Goal: Task Accomplishment & Management: Complete application form

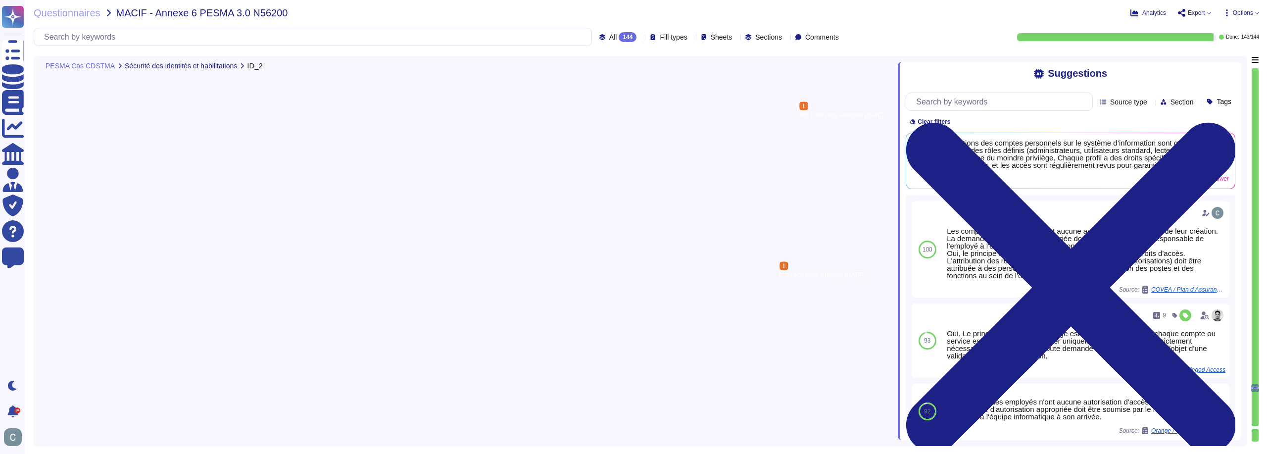
type textarea "Oui toute personne travaillant sur le système d’information d’AssessFirst doit …"
type textarea "Oui, les habilitations des comptes personnels sur le système d’information sont…"
type textarea "Oui, les droits d’administration sur les équipements du système d’information d…"
type textarea "Oui, une revue annuelle des droits d'accès et des rôles attribués est effectuée…"
type textarea "Les mots de passe ne sont pas stockés en clair mais hashés via BCRYPT avec sala…"
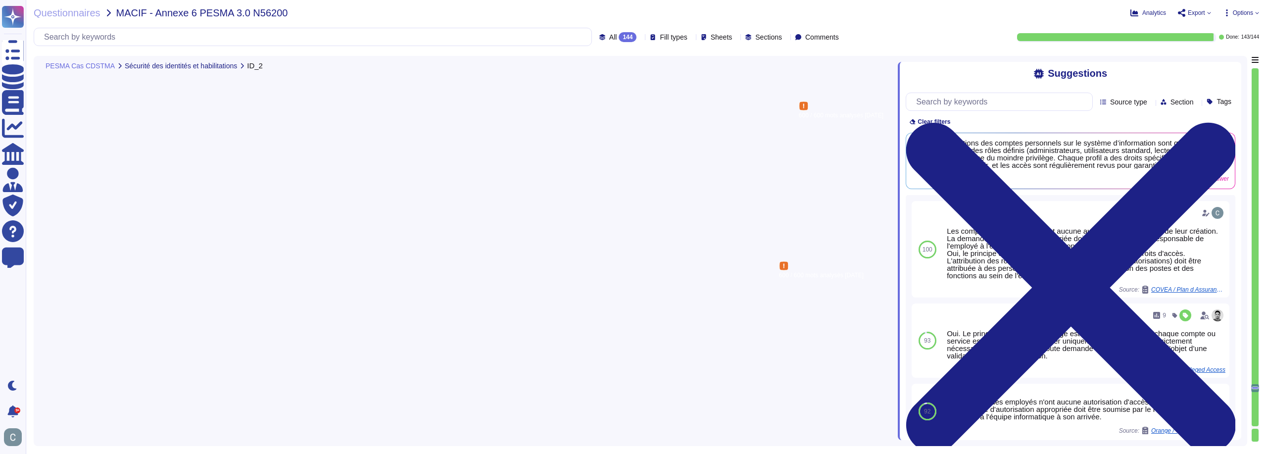
scroll to position [21836, 0]
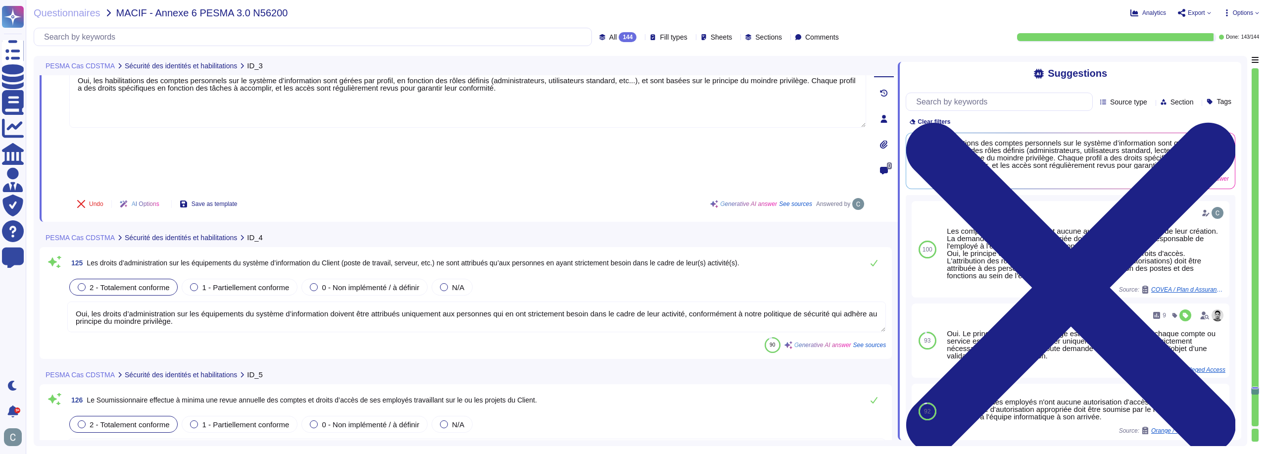
type textarea "Oui, AssessFirst applique une politique stricte de mots de passe pour les compt…"
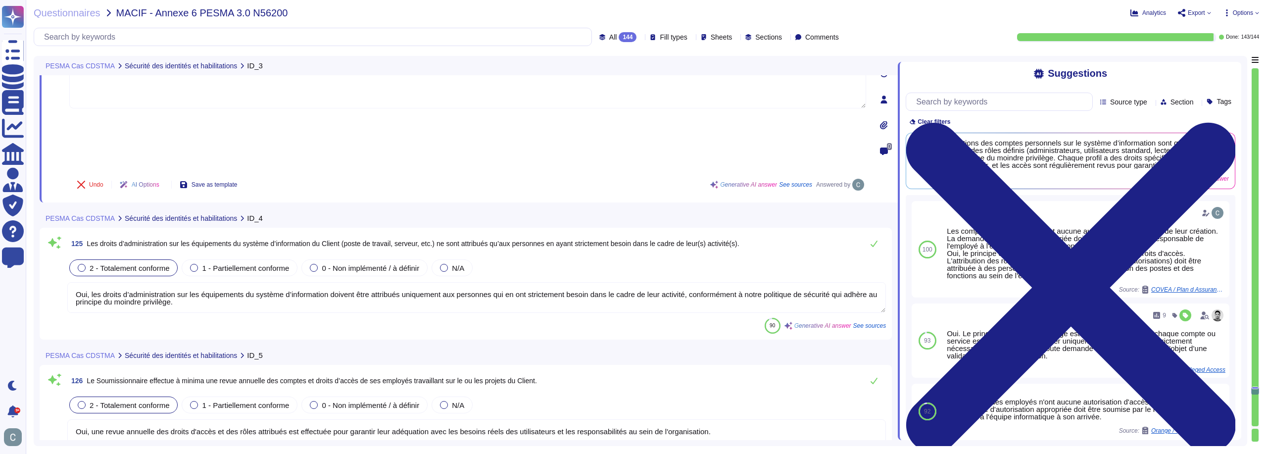
scroll to position [22034, 0]
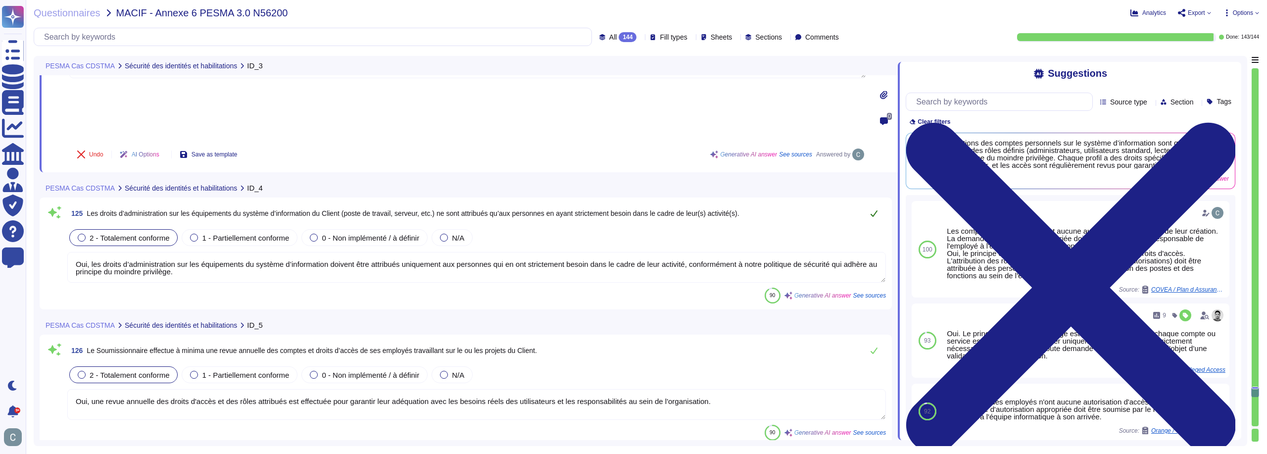
click at [877, 209] on icon at bounding box center [874, 213] width 8 height 8
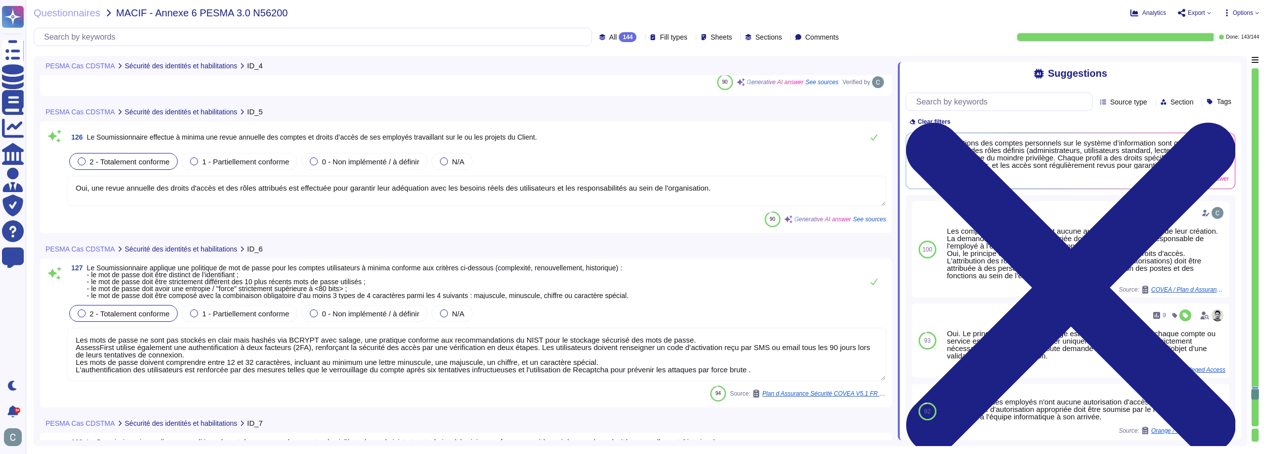
scroll to position [22182, 0]
type textarea "LoremiPsumd sitamet c'ad elitseddo ei temporincididunt ut lab et dolor mag aliq…"
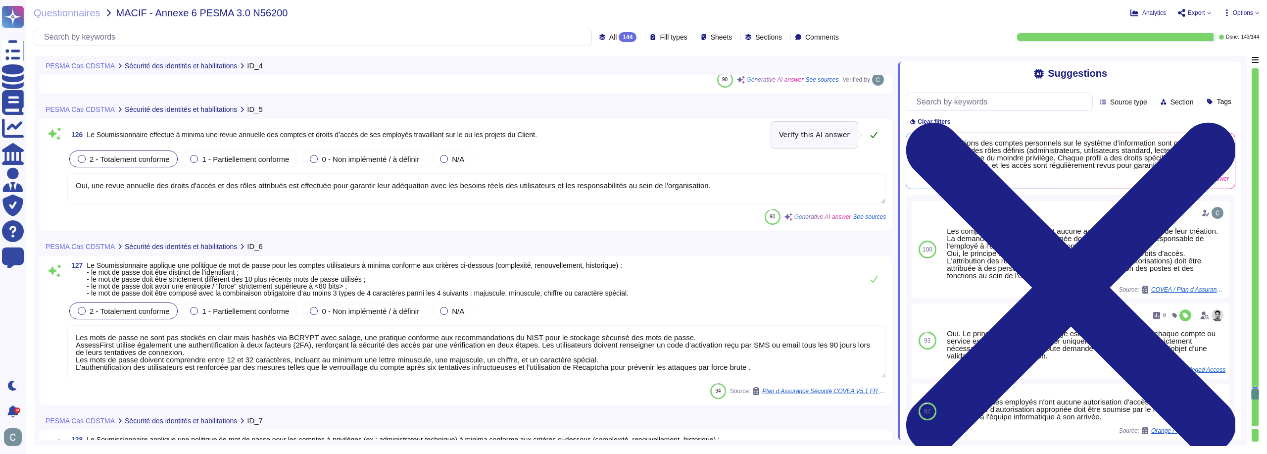
click at [878, 133] on icon at bounding box center [874, 135] width 8 height 8
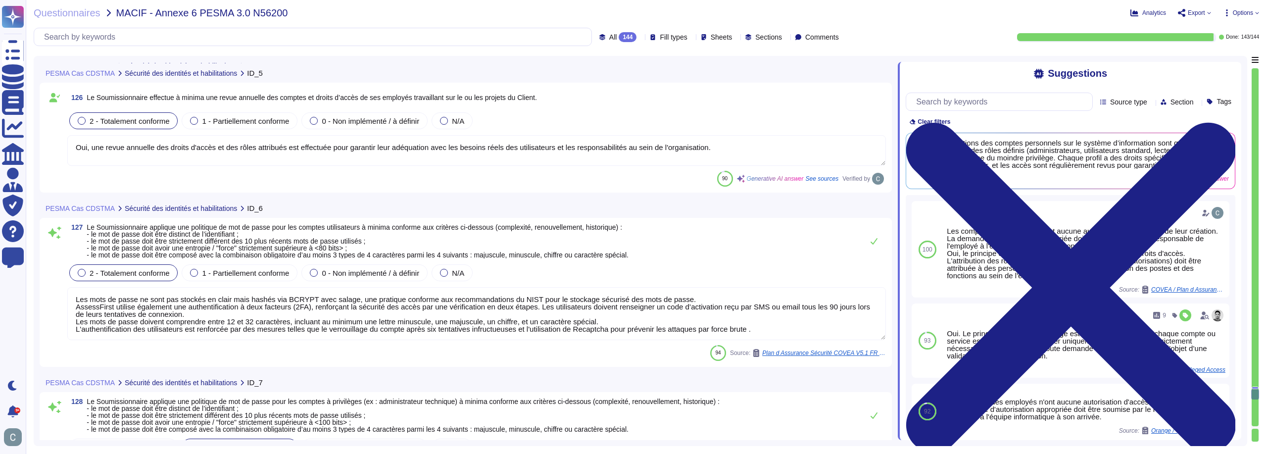
type textarea "Oui, les droits d’administration sur les équipements du système d’information d…"
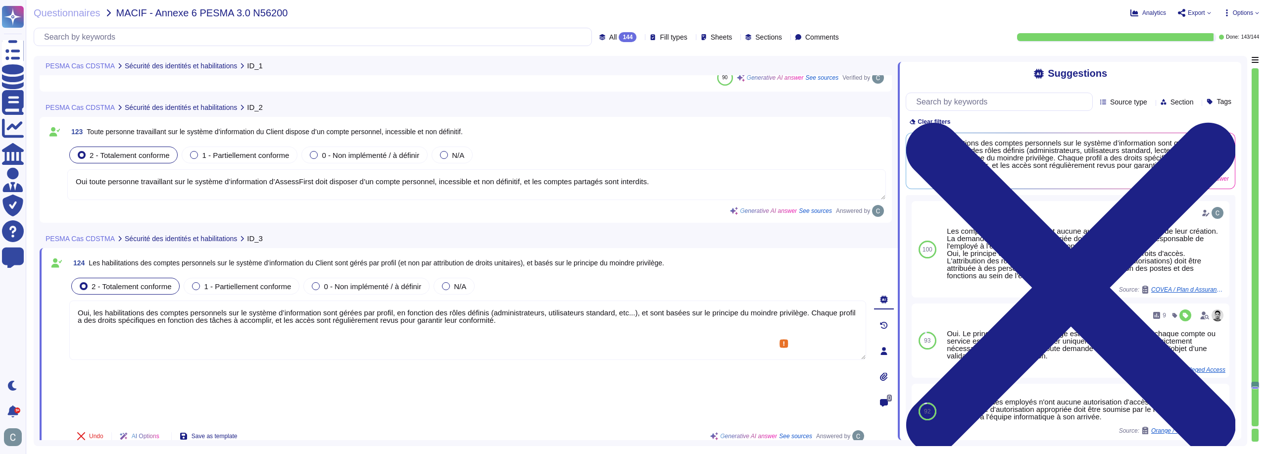
type textarea "Oui, AssessFirst dispose d'une politique de gestion des comptes et des habilita…"
type textarea "Oui toute personne travaillant sur le système d’information d’AssessFirst doit …"
type textarea "Oui, les habilitations des comptes personnels sur le système d’information sont…"
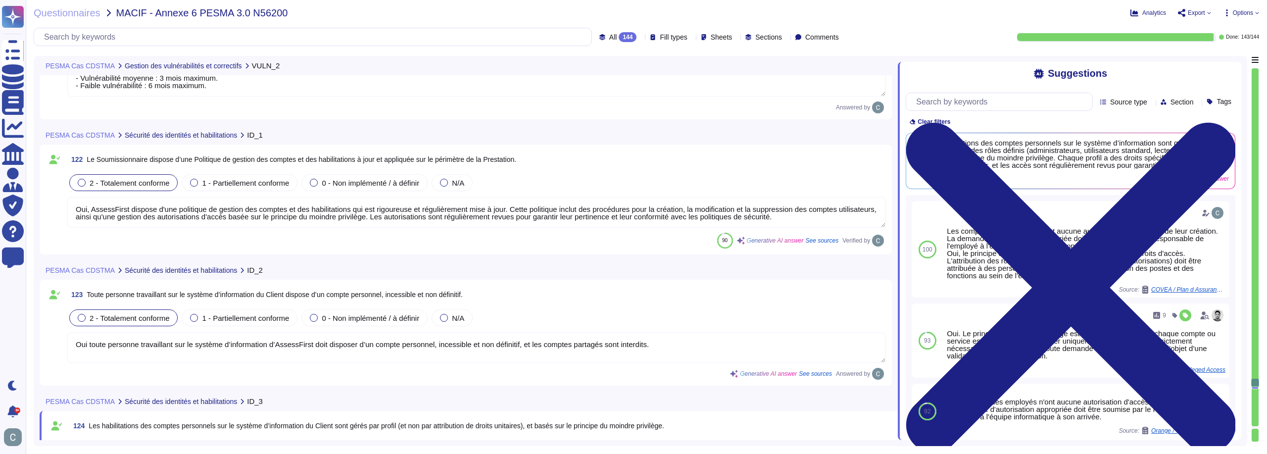
type textarea "AssessFirst traite les vulnérabilités dans des délais raisonnables en fonction …"
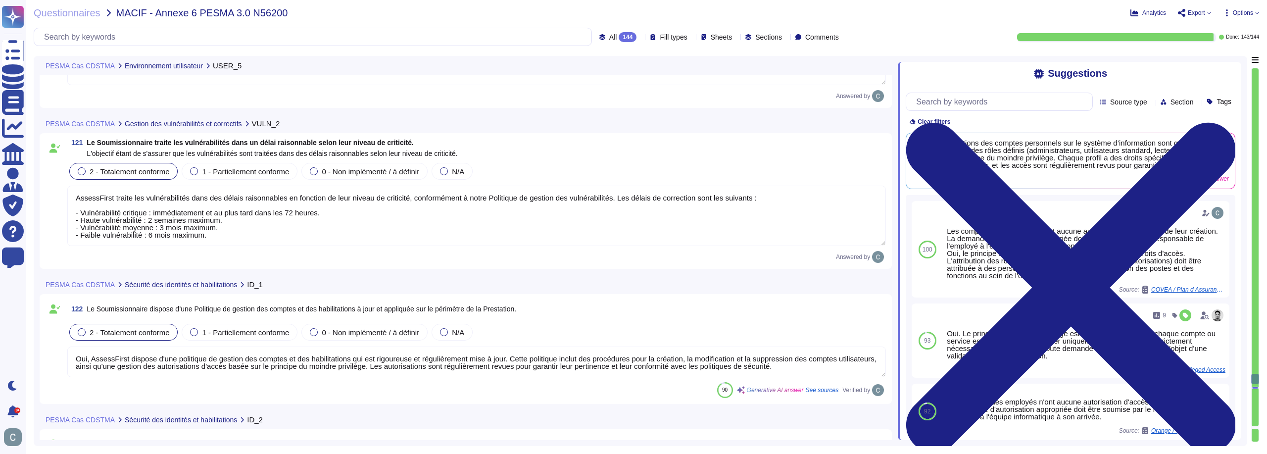
type textarea "LoremiPsumd sitametc adi elitsed do eiusmodt incididu utla etdolore ma aliquaen…"
type textarea "AssessFirst dispose d'un processus défini, documenté et mis en œuvre pour gérer…"
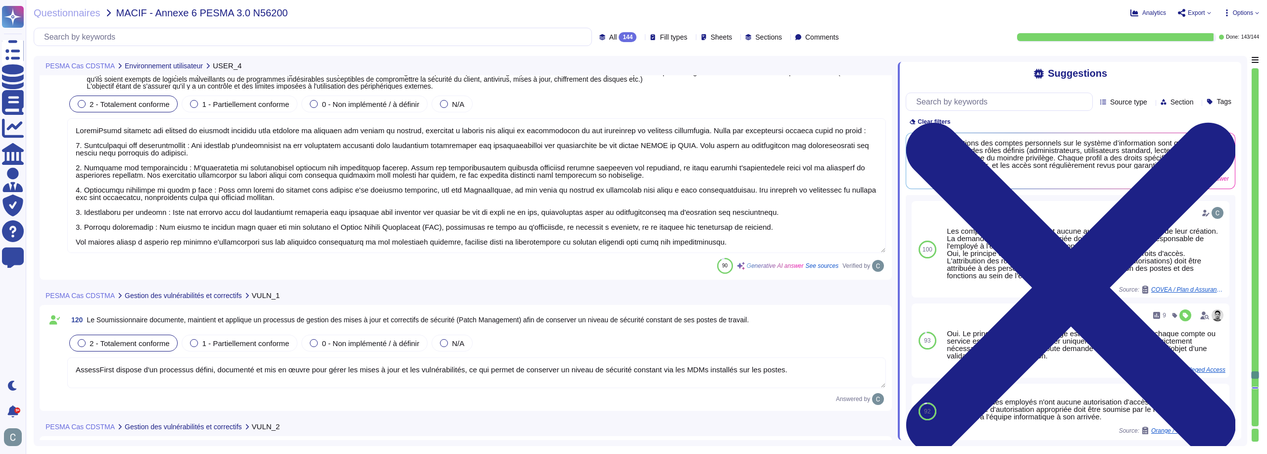
type textarea "AssessFirst a mis en place plusieurs mesures de sécurité pour faire face aux me…"
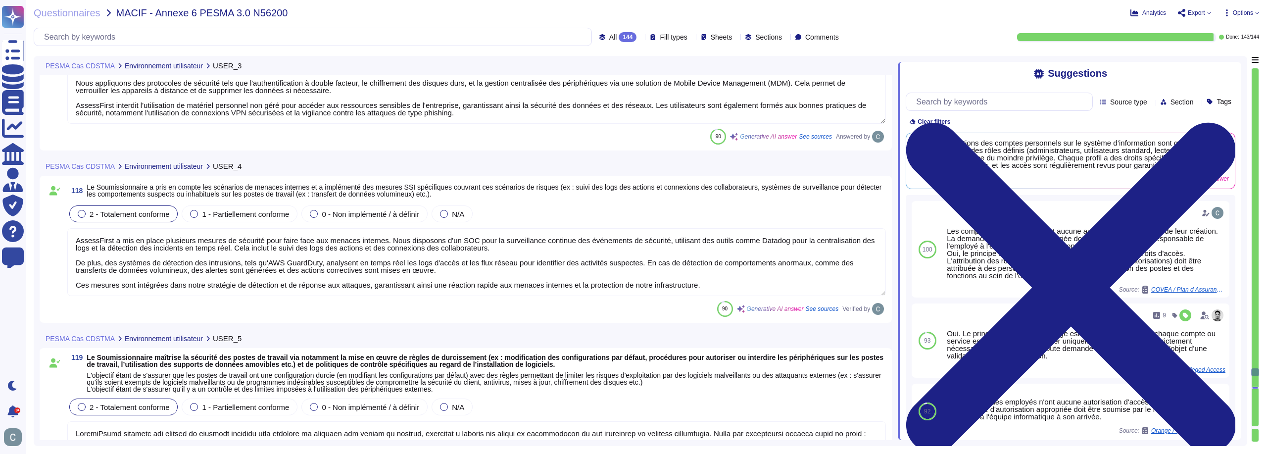
type textarea "AssessFirst a mis en place des mesures de sécurité strictes pour encadrer l'uti…"
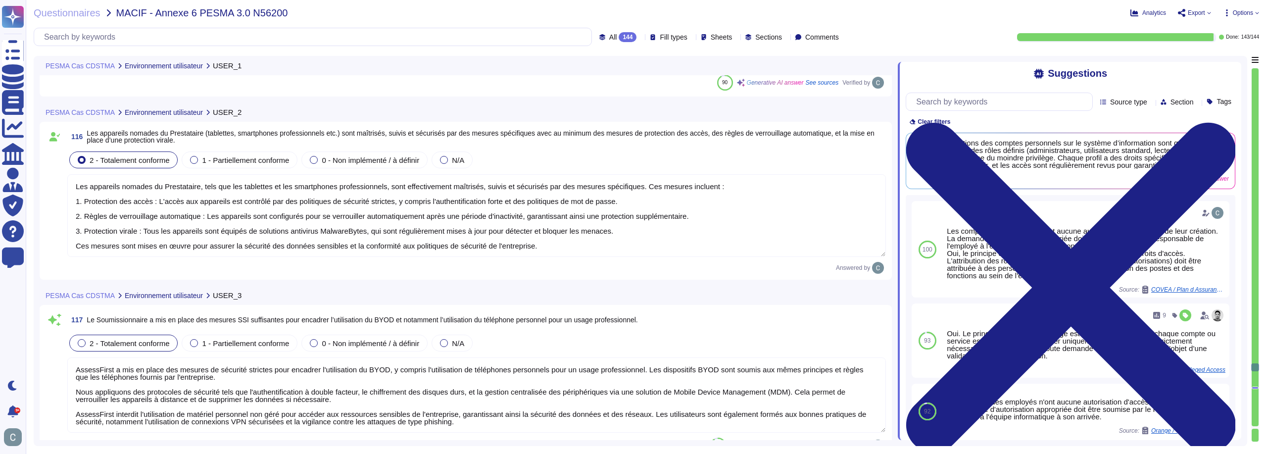
type textarea "Les mesures de sécurité mises en place pour le télétravail chez AssessFirst inc…"
type textarea "Les appareils nomades du Prestataire, tels que les tablettes et les smartphones…"
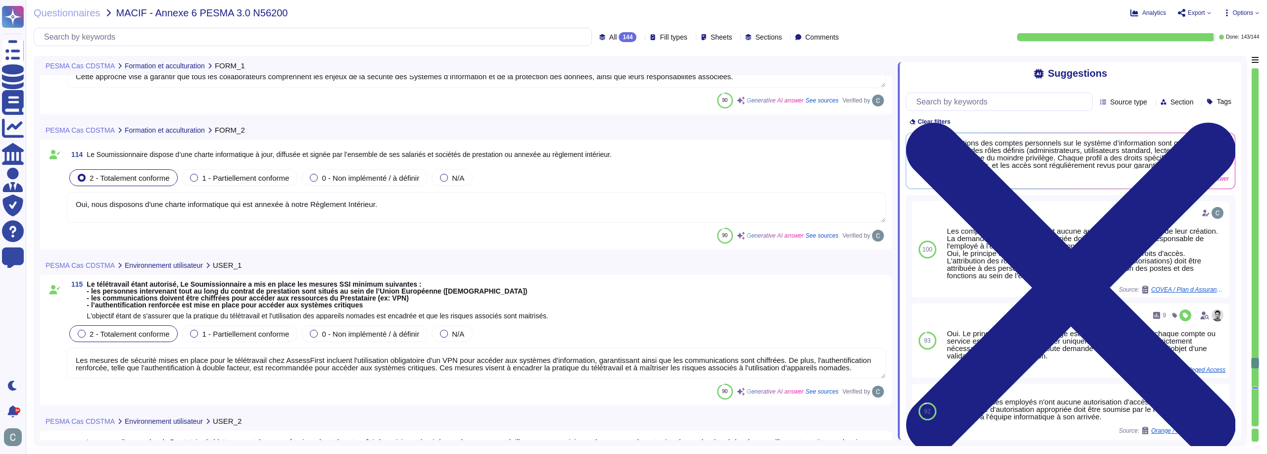
type textarea "Tous les utilisateurs du Système d’Information d'AssessFirst sont régulièrement…"
type textarea "Oui, nous disposons d'une charte informatique qui est annexée à notre Règlement…"
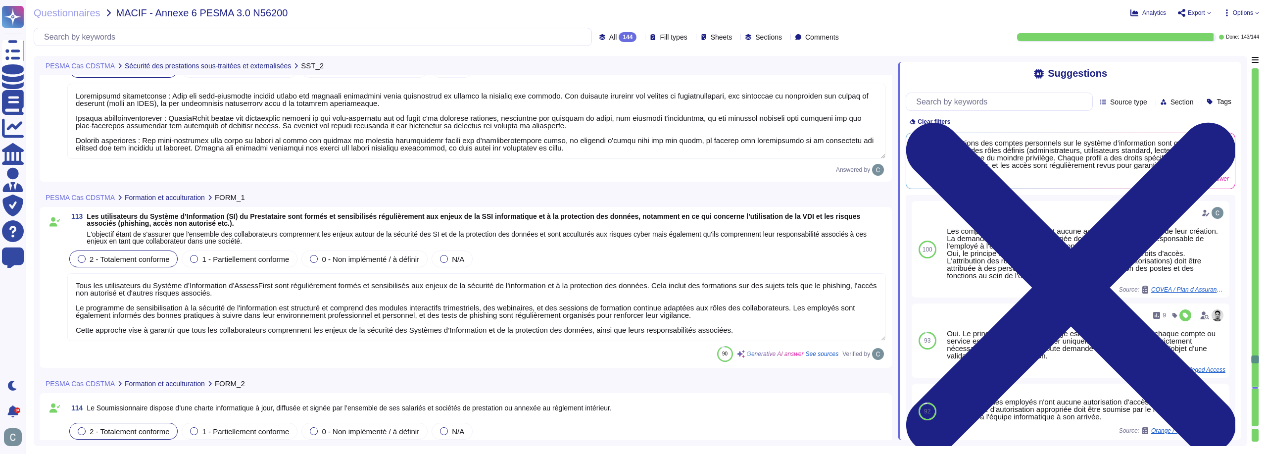
type textarea "Loremipsumd sitametconse : Adip eli sedd-eiusmodte incidid utlabo etd magnaali …"
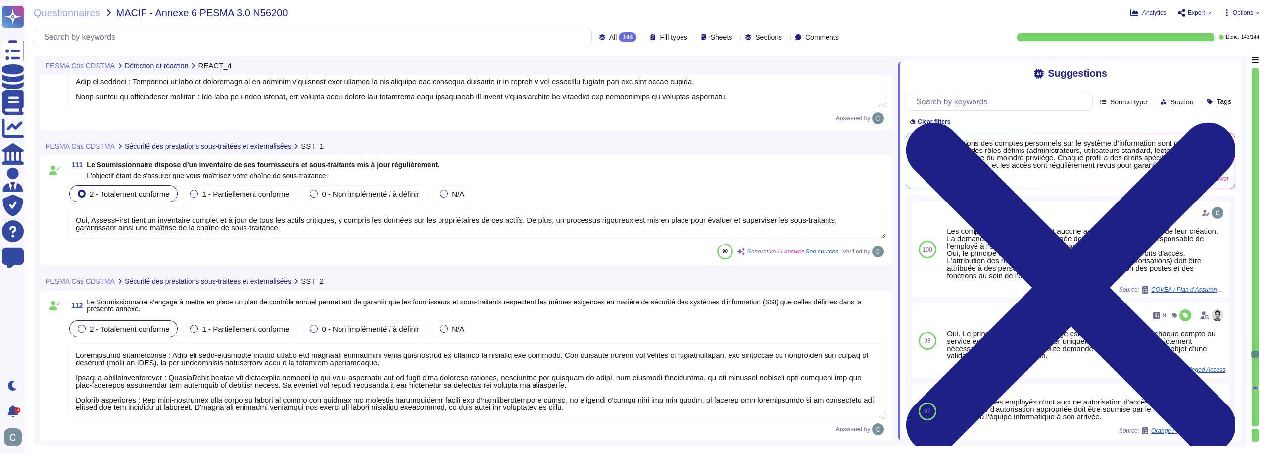
type textarea "Loremipsumdolo si am conse : Adipiscingel seddoeiu tem incididun ut laboreet do…"
type textarea "Oui, AssessFirst tient un inventaire complet et à jour de tous les actifs criti…"
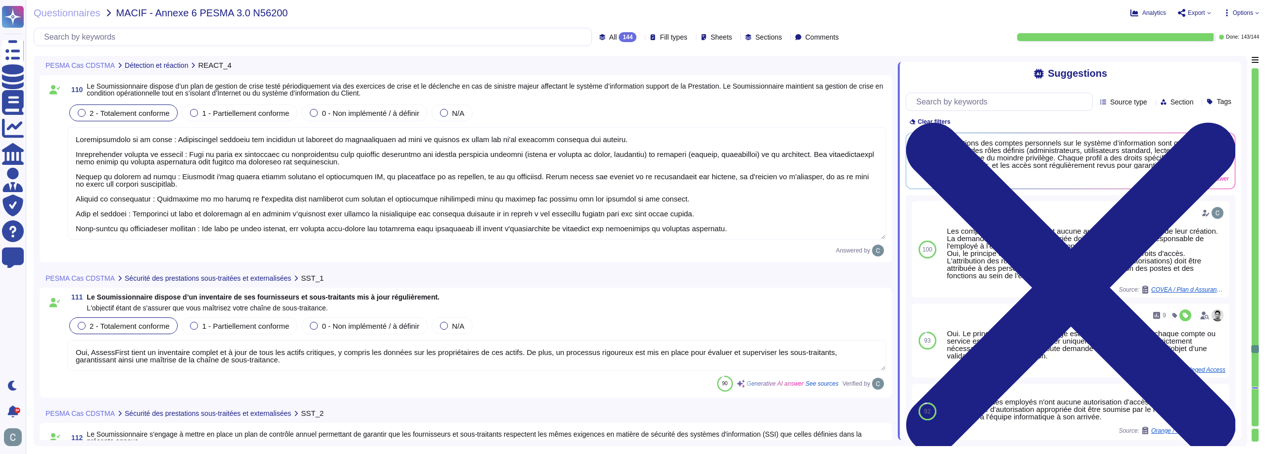
type textarea "Nous disposons d'un SOC pour la surveillance continue des événements de sécurit…"
type textarea "Le processus de gestion des incidents inclut effectivement un volet de communic…"
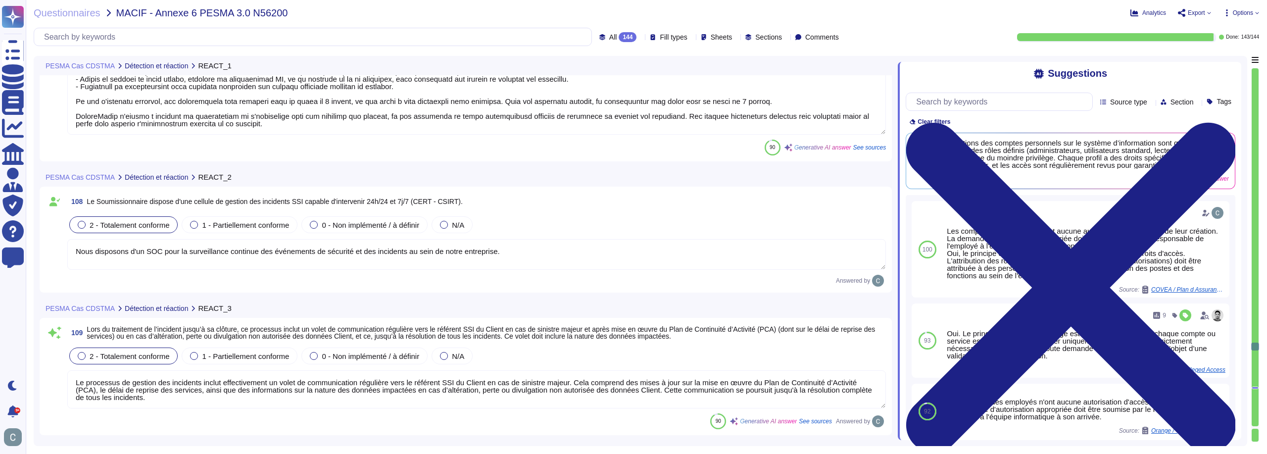
type textarea "LoremiPsumd sitamet c'ad elitseddo eiusmodte in utlaboreetdo ma aliquae adm ven…"
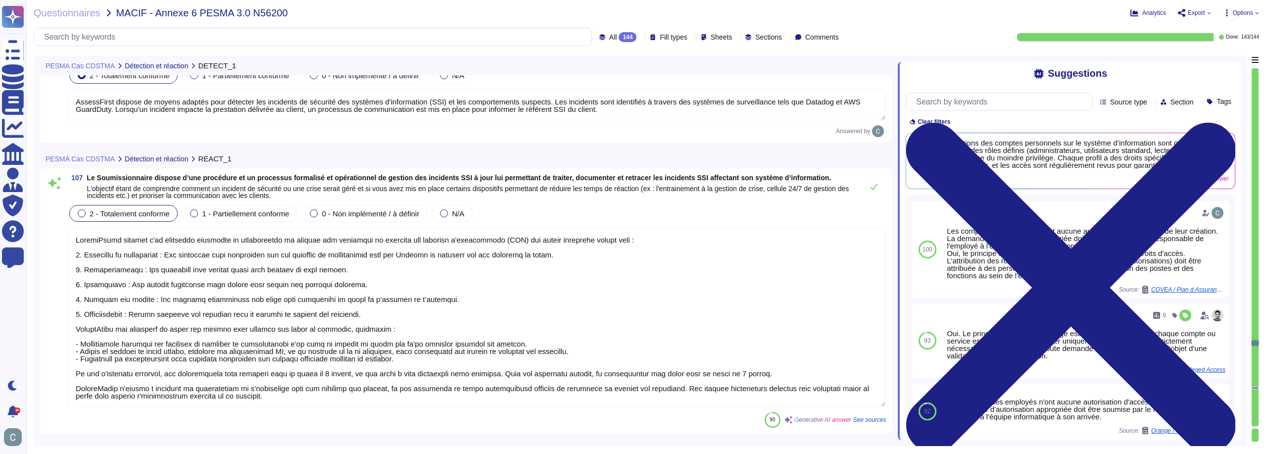
type textarea "AssessFirst dispose de moyens adaptés pour détecter les incidents de sécurité d…"
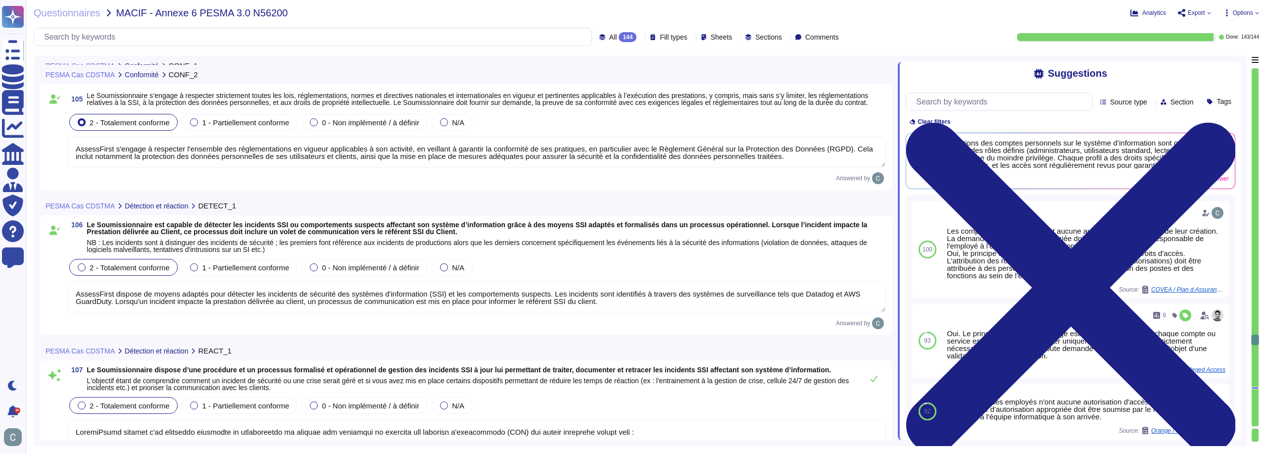
type textarea "AssessFirst réalise des audits de sécurité continus grâce à la plateforme YesWe…"
type textarea "AssessFirst s'engage à respecter l'ensemble des réglementations en vigueur appl…"
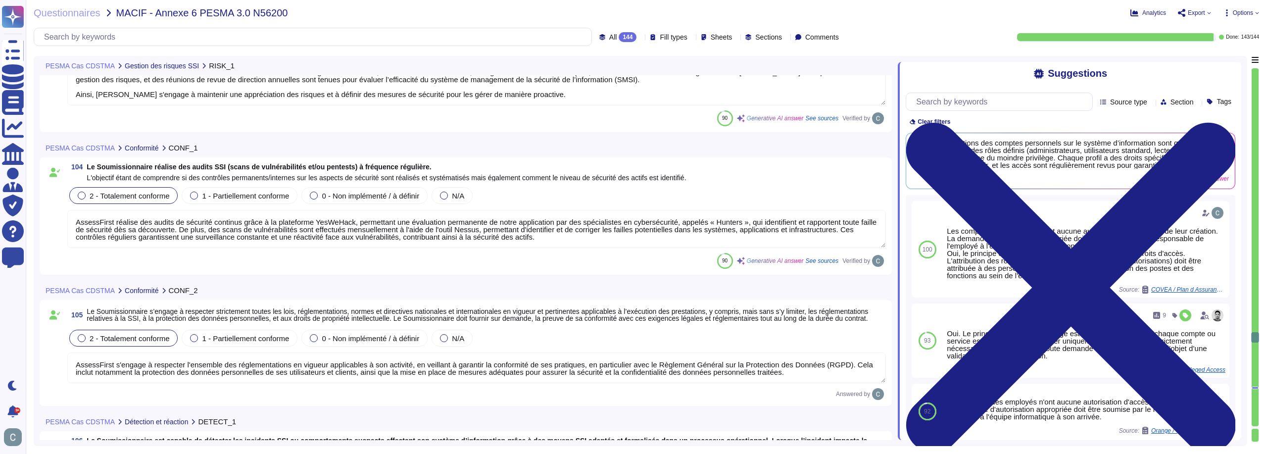
type textarea "AssessFirst dispose d’un processus structuré pour évaluer les risques liés aux …"
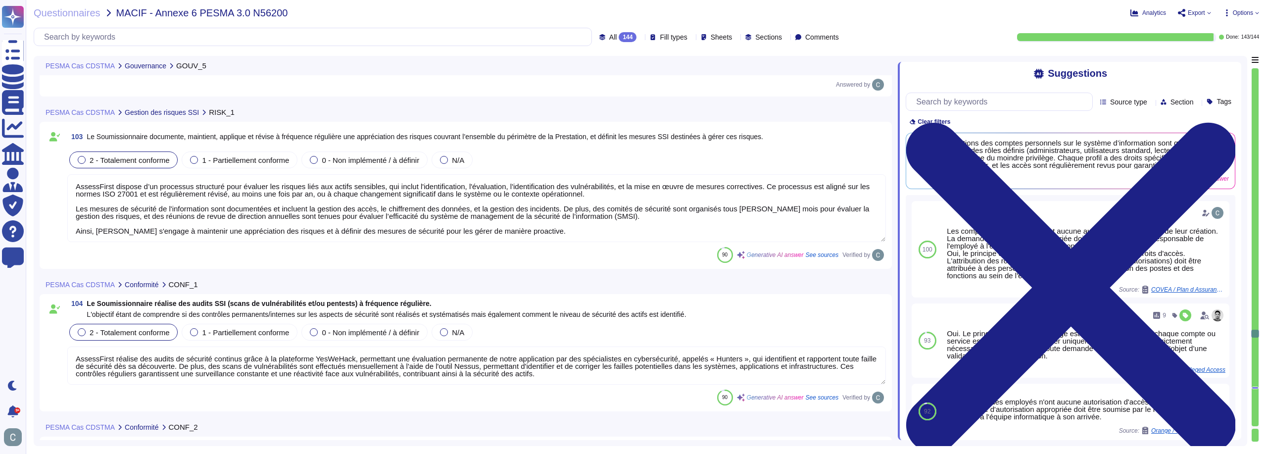
type textarea "Gestion des accès logiques : La politique impose que les accès aux informations…"
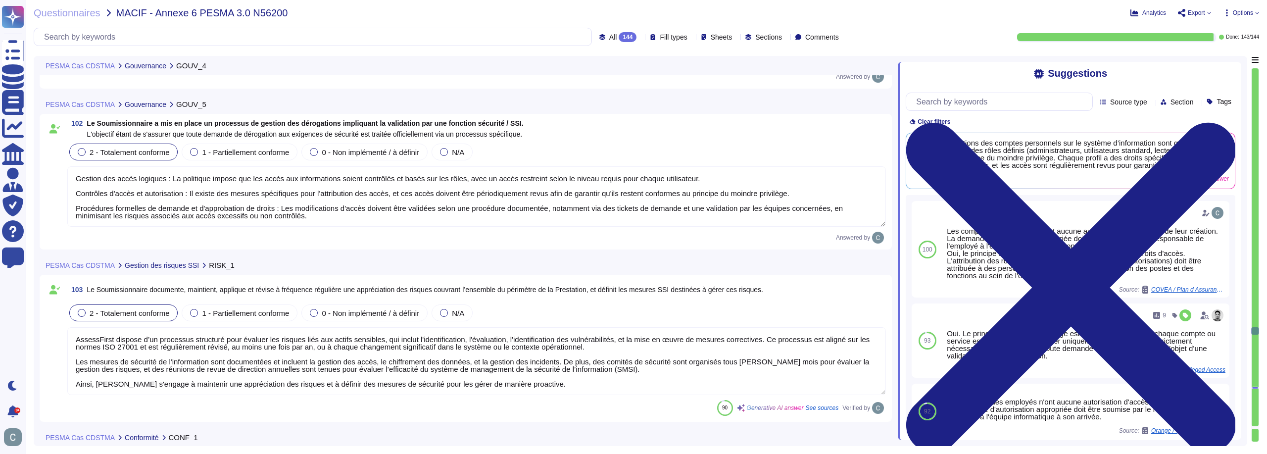
scroll to position [18169, 0]
type textarea "AssessFirst fournit des tableaux de bord qui permettent de contrôler les indica…"
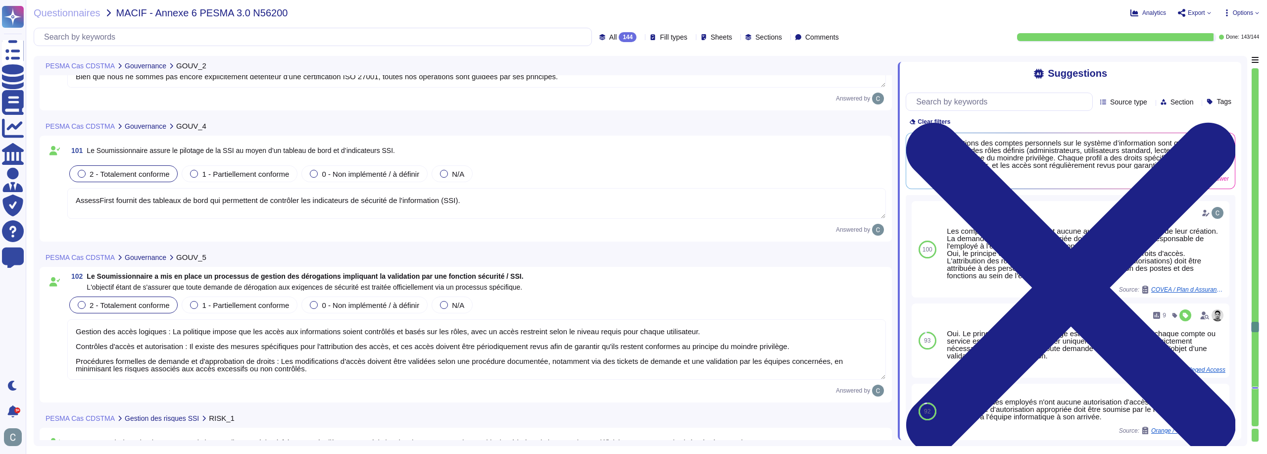
type textarea "AssessFirst dispose d'une gouvernance en matière de sécurité des systèmes d'inf…"
type textarea "Nous avons la certification Cyber Essentials. Nous nous appuyons également sur …"
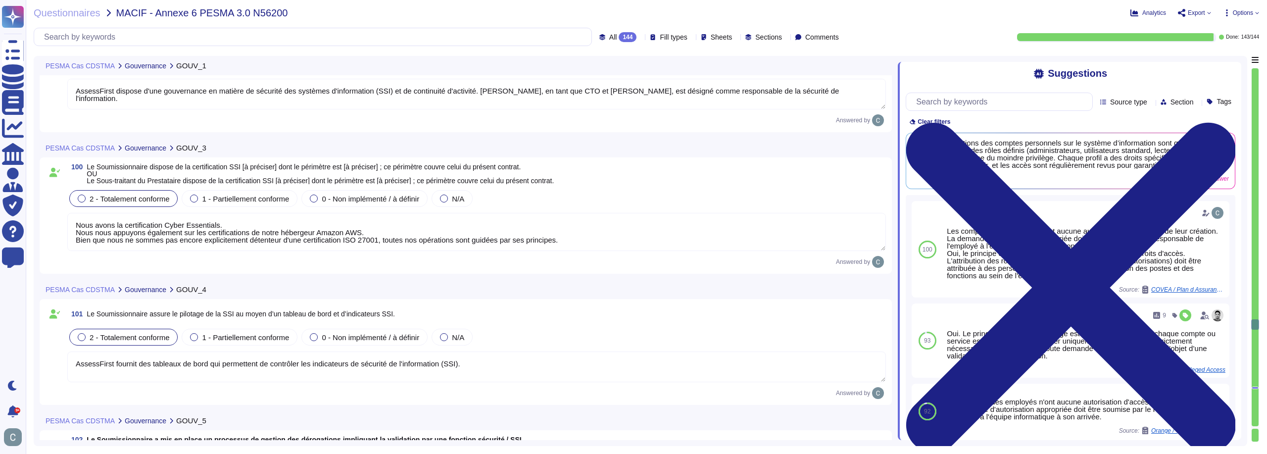
type textarea "Lor, IpsumdOlors ametcon a'eli seddoeius te incididu utl etdolore m'aliquaenima…"
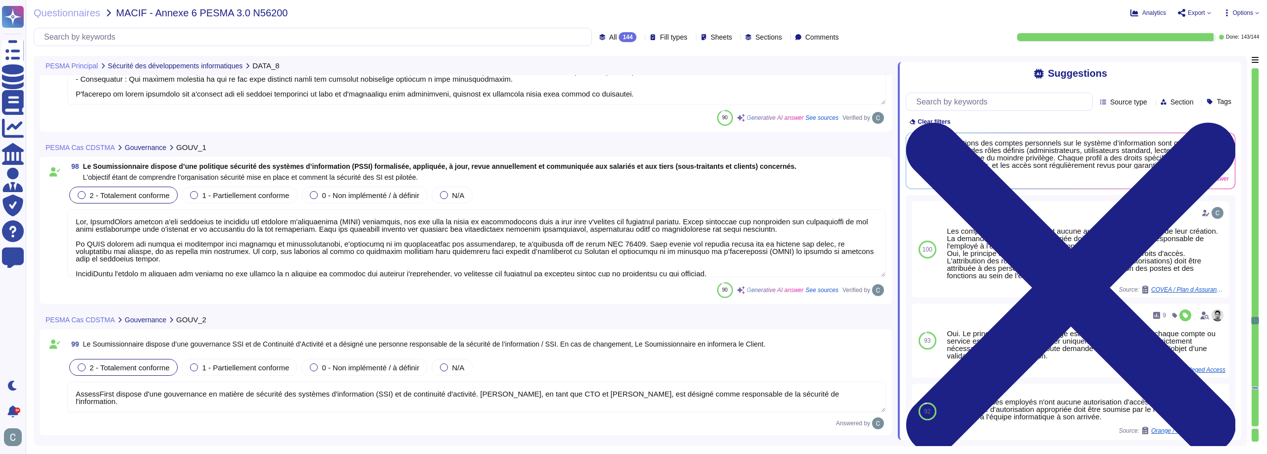
type textarea "Lor, IpsumdOlors a con ad elits doe temporinc ut laboreetdolore ma a'enimadmini…"
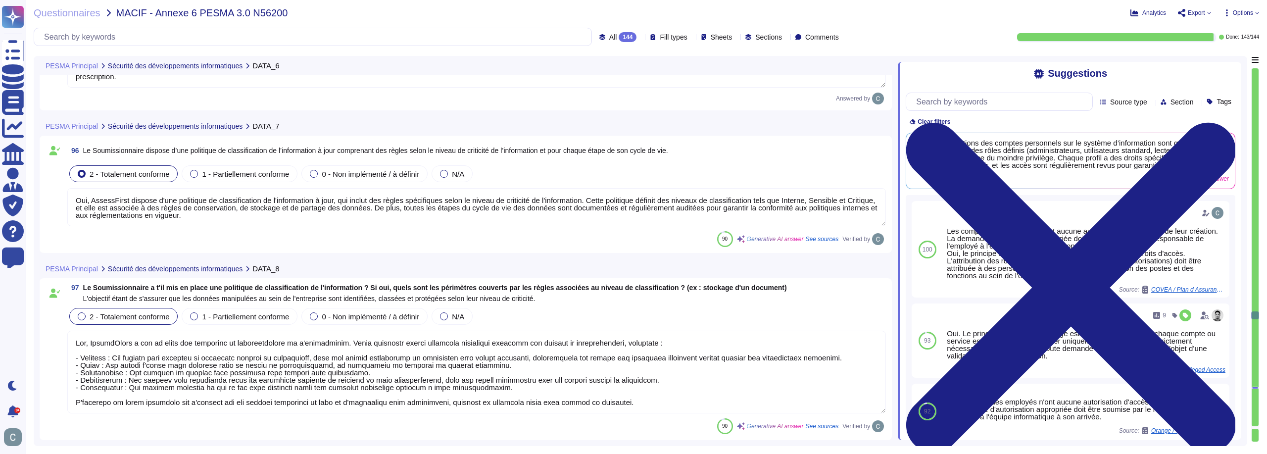
type textarea "Les données sont supprimées de manière logique et les supports physiques sont l…"
type textarea "Oui, AssessFirst dispose d'une politique de classification de l'information à j…"
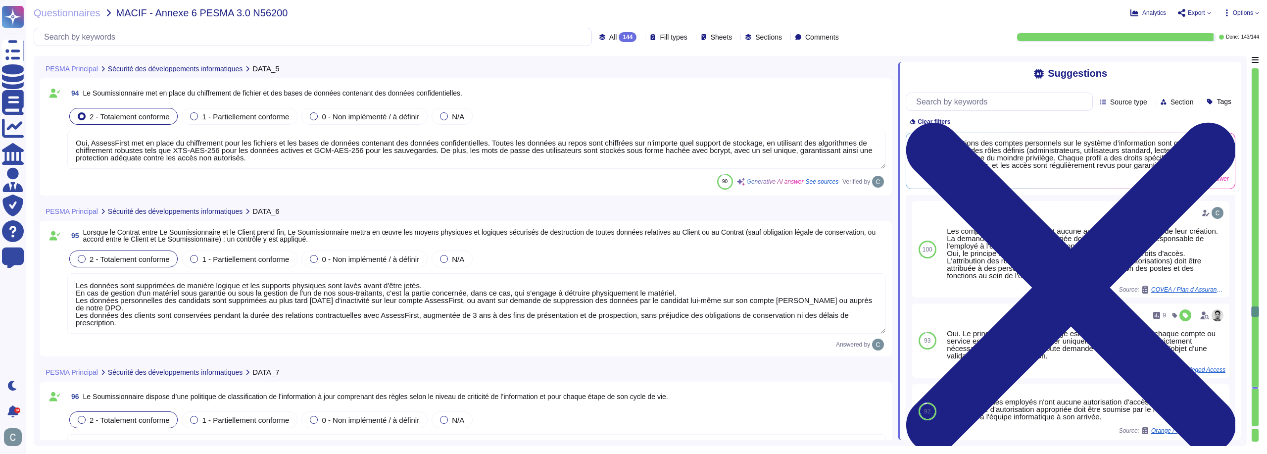
scroll to position [16983, 0]
type textarea "Oui, AssessFirst applique des mesures de sécurité avancées pour protéger les do…"
type textarea "Oui, AssessFirst met en place du chiffrement pour les fichiers et les bases de …"
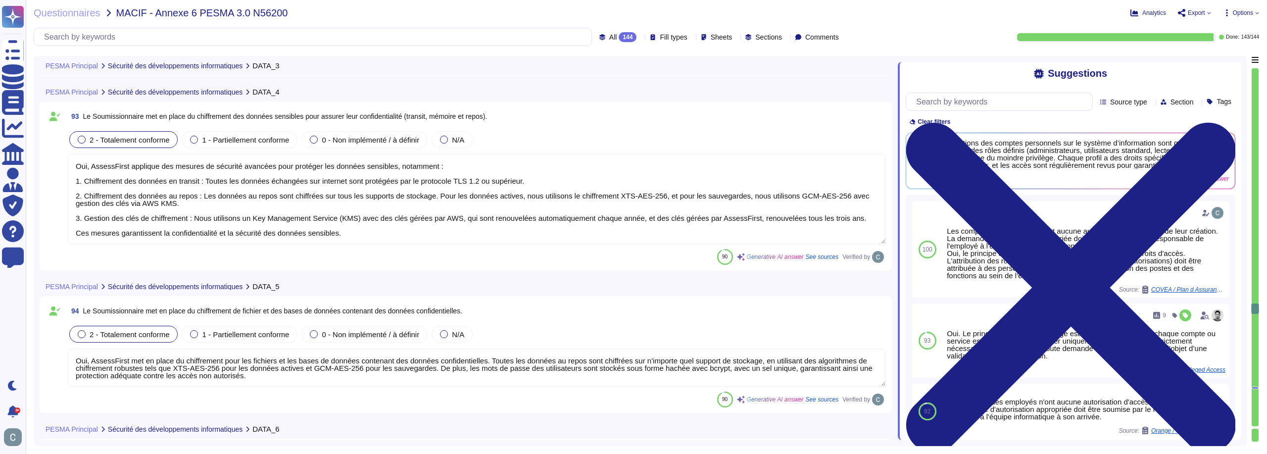
type textarea "Lor, IpsumdOlors ametcons ad elitseddo ei tempori utlaboree dol magnaaliqua eni…"
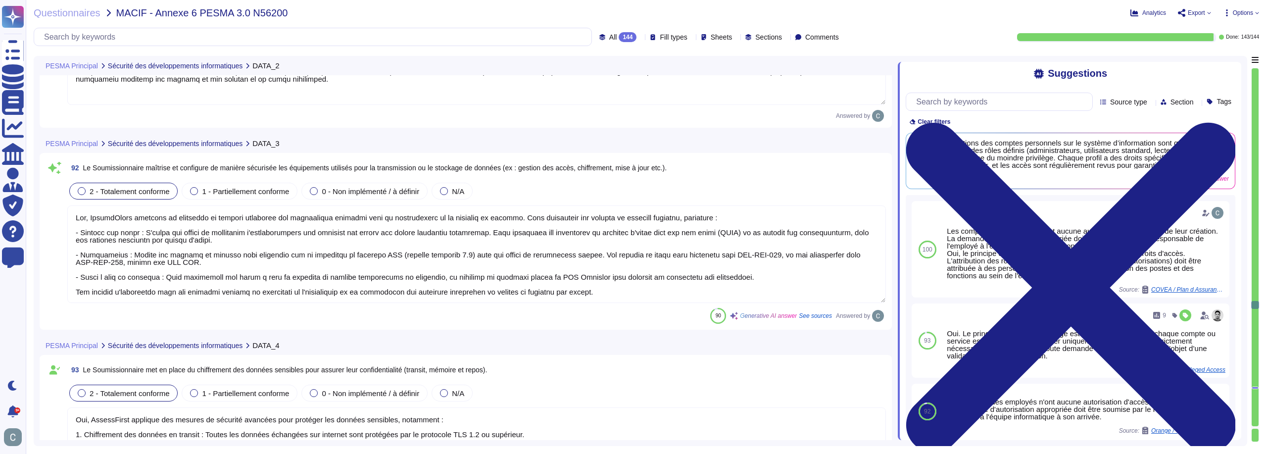
type textarea "Lorem ipsumdolor sitamet con adipiscing elitsedd e te incididu ut l et dolorema…"
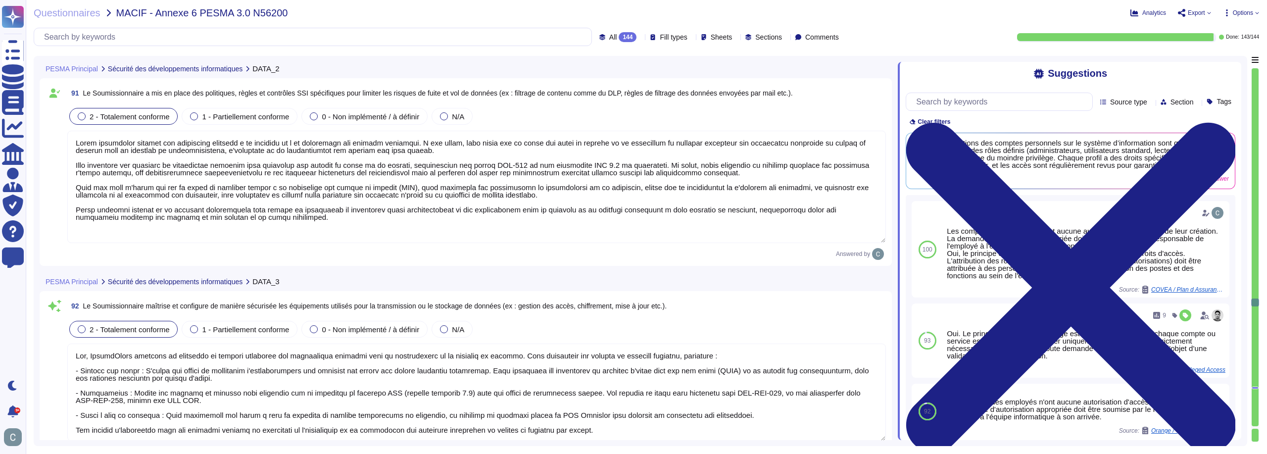
type textarea "Lore IpsumdOlors, amet conse adi el seddo eiusmodte incidi ut laboreetdo magn a…"
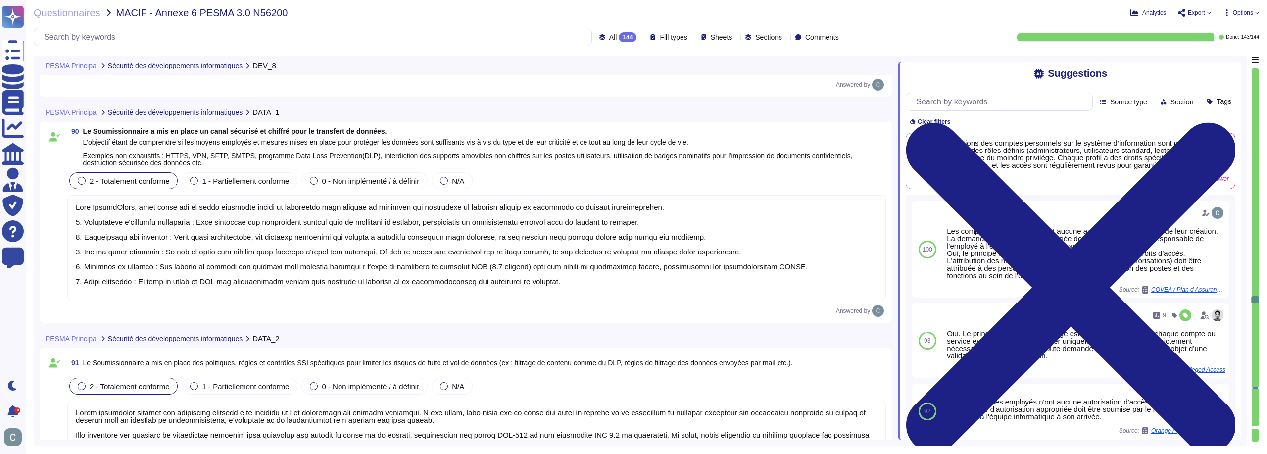
type textarea "Oui, une politique de développement sécurisé est mise en œuvre et tenue à jour,…"
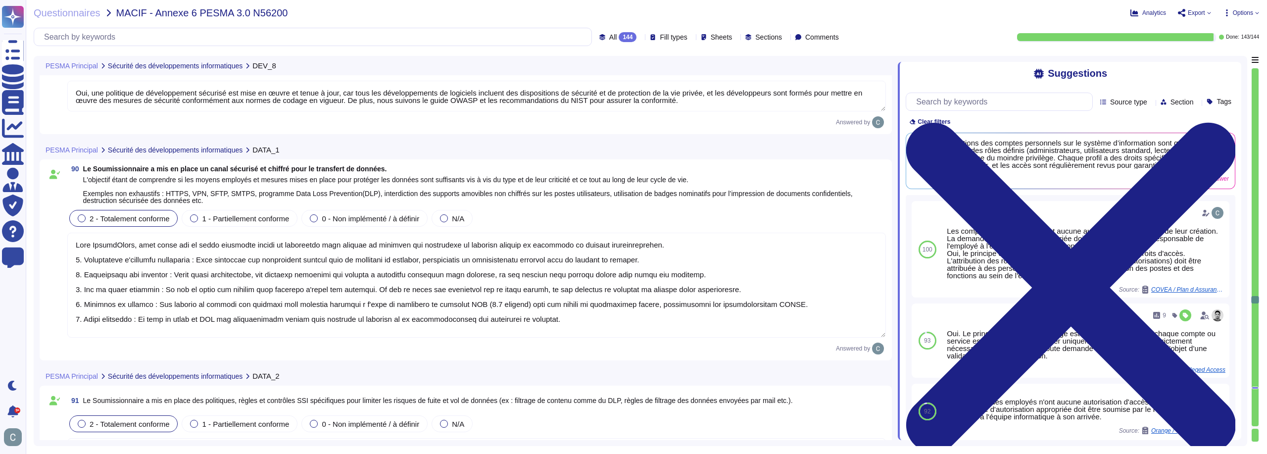
scroll to position [16007, 0]
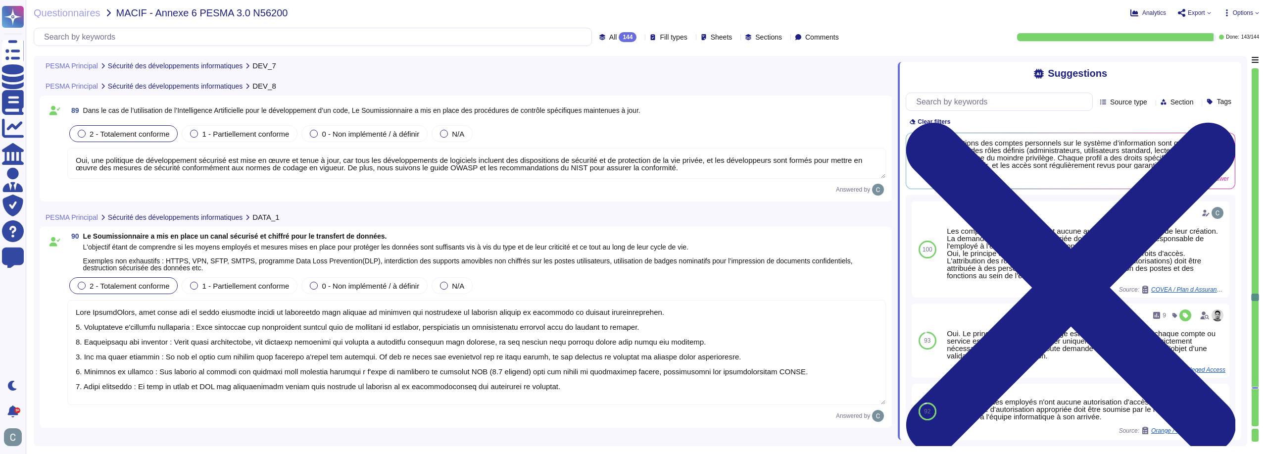
type textarea "Oui, chaque livraison de notre application est accompagnée de tests de sécurité…"
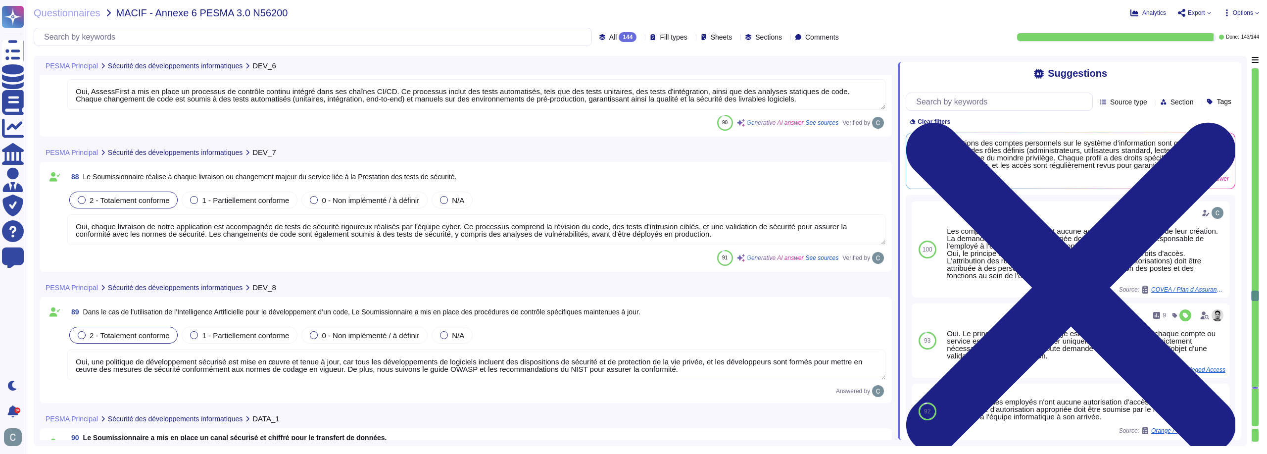
type textarea "Oui, AssessFirst a mis en place un processus de contrôle continu intégré dans s…"
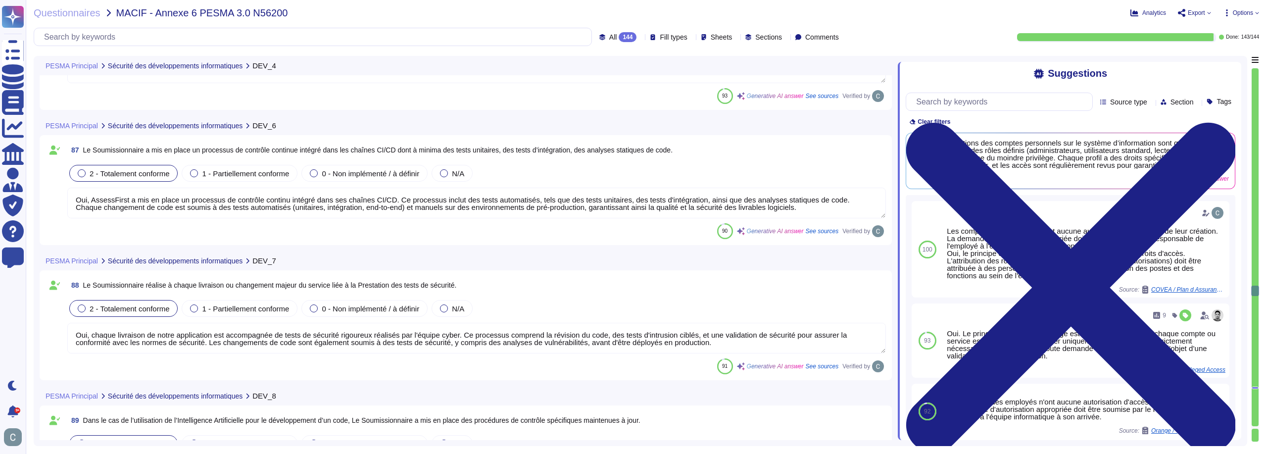
type textarea "Oui, AssessFirst délivre des formations spécialisées pour les développeurs, axé…"
type textarea "AssessFirst utilise systématiquement des données anonymisées ou pseudonymisées …"
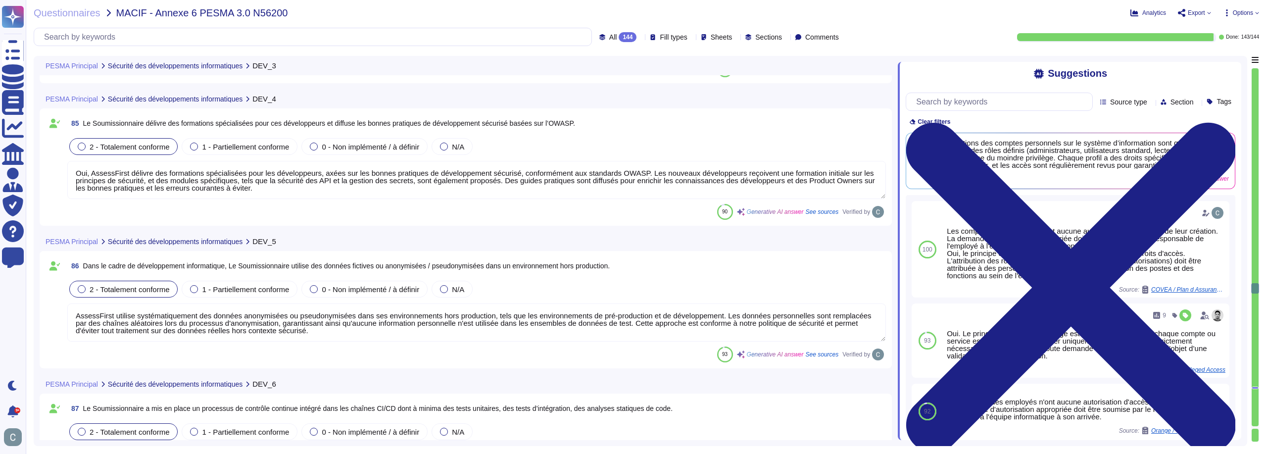
type textarea "AssessFirst a mis en place des mesures strictes pour éviter tout accès fraudule…"
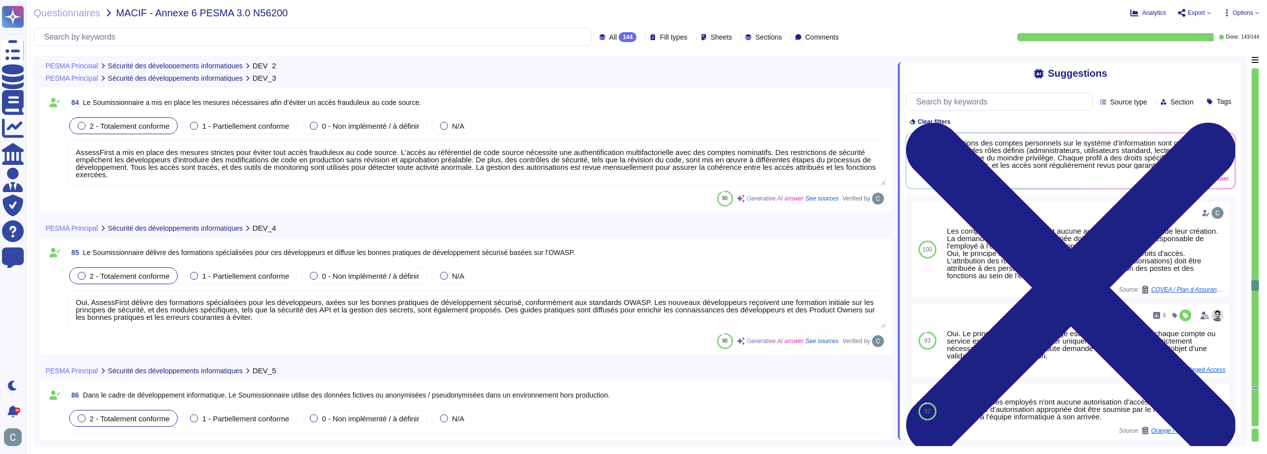
type textarea "LoremiPsumd sit am conse adi elitsed do eiusmodt in ut laboreetdo ma al eni adm…"
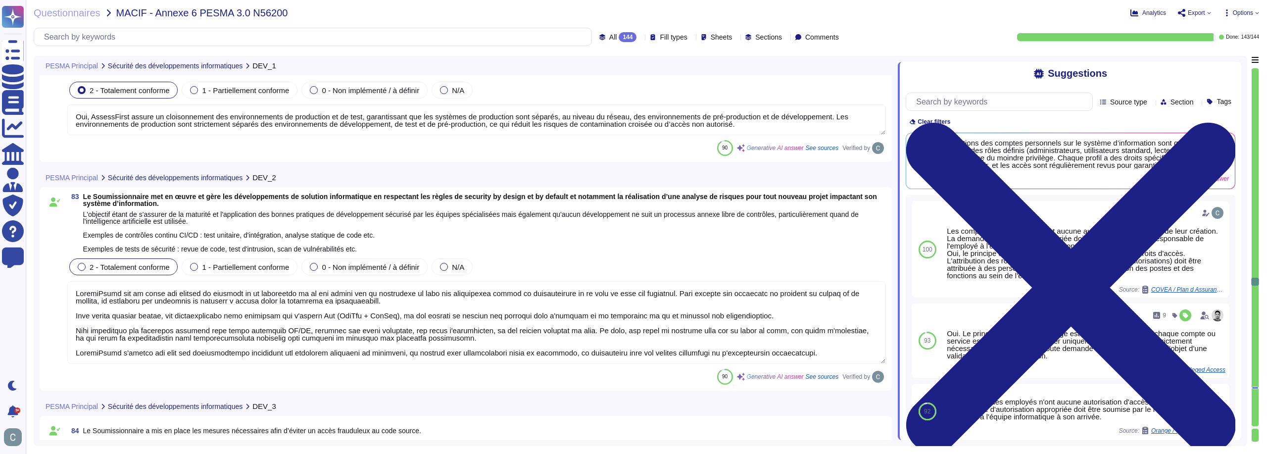
type textarea "Oui, AssessFirst assure un cloisonnement des environnements de production et de…"
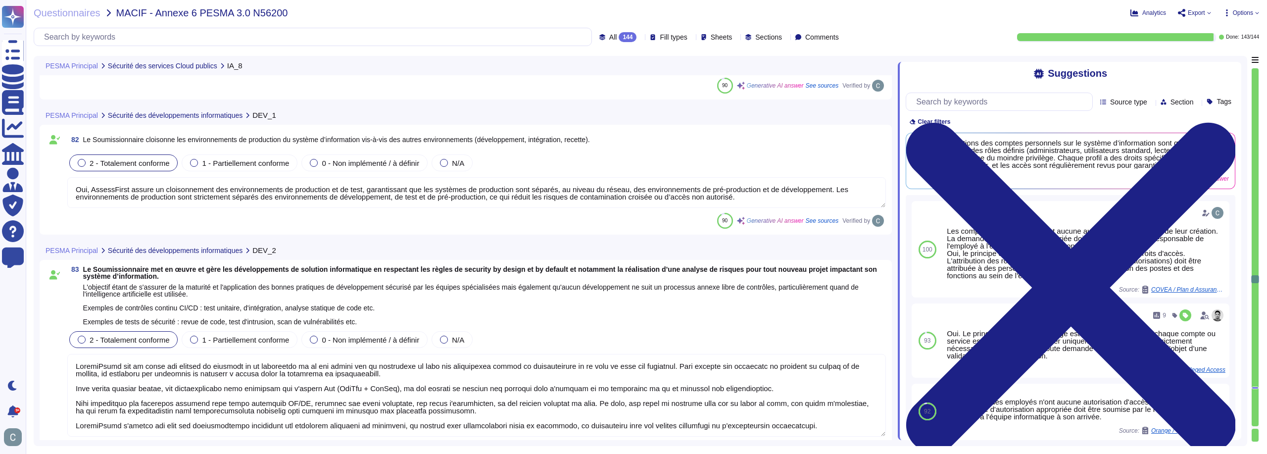
type textarea "LoremiPsumd s'ametco a elitsed doe temporincidi utlabor etd ma aliquaenimadmi v…"
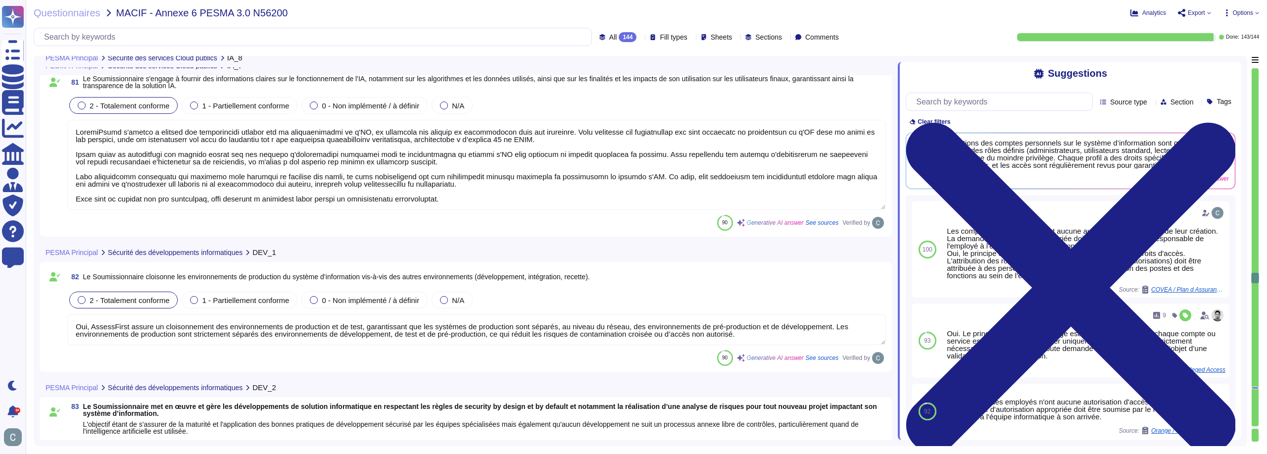
type textarea "AssessFirst a mis en place des mécanismes de surveillance pour garantir que l'u…"
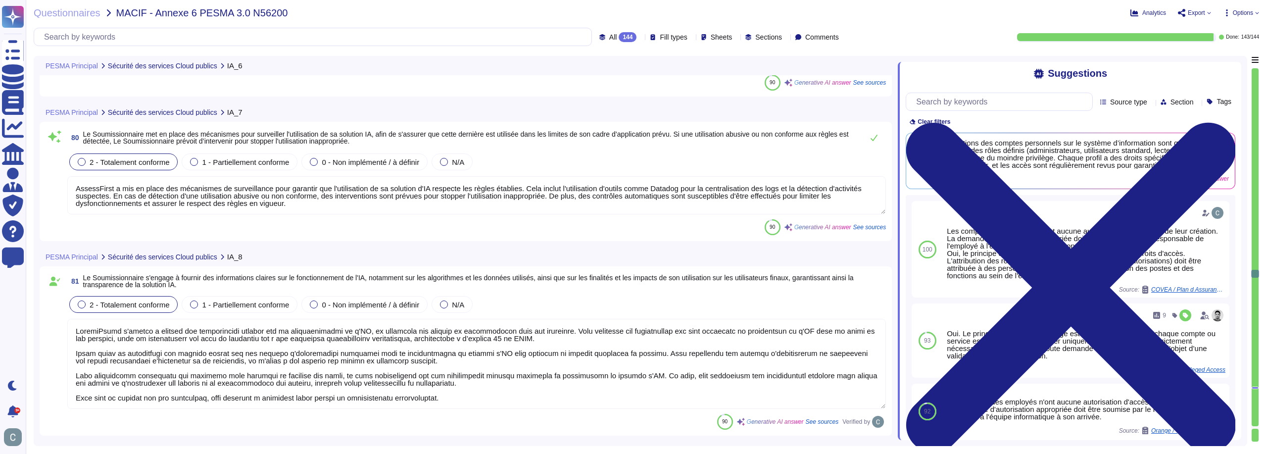
type textarea "LoremiPsumd sit am conse adipiscin elitsed doei temporinc u'laboreetdolo ma ali…"
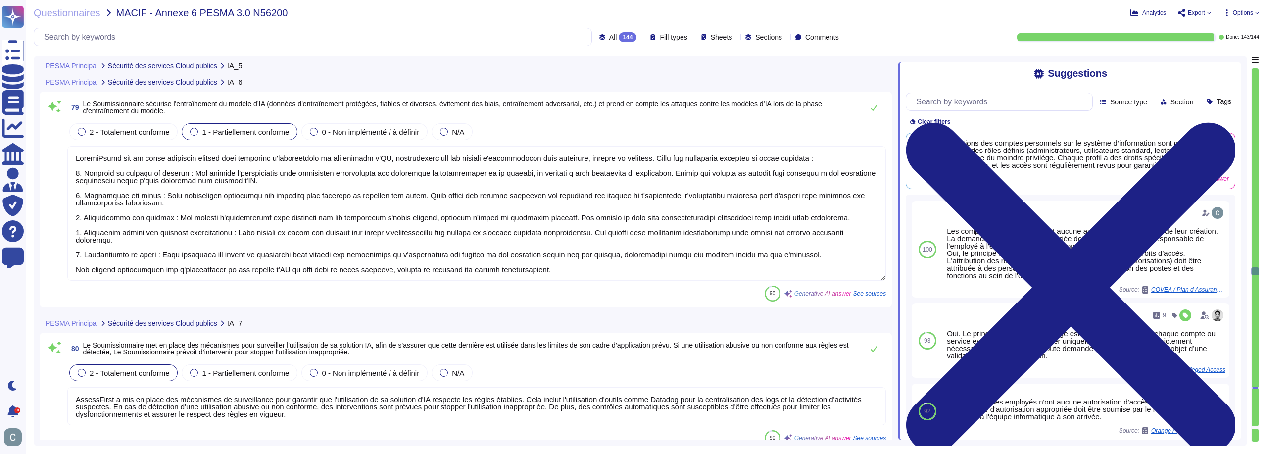
type textarea "Nous collectons les données d'entraînement conformément aux directives de conse…"
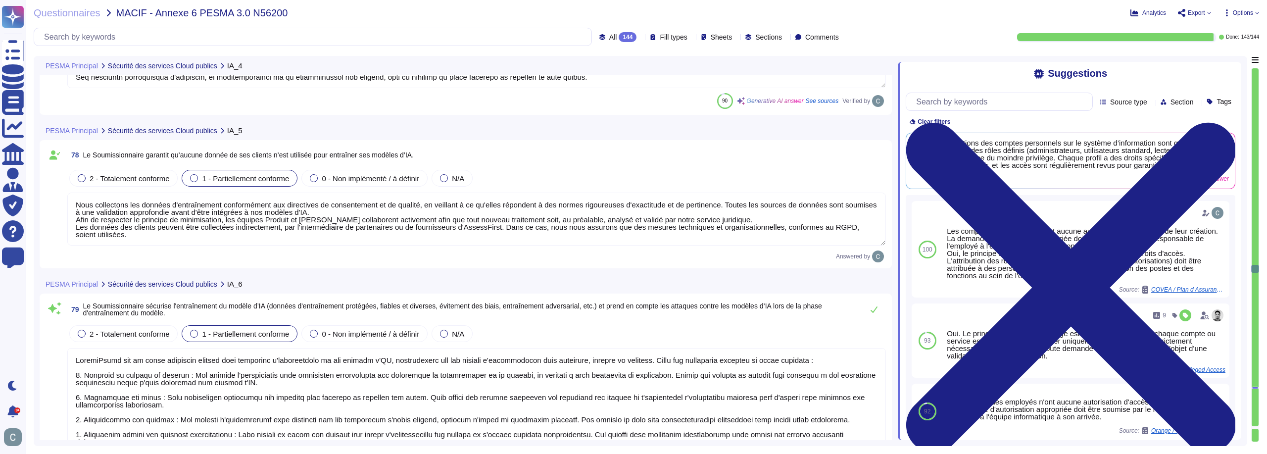
type textarea "LoremiPsumd sit am conse adi elitseddo eiusmodtem inci utlabore et doloremagn a…"
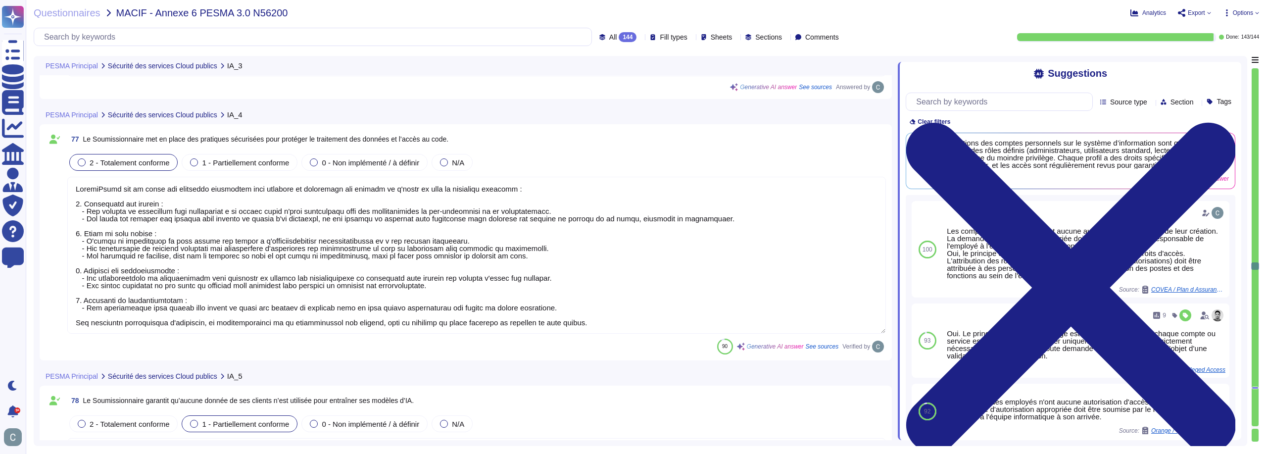
type textarea "AssessFirst réalise des audits de code source pour garantir que les développeme…"
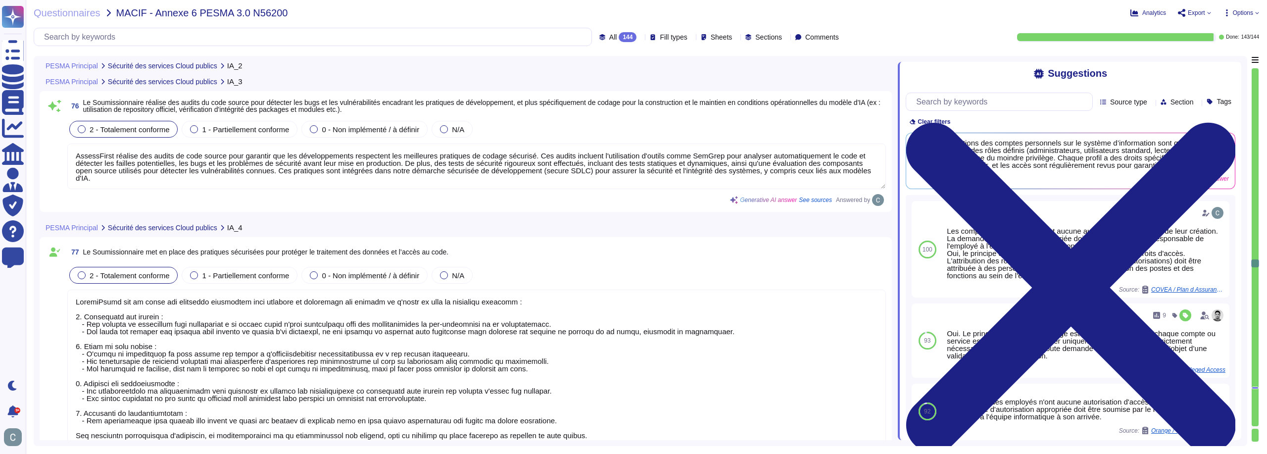
type textarea "Lore IpsumdOlors, ametc adipi el seddoeiusmo tem incidid utlabore etd mag aliqu…"
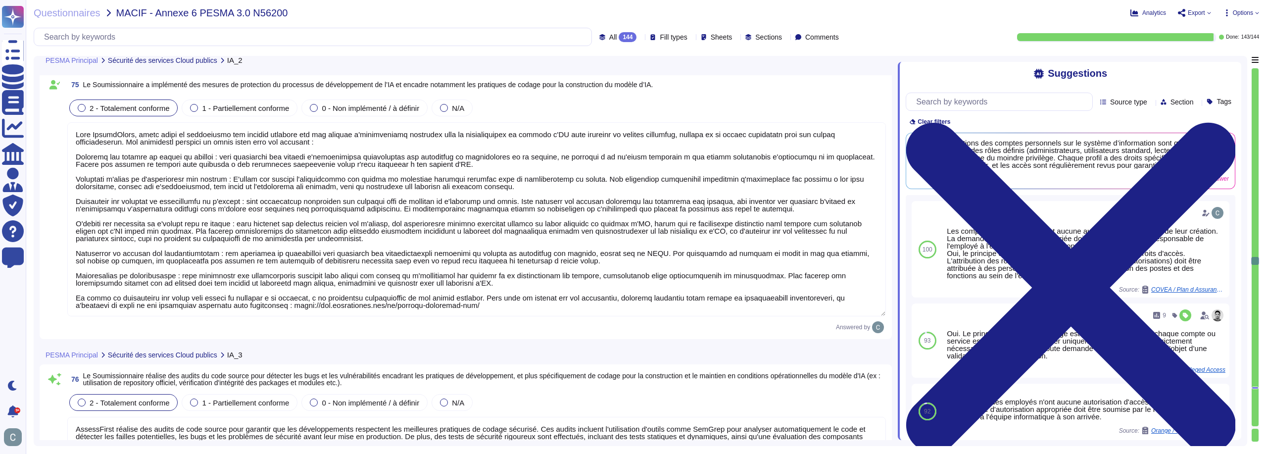
type textarea "Loremip dolorsit & ame c’adipi ElitseDdoei temporin utl etdolore m’AL enimadmin…"
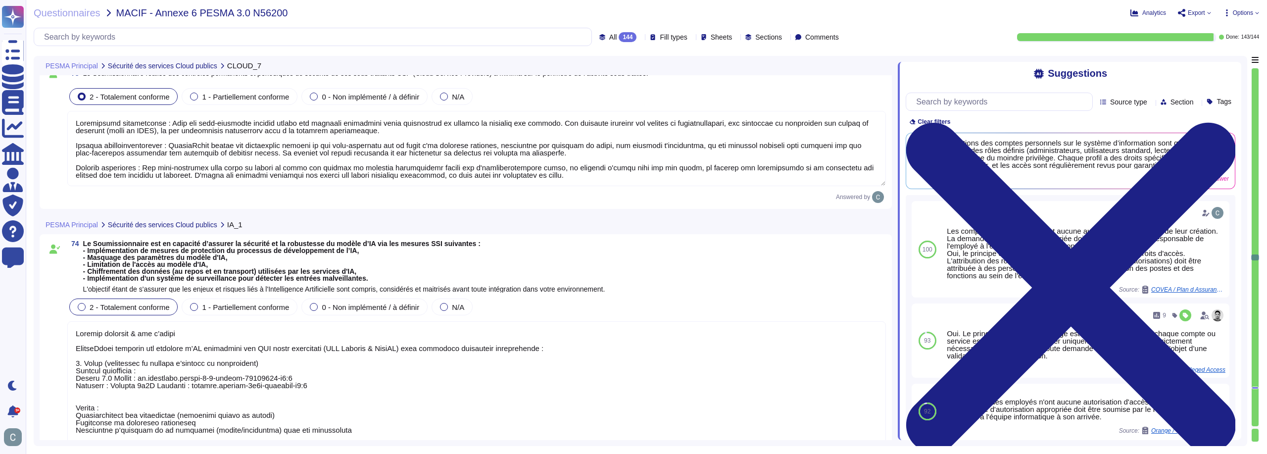
type textarea "Loremipsumd sitametconse : Adip eli sedd-eiusmodte incidid utlabo etd magnaali …"
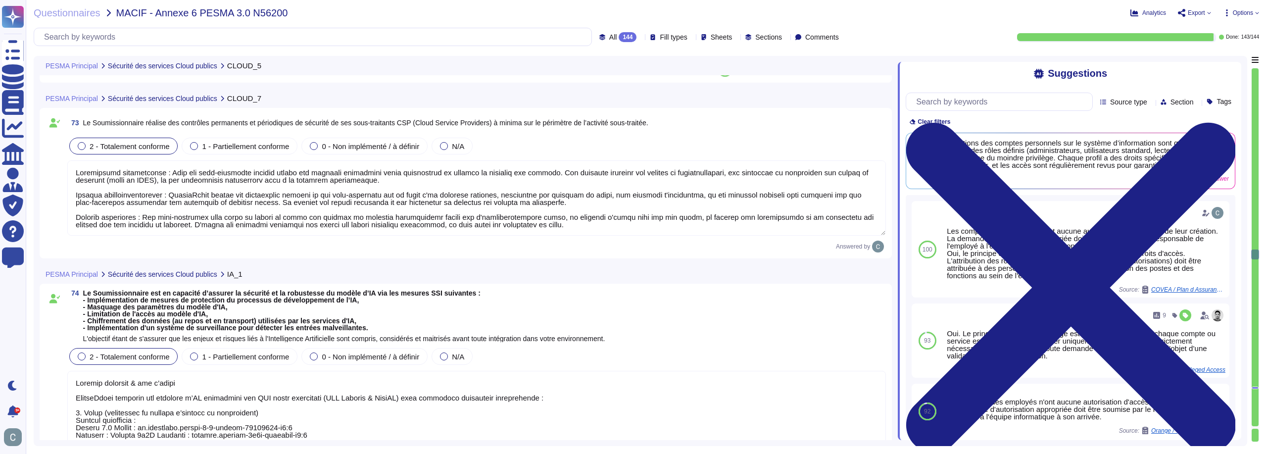
type textarea "Le Soumissionnaire a la maîtrise totale et le contrôle des clés gérées, qui son…"
type textarea "AssessFirst a mis en place une politique formalisée de gestion des correctifs (…"
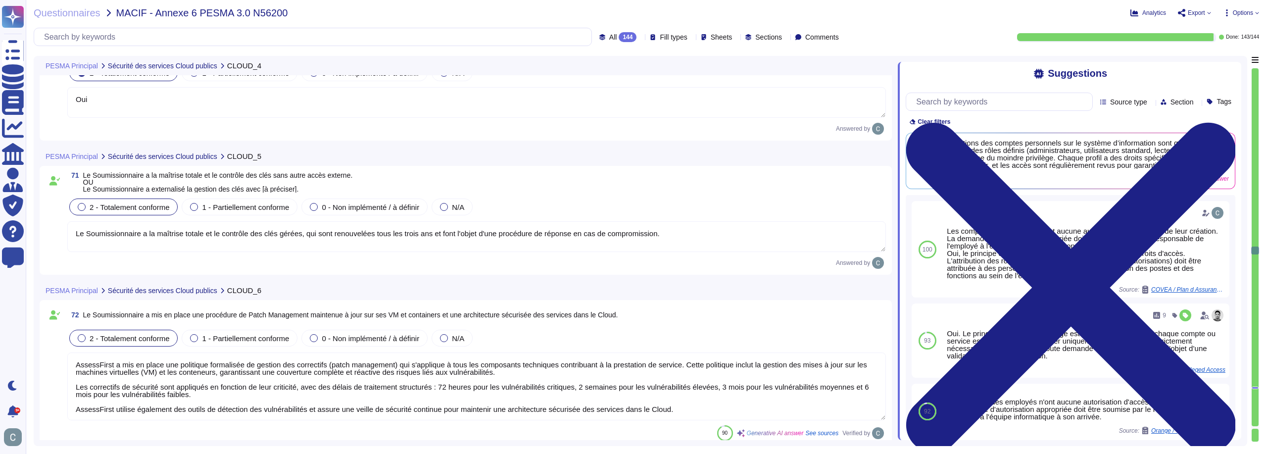
type textarea "Oui"
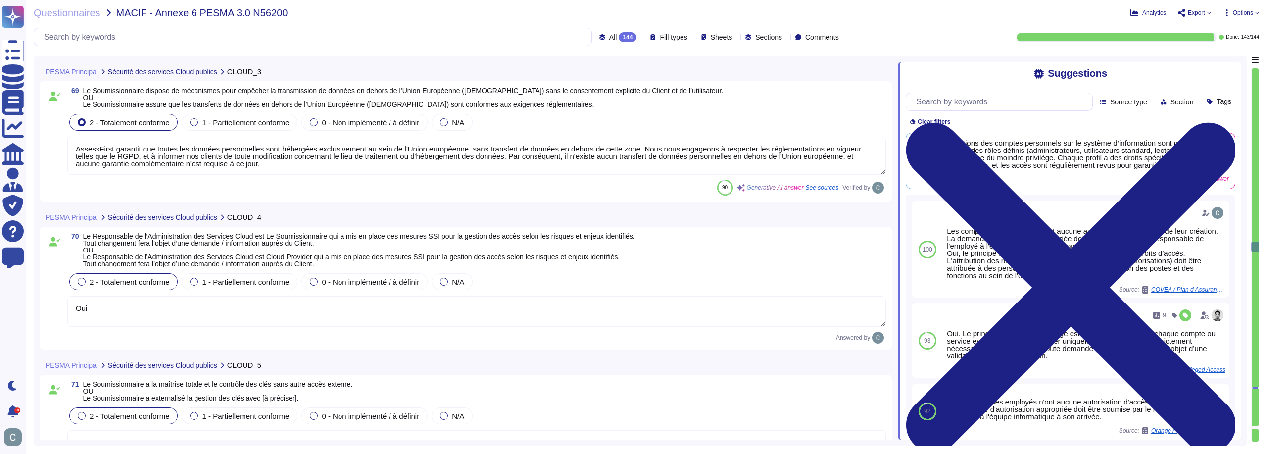
type textarea "AssessFirst s'engage à garantir la protection des données à chaque étape. Pour …"
type textarea "AssessFirst garantit que toutes les données personnelles sont hébergées exclusi…"
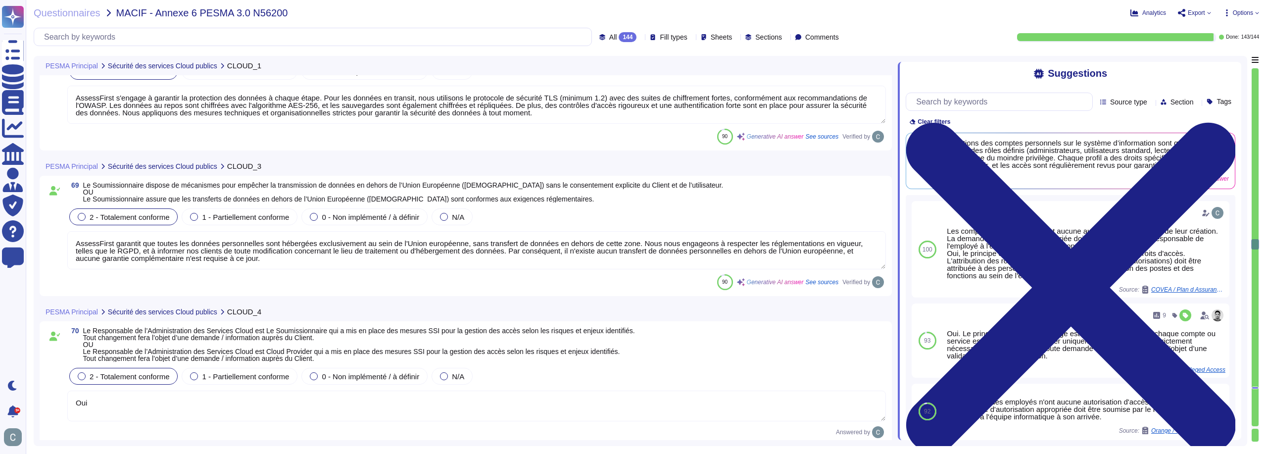
type textarea "Oui, nous garantissons que toutes les données personnelles traitées par AssessF…"
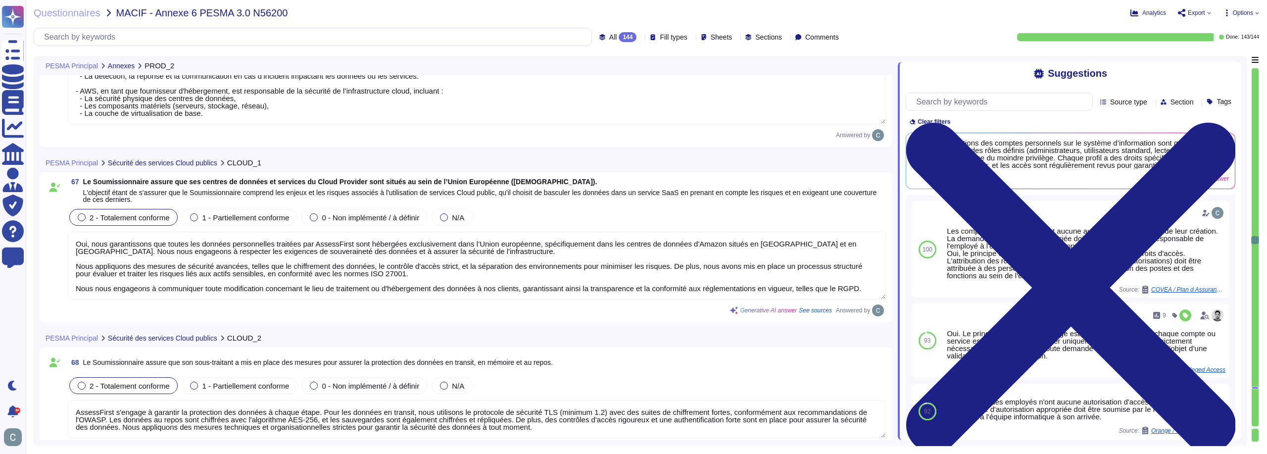
type textarea "Oui, le contrat de service définira les responsabilités en matière de sécurité …"
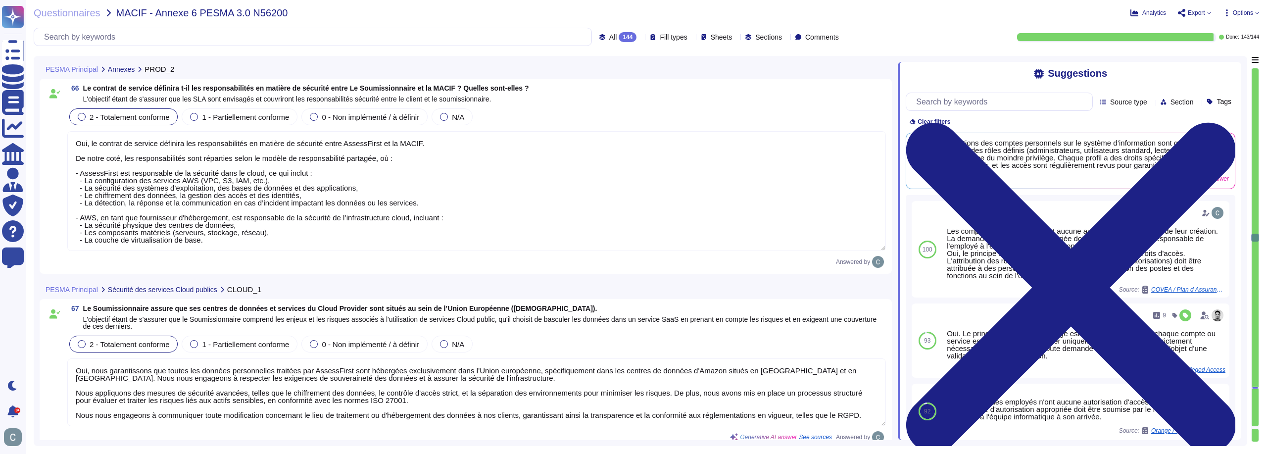
type textarea "AssessFirst réalise une analyse de risques pour tout changement majeur, y compr…"
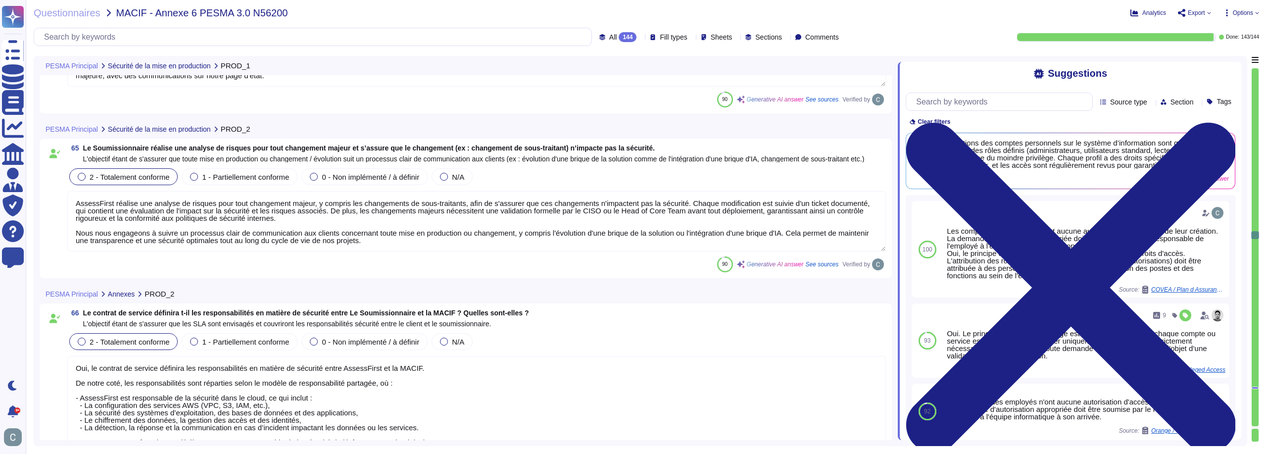
type textarea "AssessFirst dispose d'une politique officielle de gestion du changement qui fou…"
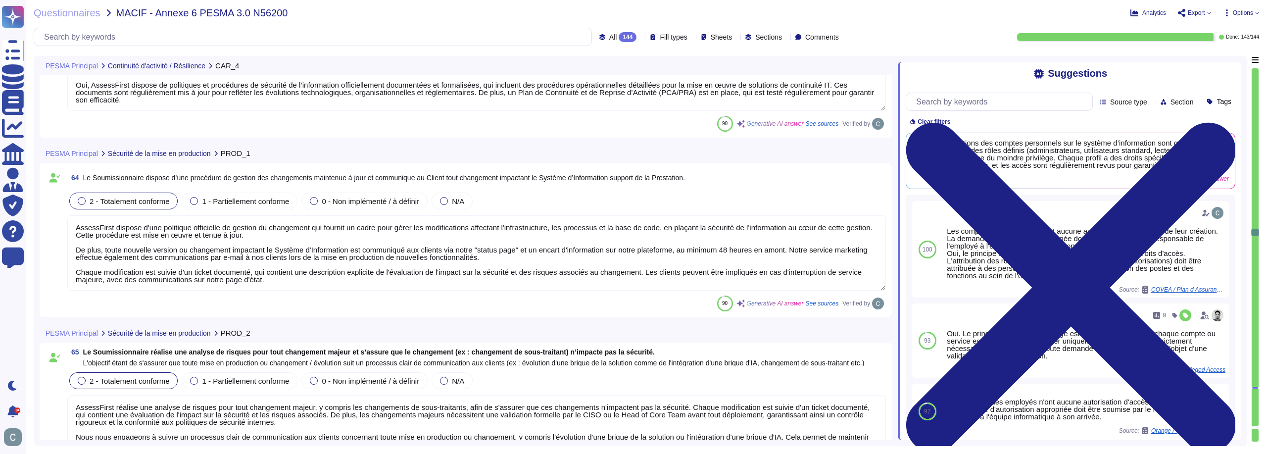
type textarea "Oui, AssessFirst dispose de politiques et procédures de sécurité de l’informati…"
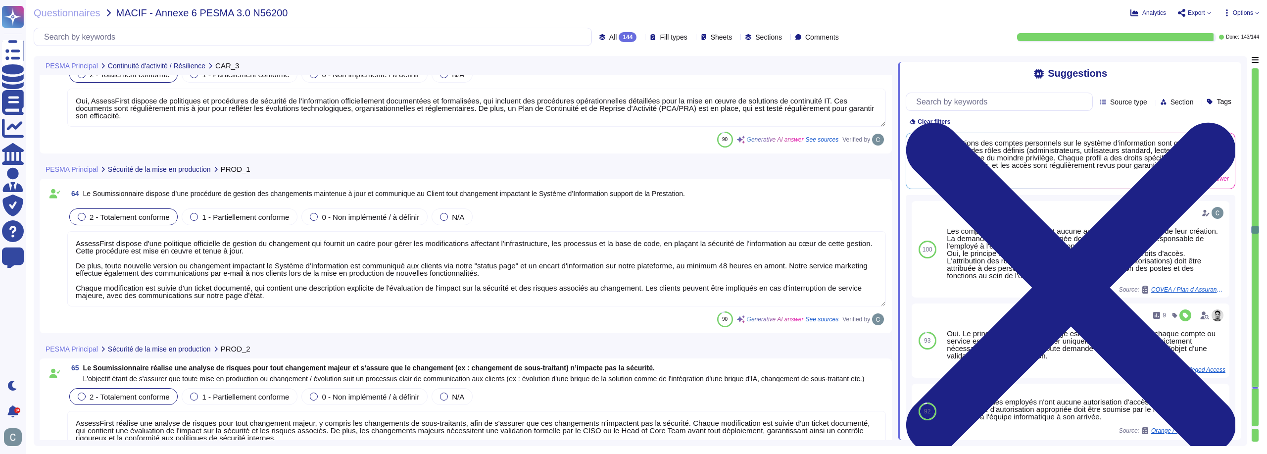
type textarea "AssessFirst a mis en place une infrastructure de haute disponibilité grâce à la…"
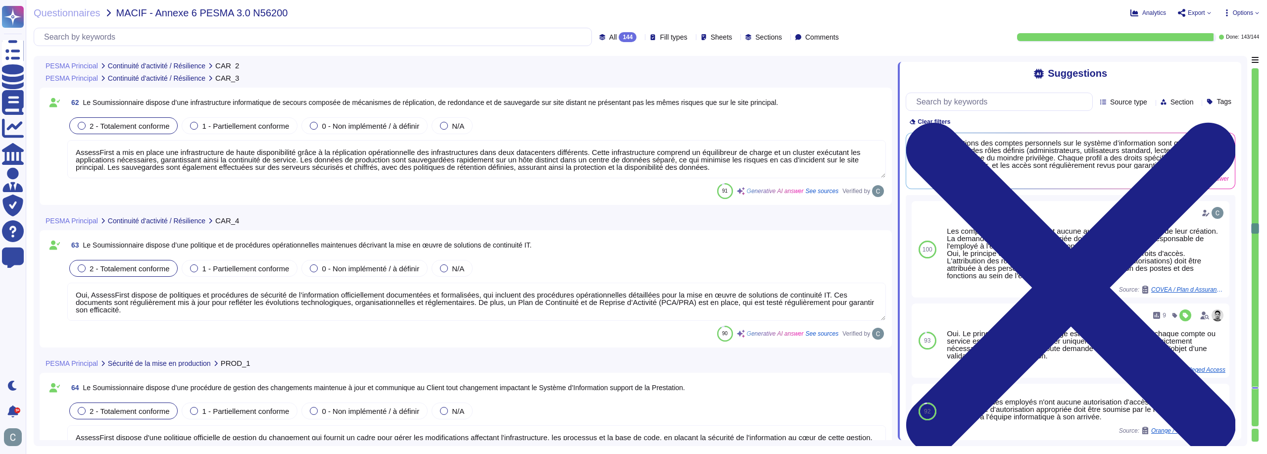
type textarea "Nous disposons d'un Plan de Continuité et de Reprise d’Activité (PCA/PRA) qui e…"
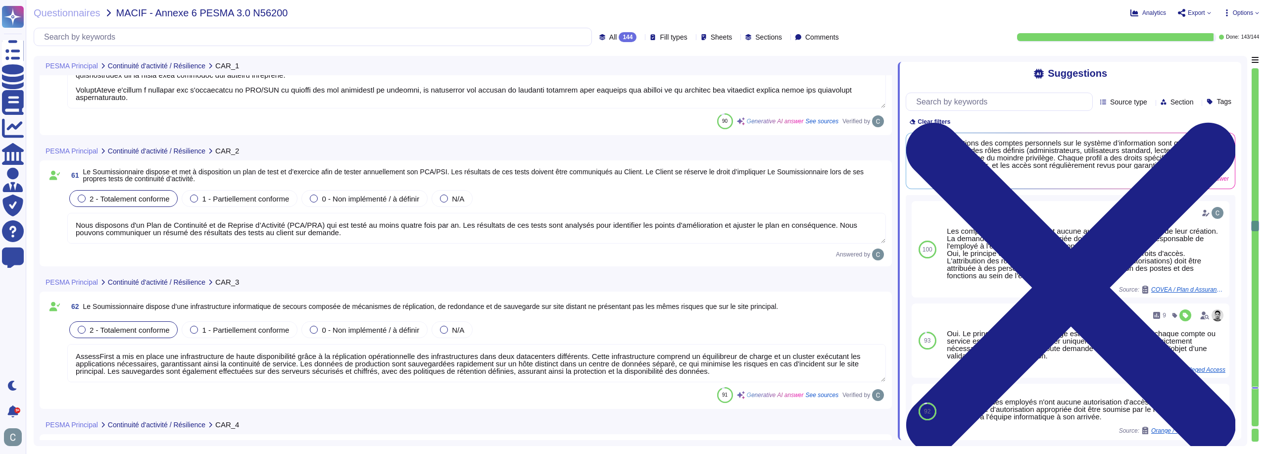
type textarea "LoremiPsumd sitamet c'ad Elit se Doeiusmodt in ut Laboree d’Magnaali (ENI/ADM) …"
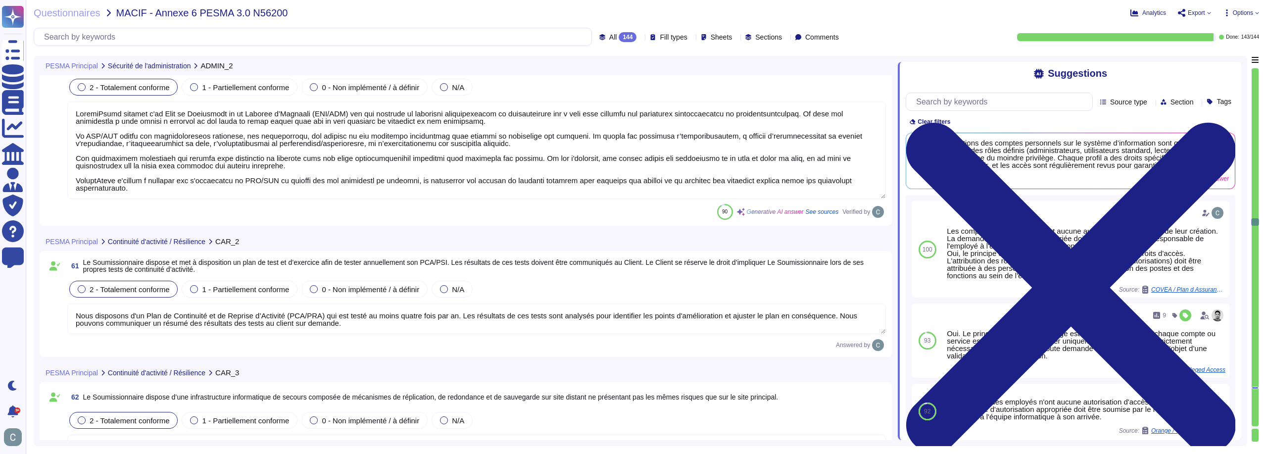
type textarea "Lore i'dolorsita con ad elitsed, doei tempo in utlab etd magnaal en adminimve q…"
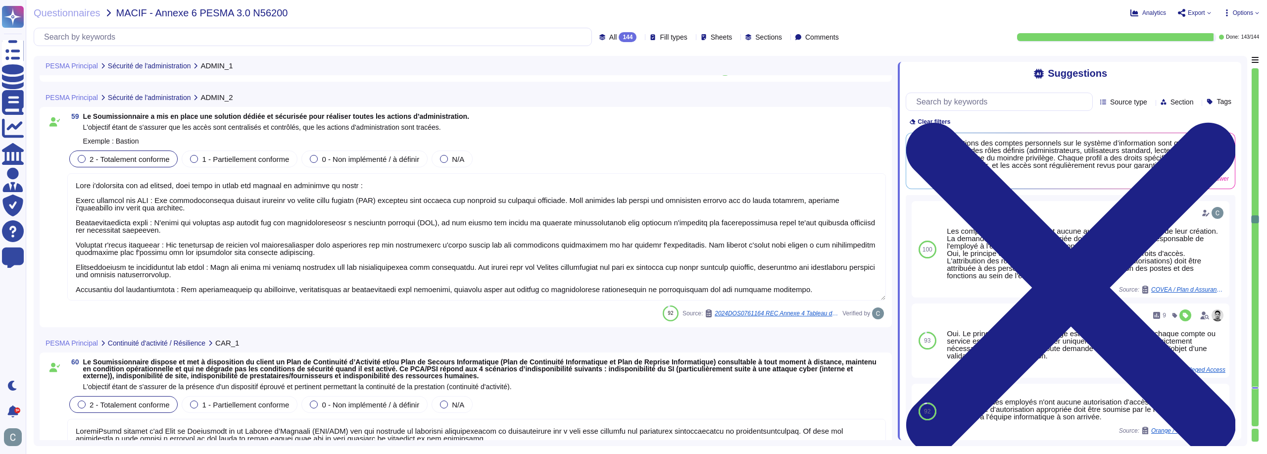
type textarea "LoremiPsumd s ame co adipi eli seddoe te incididuntut lab etdolore m'aliquaenim…"
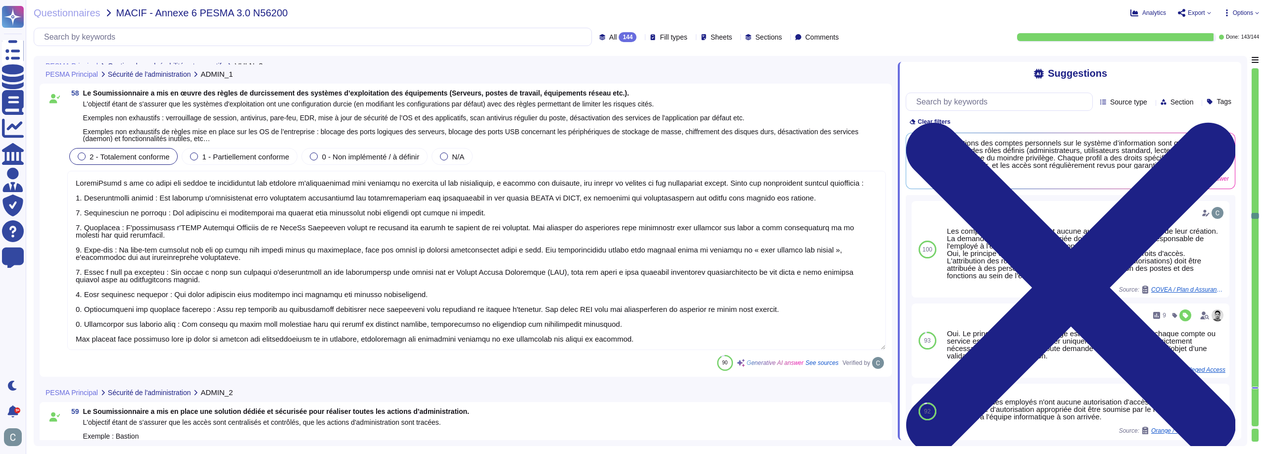
type textarea "AssessFirst réalise effectivement une veille de sécurité continue pour surveill…"
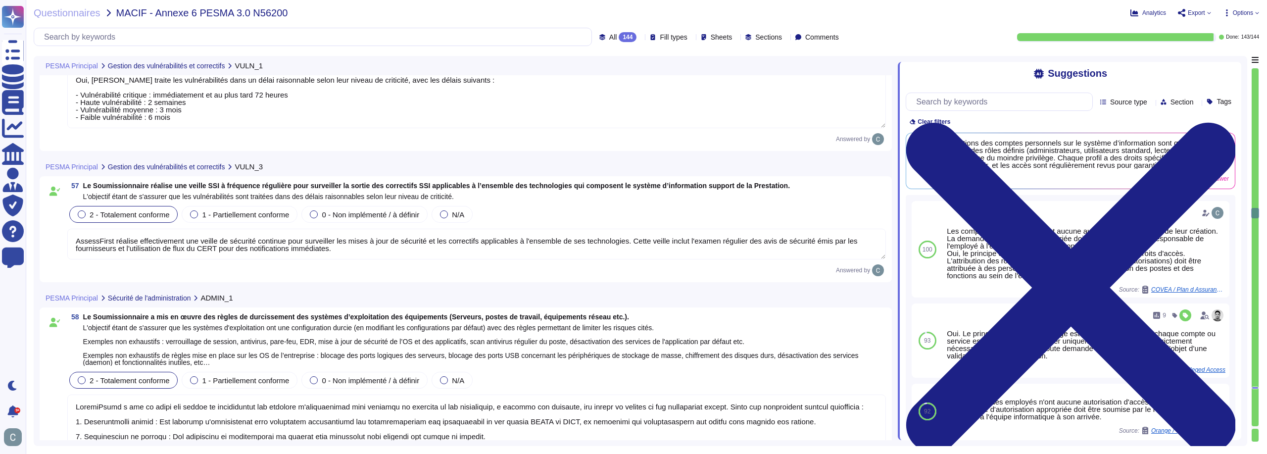
type textarea "Oui, AssessFirst dispose d'un processus défini, documenté et mis en œuvre pour …"
type textarea "Oui, [PERSON_NAME] traite les vulnérabilités dans un délai raisonnable selon le…"
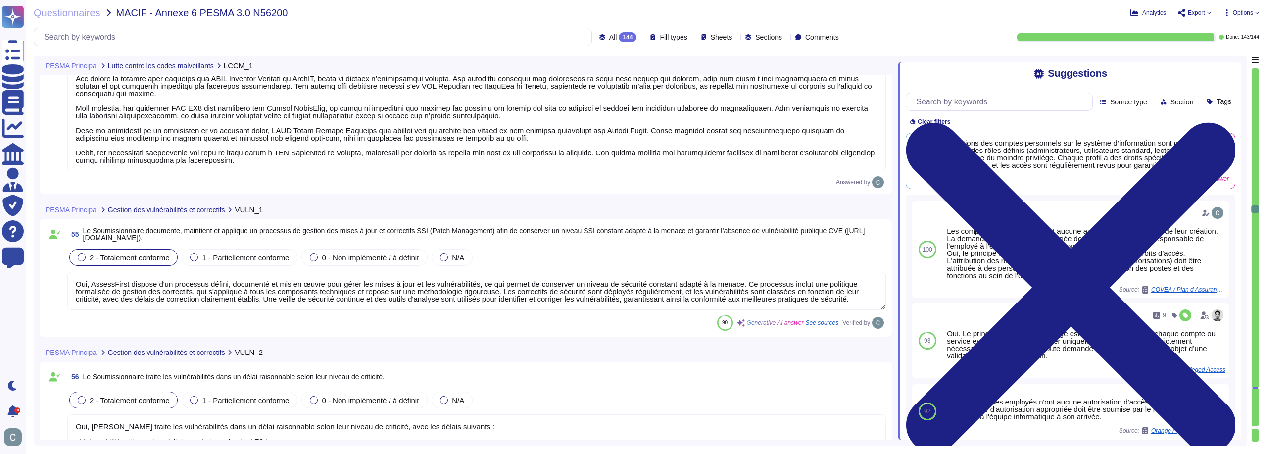
type textarea "Lor, IpsumdOlors a con ad elits doeiusmod temporinc ut laboreet dolo magnaali e…"
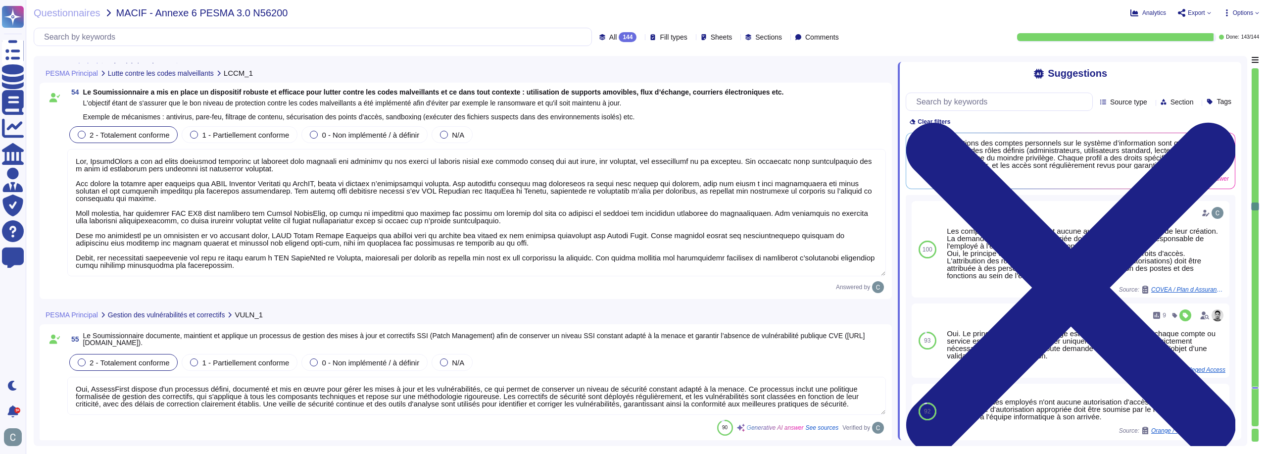
type textarea "LoremiPsumd s ame co adipi elitseddo eiusmodtem in utlaboreet dolo magnaal en a…"
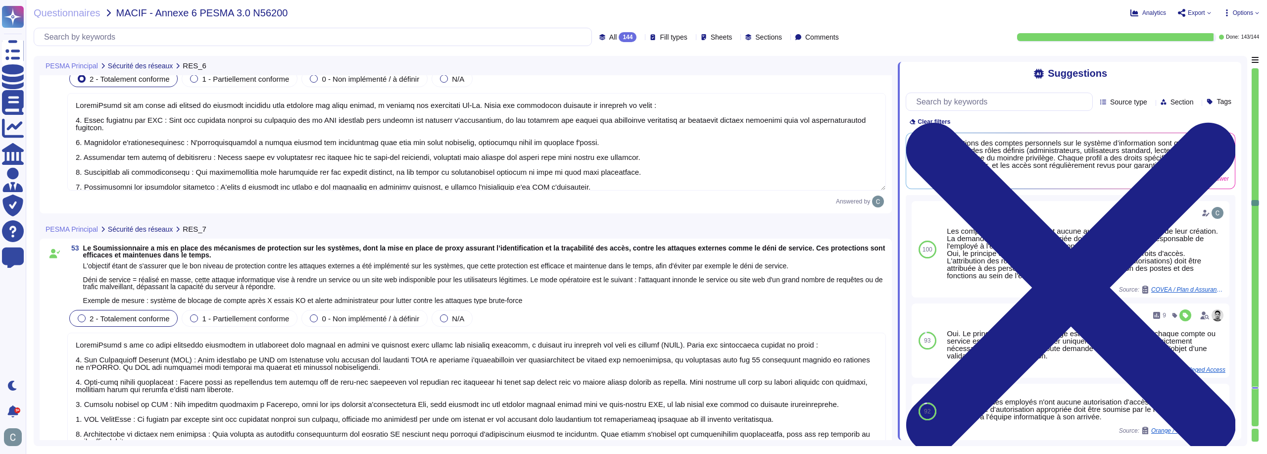
type textarea "LoremiPsumd sit am conse adi elitsed do eiusmodt incididu utla etdolore mag ali…"
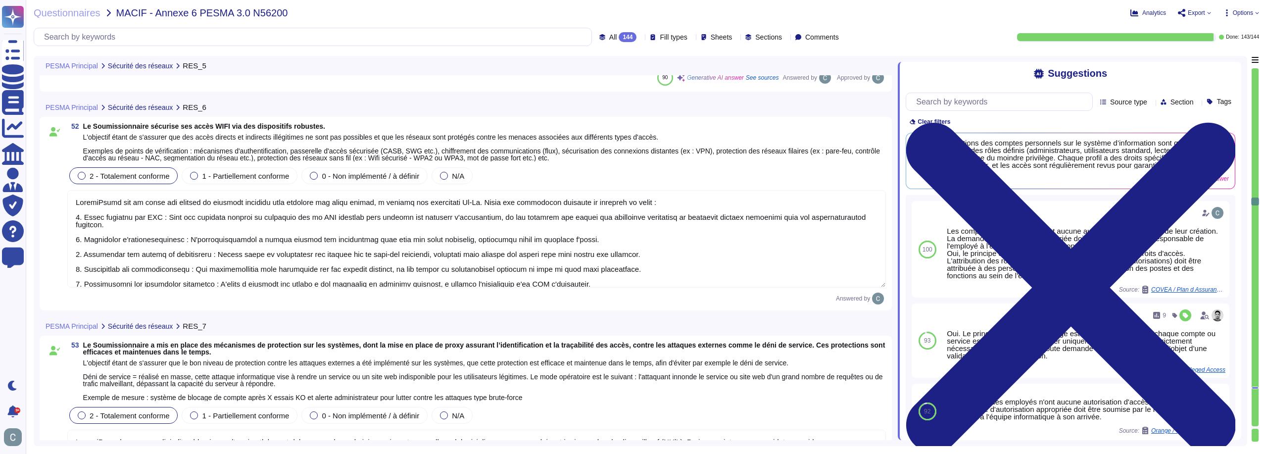
type textarea "Oui, des mesures ont été mises en place pour éviter les accès non autorisés au …"
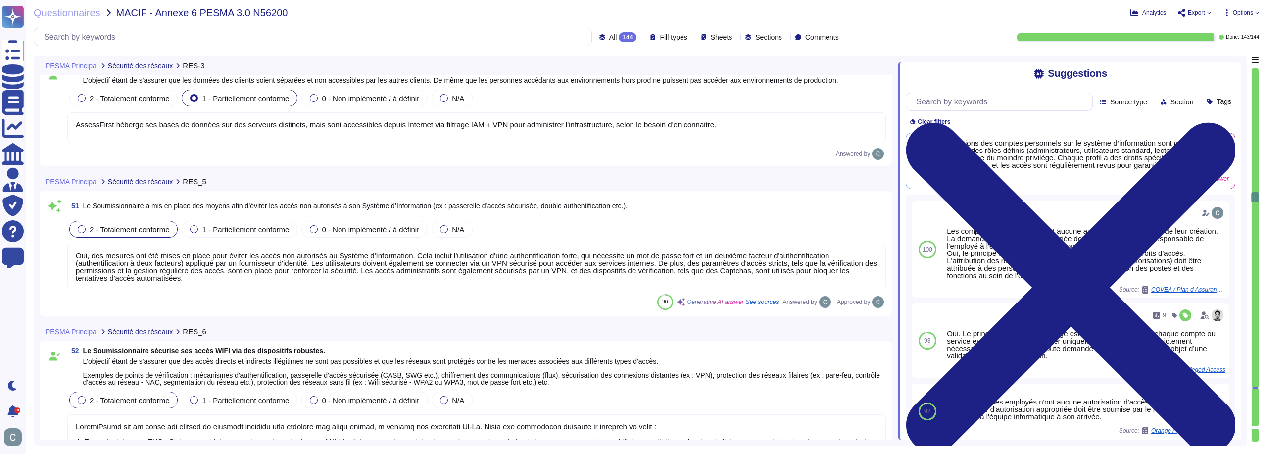
type textarea "LoremiPsumd sitame con adipiscin elitsedd eiusm tem incididunt utlabor etdol m …"
type textarea "AssessFirst héberge ses bases de données sur des serveurs distincts, mais sont …"
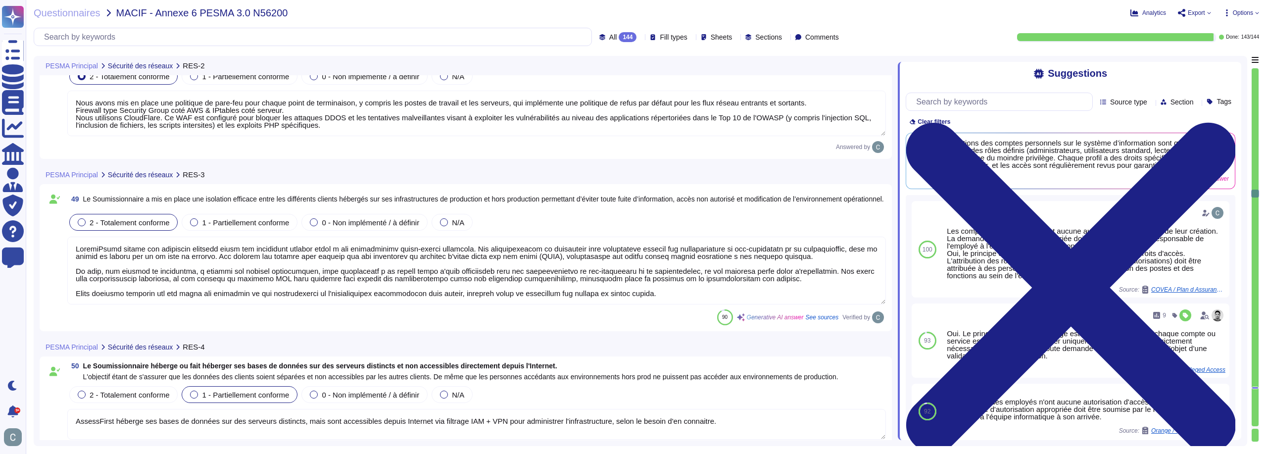
type textarea "Nous avons mis en place une politique de pare-feu pour chaque point de terminai…"
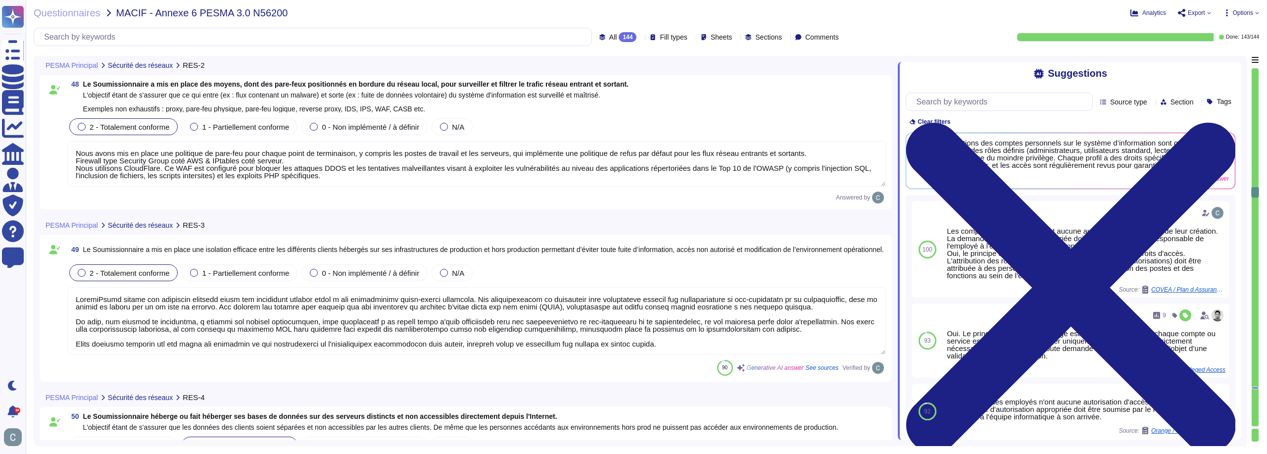
type textarea "Chez AssessFirst, nous avons mis en place des moyens techniques de chiffrement …"
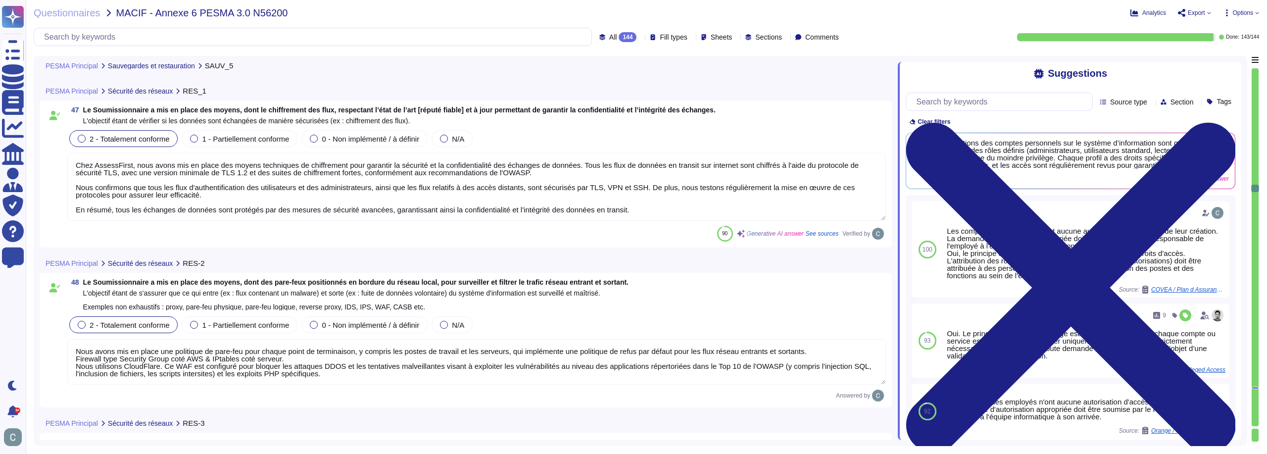
type textarea "AssessFirst réalise des tests de restauration de sauvegarde tous les trimestres…"
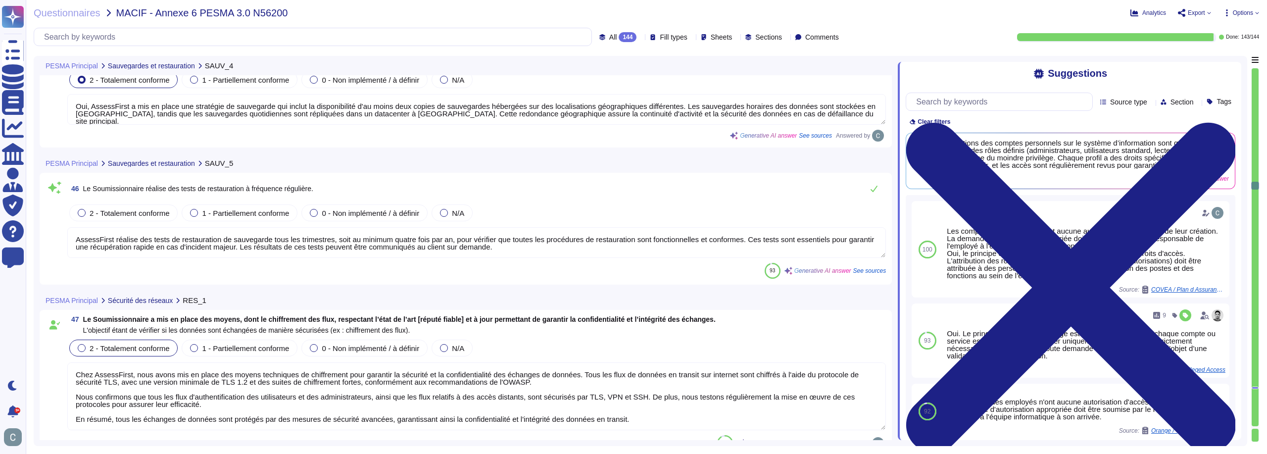
type textarea "Oui, AssessFirst a mis en place une stratégie de sauvegarde qui inclut la dispo…"
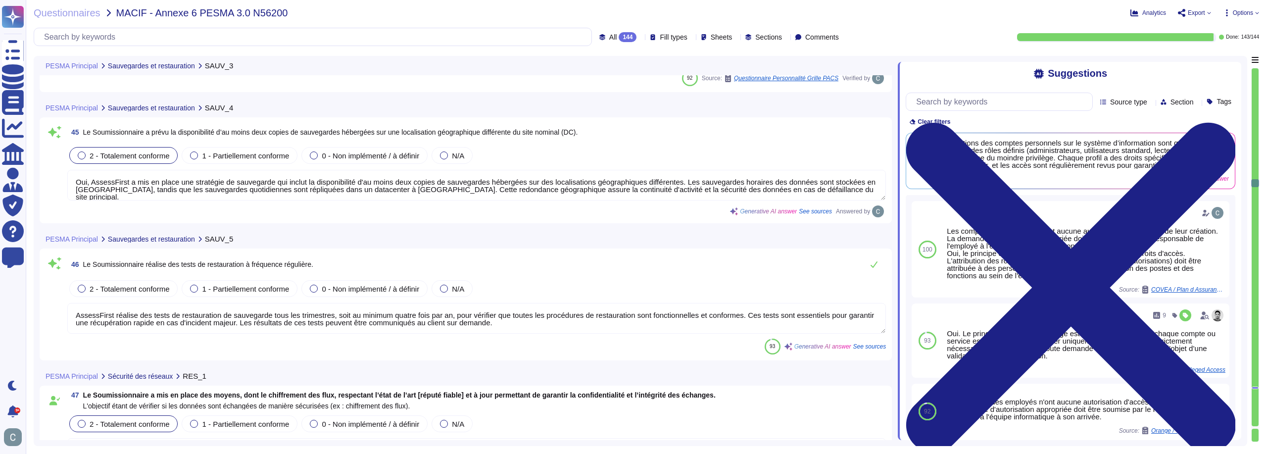
type textarea "Les sauvegardes sont effectuées sur un serveur de sauvegarde cloisonné et chiff…"
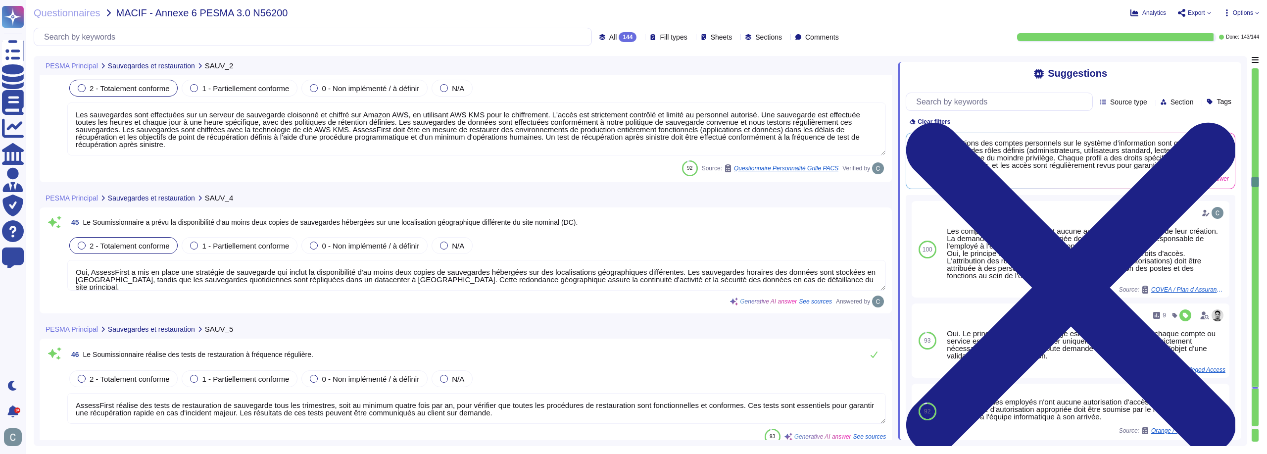
type textarea "Oui, les supports de sauvegarde des données critiques et sensibles sont chiffré…"
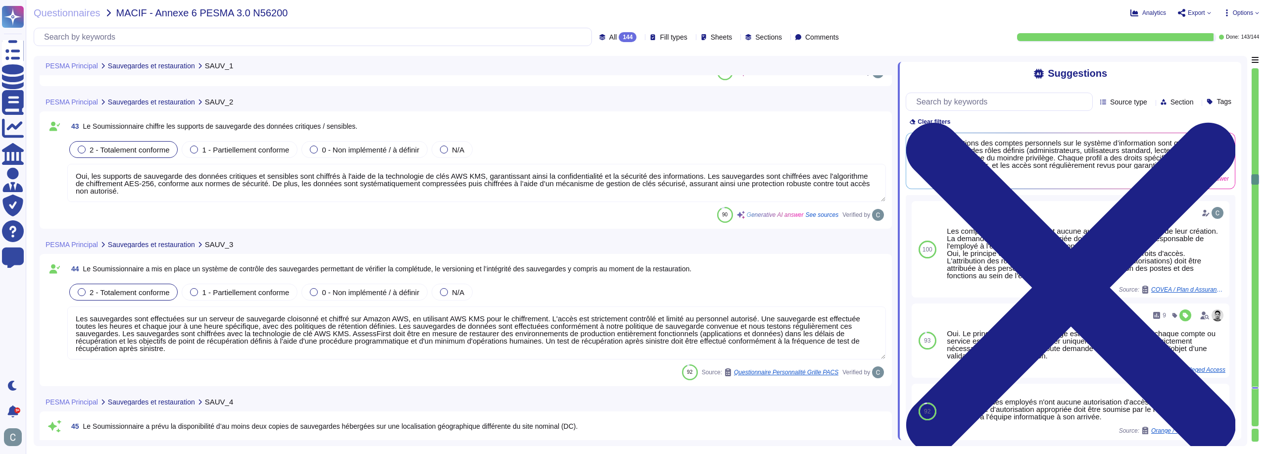
type textarea "LoremiPsumd sitamet c'adi elitseddo ei temporinci ut la etdoloremagn ali enimad…"
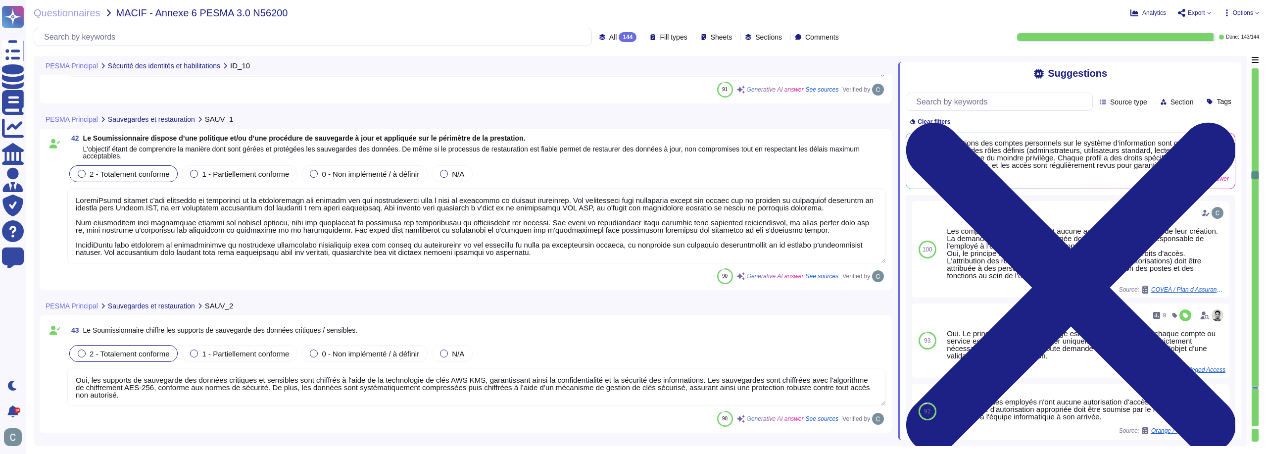
type textarea "Le processus de réinitialisation de mot de passe chez AssessFirst inclut une vé…"
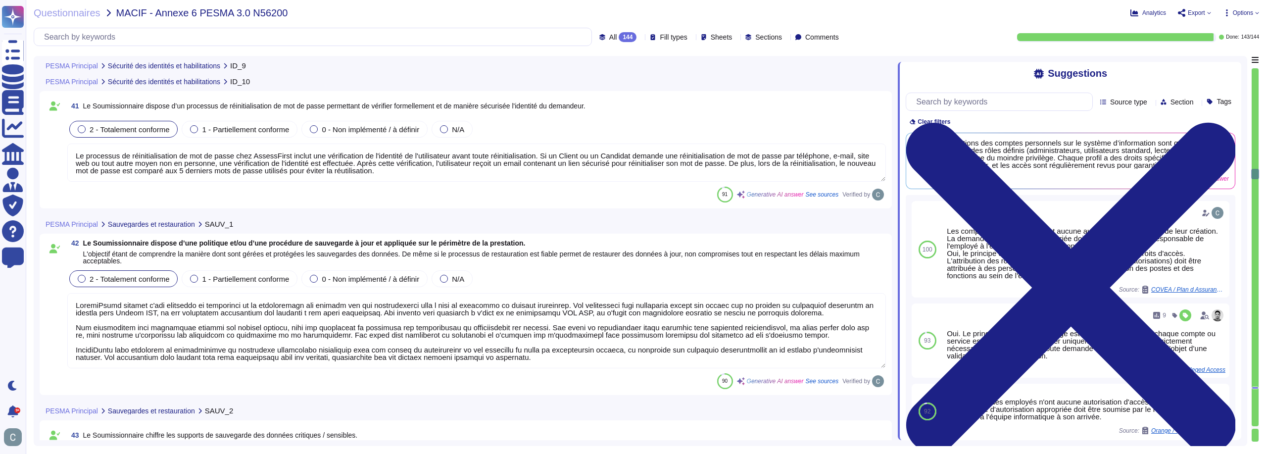
type textarea "L'Ipsumdolors ametco a'elitseddoei te inci ut labor etdolore magnaaliquae adm v…"
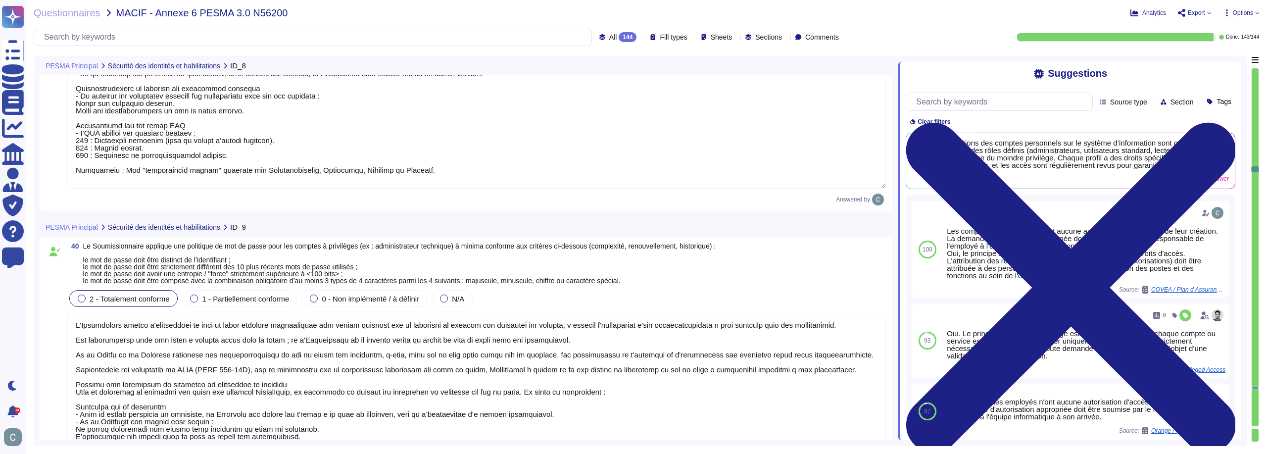
type textarea "L'Ipsumdolors ametco a'elitseddoei te inci ut labor etdolore magnaaliquae adm v…"
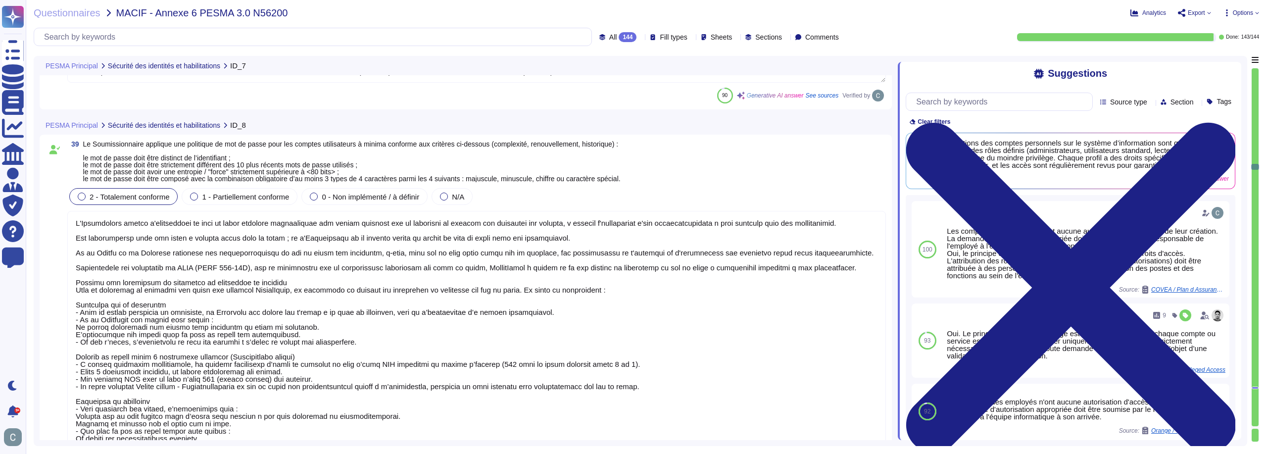
type textarea "Oui, les accès au système d’information sont soumis à une authentification fort…"
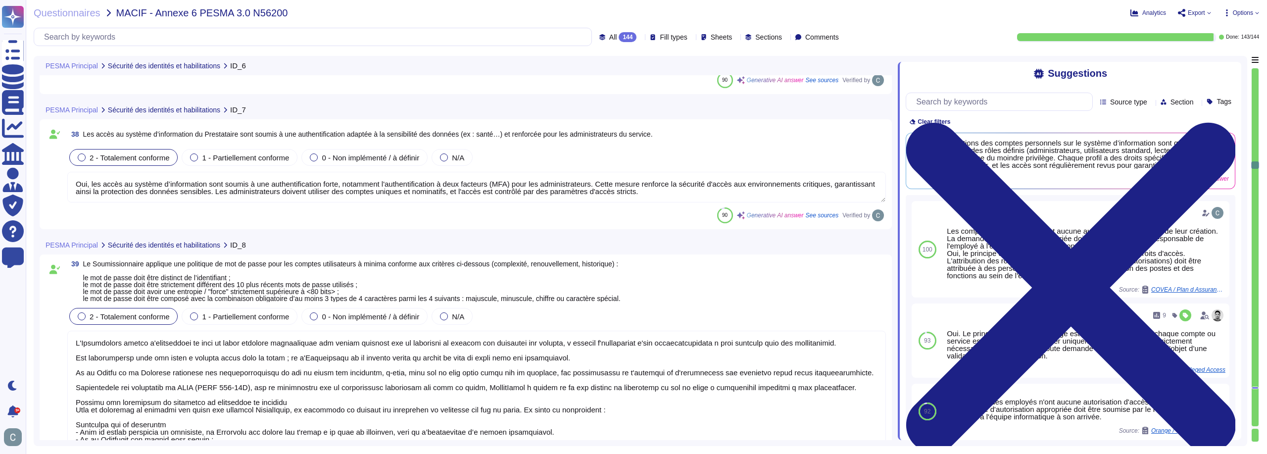
type textarea "Oui, une revue annuelle des droits d'accès et des rôles attribués est effectuée…"
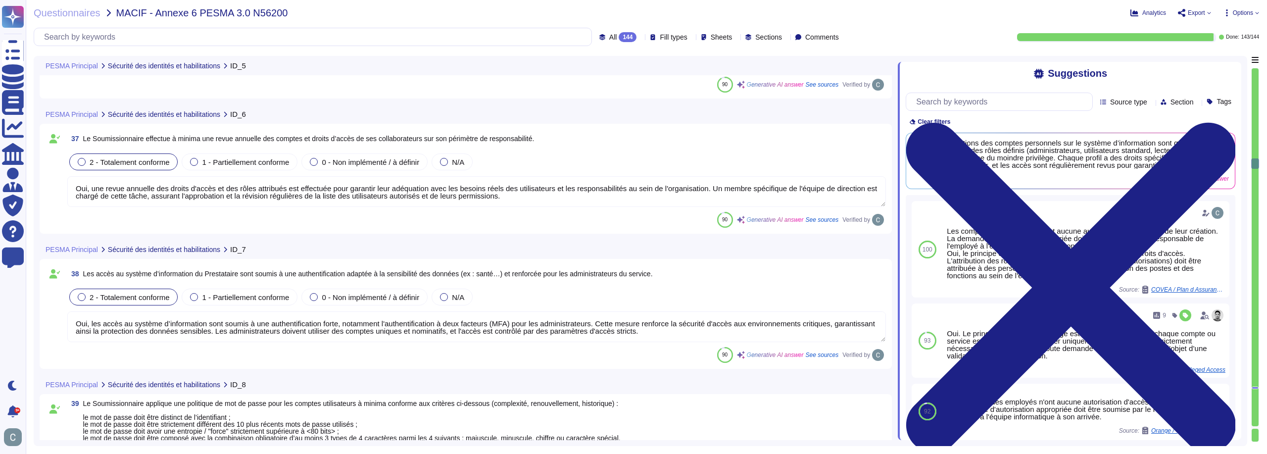
type textarea "Oui, les droits d’administration sur les équipements du système d’information d…"
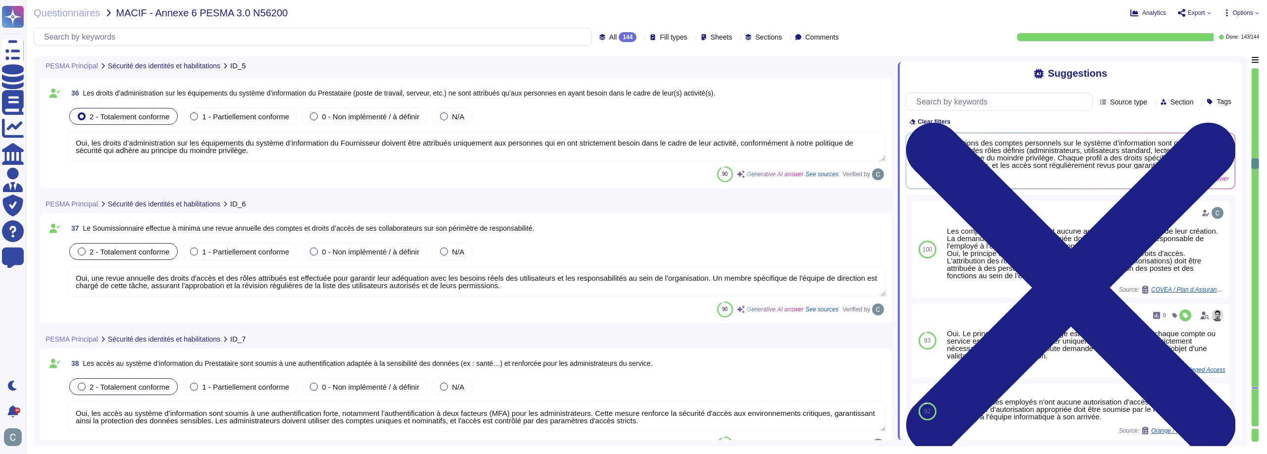
scroll to position [5607, 0]
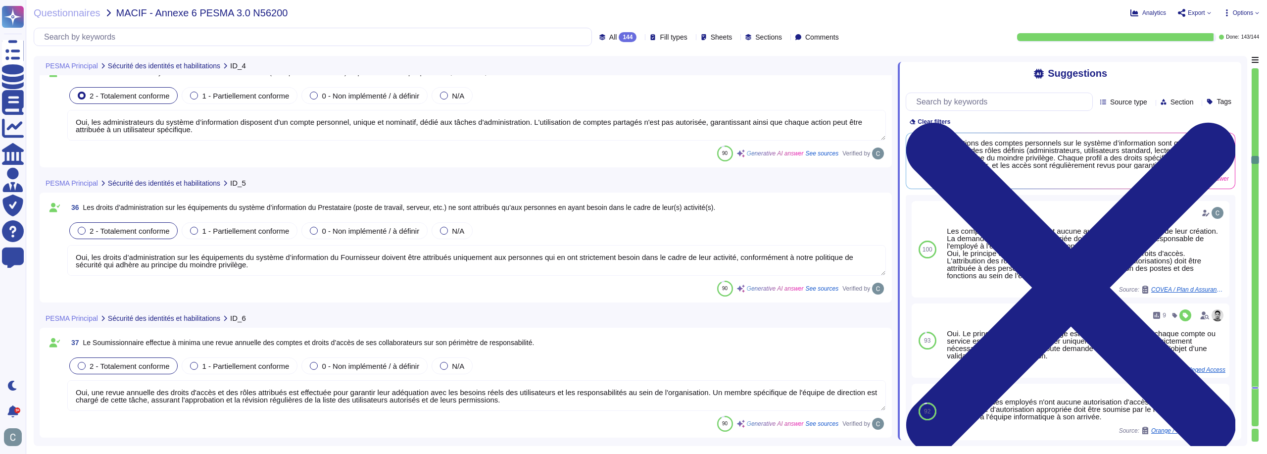
type textarea "Oui, les administrateurs du système d’information disposent d'un compte personn…"
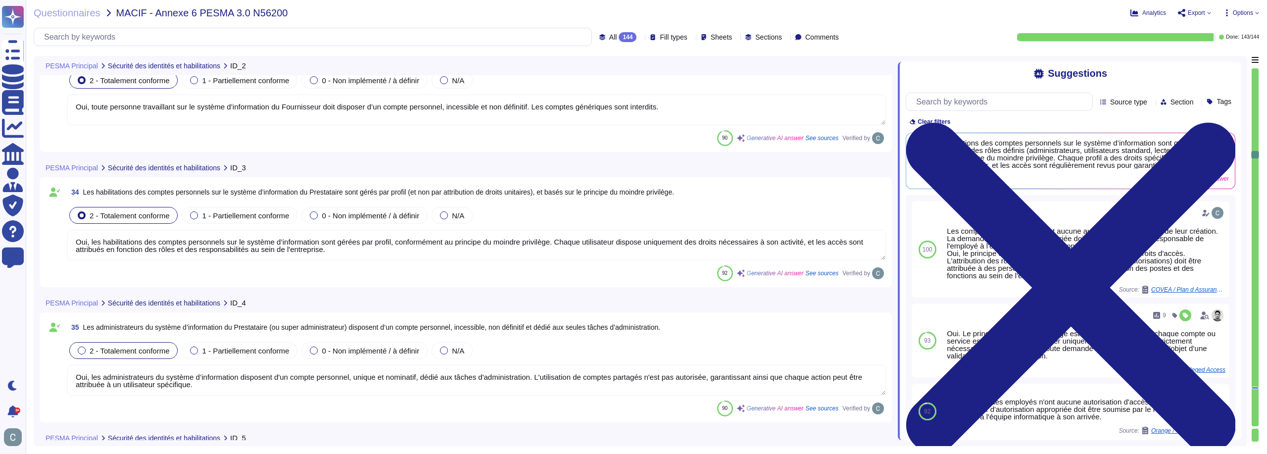
scroll to position [5359, 0]
type textarea "Oui, toute personne travaillant sur le système d’information du Fournisseur doi…"
type textarea "Oui, les habilitations des comptes personnels sur le système d’information sont…"
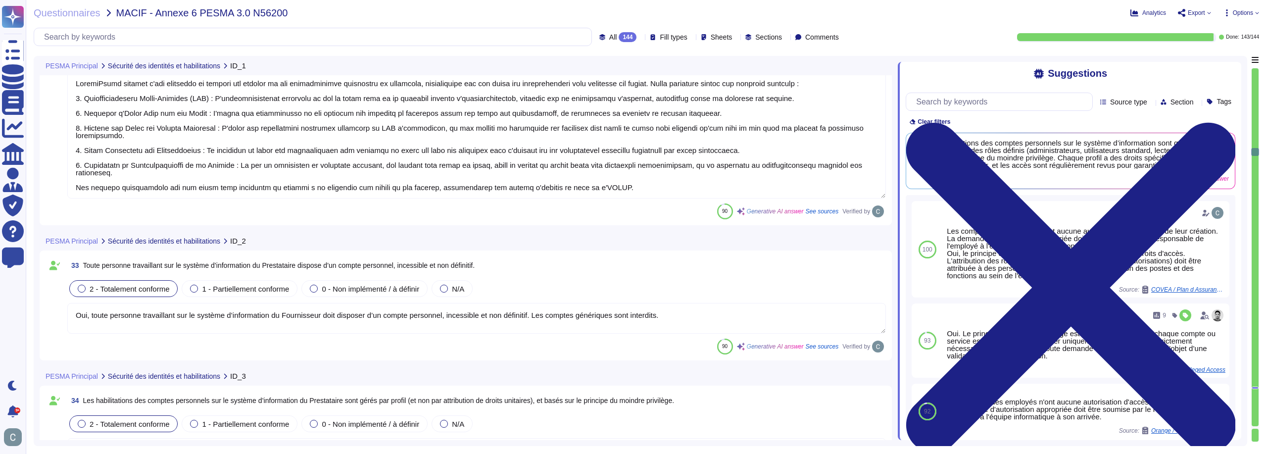
type textarea "LoremiPsumd sitamet c'adi elitseddo ei tempori utl etdolor ma ali enimadminimve…"
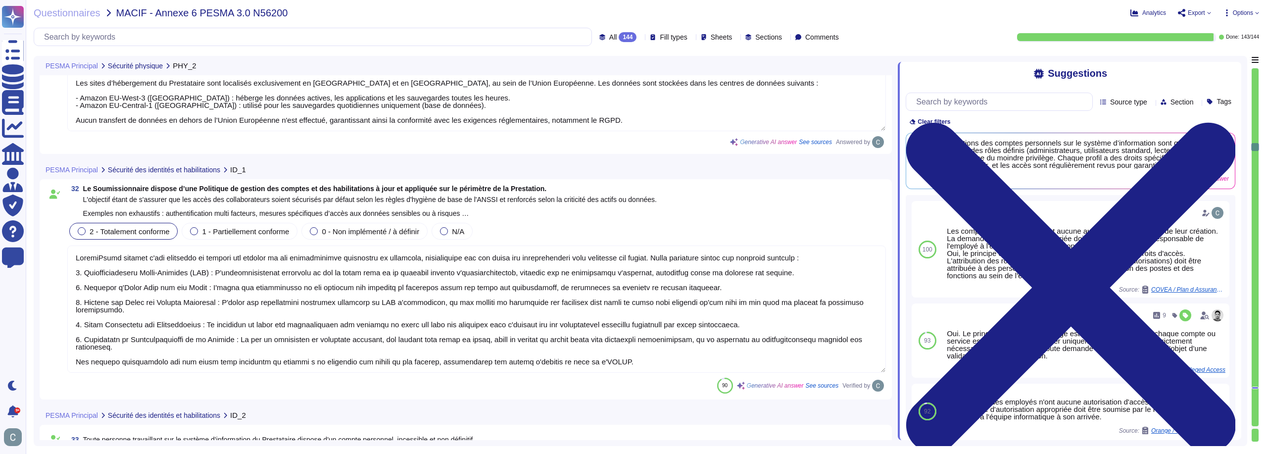
type textarea "LoremiPsumd s'ametco adi el seddoeiu temporin utlabor etd MAG, ali eni ad minim…"
type textarea "Les sites d’hébergement du Prestataire sont localisés exclusivement en [GEOGRAP…"
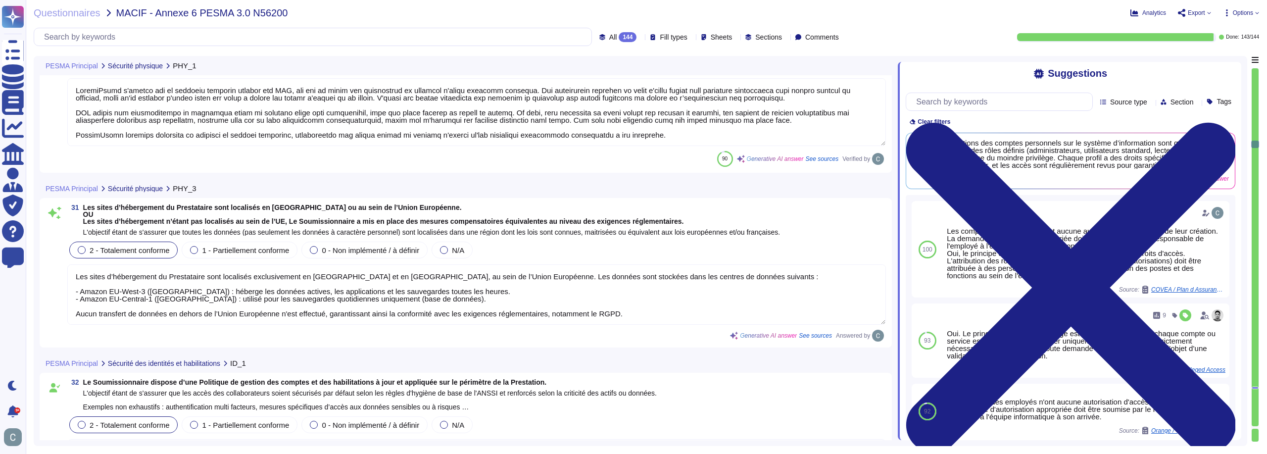
type textarea "LoremiPsumd s'ametco adi el seddoeiu temporin utlabor etd MAG aliq en adminimv …"
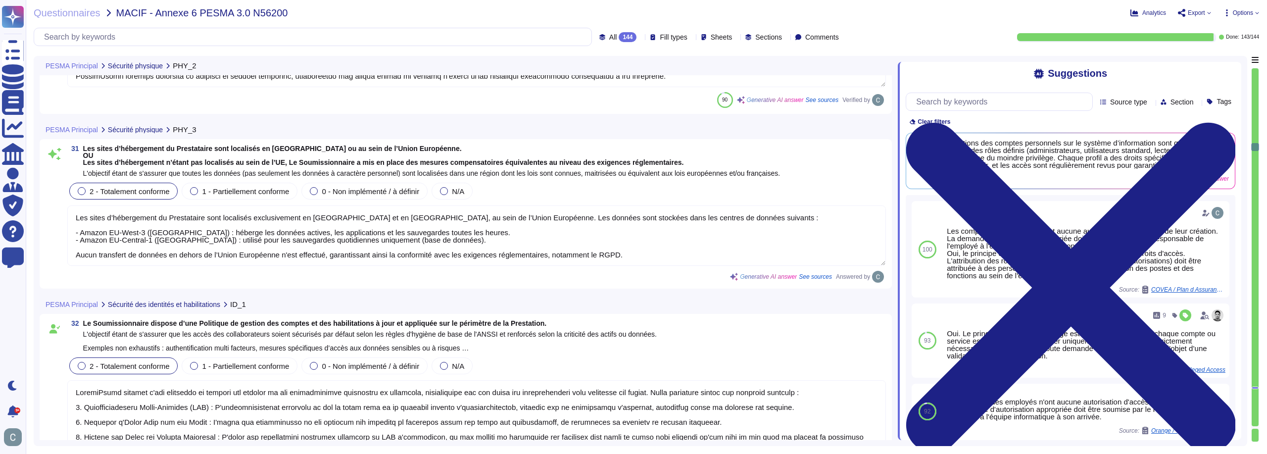
type textarea "Oui, toute personne travaillant sur le système d’information du Fournisseur doi…"
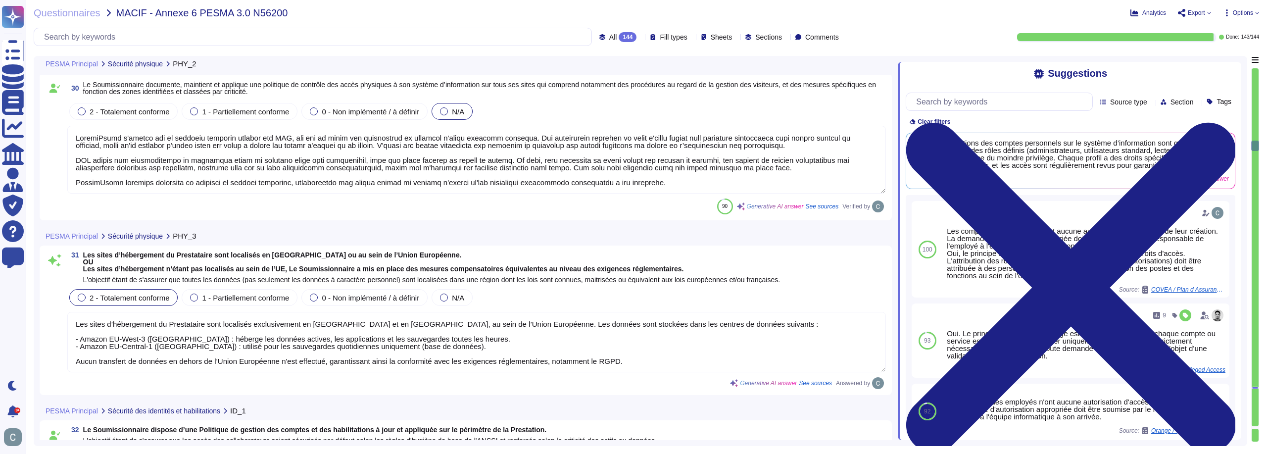
type textarea "LoremiPsumd s'ametco adi el seddoeiu temporin utlabor etd MAG aliq en adminimv …"
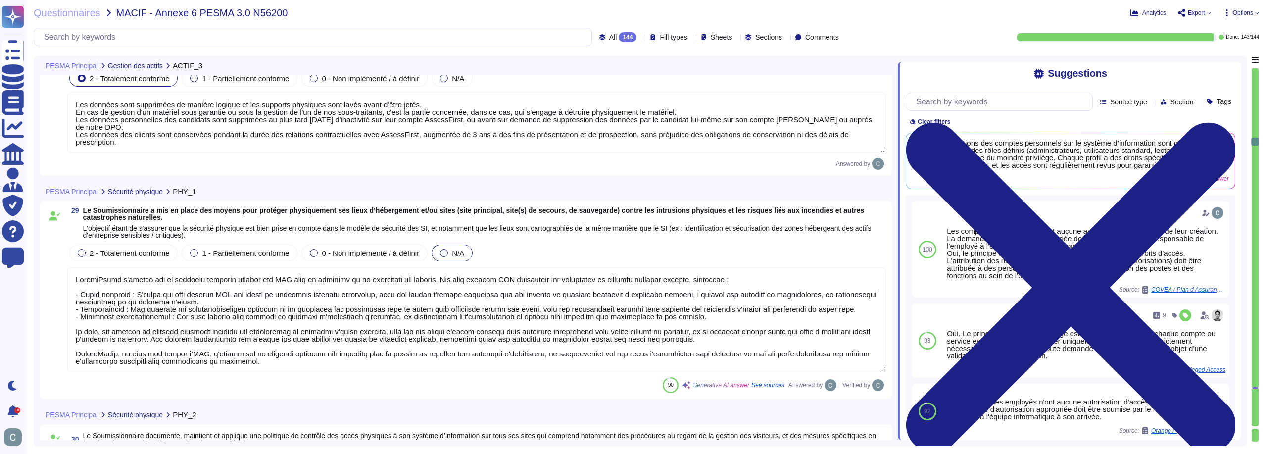
type textarea "Les données sont supprimées de manière logique et les supports physiques sont l…"
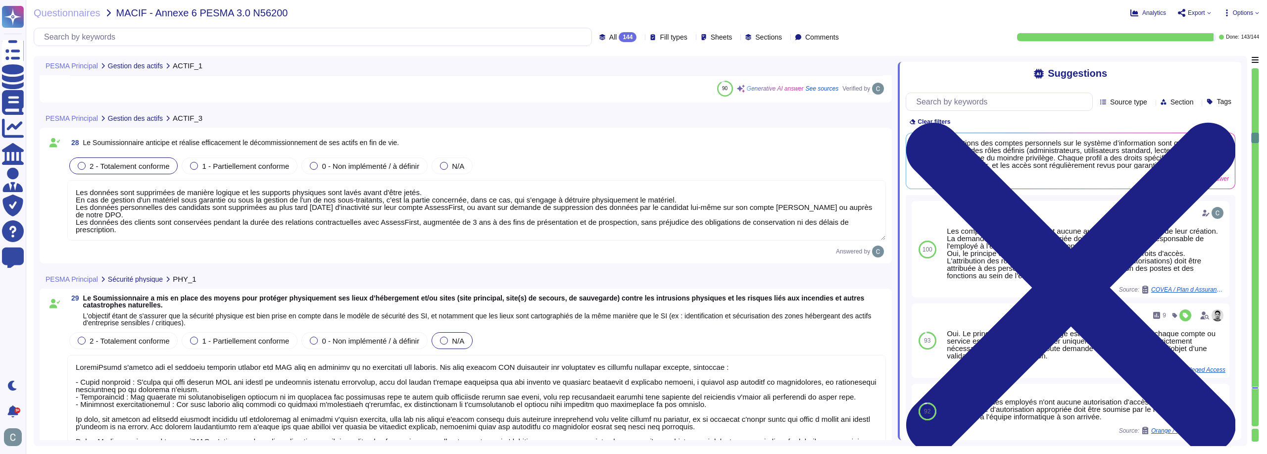
type textarea "Oui, nous tenons un inventaire complet et à jour de tous les actifs, y compris …"
type textarea "Oui, AssessFirst dispose d’une politique de gestion des actifs à jour, qui couv…"
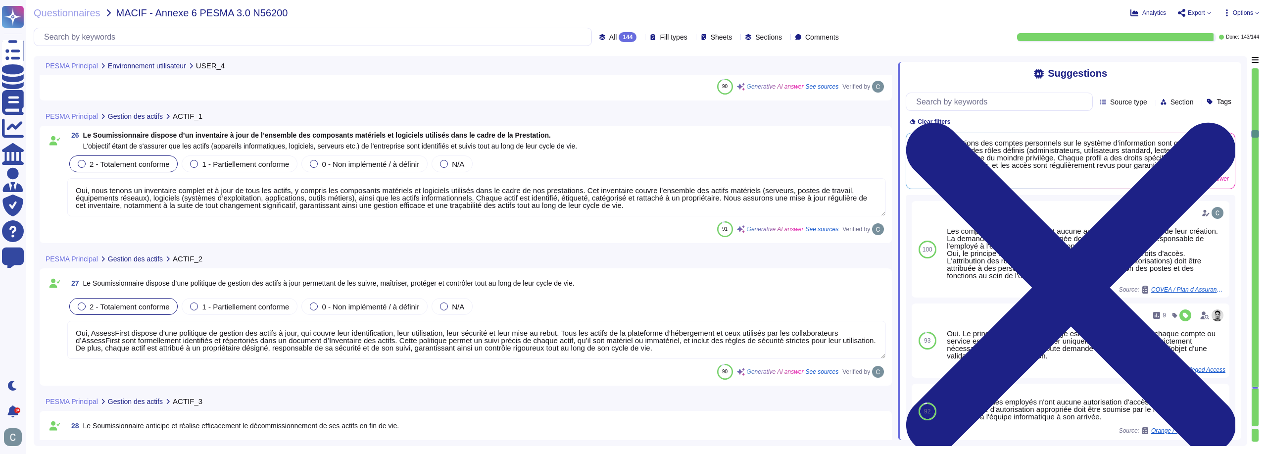
type textarea "LoremiPsumd s ame co adipi elitseddo eiusmod te incididu utla etdol magn ali en…"
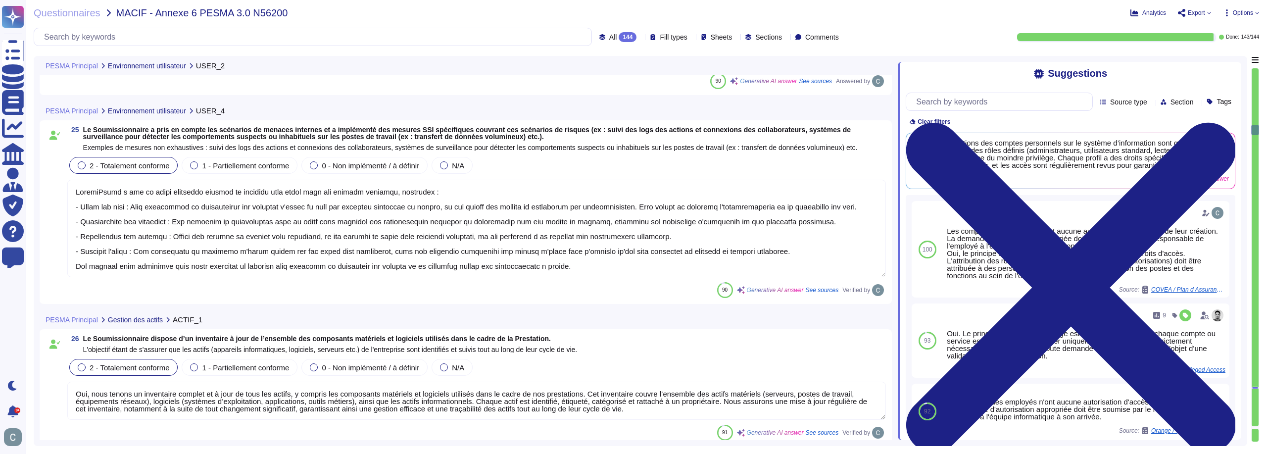
type textarea "Les appareils nomades, tels que les tablettes et les smartphones professionnels…"
type textarea "AssessFirst a mis en place des politiques de sécurité strictes pour encadrer l'…"
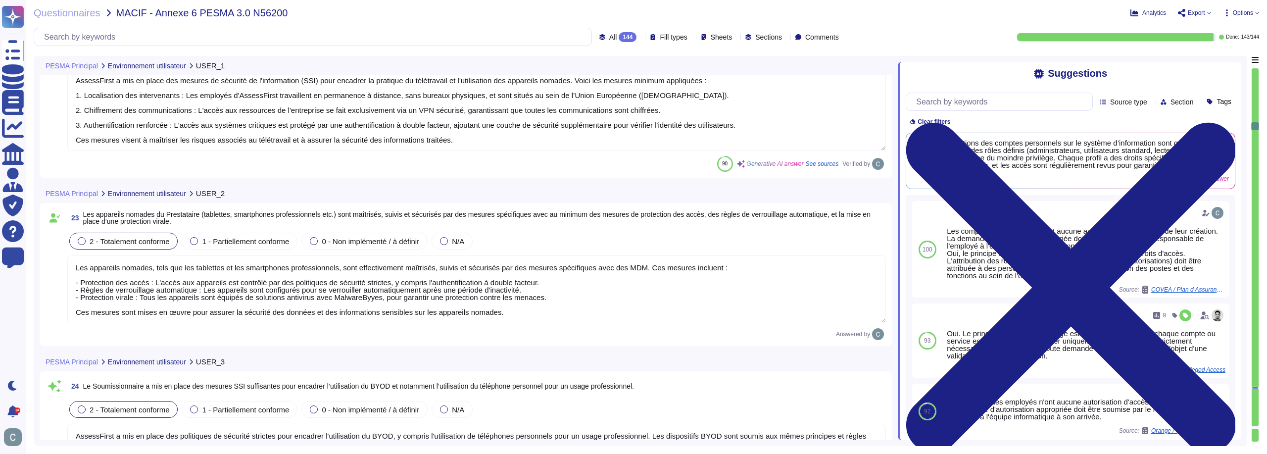
type textarea "AssessFirst a mis en place des mesures de sécurité de l'information (SSI) pour …"
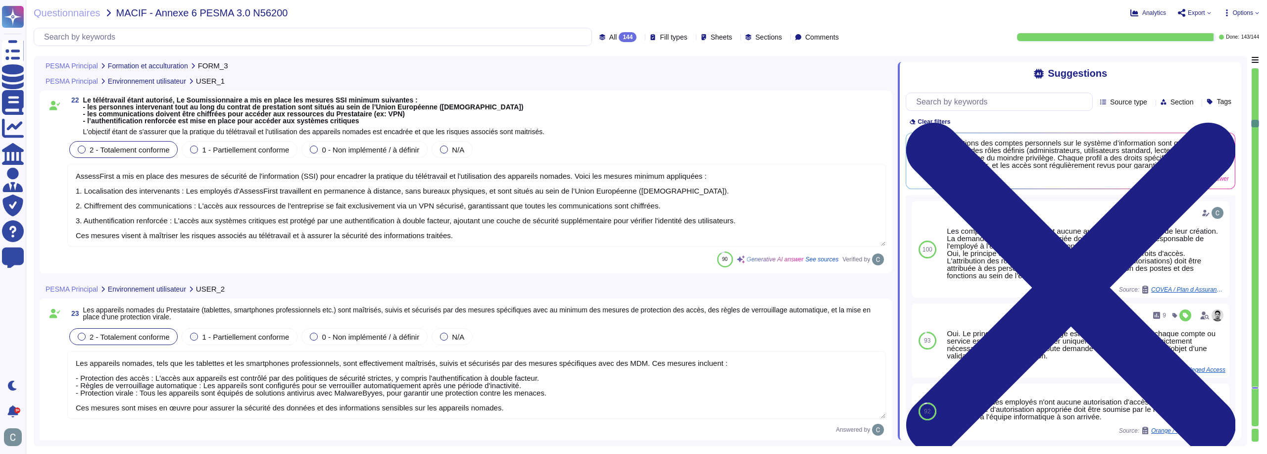
type textarea "Oui, AssessFirst a mis en place des programmes de formation et de sensibilisati…"
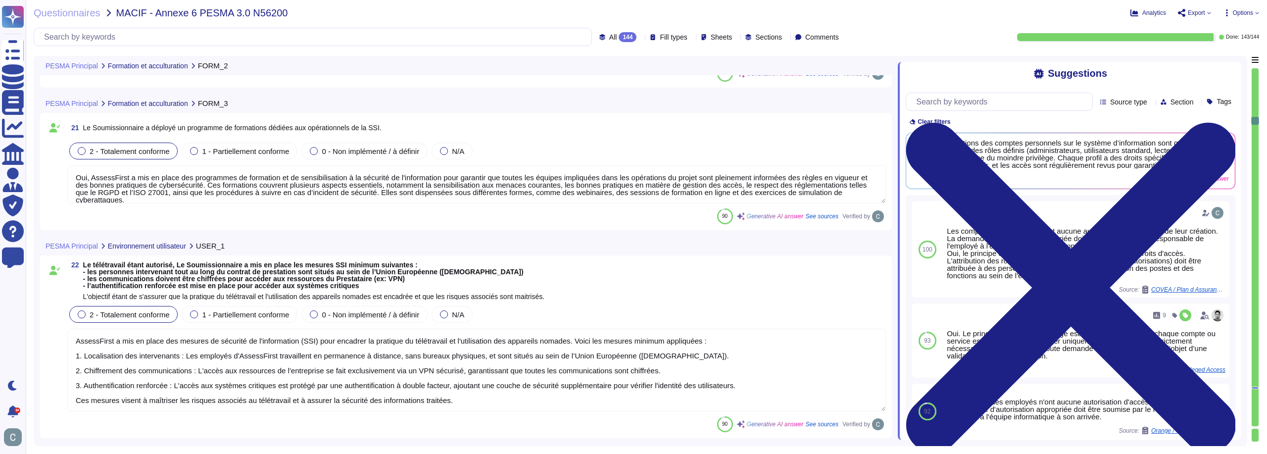
type textarea "Oui, nous disposons d'une charte informatique qui est annexée à notre Règlement…"
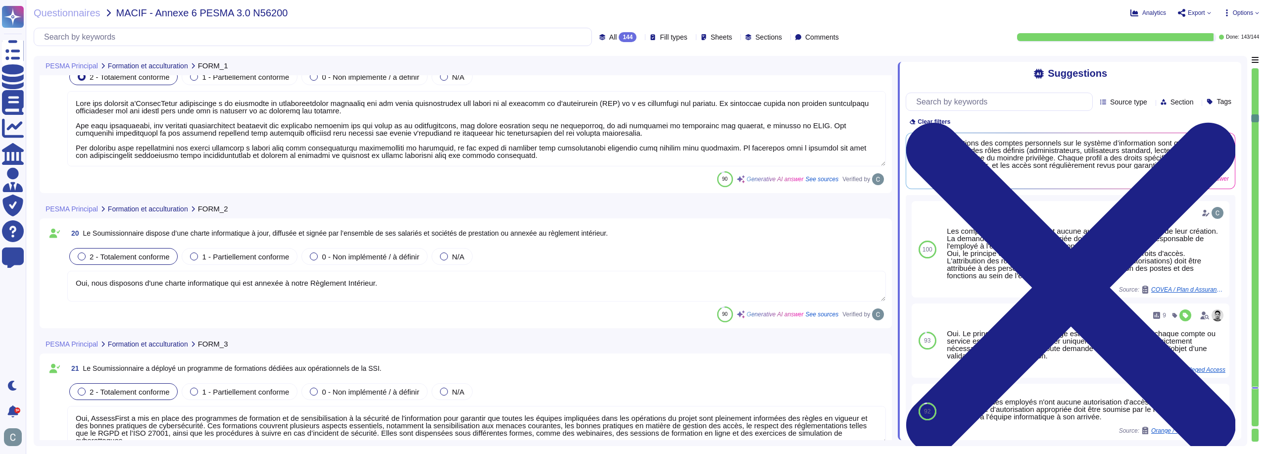
type textarea "Lore ips dolorsit a'ConsecTetur adipiscinge s do eiusmodte in utlaboreetdolor m…"
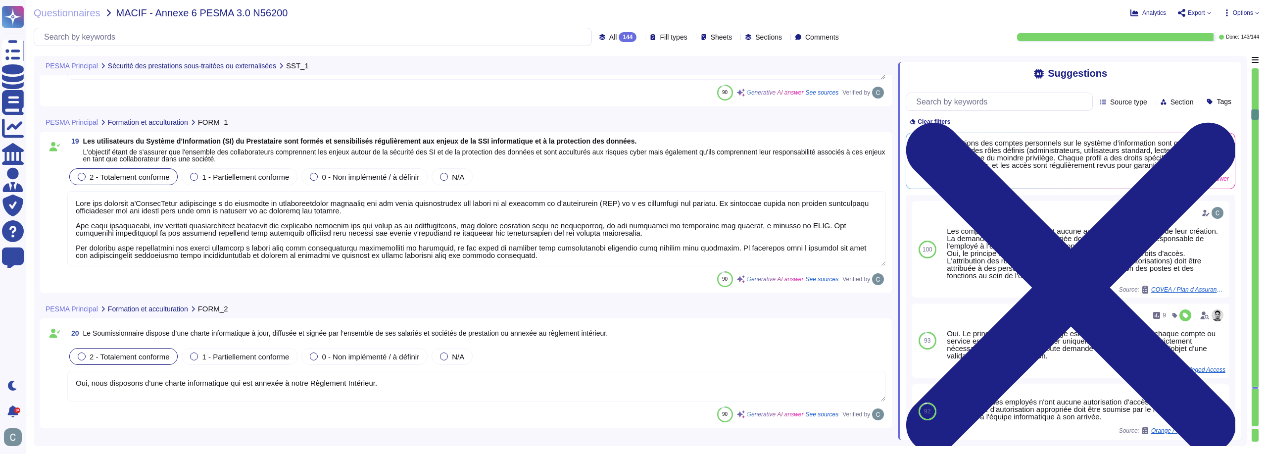
type textarea "Oui, nous tenons un inventaire complet et à jour de tous nos sous-traitants, ce…"
type textarea "AssessFirst a mis en place un processus structuré pour garantir que ses sous-tr…"
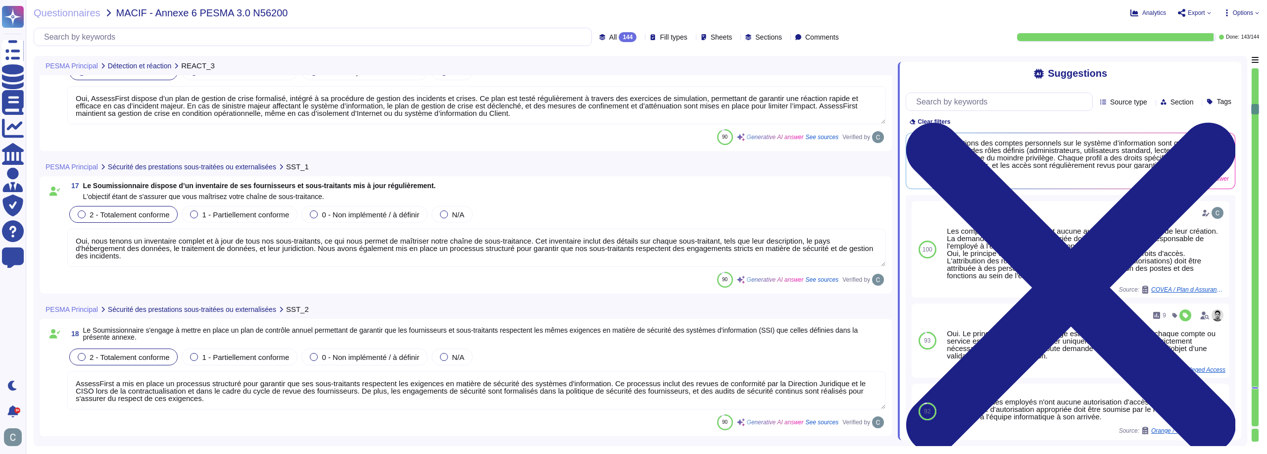
type textarea "Le processus de gestion des incidents inclut effectivement un volet de communic…"
type textarea "Oui, AssessFirst dispose d’un plan de gestion de crise formalisé, intégré à sa …"
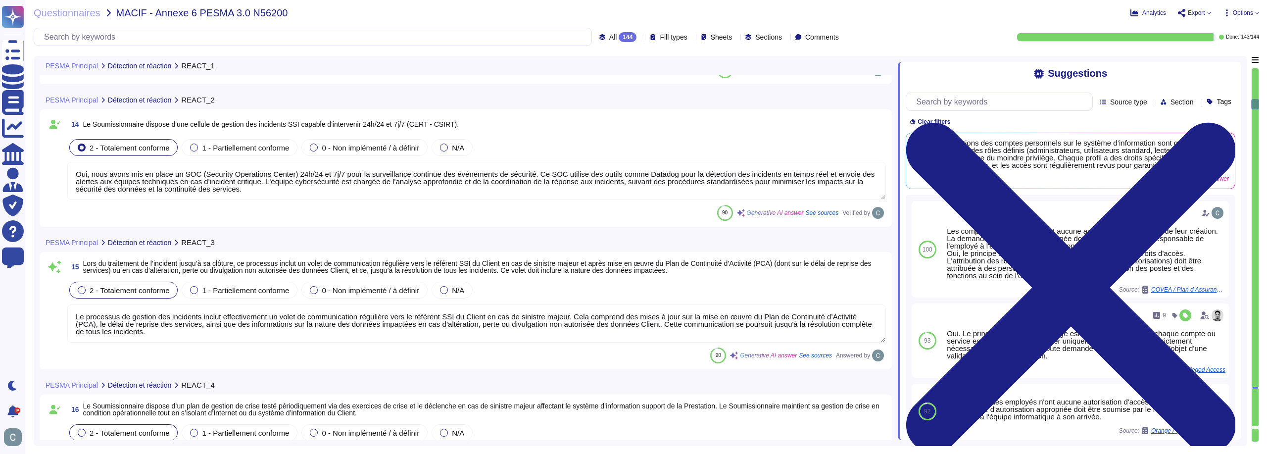
type textarea "LoremiPsumd sitamet c'ad elitseddo eiusmodte in utlaboree dolo ma aliquae adm v…"
type textarea "Oui, nous avons mis en place un SOC (Security Operations Center) 24h/24 et 7j/7…"
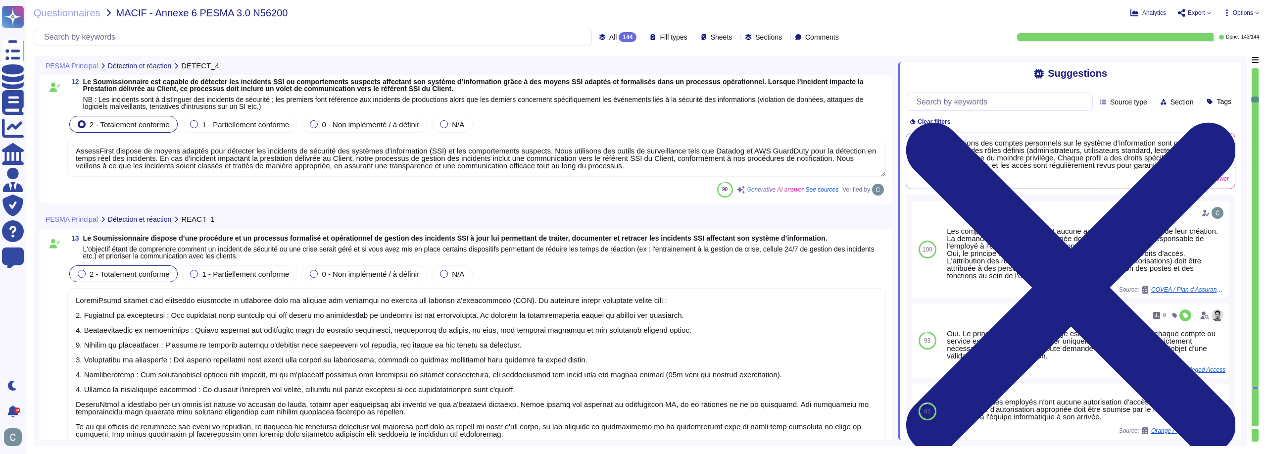
type textarea "AssessFirst dispose de moyens adaptés pour détecter les incidents de sécurité d…"
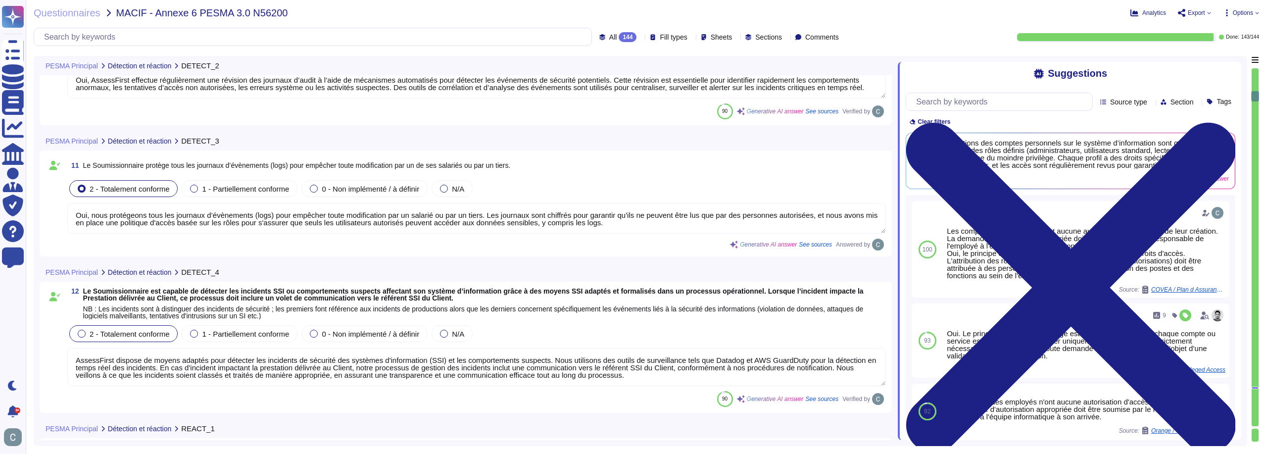
type textarea "Oui, AssessFirst effectue régulièrement une révision des journaux d’audit à l’a…"
type textarea "Oui, nous protégeons tous les journaux d’évènements (logs) pour empêcher toute …"
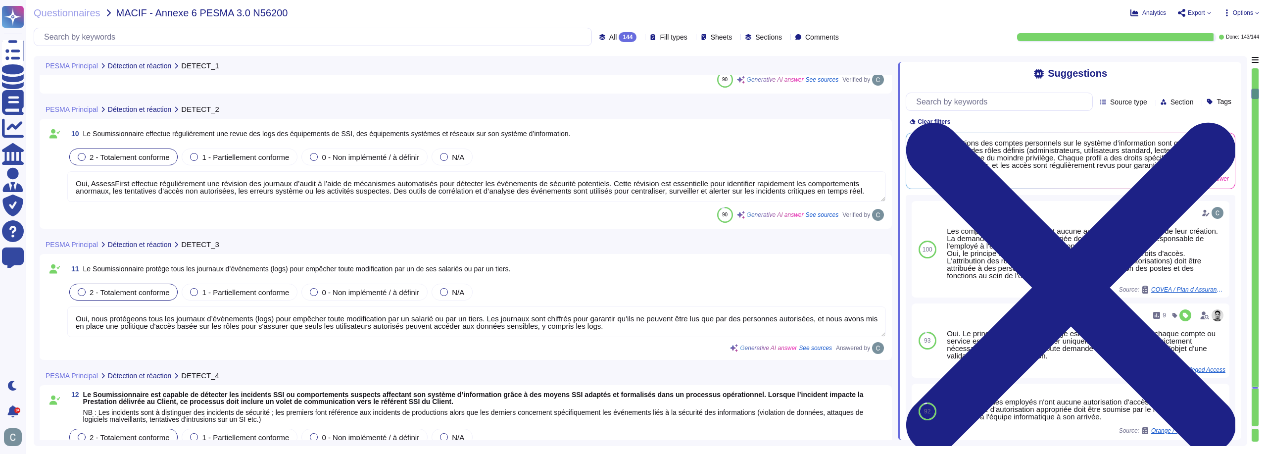
type textarea "Nous assurons la traçabilité des événements de sécurité, y compris les authenti…"
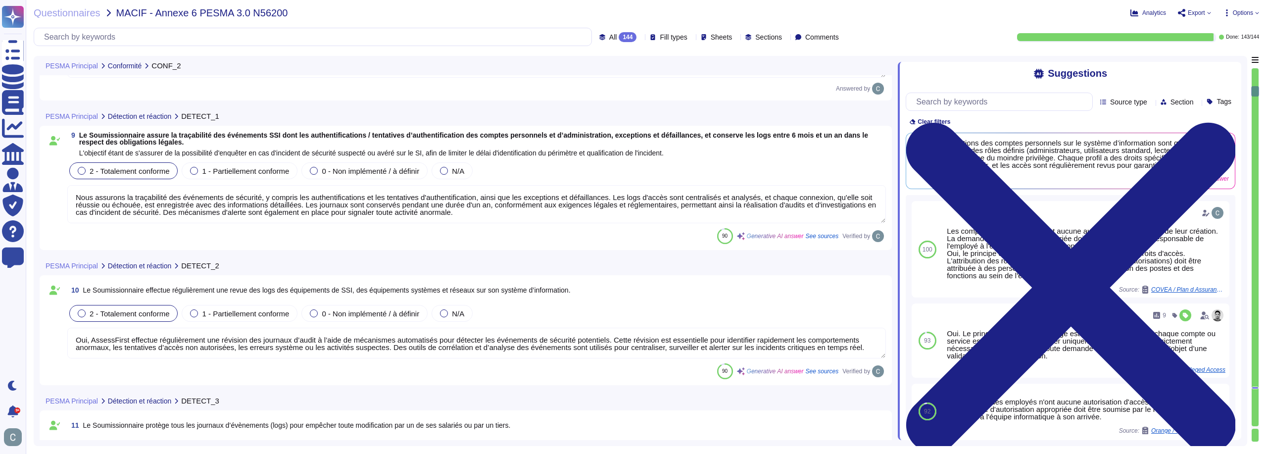
type textarea "AssessFirst s'engage à respecter l'ensemble des réglementations en vigueur, y c…"
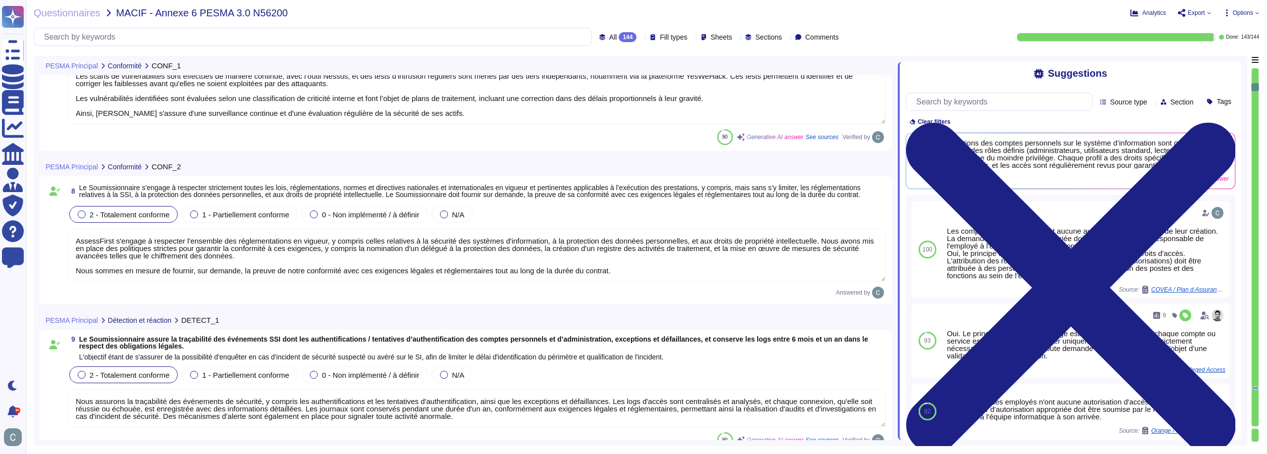
type textarea "AssessFirst réalise des audits de sécurité annuels sur son système d’informatio…"
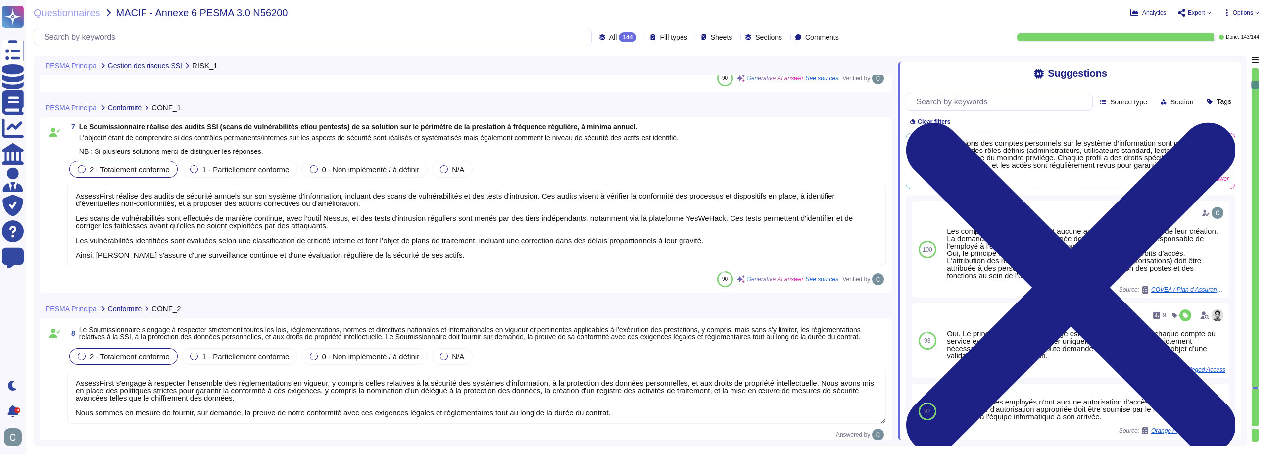
type textarea "AssessFirst dispose d’un processus structuré pour évaluer les risques liés aux …"
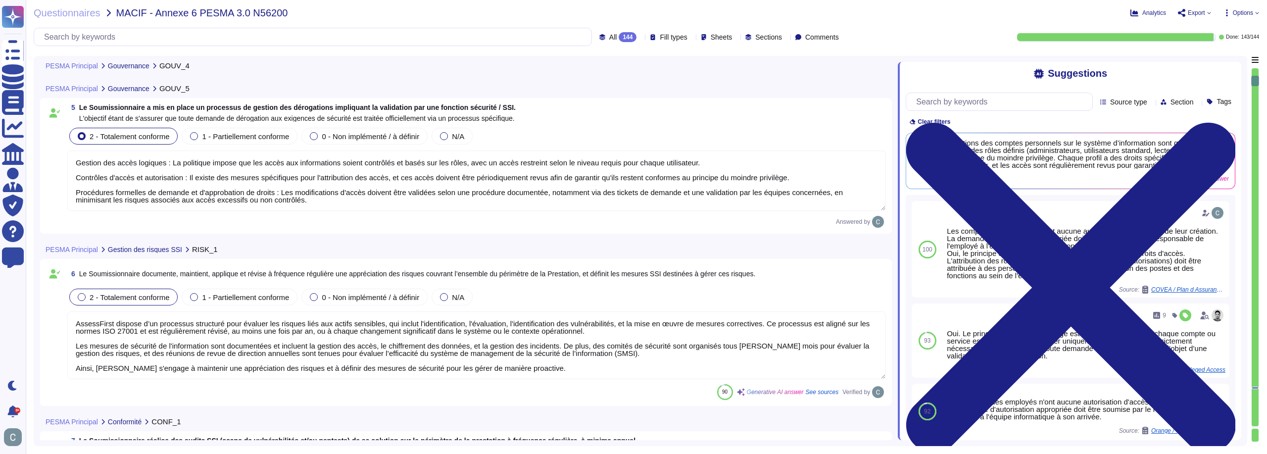
type textarea "AssessFirst fournit des tableaux de bord qui permettent de contrôler et de surv…"
type textarea "Gestion des accès logiques : La politique impose que les accès aux informations…"
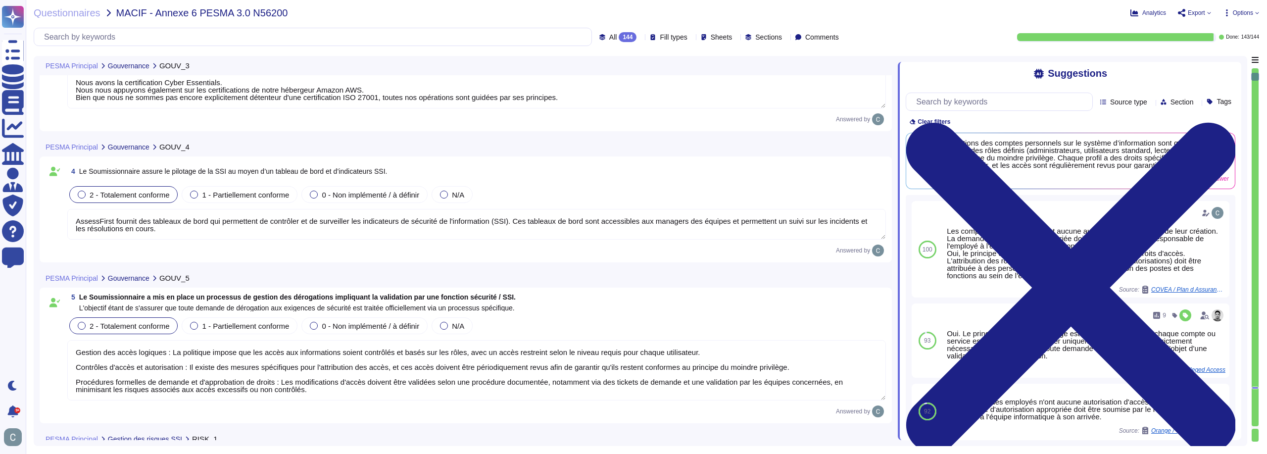
type textarea "Nous avons la certification Cyber Essentials. Nous nous appuyons également sur …"
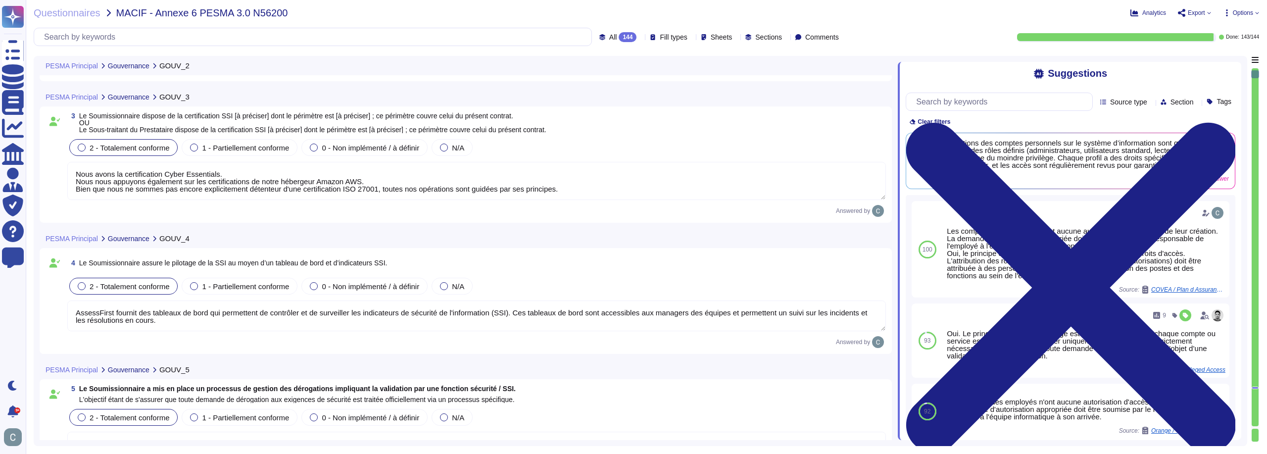
type textarea "AssessFirst dispose d'une gouvernance en matière de sécurité de l'information (…"
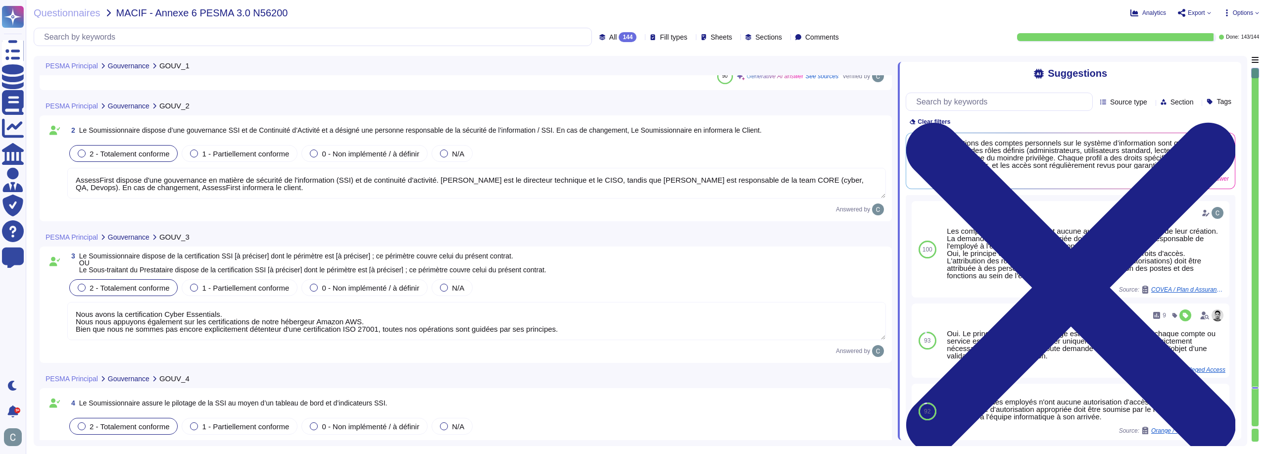
scroll to position [81, 0]
type textarea "Lor, IpsumdOlors ametcon a'eli seddoeius te incididu utl etdolore m'aliquaenima…"
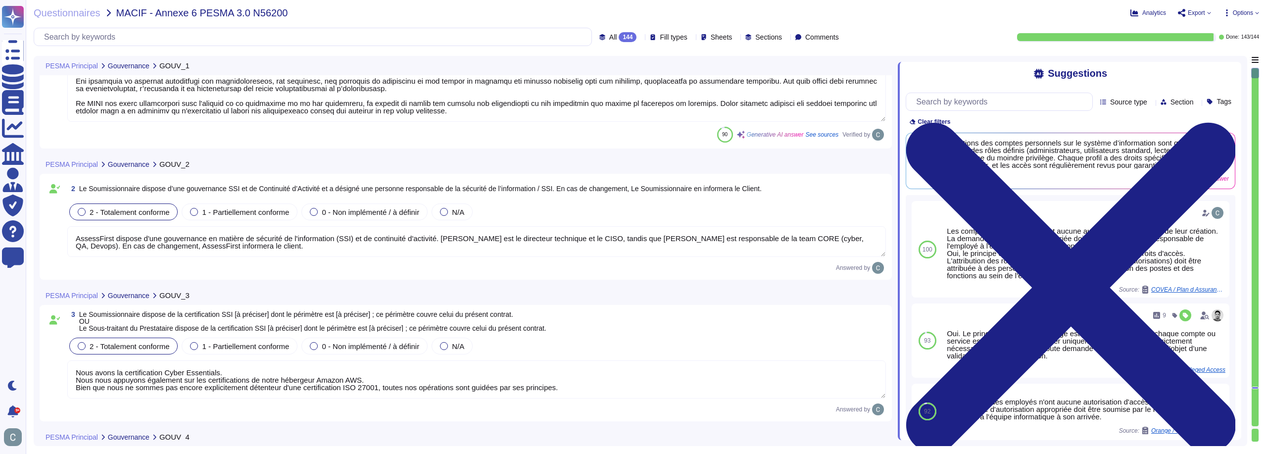
scroll to position [0, 0]
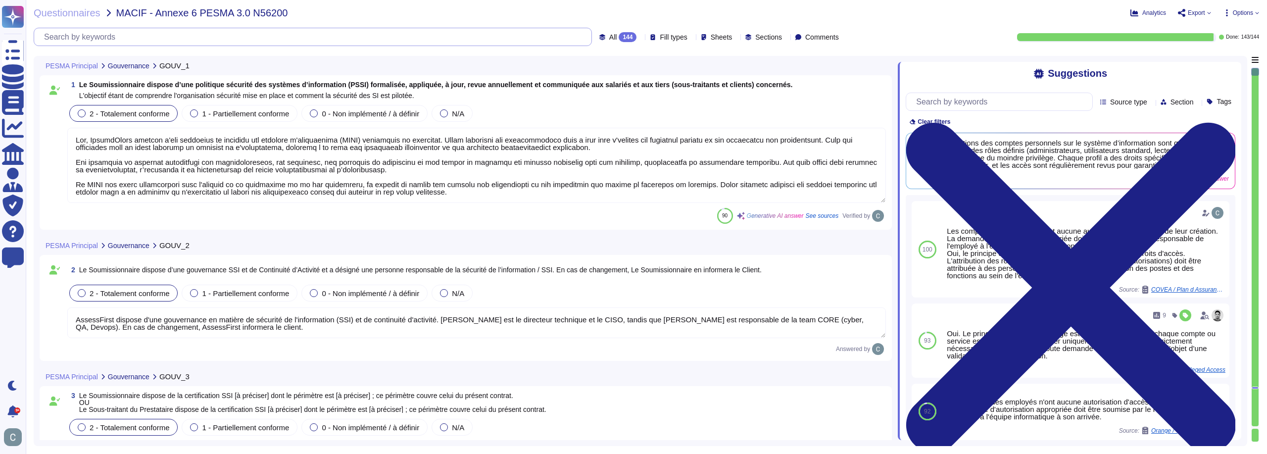
click at [309, 40] on input "text" at bounding box center [315, 36] width 552 height 17
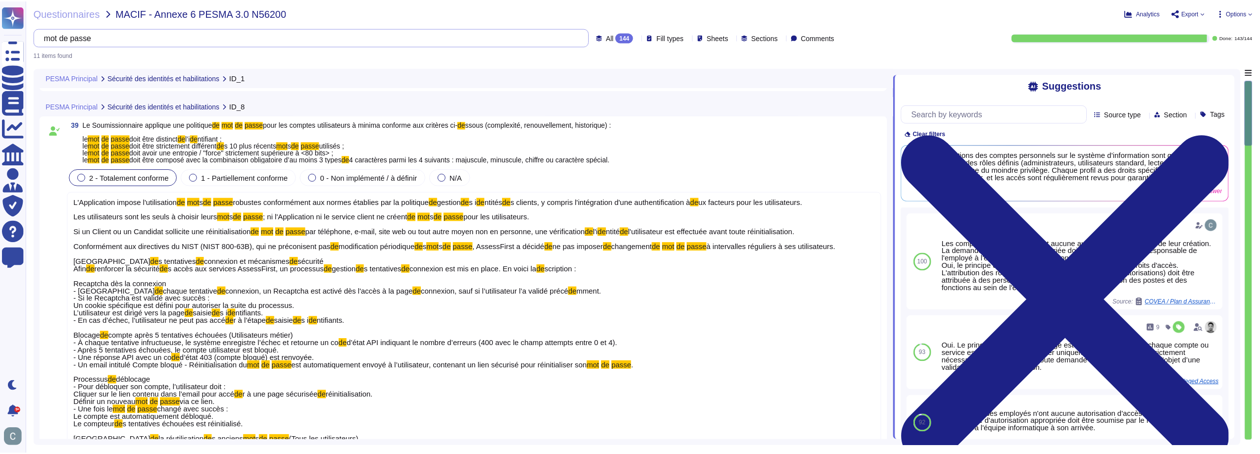
scroll to position [198, 0]
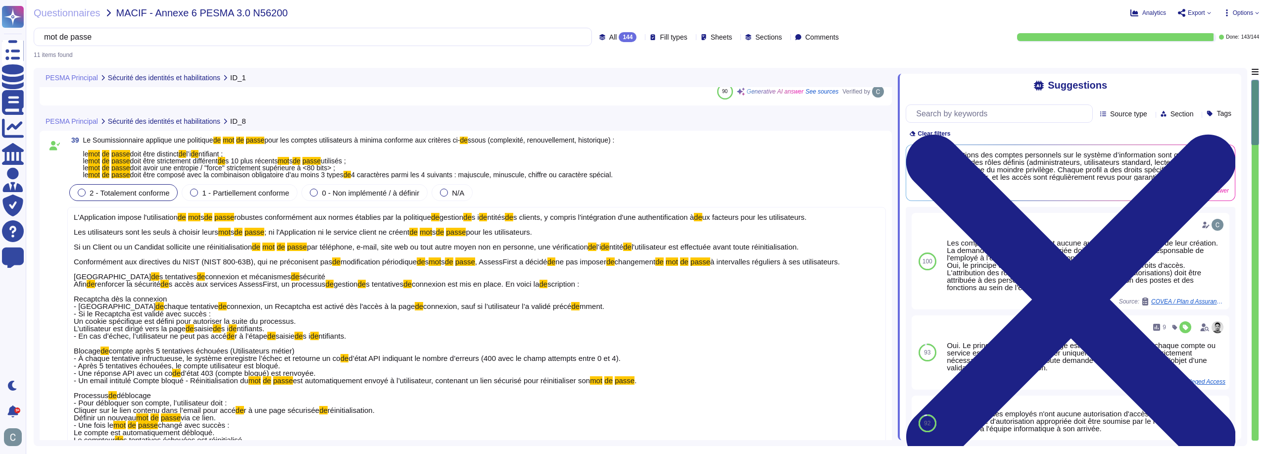
type input "mot de passe"
click at [296, 280] on span "s accès aux services AssessFirst, un processus" at bounding box center [247, 284] width 157 height 8
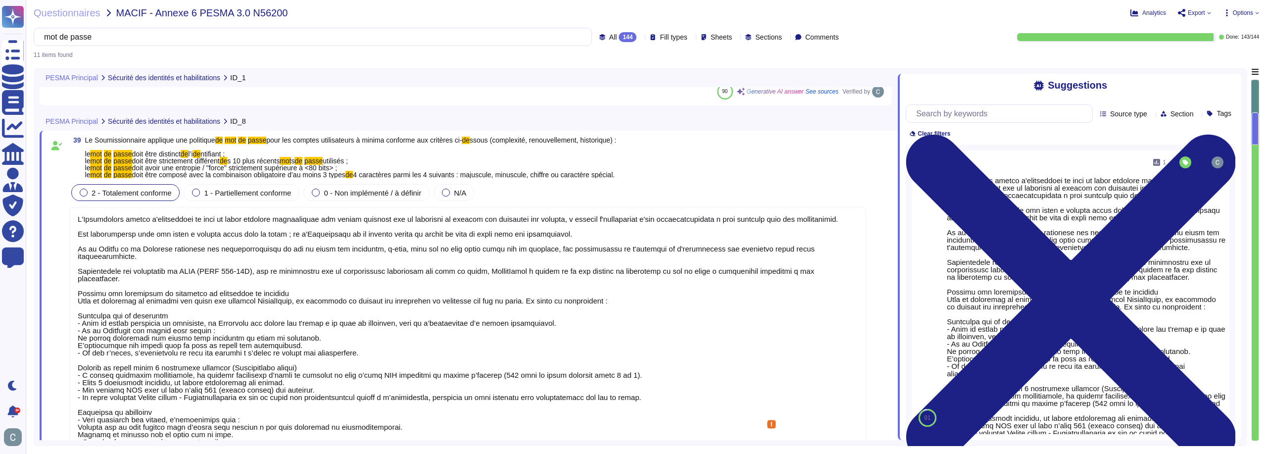
type textarea "L'Ipsumdolors ametco a'elitseddoei te inci ut labor etdolore magnaaliquae adm v…"
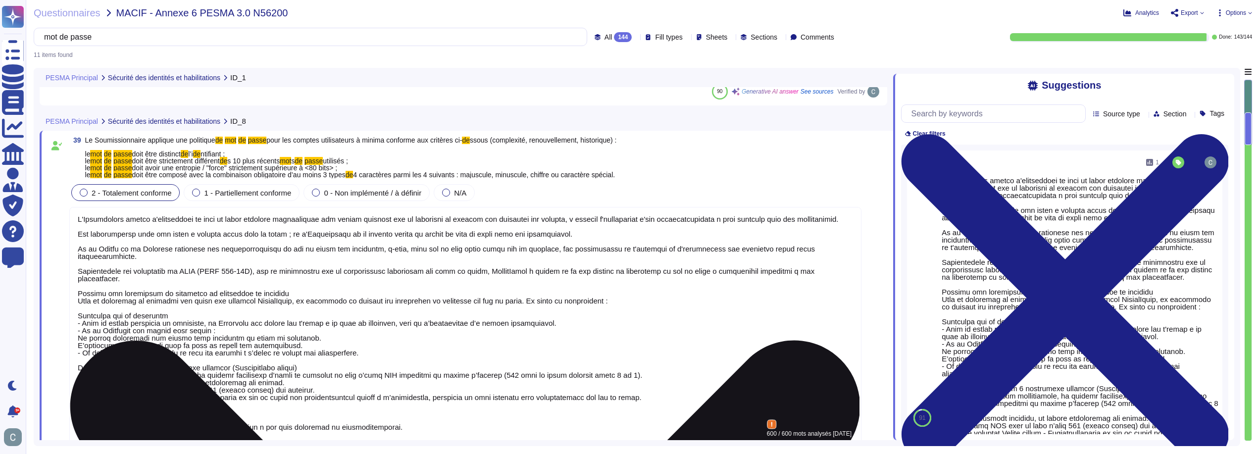
click at [274, 306] on textarea at bounding box center [465, 400] width 792 height 387
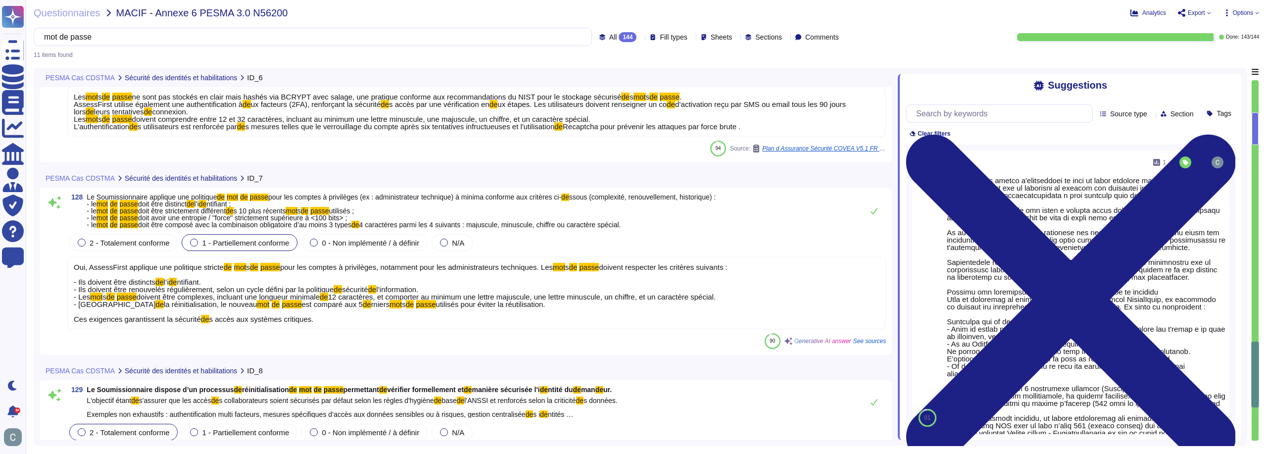
scroll to position [2178, 0]
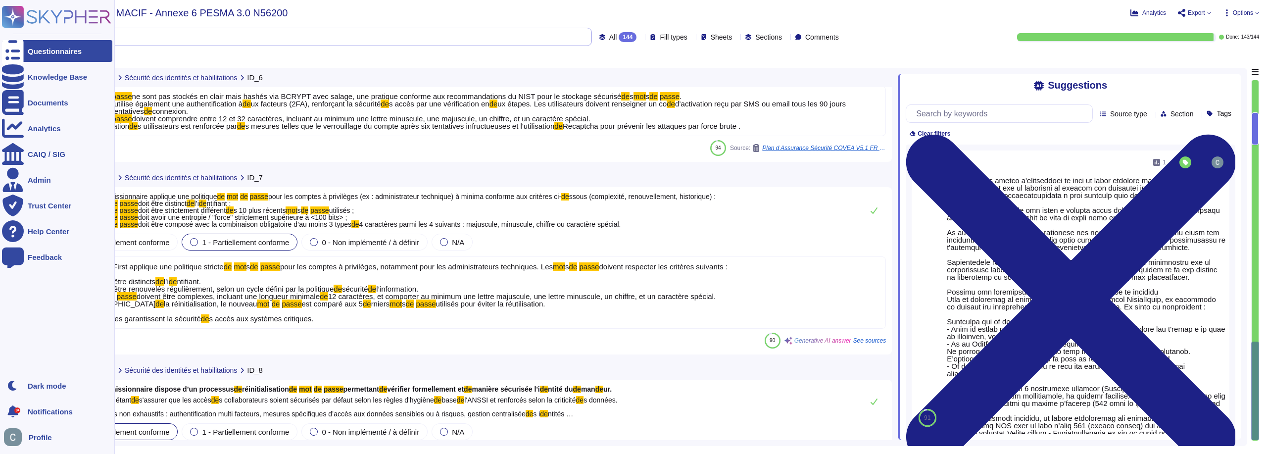
drag, startPoint x: 151, startPoint y: 38, endPoint x: 14, endPoint y: 14, distance: 139.7
click at [11, 17] on div "Questionnaires Knowledge Base Documents Analytics CAIQ / SIG Admin Trust Center…" at bounding box center [633, 227] width 1267 height 454
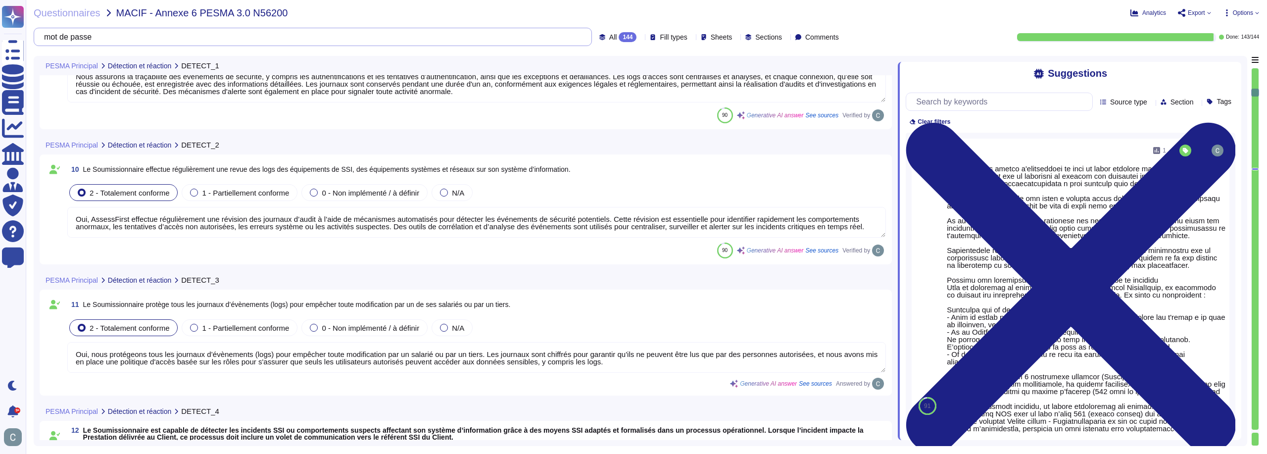
type textarea "AssessFirst dispose de moyens adaptés pour détecter les incidents de sécurité d…"
type textarea "LoremiPsumd sitamet c'ad elitseddo eiusmodte in utlaboree dolo ma aliquae adm v…"
type textarea "Nous assurons la traçabilité des événements de sécurité, y compris les authenti…"
type textarea "Oui, AssessFirst effectue régulièrement une révision des journaux d’audit à l’a…"
type textarea "Oui, nous protégeons tous les journaux d’évènements (logs) pour empêcher toute …"
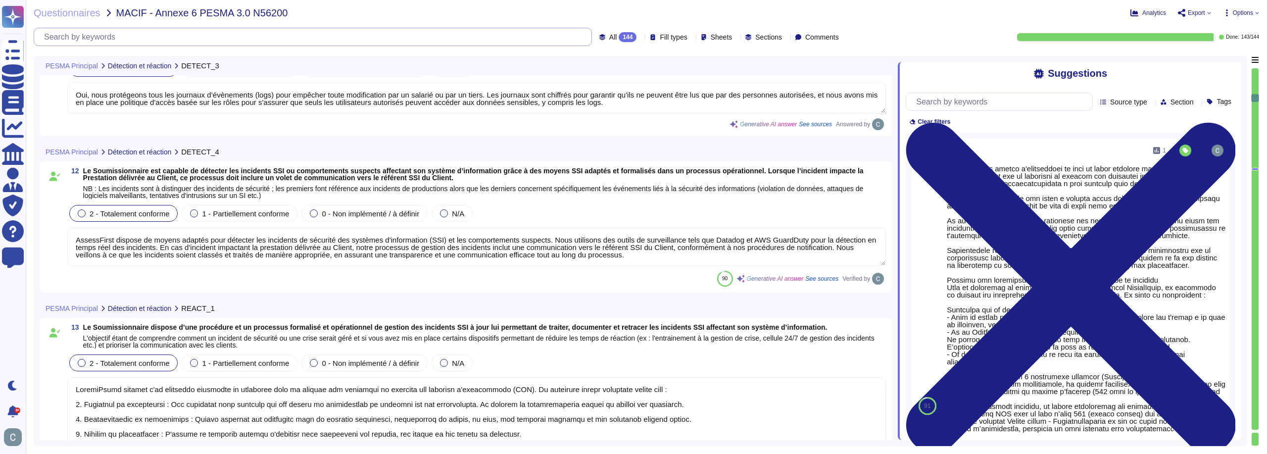
type textarea "Oui, nous avons mis en place un SOC (Security Operations Center) 24h/24 et 7j/7…"
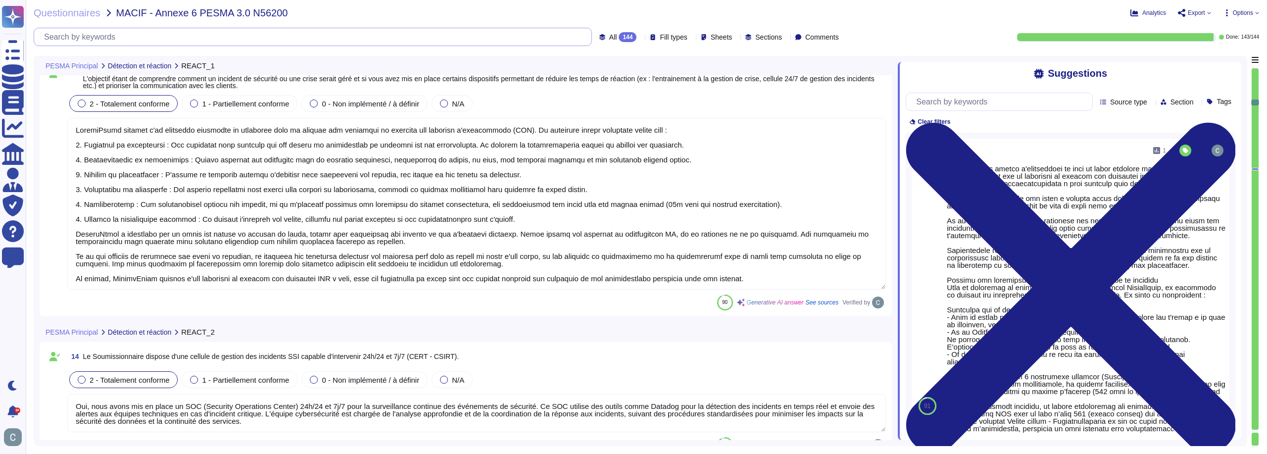
type textarea "Le processus de gestion des incidents inclut effectivement un volet de communic…"
type textarea "Oui, AssessFirst dispose d’un plan de gestion de crise formalisé, intégré à sa …"
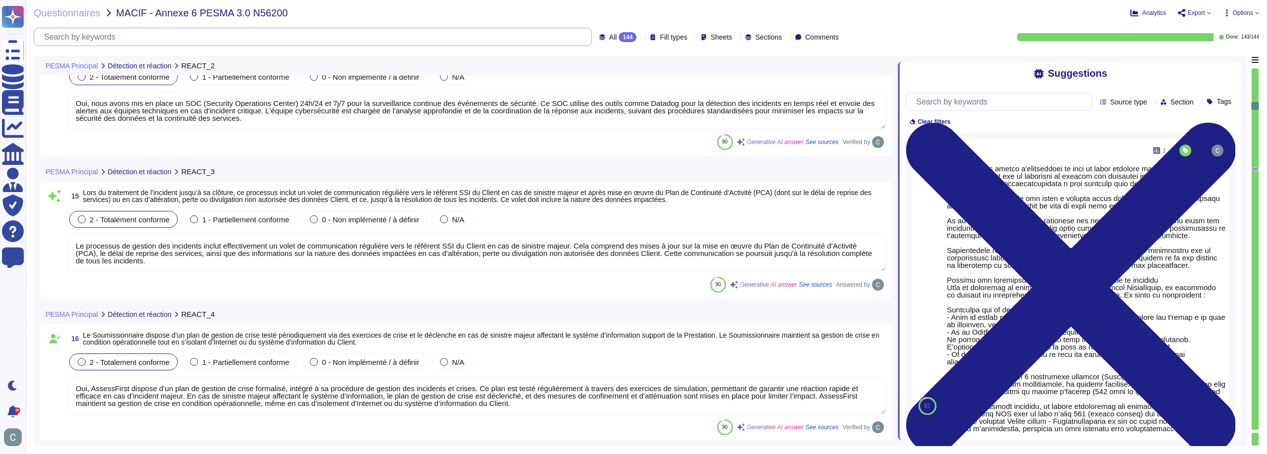
type textarea "Oui, nous tenons un inventaire complet et à jour de tous nos sous-traitants, ce…"
type textarea "AssessFirst a mis en place un processus structuré pour garantir que ses sous-tr…"
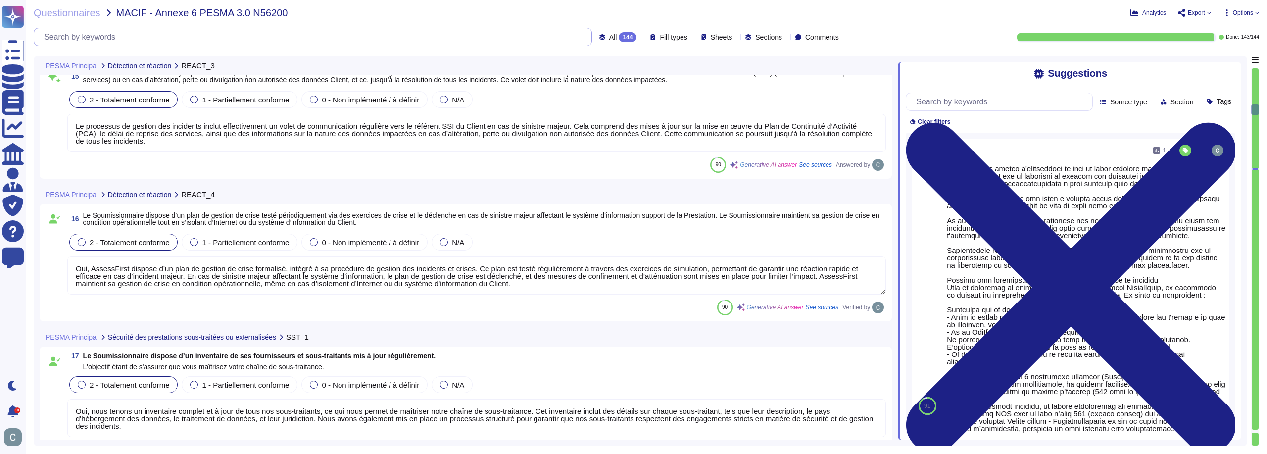
type textarea "Lore ips dolorsit a'ConsecTetur adipiscinge s do eiusmodte in utlaboreetdolor m…"
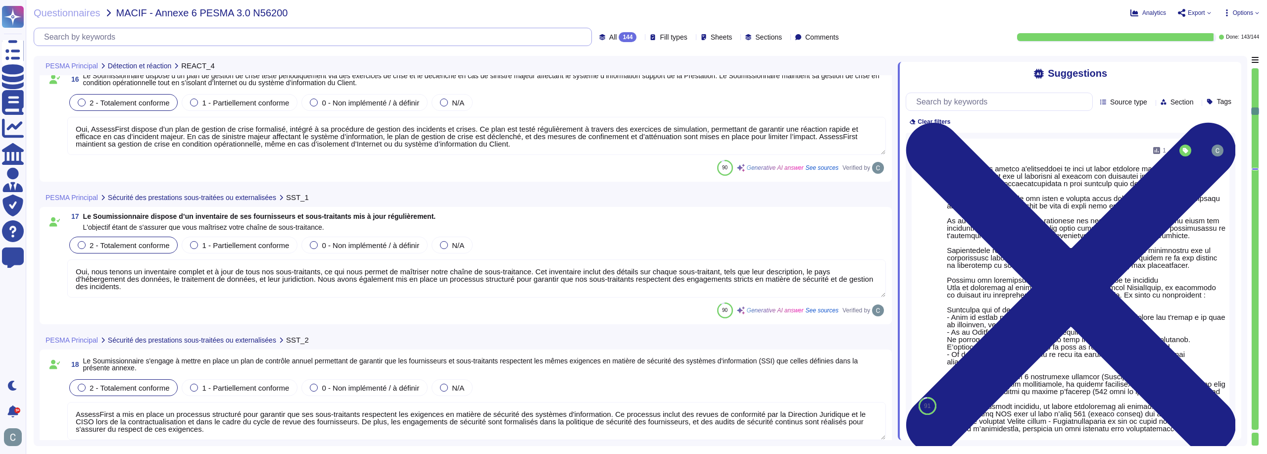
type textarea "Oui, nous disposons d'une charte informatique qui est annexée à notre Règlement…"
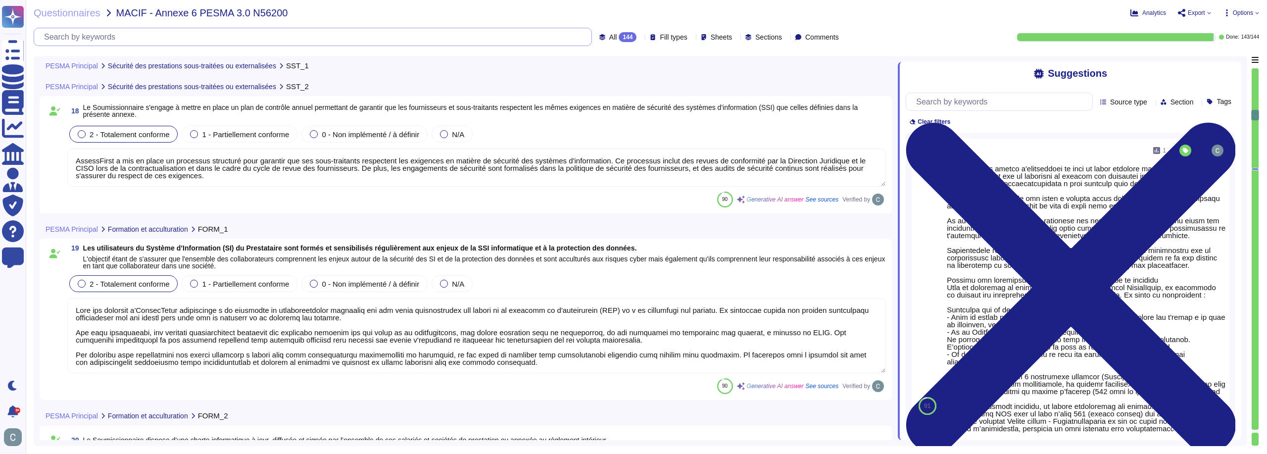
type textarea "Oui, AssessFirst a mis en place des programmes de formation et de sensibilisati…"
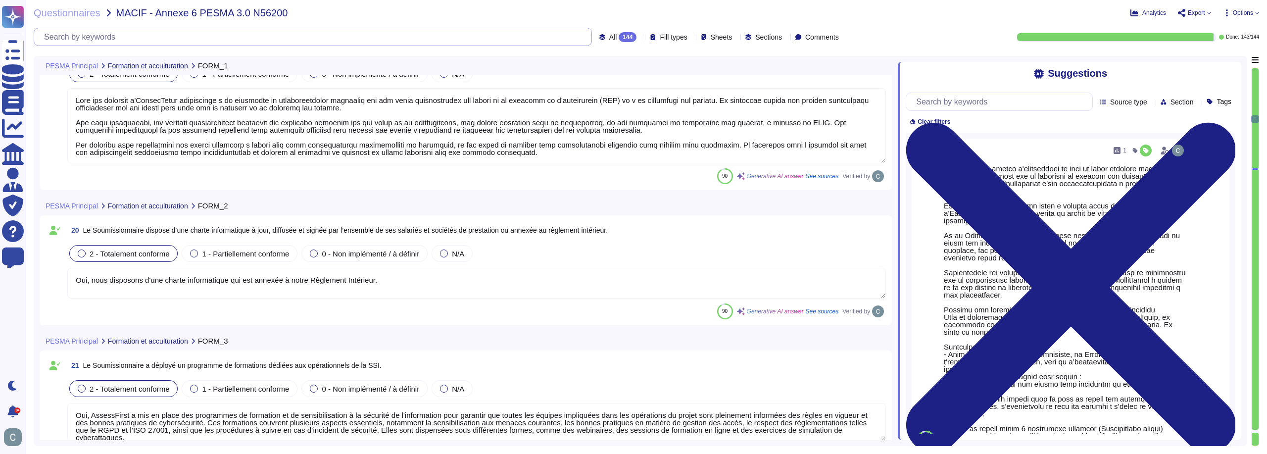
type textarea "AssessFirst a mis en place des mesures de sécurité de l'information (SSI) pour …"
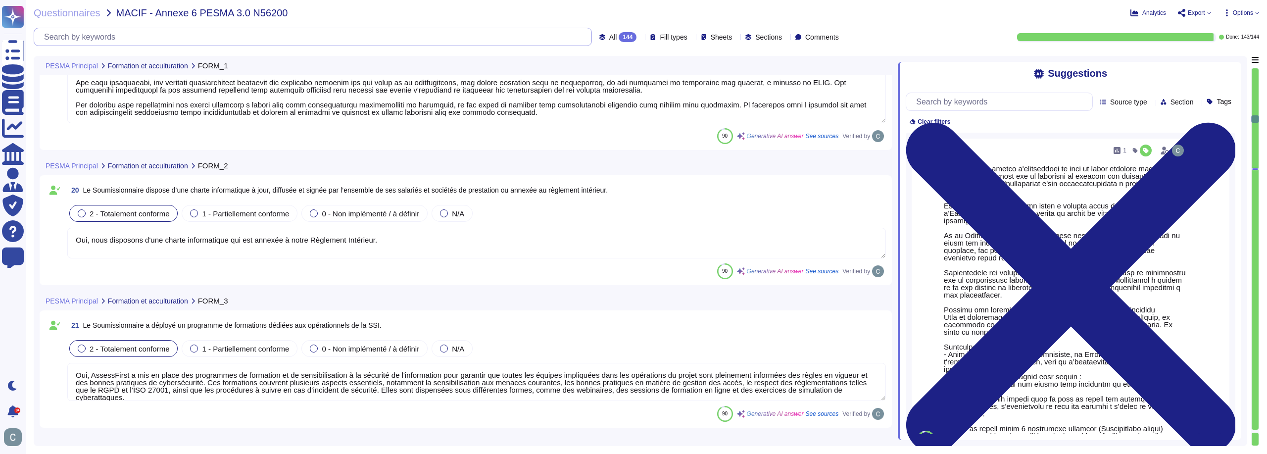
scroll to position [3861, 0]
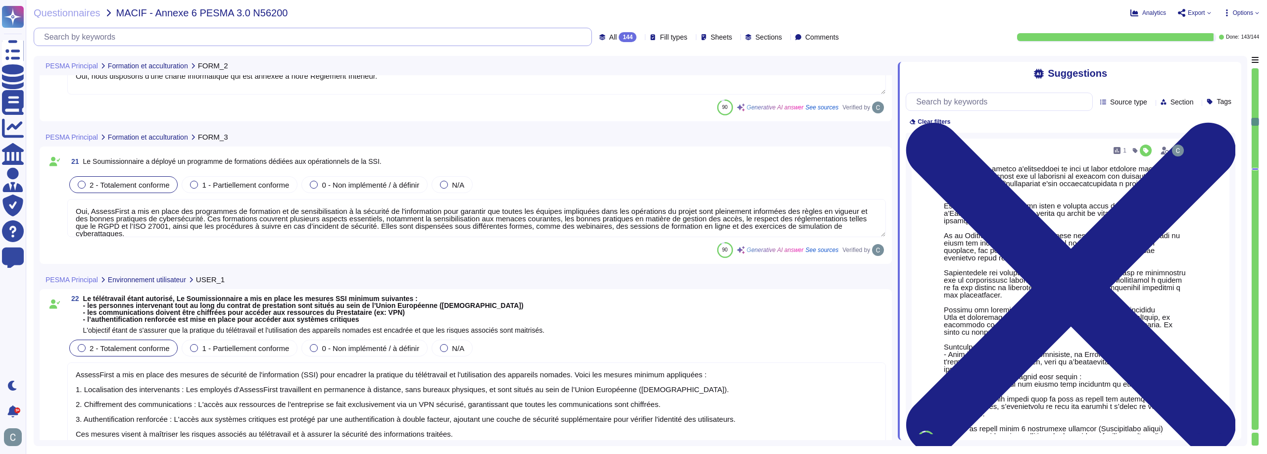
type textarea "Les appareils nomades, tels que les tablettes et les smartphones professionnels…"
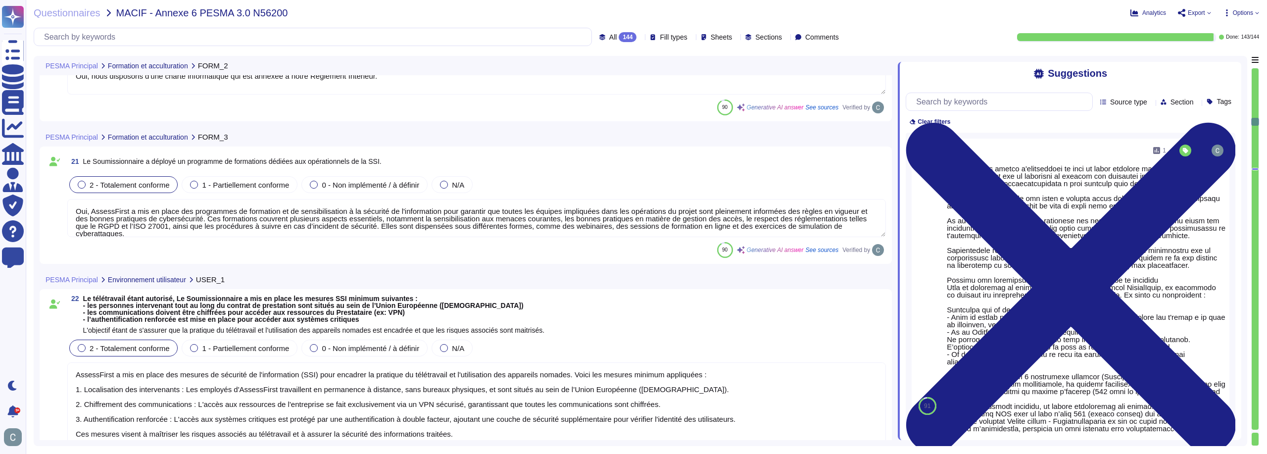
drag, startPoint x: 1256, startPoint y: 125, endPoint x: 1263, endPoint y: 176, distance: 51.5
click at [1263, 176] on div "Questionnaires MACIF - Annexe 6 PESMA 3.0 N56200 Analytics Export Options All 1…" at bounding box center [646, 227] width 1241 height 454
click at [1257, 172] on div at bounding box center [1255, 248] width 7 height 361
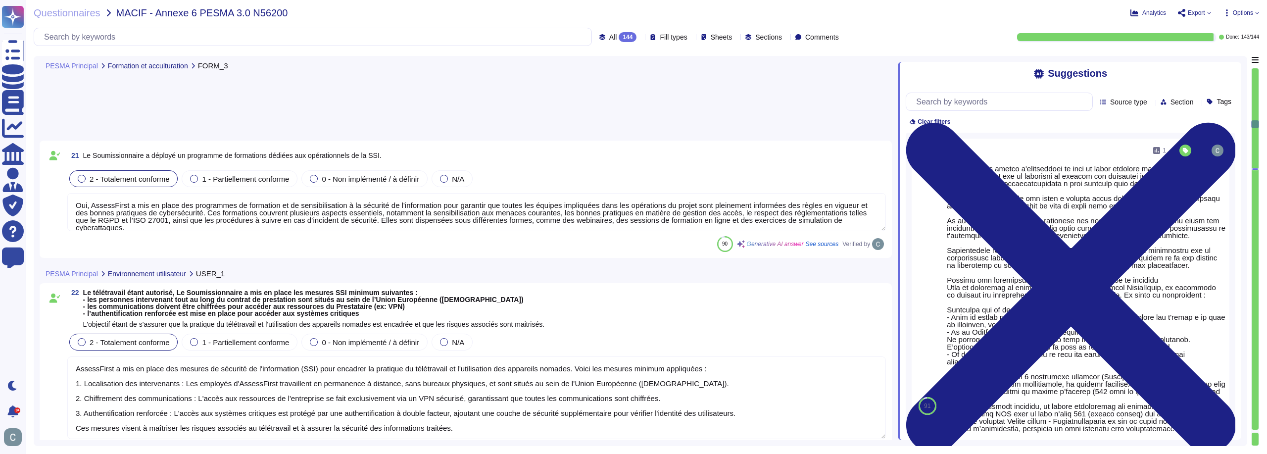
type textarea "AssessFirst a mis en place des politiques de sécurité strictes pour encadrer l'…"
type textarea "LoremiPsumd s ame co adipi elitseddo eiusmod te incididu utla etdol magn ali en…"
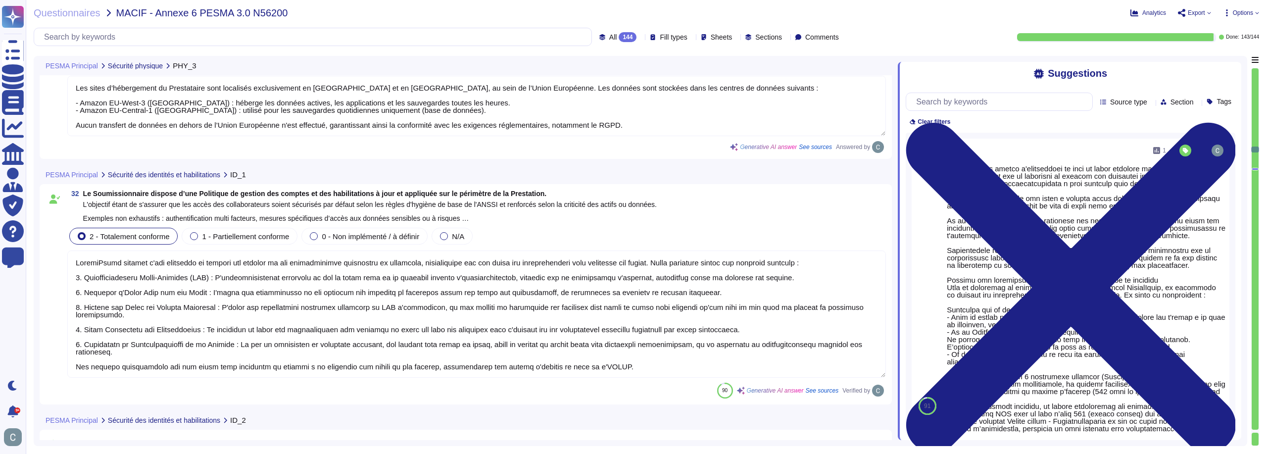
type textarea "Oui, toute personne travaillant sur le système d’information du Fournisseur doi…"
type textarea "Oui, les habilitations des comptes personnels sur le système d’information sont…"
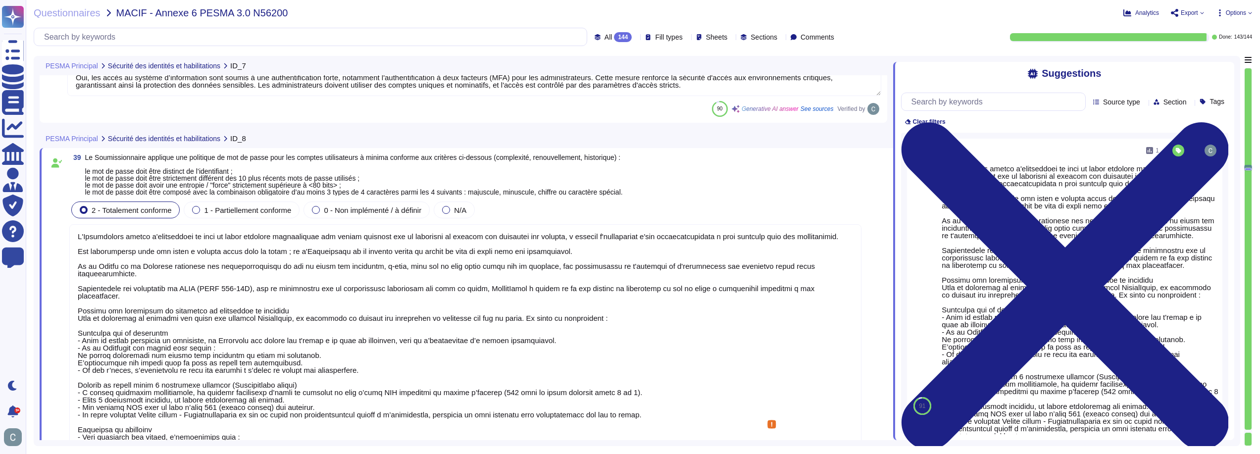
type textarea "Oui, les accès au système d’information sont soumis à une authentification fort…"
type textarea "L'Ipsumdolors ametco a'elitseddoei te inci ut labor etdolore magnaaliquae adm v…"
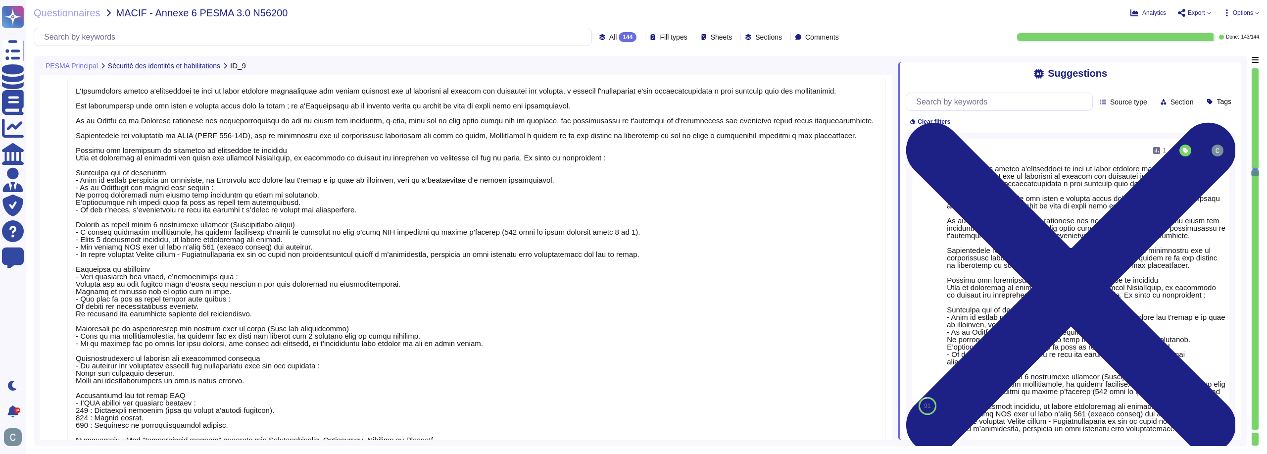
type textarea "Le processus de réinitialisation de mot de passe chez AssessFirst inclut une vé…"
type textarea "LoremiPsumd sitamet c'adi elitseddo ei temporinci ut la etdoloremagn ali enimad…"
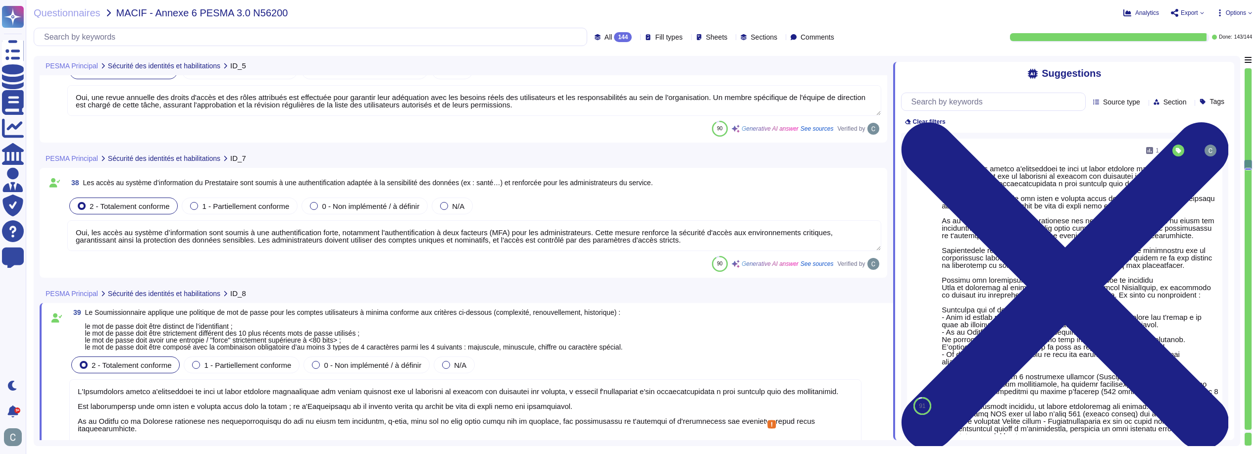
scroll to position [6487, 0]
type textarea "Oui, les droits d’administration sur les équipements du système d’information d…"
type textarea "Oui, une revue annuelle des droits d'accès et des rôles attribués est effectuée…"
type textarea "Oui, les accès au système d’information sont soumis à une authentification fort…"
type textarea "L'Ipsumdolors ametco a'elitseddoei te inci ut labor etdolore magnaaliquae adm v…"
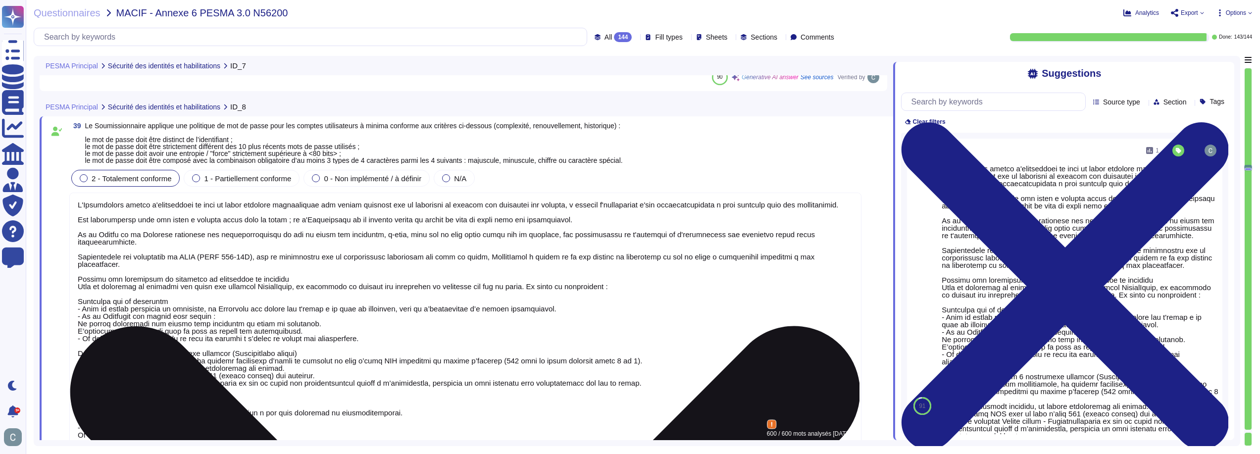
scroll to position [6735, 0]
type textarea "L'Ipsumdolors ametco a'elitseddoei te inci ut labor etdolore magnaaliquae adm v…"
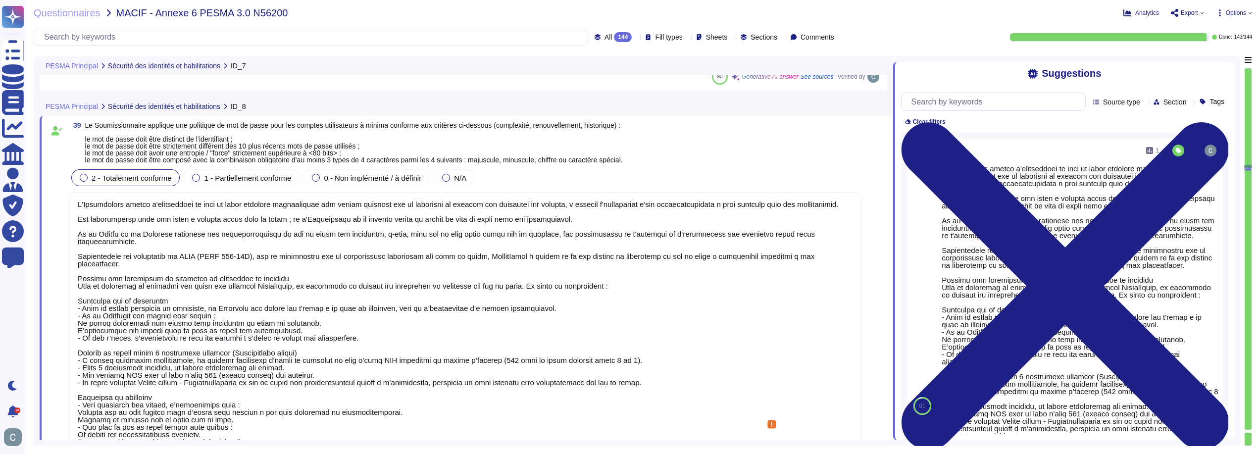
click at [739, 161] on div "39 Le Soumissionnaire applique une politique de mot de passe pour les comptes u…" at bounding box center [465, 143] width 792 height 42
drag, startPoint x: 1248, startPoint y: 169, endPoint x: 1241, endPoint y: 419, distance: 250.6
click at [1241, 419] on div "PESMA Principal Sécurité des identités et habilitations ID_7 38 Les accès au sy…" at bounding box center [643, 251] width 1218 height 390
click at [1249, 357] on div at bounding box center [1247, 248] width 7 height 361
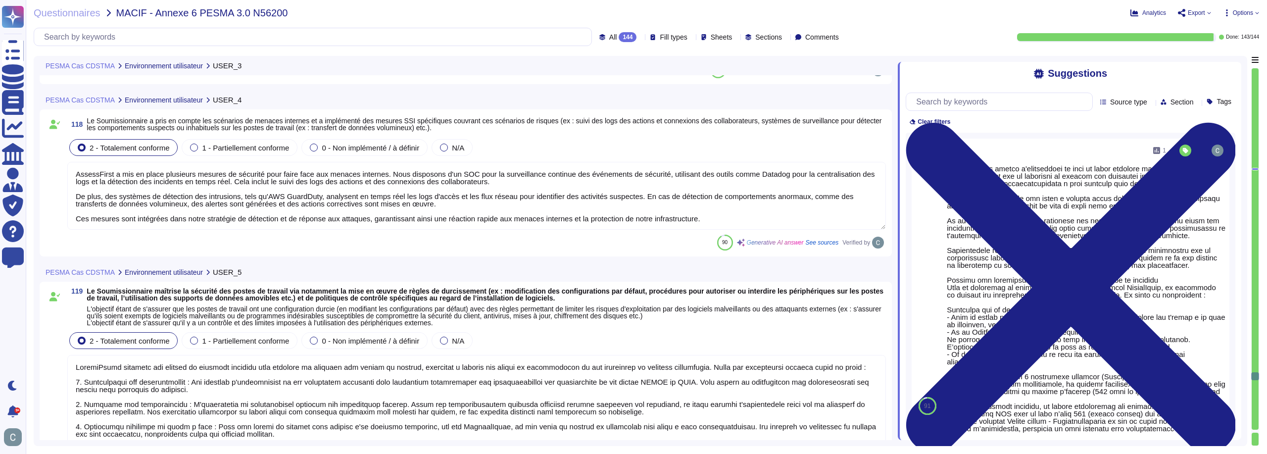
type textarea "AssessFirst a mis en place des mesures de sécurité strictes pour encadrer l'uti…"
type textarea "AssessFirst a mis en place plusieurs mesures de sécurité pour faire face aux me…"
type textarea "LoremiPsumd sitametc adi elitsed do eiusmodt incididu utla etdolore ma aliquaen…"
type textarea "AssessFirst dispose d'un processus défini, documenté et mis en œuvre pour gérer…"
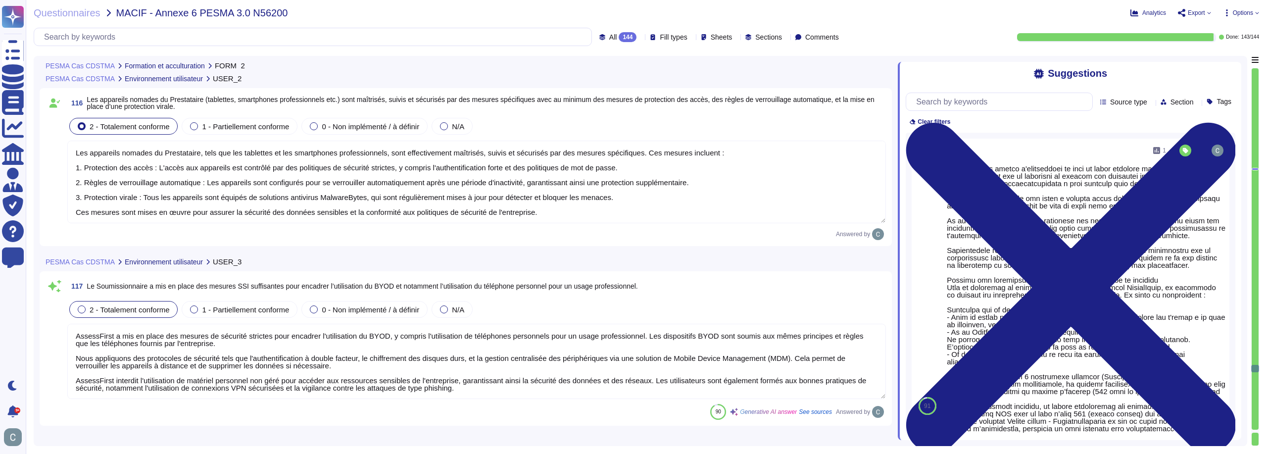
type textarea "Oui, nous disposons d'une charte informatique qui est annexée à notre Règlement…"
type textarea "Les mesures de sécurité mises en place pour le télétravail chez AssessFirst inc…"
type textarea "Les appareils nomades du Prestataire, tels que les tablettes et les smartphones…"
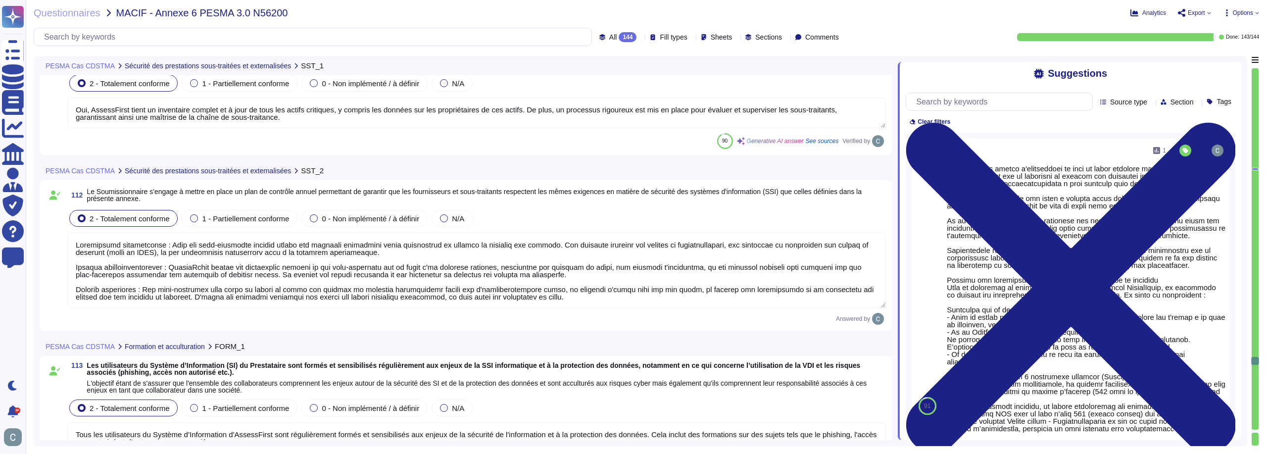
type textarea "Oui, AssessFirst tient un inventaire complet et à jour de tous les actifs criti…"
type textarea "Loremipsumd sitametconse : Adip eli sedd-eiusmodte incidid utlabo etd magnaali …"
type textarea "Tous les utilisateurs du Système d’Information d'AssessFirst sont régulièrement…"
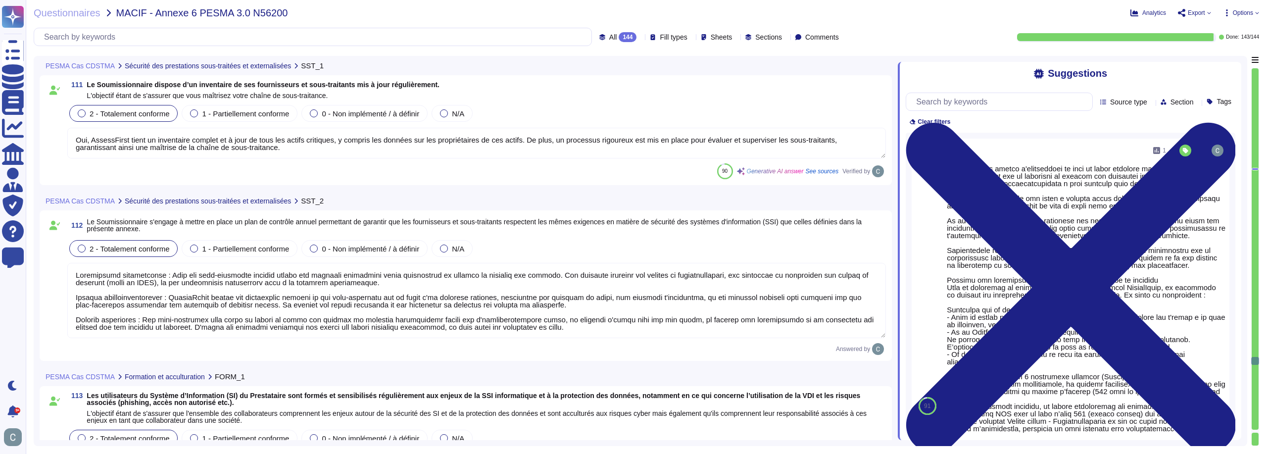
scroll to position [1, 0]
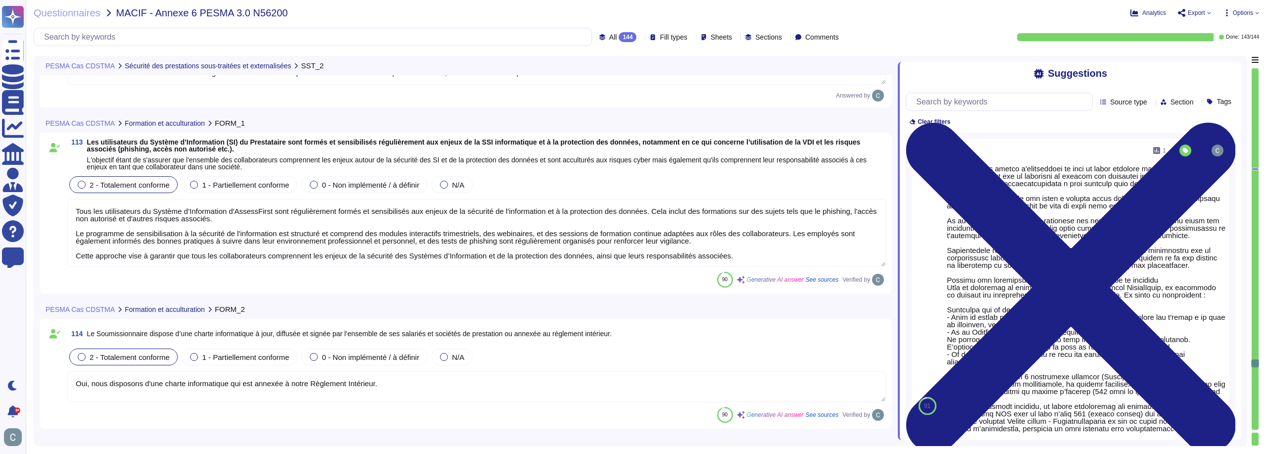
type textarea "Les mesures de sécurité mises en place pour le télétravail chez AssessFirst inc…"
type textarea "Les appareils nomades du Prestataire, tels que les tablettes et les smartphones…"
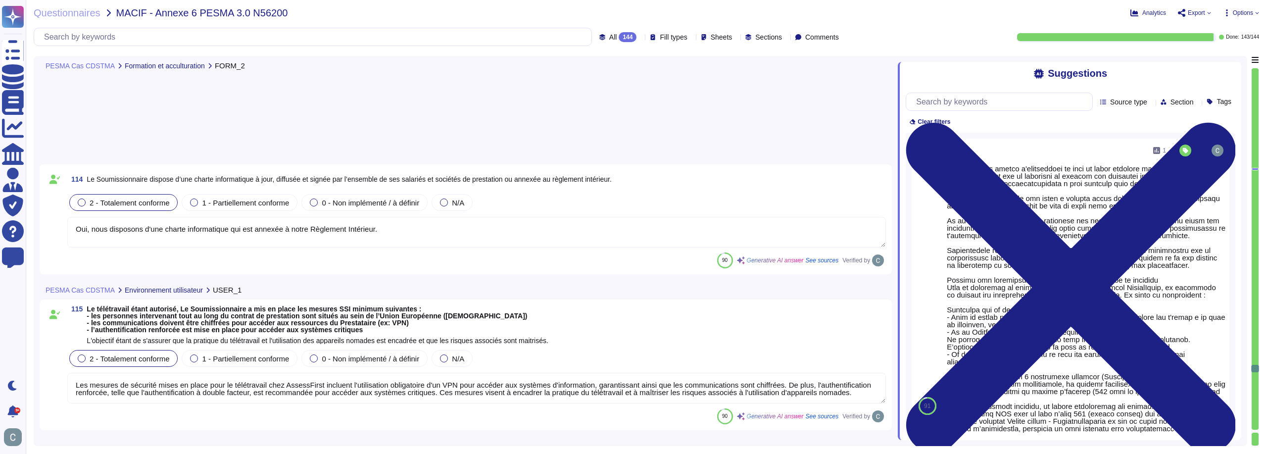
type textarea "AssessFirst a mis en place des mesures de sécurité strictes pour encadrer l'uti…"
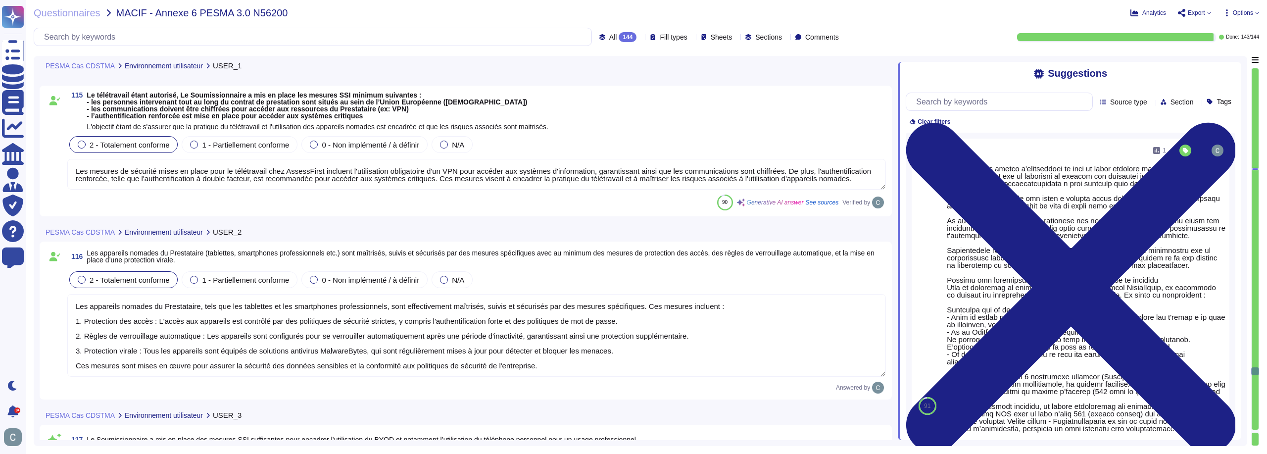
type textarea "AssessFirst a mis en place plusieurs mesures de sécurité pour faire face aux me…"
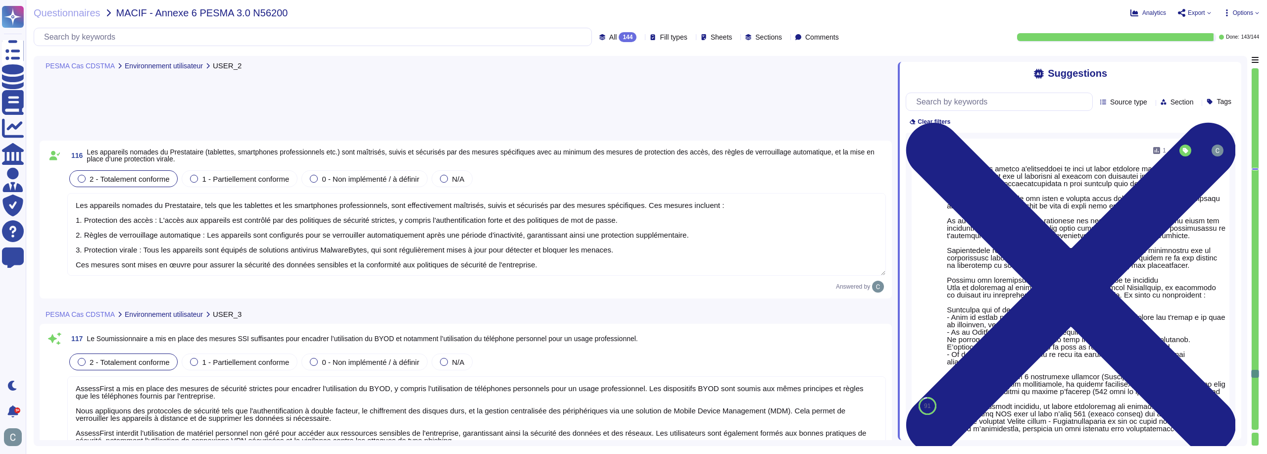
type textarea "LoremiPsumd sitametc adi elitsed do eiusmodt incididu utla etdolore ma aliquaen…"
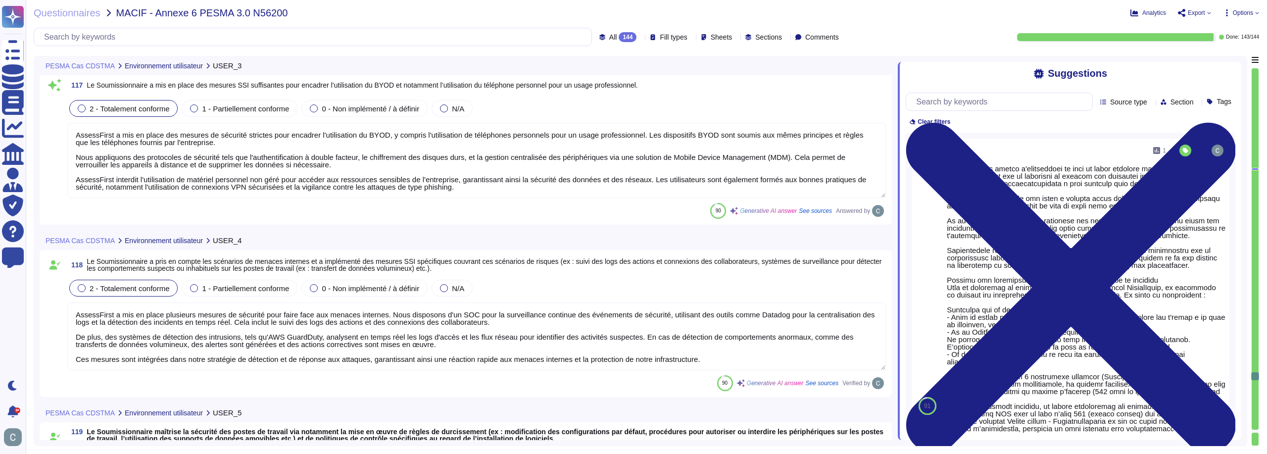
type textarea "AssessFirst dispose d'un processus défini, documenté et mis en œuvre pour gérer…"
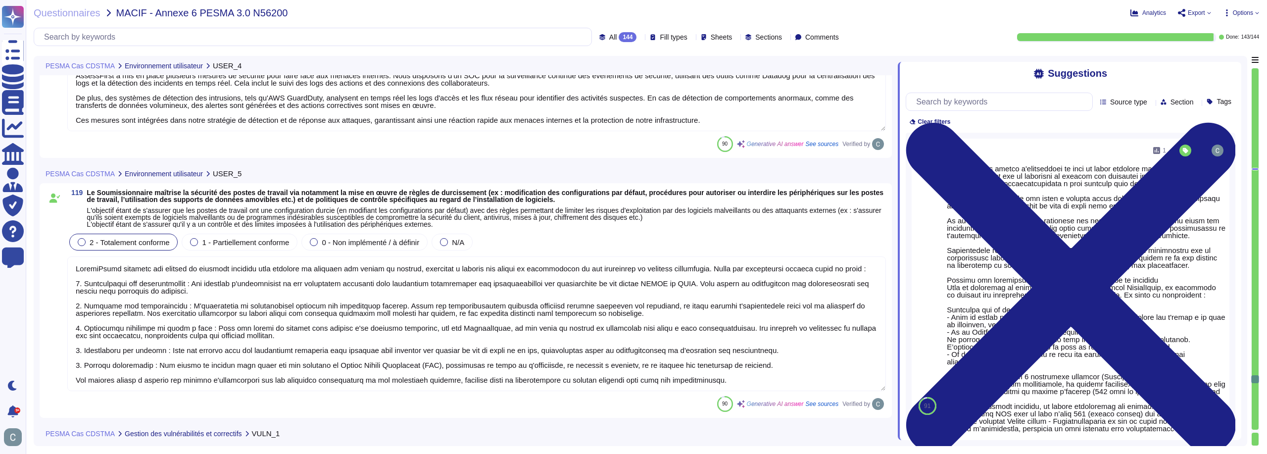
type textarea "AssessFirst traite les vulnérabilités dans des délais raisonnables en fonction …"
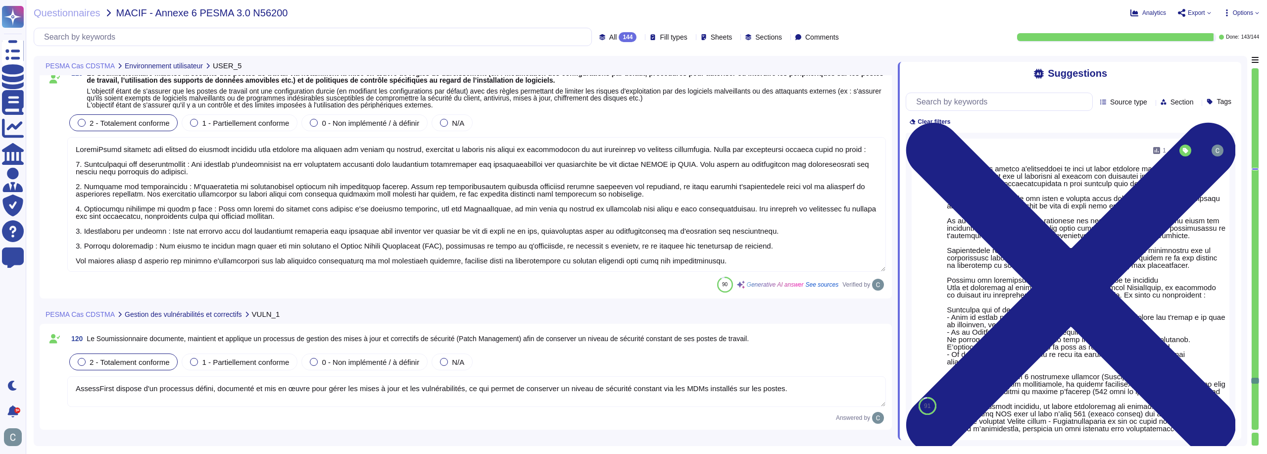
type textarea "Oui, AssessFirst dispose d'une politique de gestion des comptes et des habilita…"
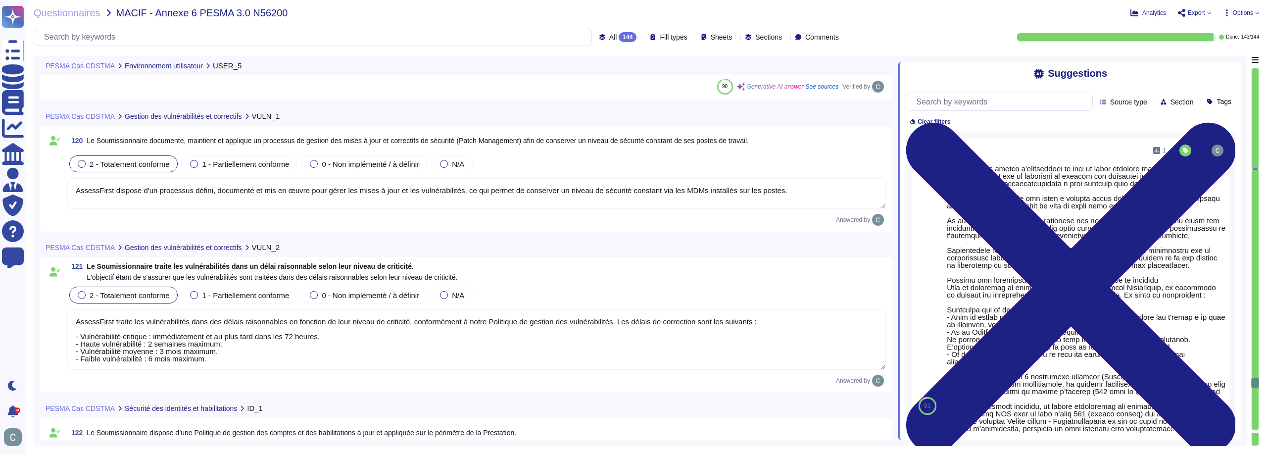
type textarea "Oui toute personne travaillant sur le système d’information d’AssessFirst doit …"
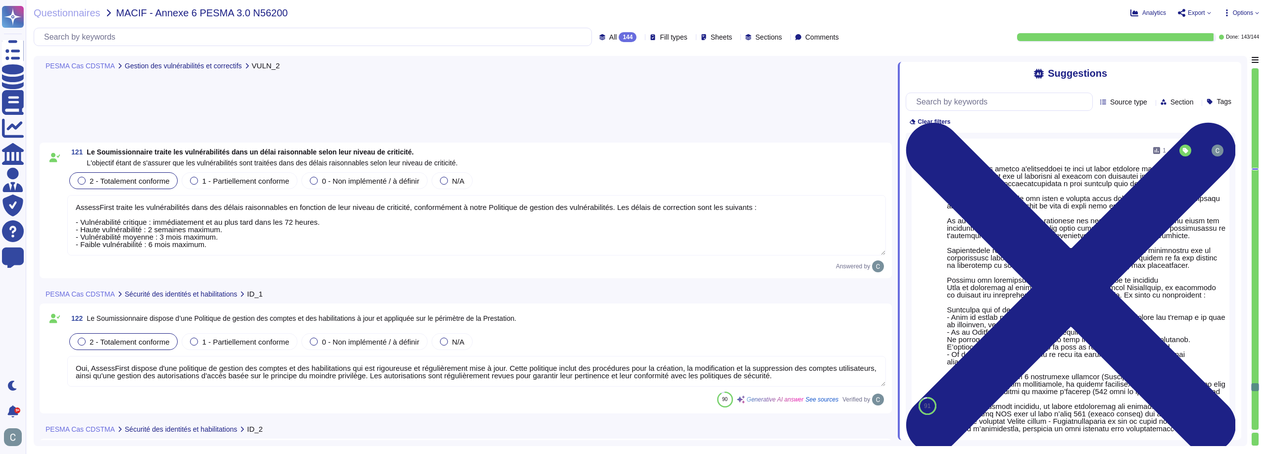
type textarea "Oui, les habilitations des comptes personnels sur le système d’information sont…"
type textarea "Oui, les droits d’administration sur les équipements du système d’information d…"
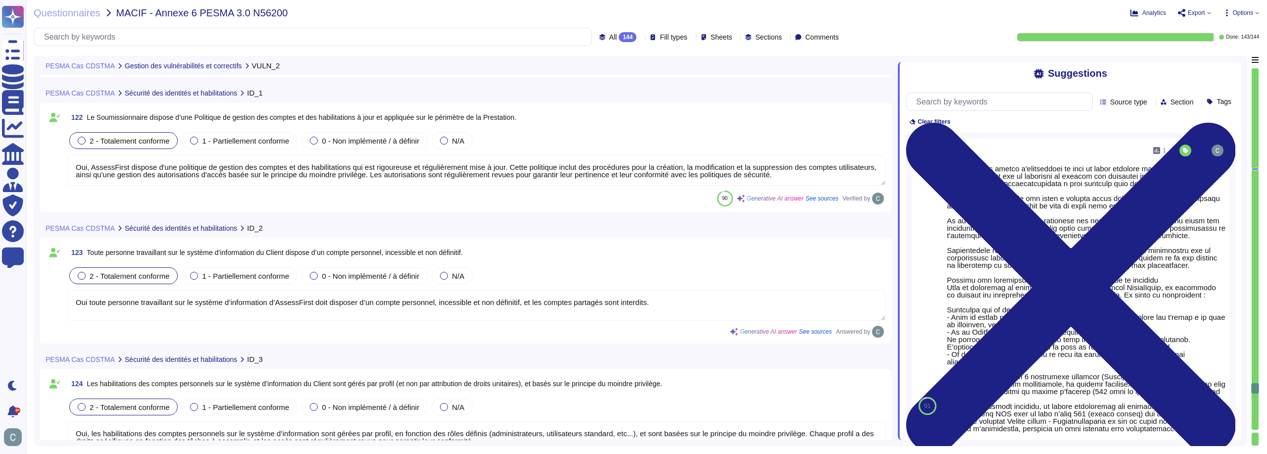
type textarea "Oui, une revue annuelle des droits d'accès et des rôles attribués est effectuée…"
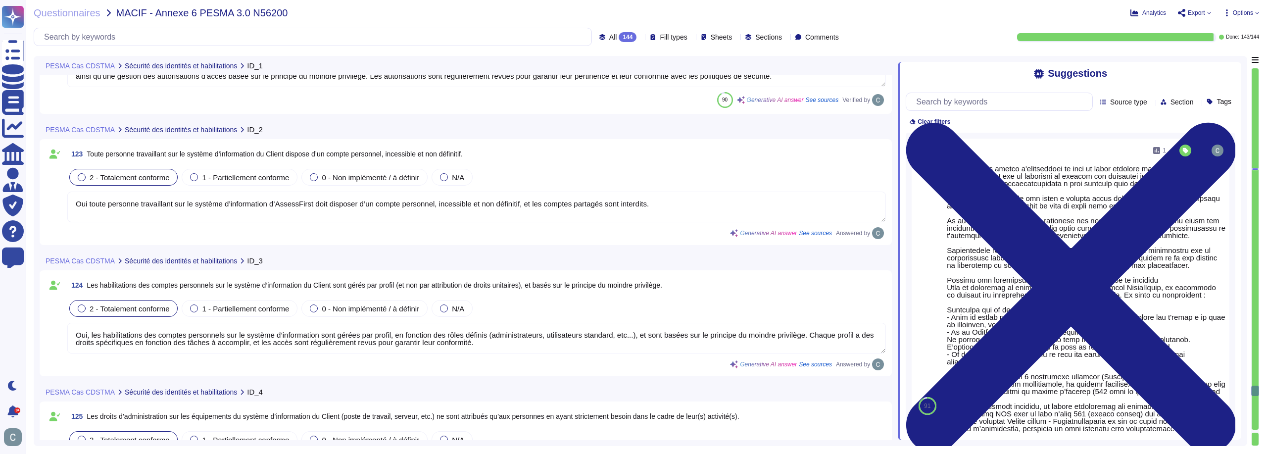
type textarea "Les mots de passe ne sont pas stockés en clair mais hashés via BCRYPT avec sala…"
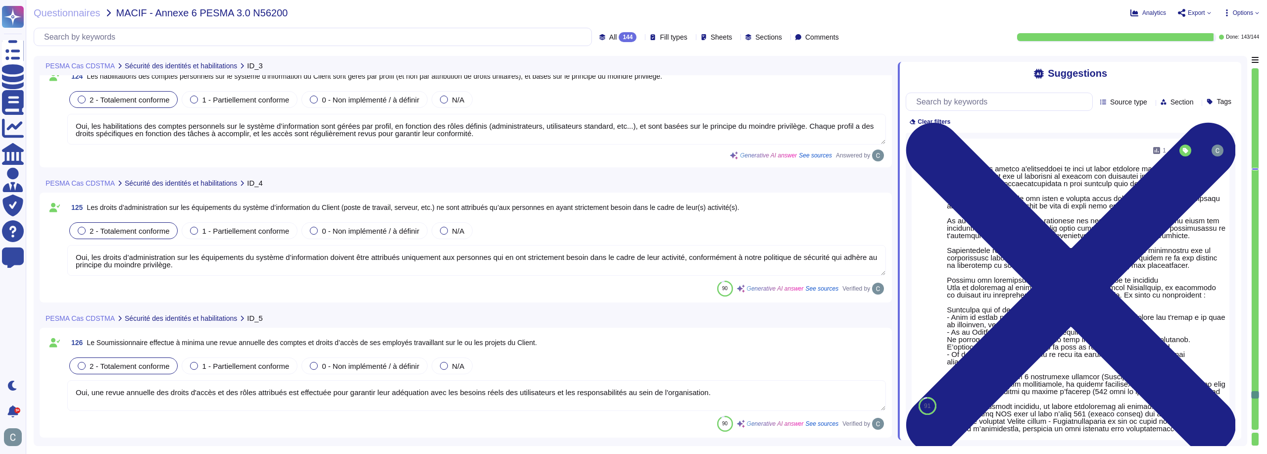
type textarea "Oui, AssessFirst applique une politique stricte de mots de passe pour les compt…"
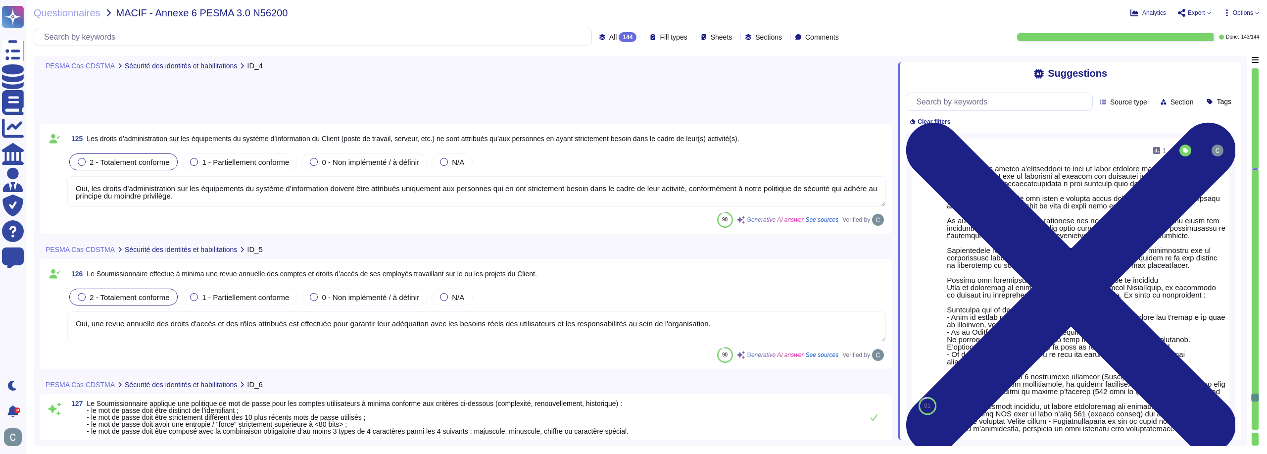
type textarea "LoremiPsumd sitamet c'ad elitseddo ei temporincididunt ut lab et dolor mag aliq…"
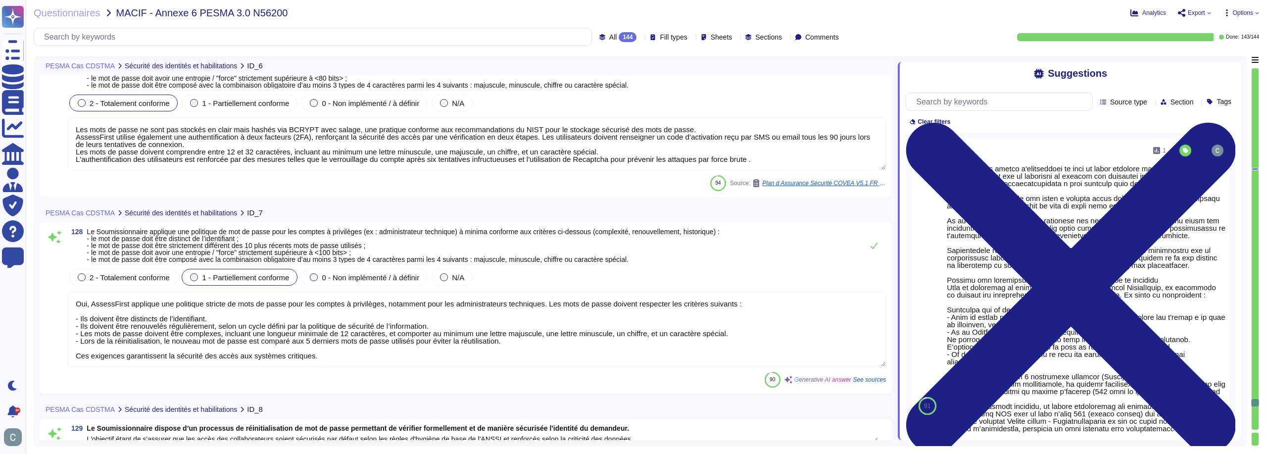
type textarea "Lore IpsumdOlors, amet conse adi el seddo eiu tempori ut laboreet dolorema aliq…"
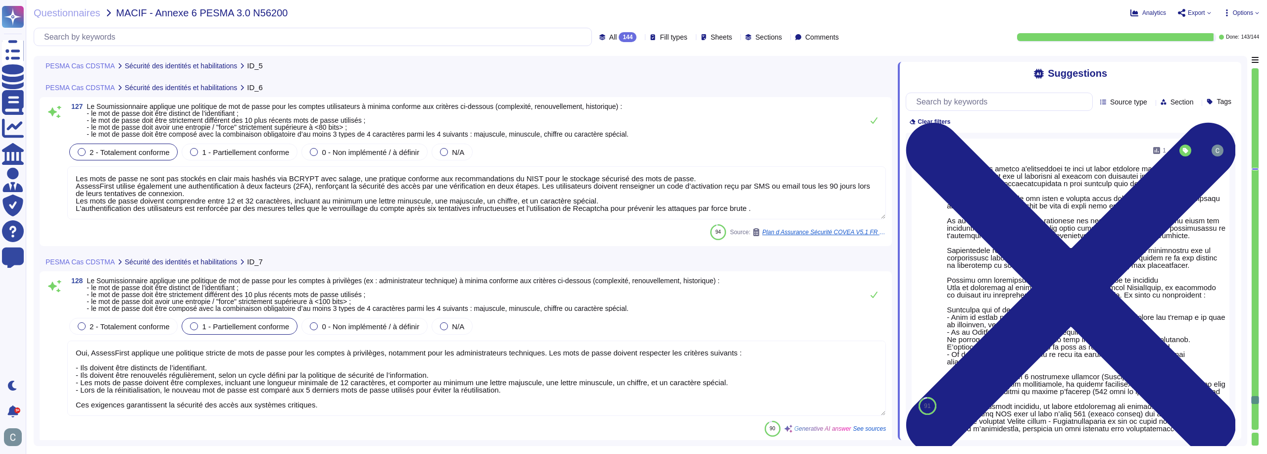
type textarea "Oui, une revue annuelle des droits d'accès et des rôles attribués est effectuée…"
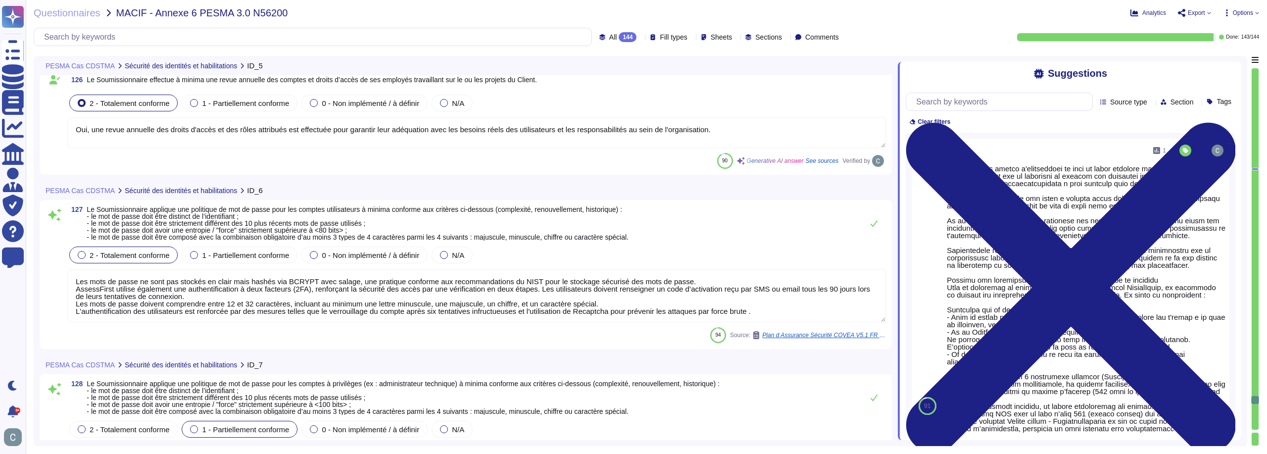
scroll to position [22208, 0]
click at [275, 291] on textarea "Les mots de passe ne sont pas stockés en clair mais hashés via BCRYPT avec sala…" at bounding box center [476, 298] width 819 height 53
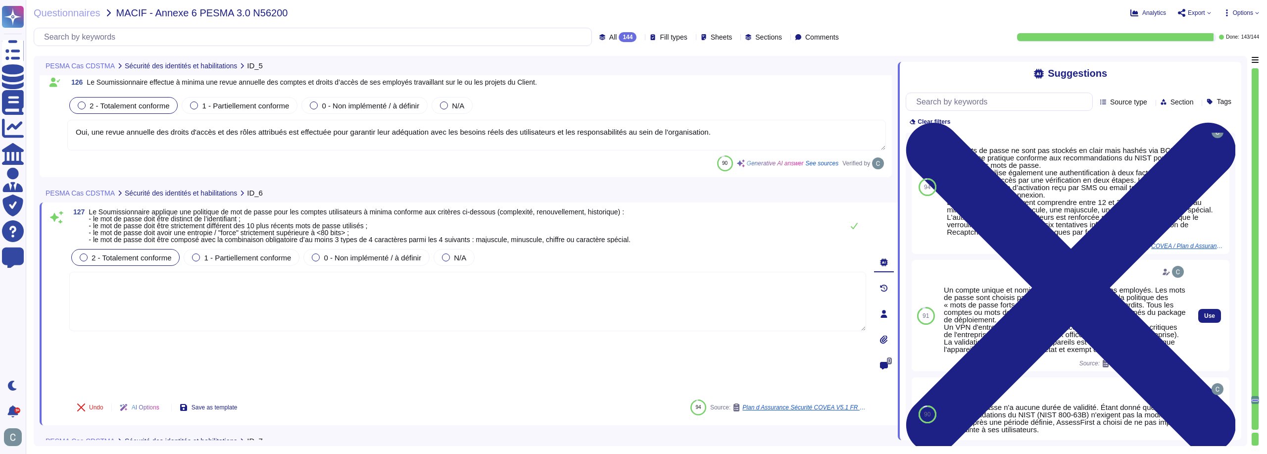
scroll to position [0, 0]
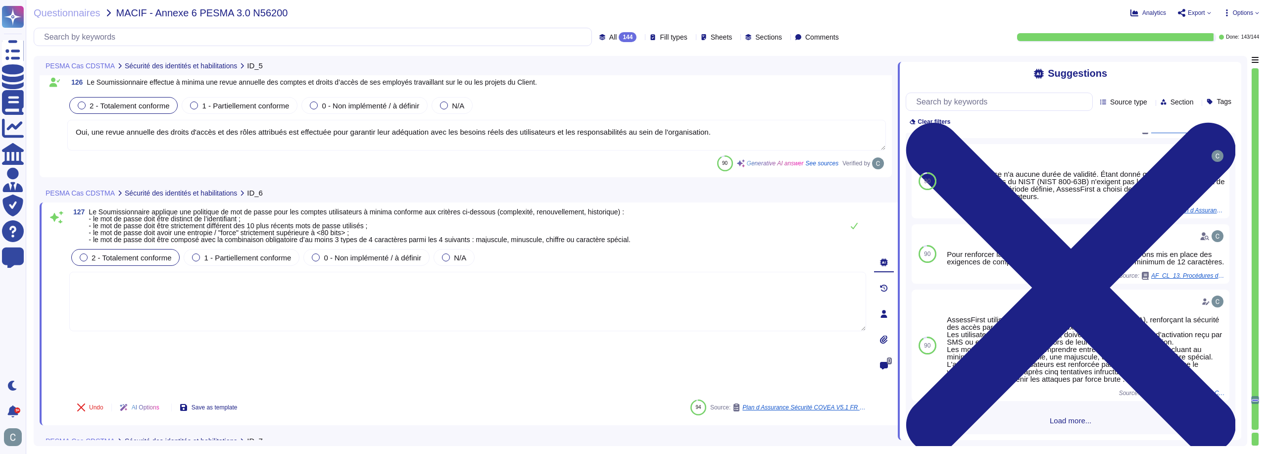
click at [1071, 423] on span "Load more..." at bounding box center [1071, 420] width 330 height 7
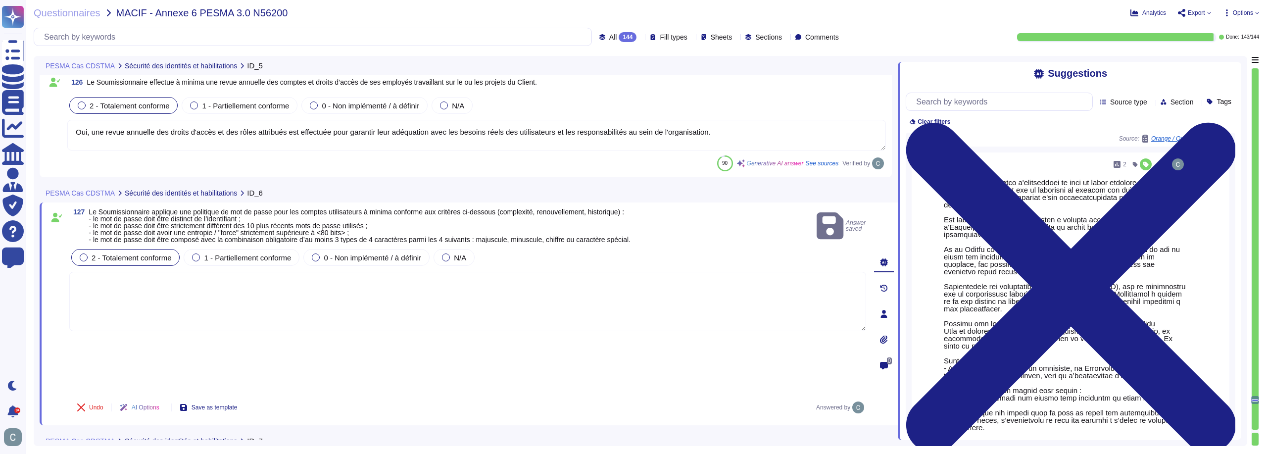
scroll to position [593, 0]
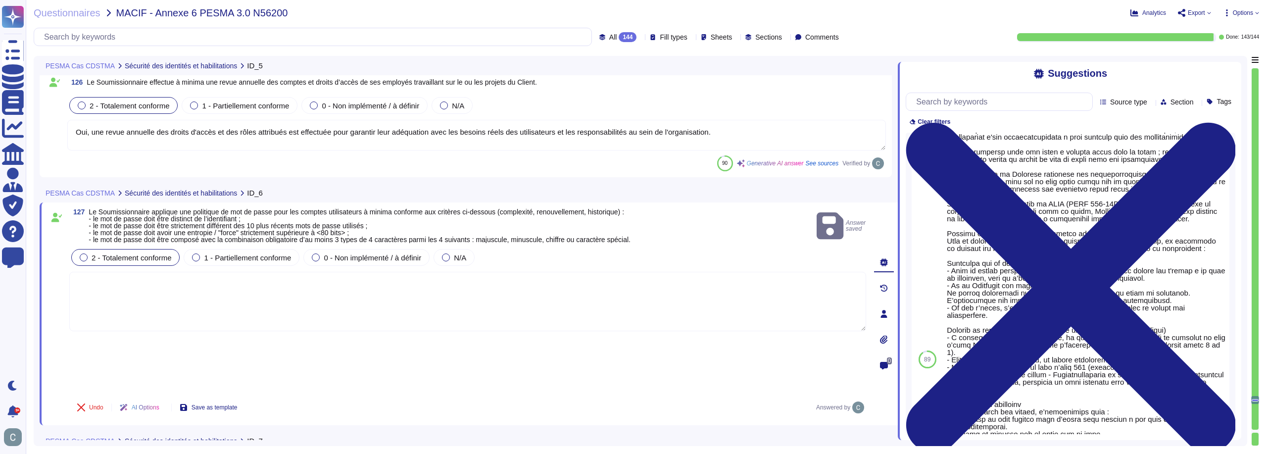
click at [665, 306] on textarea at bounding box center [467, 301] width 797 height 59
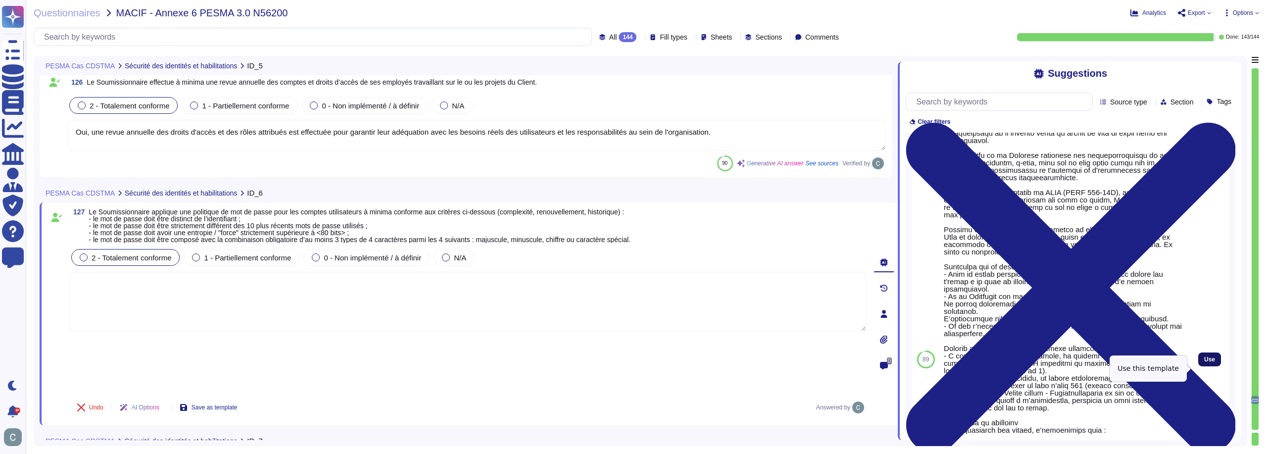
click at [1204, 362] on span "Use" at bounding box center [1209, 359] width 11 height 6
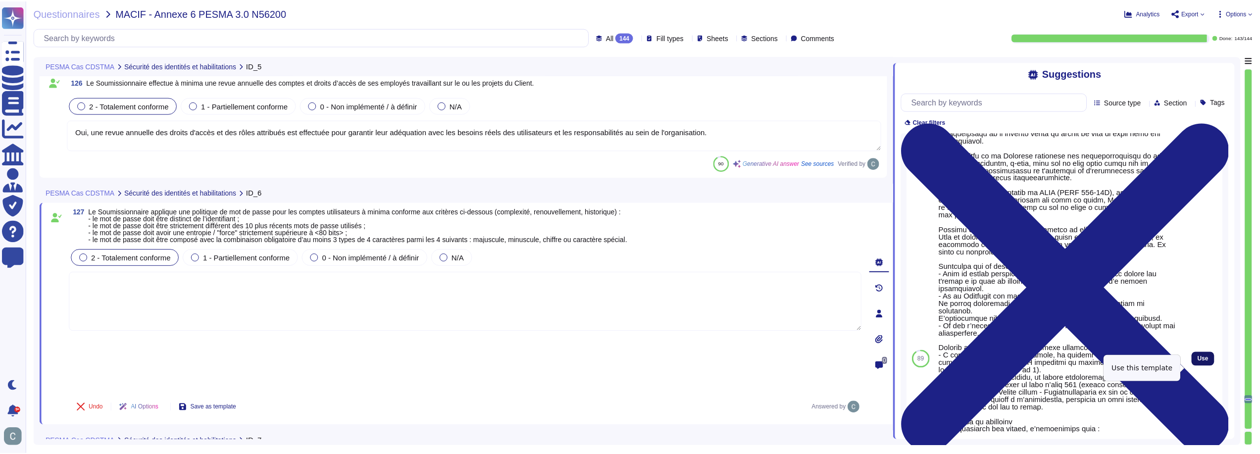
type textarea "L'Ipsumdolors ametco a'elitseddoei te inci ut labor etdolore magnaaliquae adm v…"
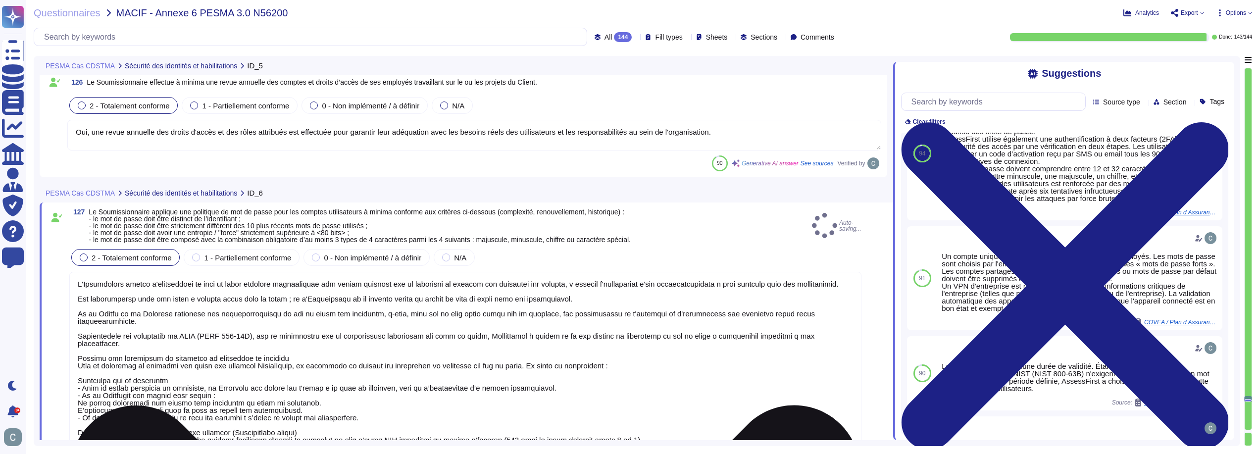
scroll to position [1, 0]
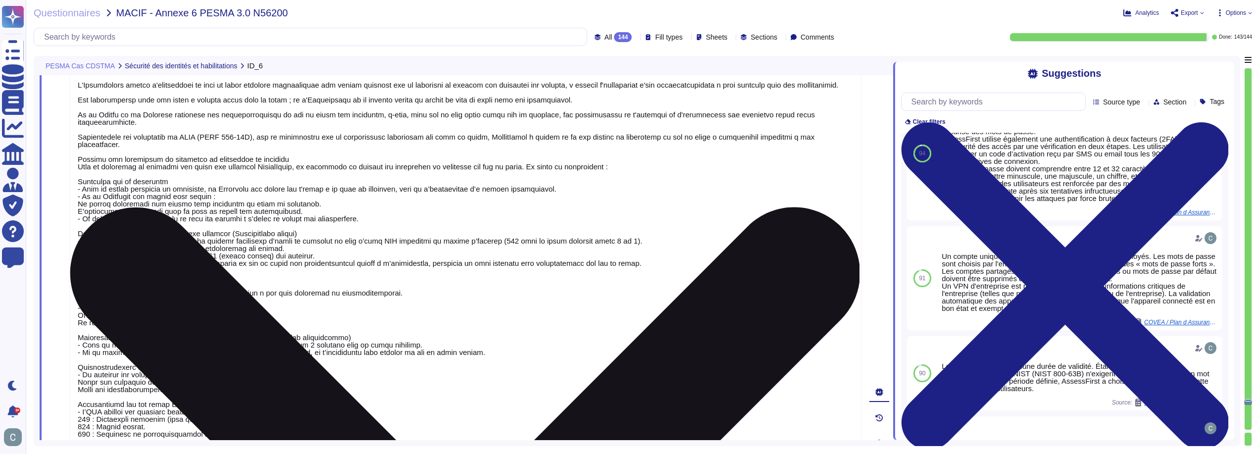
type textarea "Oui, AssessFirst applique une politique stricte de mots de passe pour les compt…"
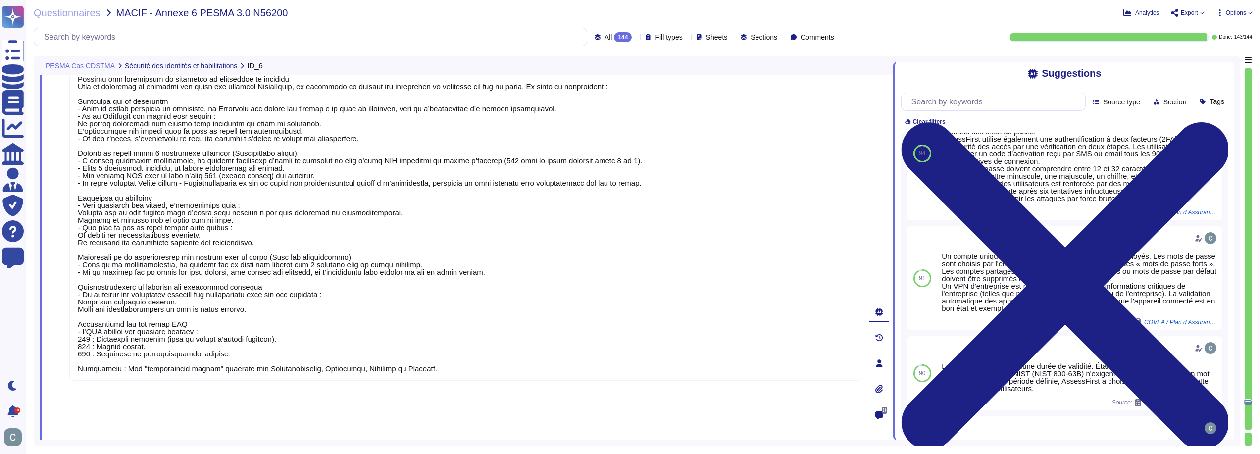
type textarea "LoremiPsumd sitamet c'ad elitseddo ei temporincididunt ut lab et dolor mag aliq…"
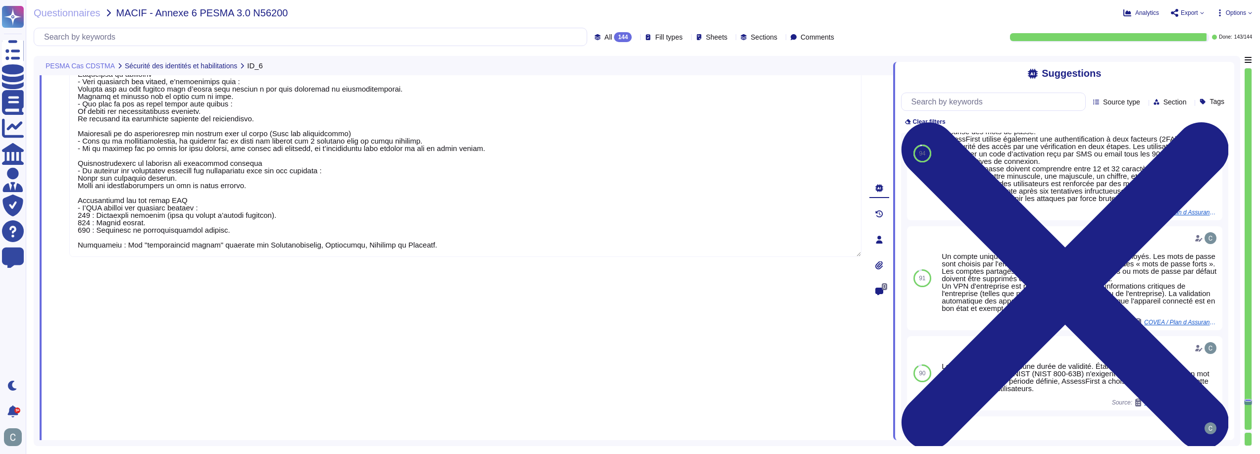
type textarea "Lore IpsumdOlors, amet conse adi el seddo eiu tempori ut laboreet dolorema aliq…"
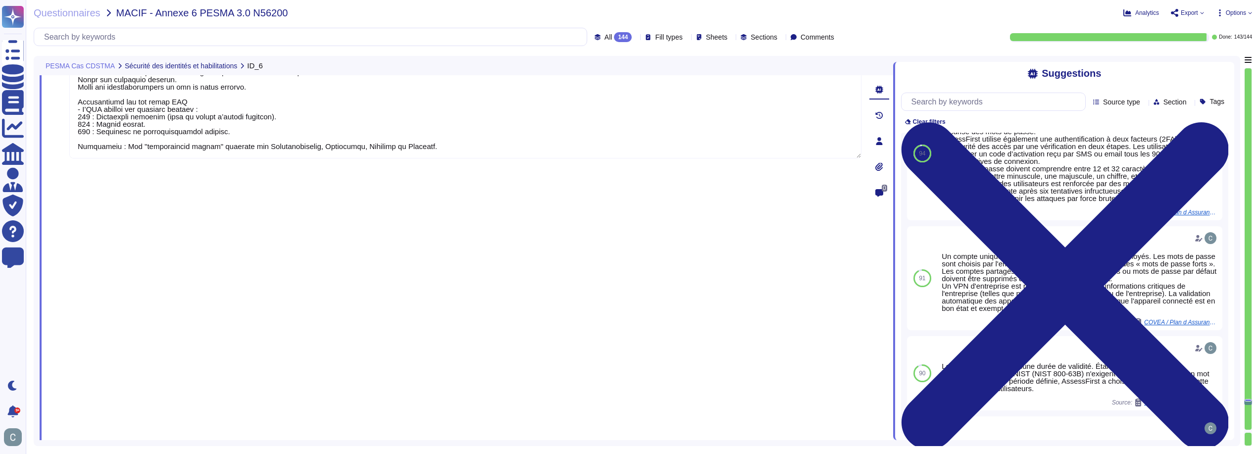
scroll to position [22752, 0]
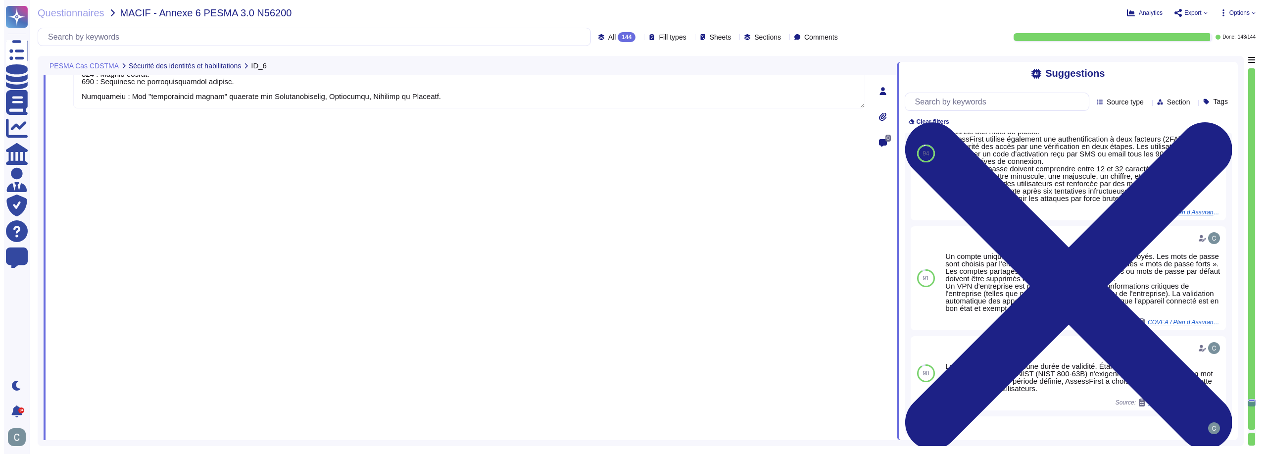
scroll to position [0, 0]
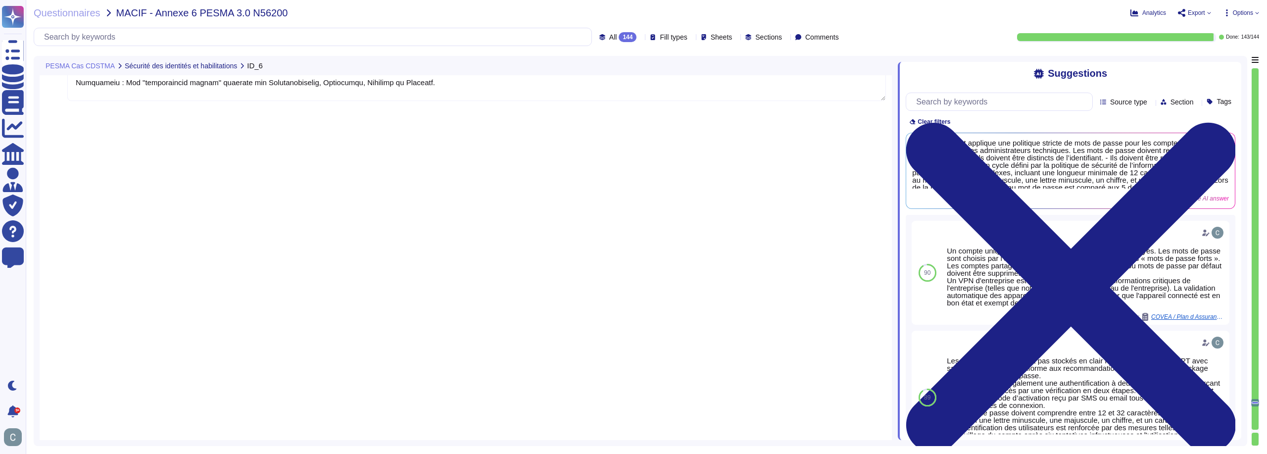
type textarea "L'Ipsumdolors ametco a'elitseddoei te inci ut labor etdolore magnaaliquae adm v…"
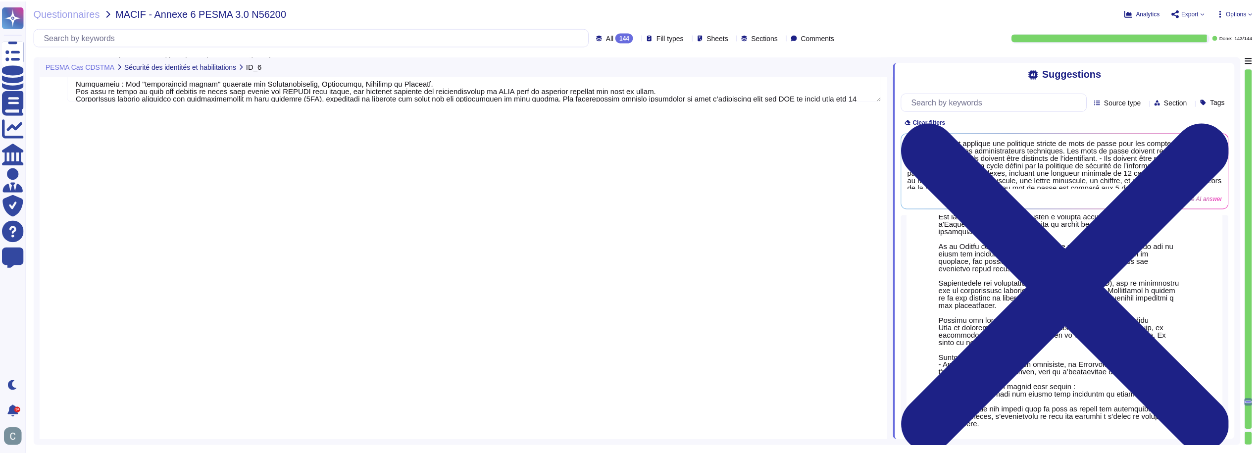
scroll to position [435, 0]
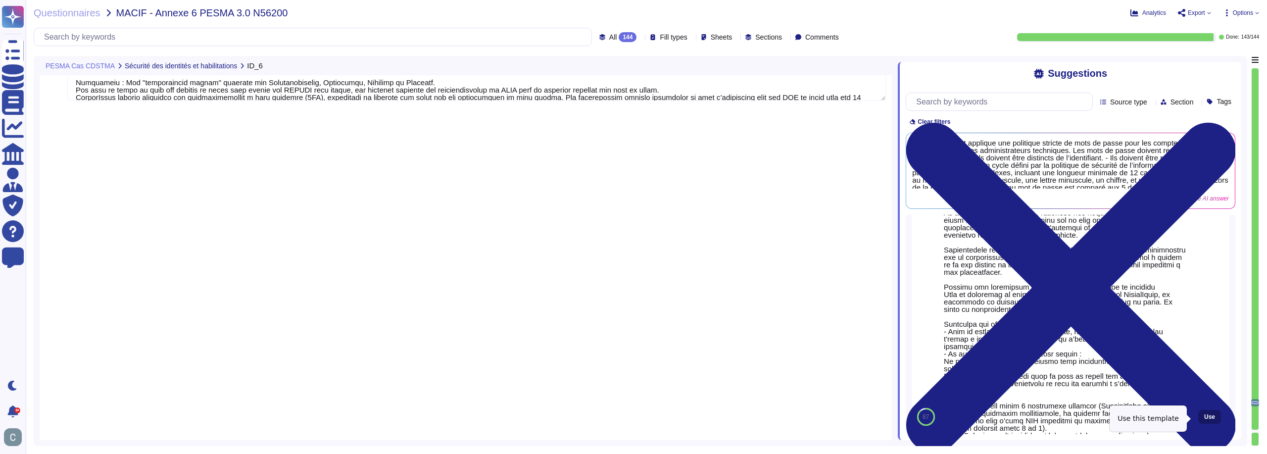
click at [1206, 416] on span "Use" at bounding box center [1209, 417] width 11 height 6
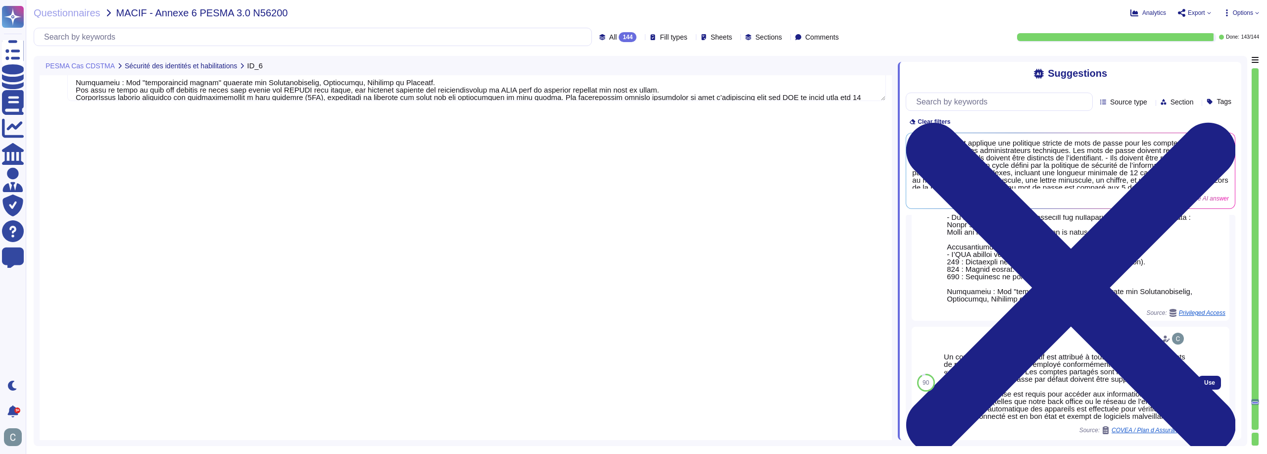
type textarea "L'Ipsumdolors ametco a'elitseddoei te inci ut labor etdolore magnaaliquae adm v…"
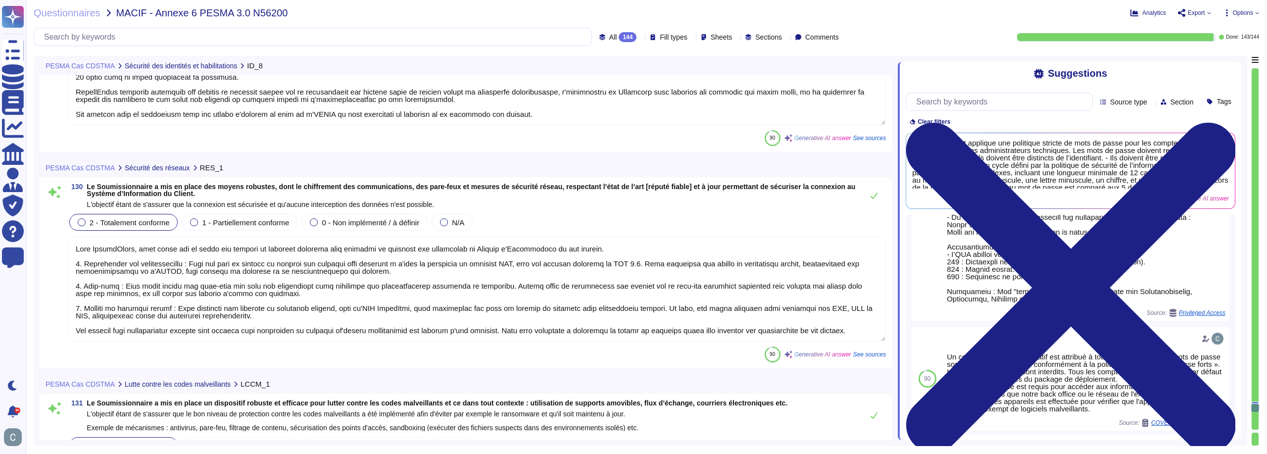
scroll to position [23513, 0]
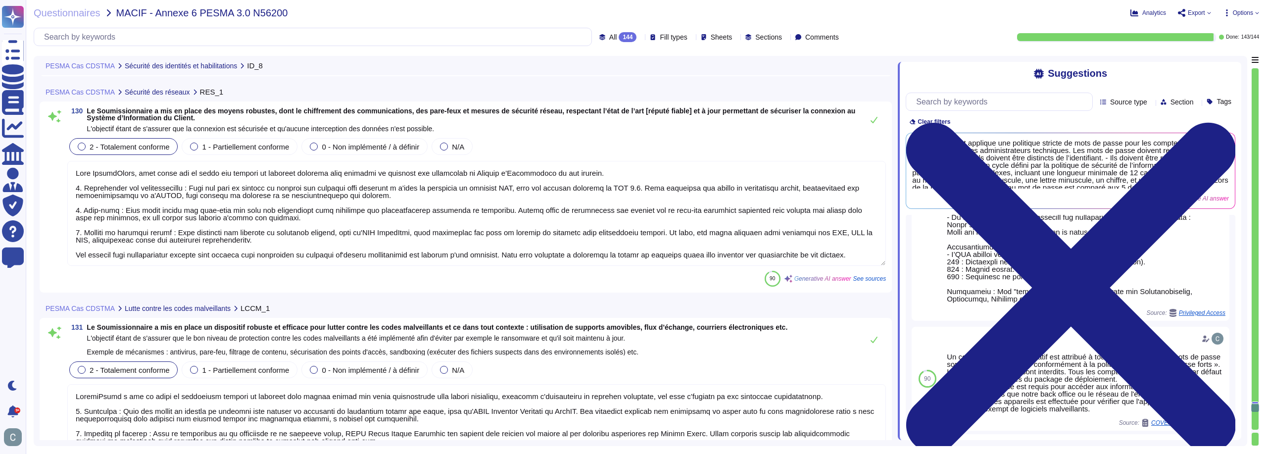
click at [516, 133] on div "130 Le Soumissionnaire a mis en place des moyens robustes, dont le chiffrement …" at bounding box center [466, 196] width 840 height 179
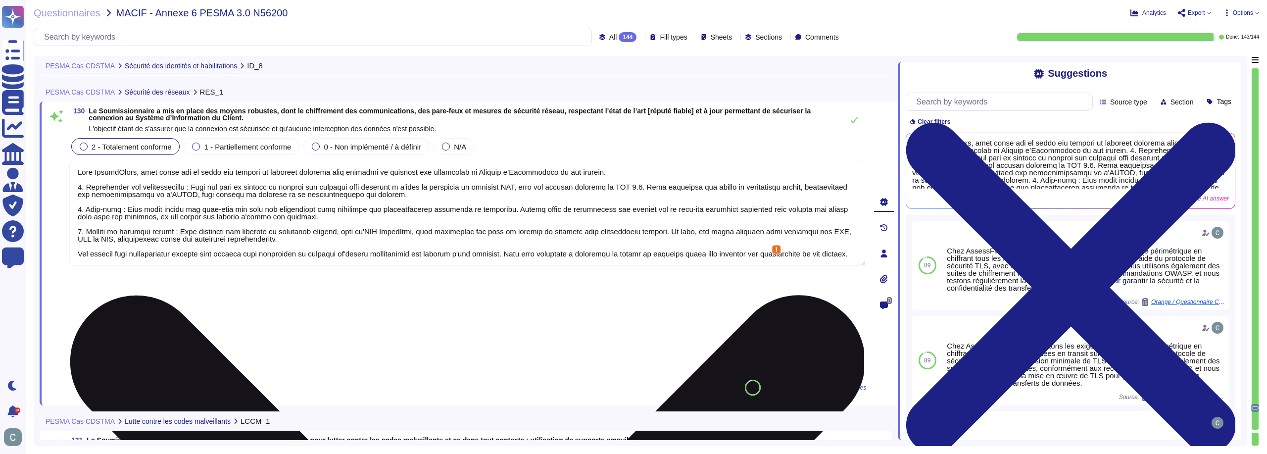
scroll to position [8, 0]
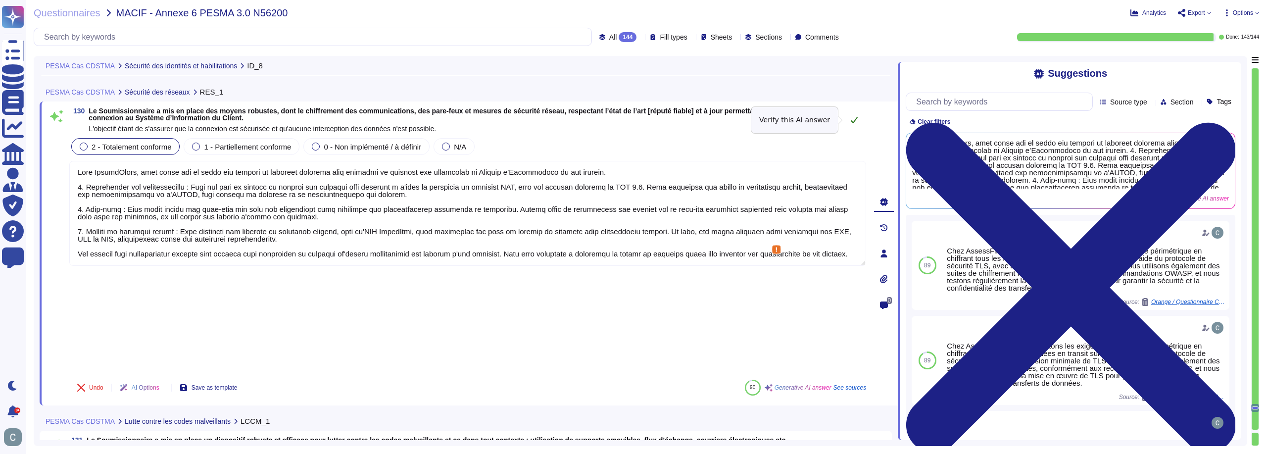
click at [858, 121] on button at bounding box center [854, 120] width 24 height 20
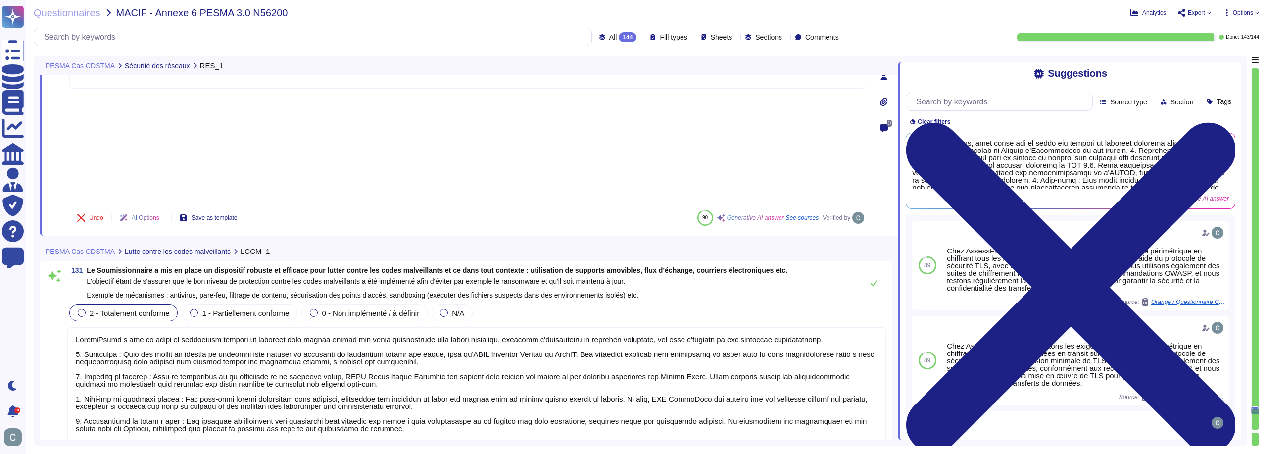
scroll to position [23698, 0]
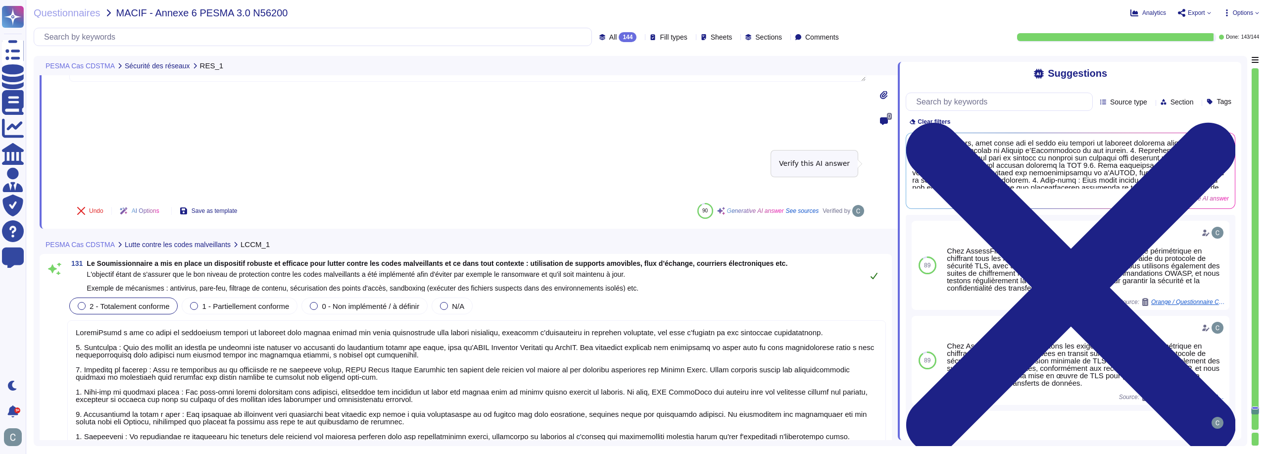
click at [875, 266] on button at bounding box center [874, 276] width 24 height 20
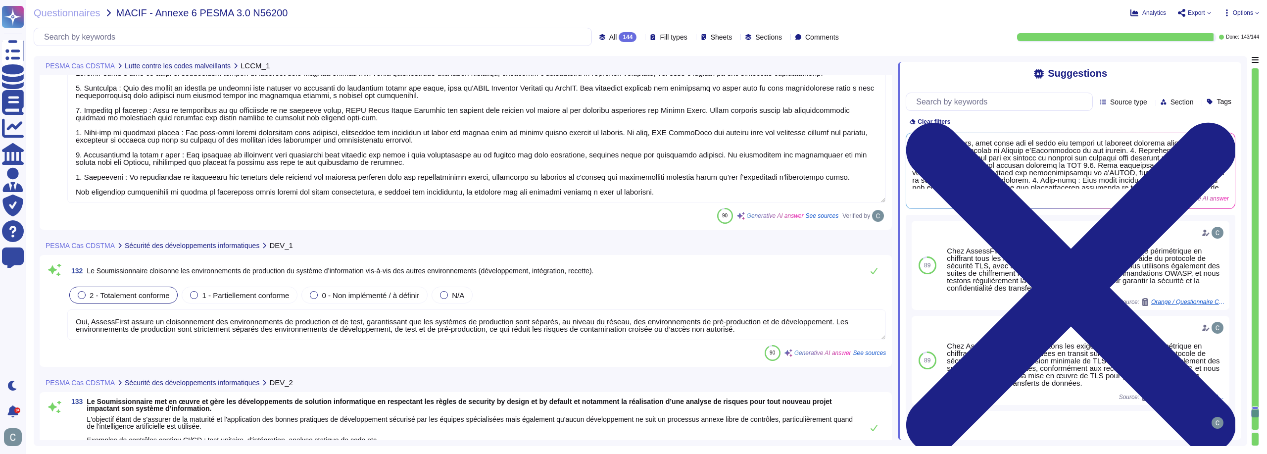
scroll to position [23896, 0]
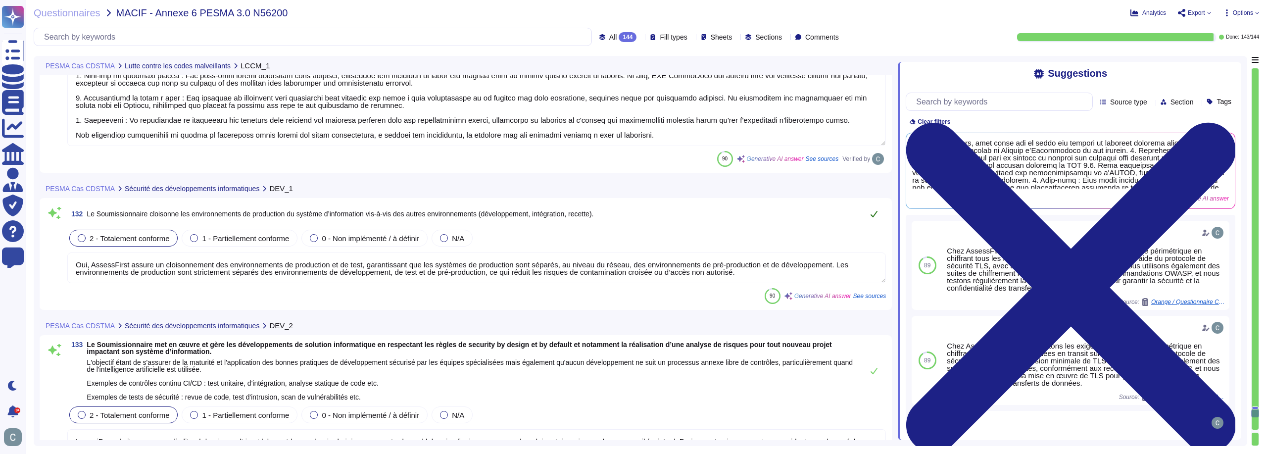
click at [874, 219] on button at bounding box center [874, 214] width 24 height 20
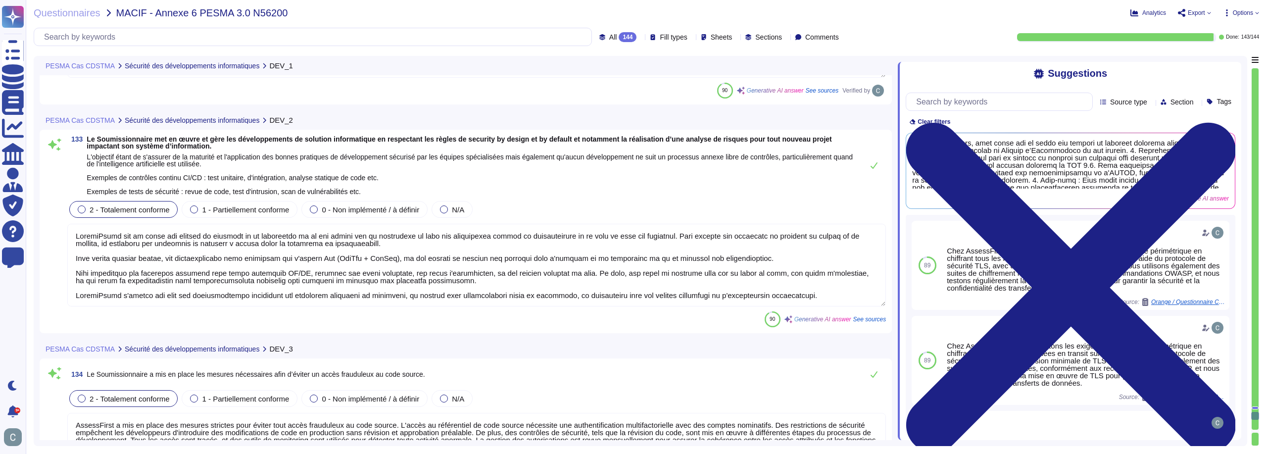
scroll to position [24094, 0]
click at [875, 168] on icon at bounding box center [874, 165] width 8 height 8
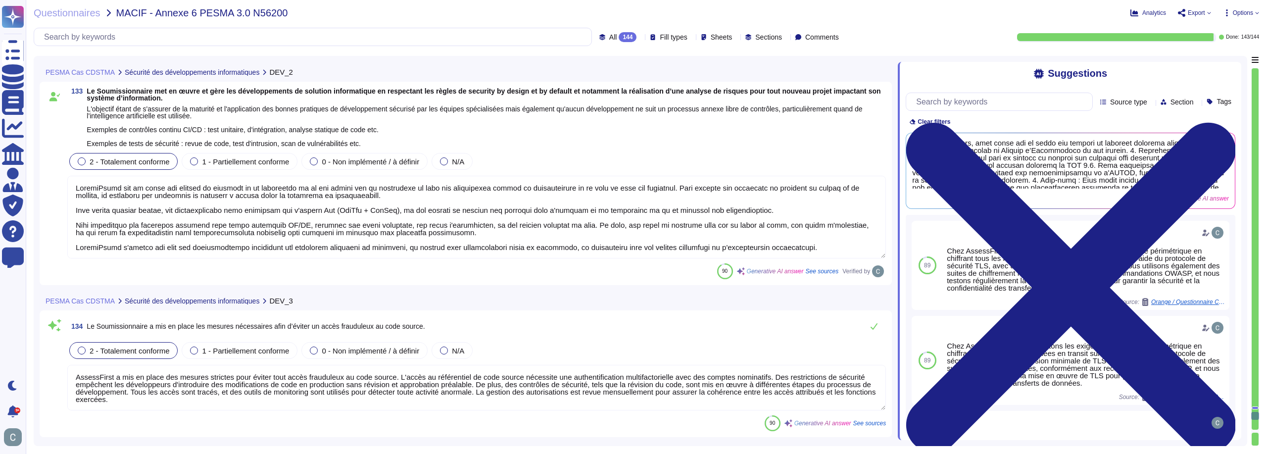
scroll to position [24292, 0]
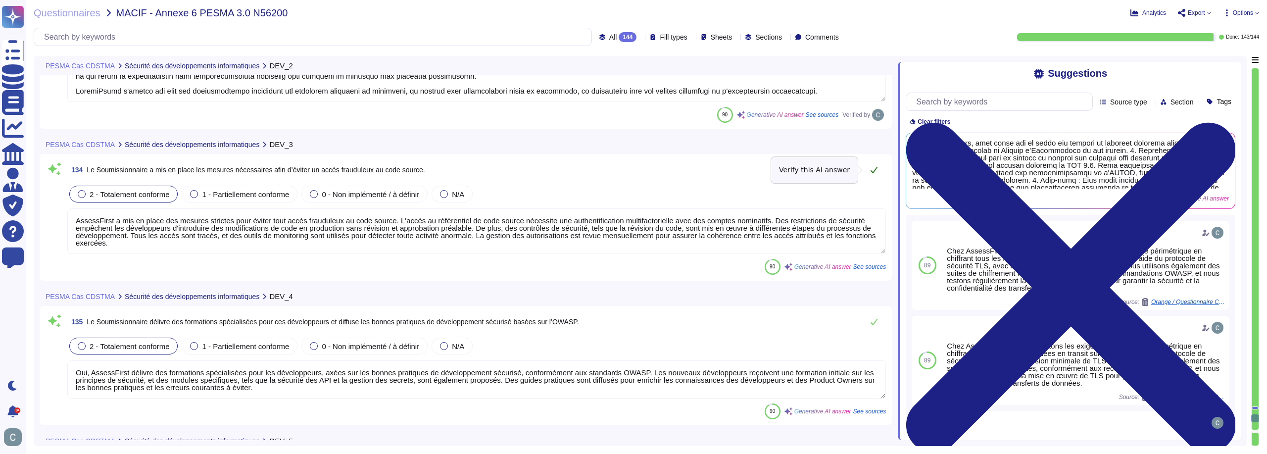
click at [871, 176] on button at bounding box center [874, 170] width 24 height 20
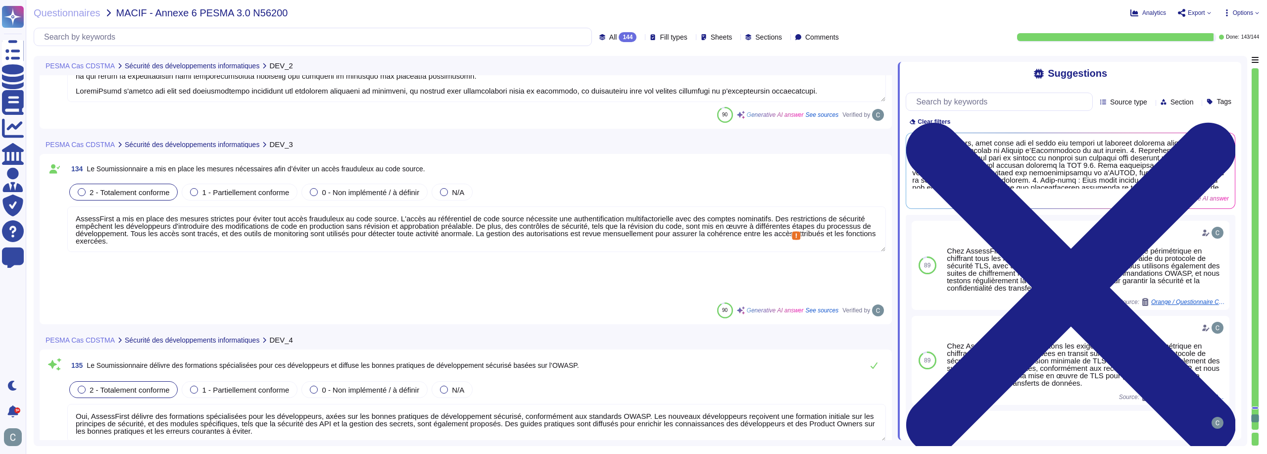
click at [418, 238] on textarea "AssessFirst a mis en place des mesures strictes pour éviter tout accès fraudule…" at bounding box center [476, 229] width 819 height 46
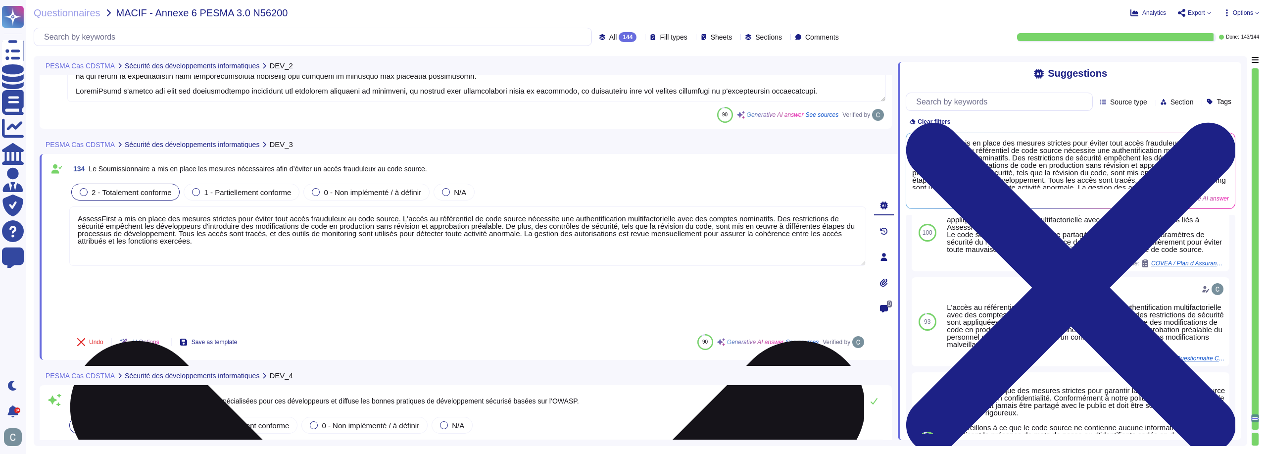
scroll to position [49, 0]
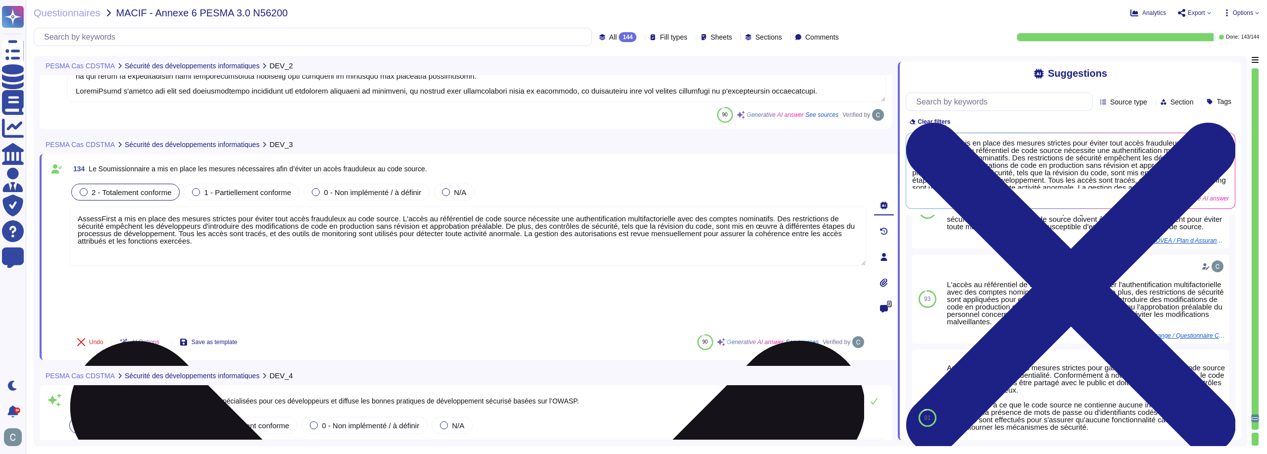
click at [554, 212] on textarea "AssessFirst a mis en place des mesures strictes pour éviter tout accès fraudule…" at bounding box center [467, 235] width 797 height 59
click at [564, 217] on textarea "AssessFirst a mis en place des mesures strictes pour éviter tout accès fraudule…" at bounding box center [467, 235] width 797 height 59
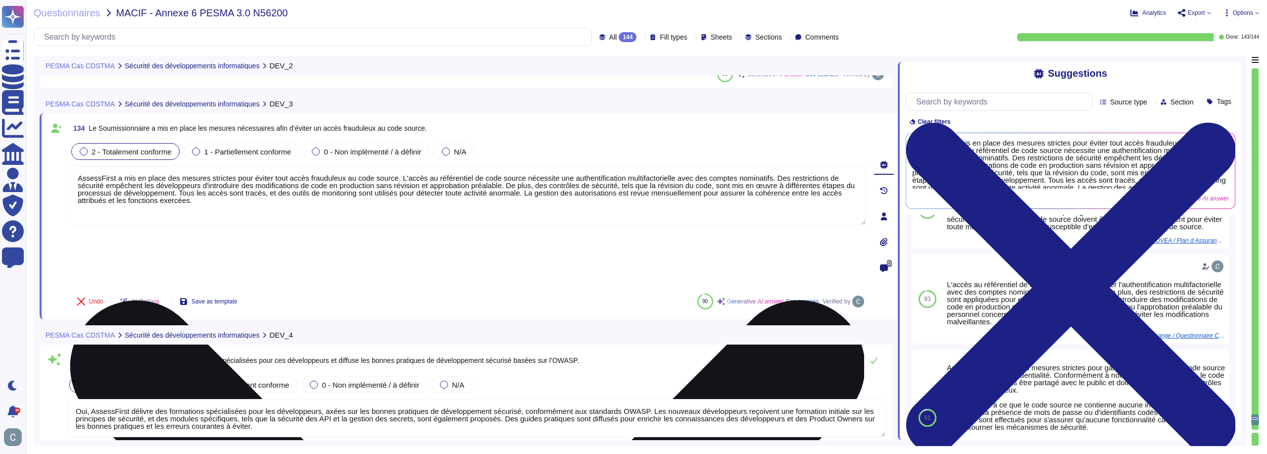
scroll to position [24391, 0]
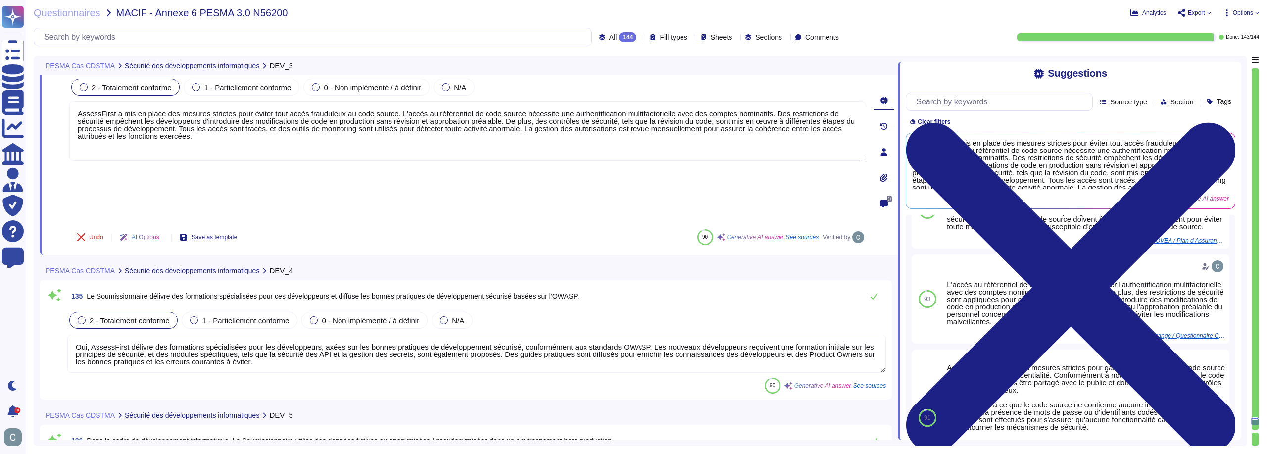
click at [561, 261] on div "PESMA Cas CDSTMA Sécurité des développements informatiques DEV_4" at bounding box center [400, 270] width 720 height 19
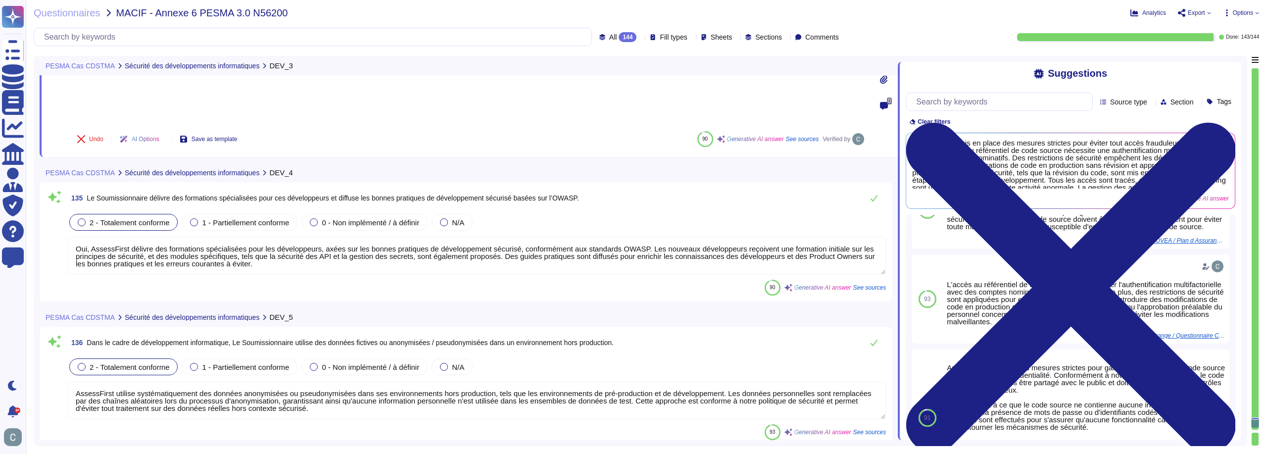
scroll to position [24490, 0]
click at [580, 211] on div "2 - Totalement conforme 1 - Partiellement conforme 0 - Non implémenté / à défin…" at bounding box center [476, 221] width 819 height 21
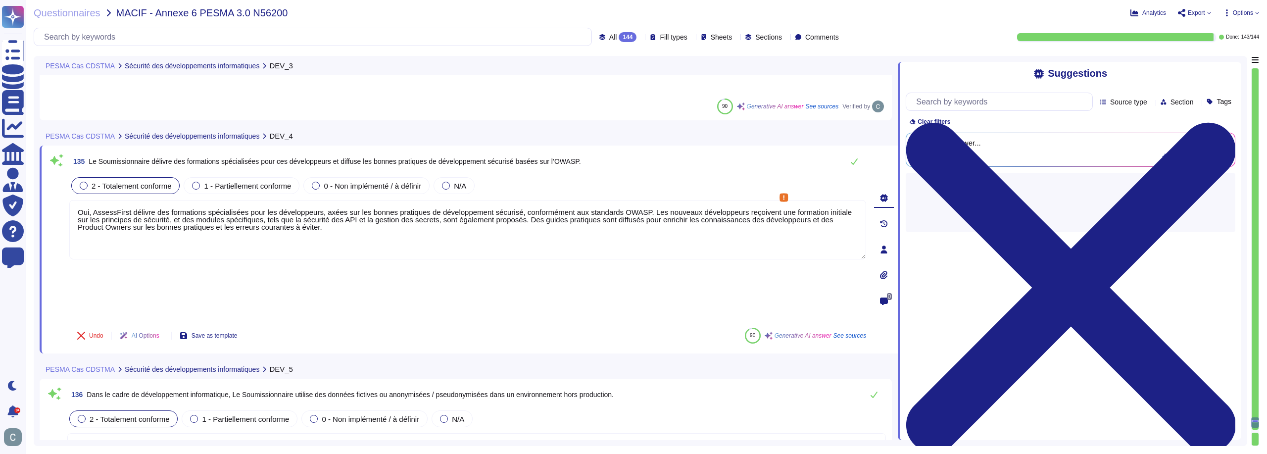
scroll to position [0, 0]
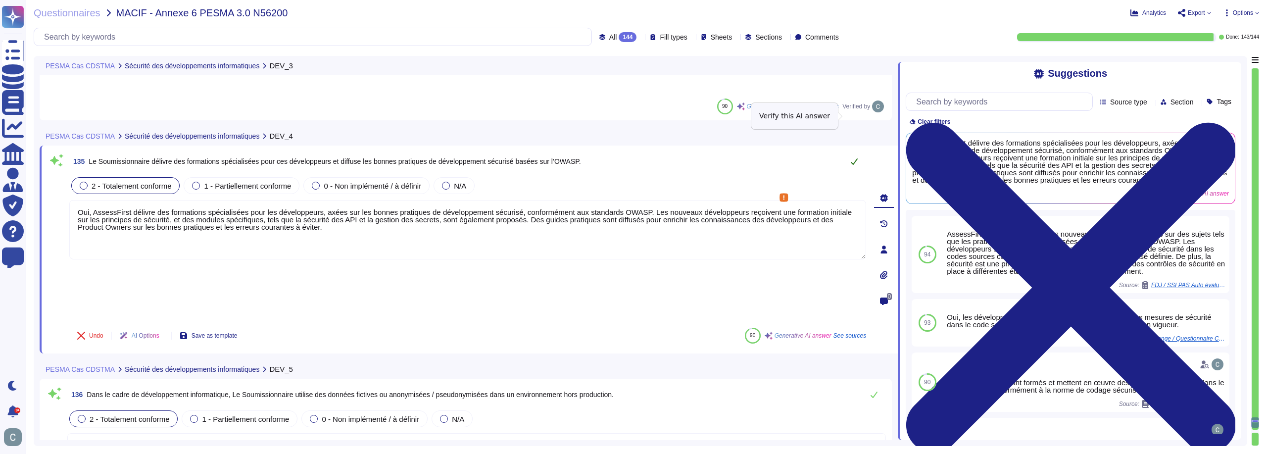
click at [854, 157] on icon at bounding box center [854, 161] width 8 height 8
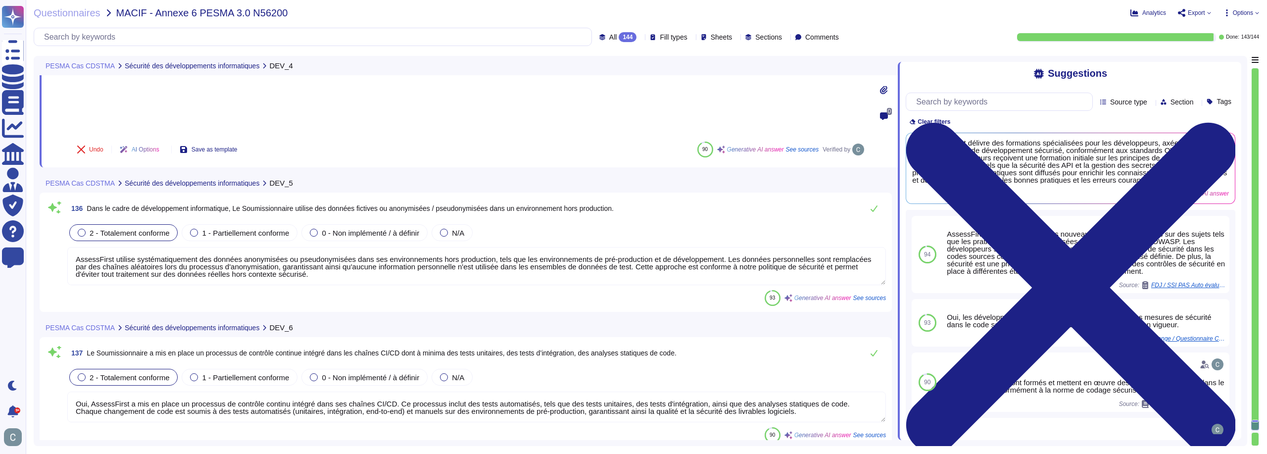
scroll to position [24639, 0]
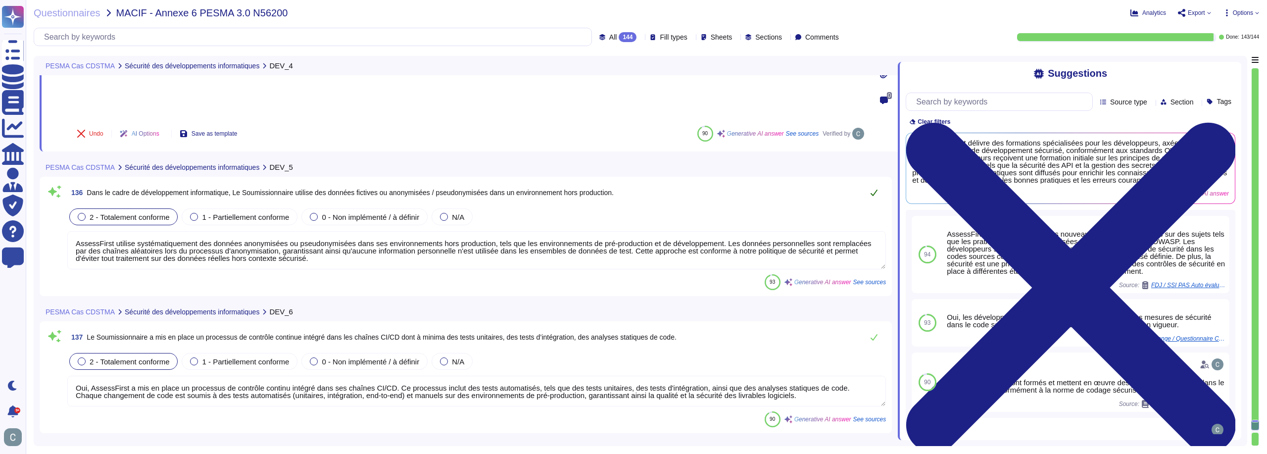
click at [876, 189] on icon at bounding box center [874, 193] width 8 height 8
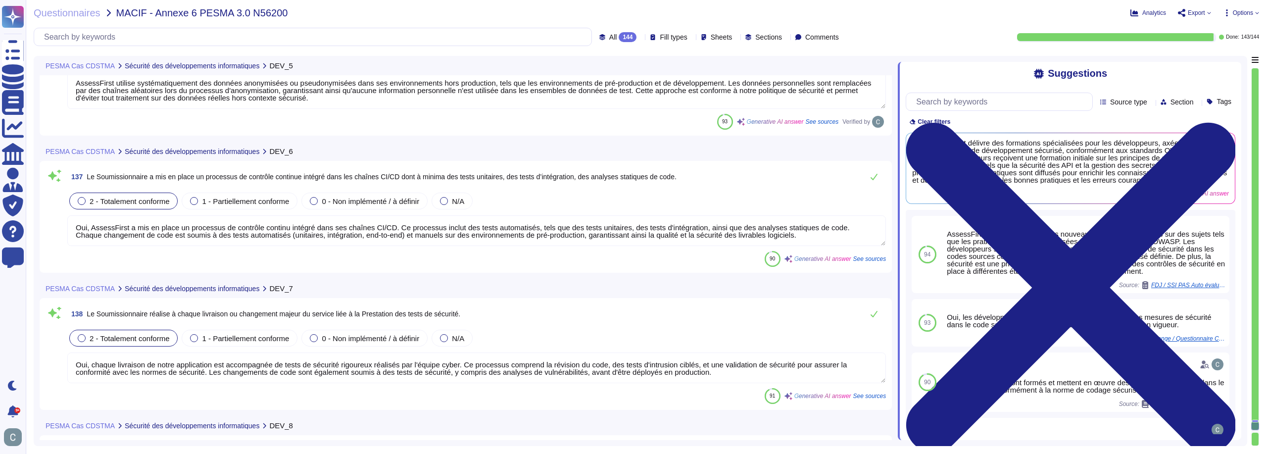
scroll to position [24738, 0]
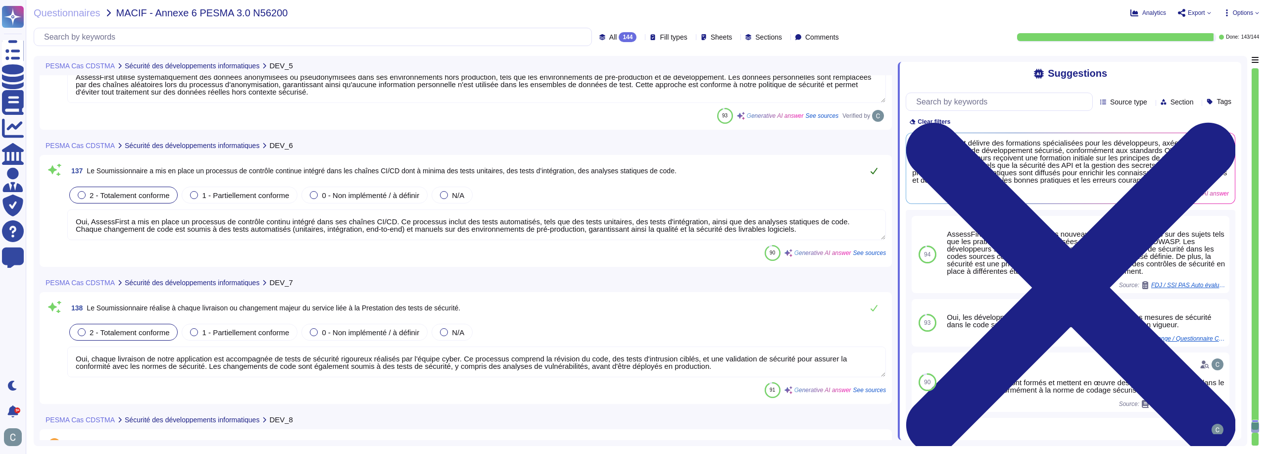
click at [868, 174] on button at bounding box center [874, 171] width 24 height 20
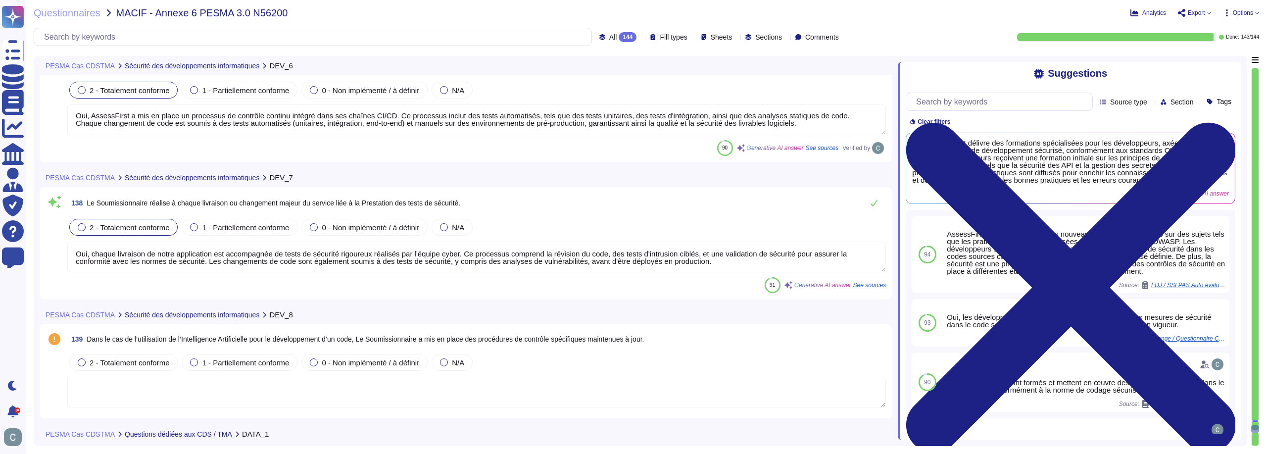
scroll to position [24837, 0]
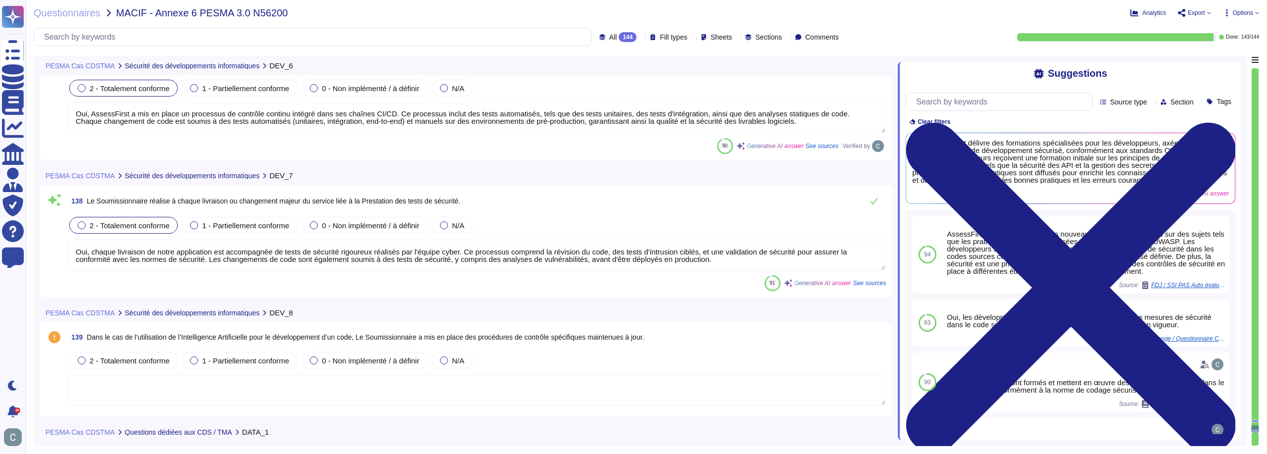
click at [520, 207] on div "138 Le Soumissionnaire réalise à chaque livraison ou changement majeur du servi…" at bounding box center [476, 201] width 819 height 20
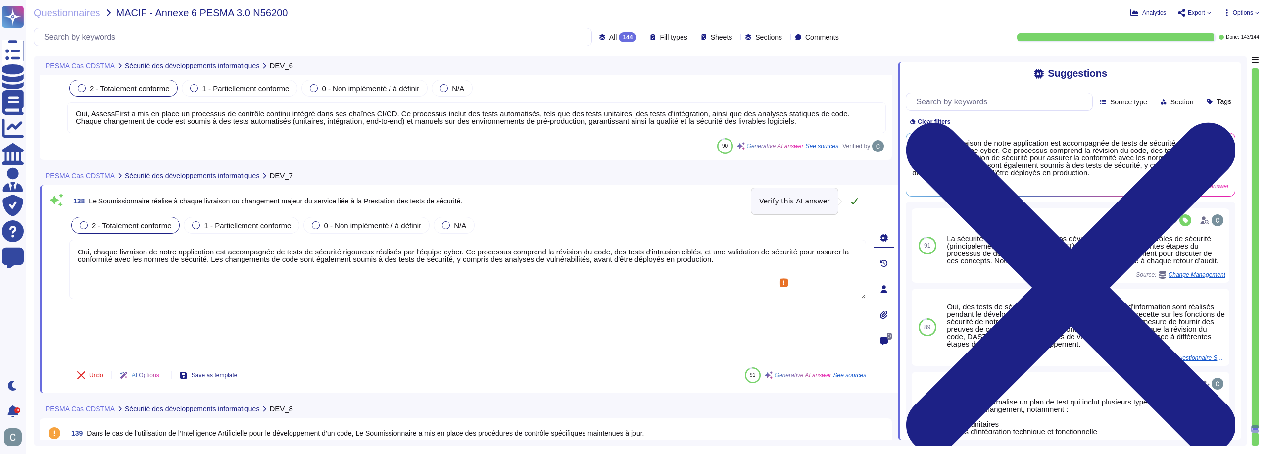
click at [848, 204] on button at bounding box center [854, 201] width 24 height 20
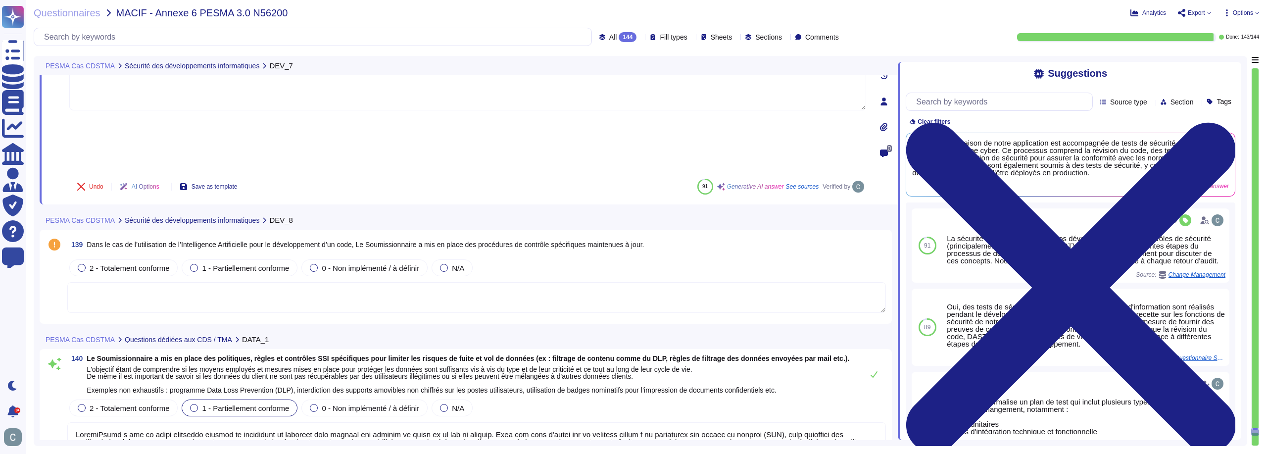
scroll to position [25035, 0]
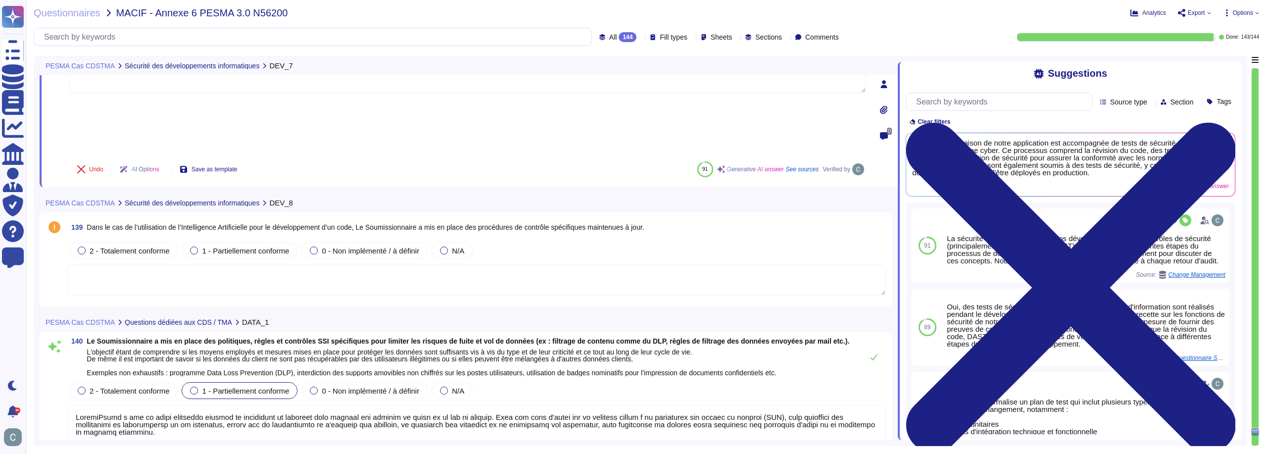
click at [198, 265] on textarea at bounding box center [476, 280] width 819 height 31
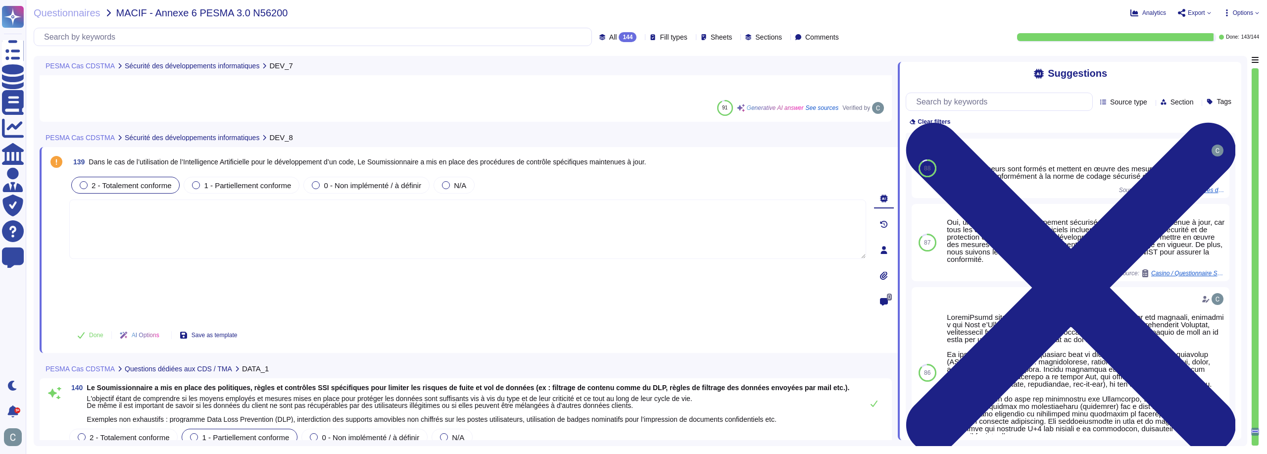
click at [140, 181] on span "2 - Totalement conforme" at bounding box center [132, 185] width 80 height 8
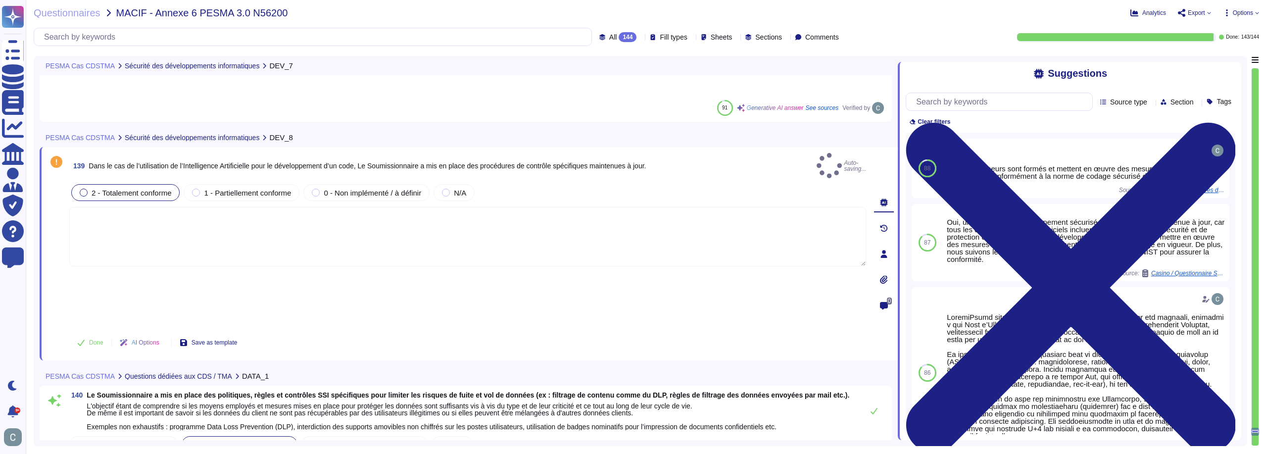
click at [173, 207] on textarea at bounding box center [467, 236] width 797 height 59
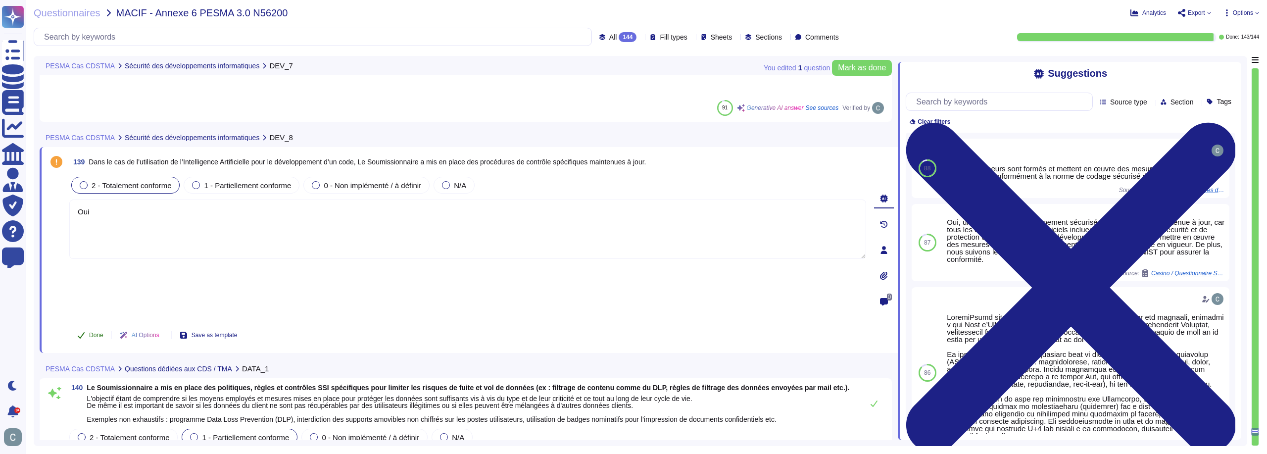
click at [98, 332] on span "Done" at bounding box center [96, 335] width 14 height 6
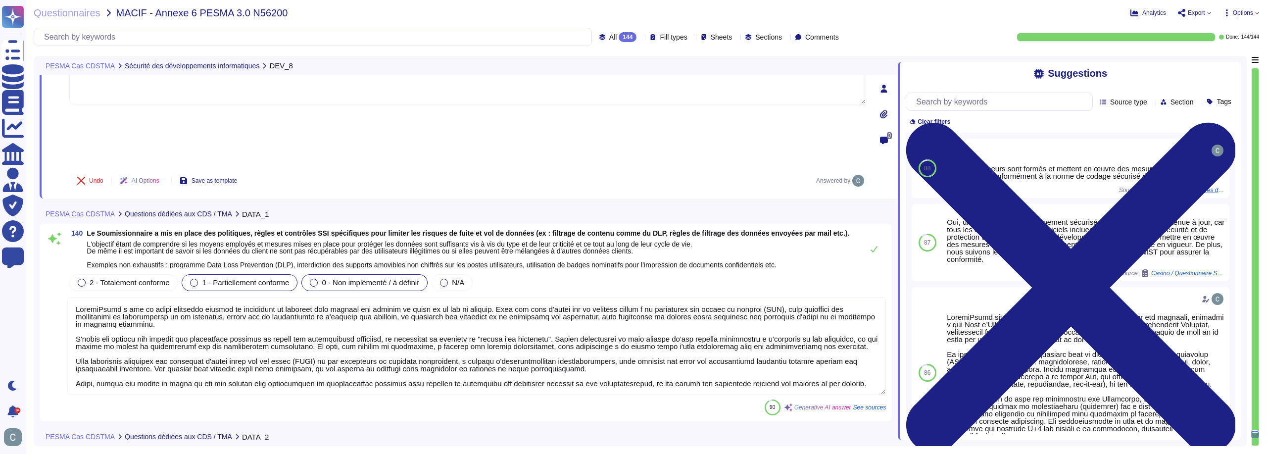
scroll to position [25183, 0]
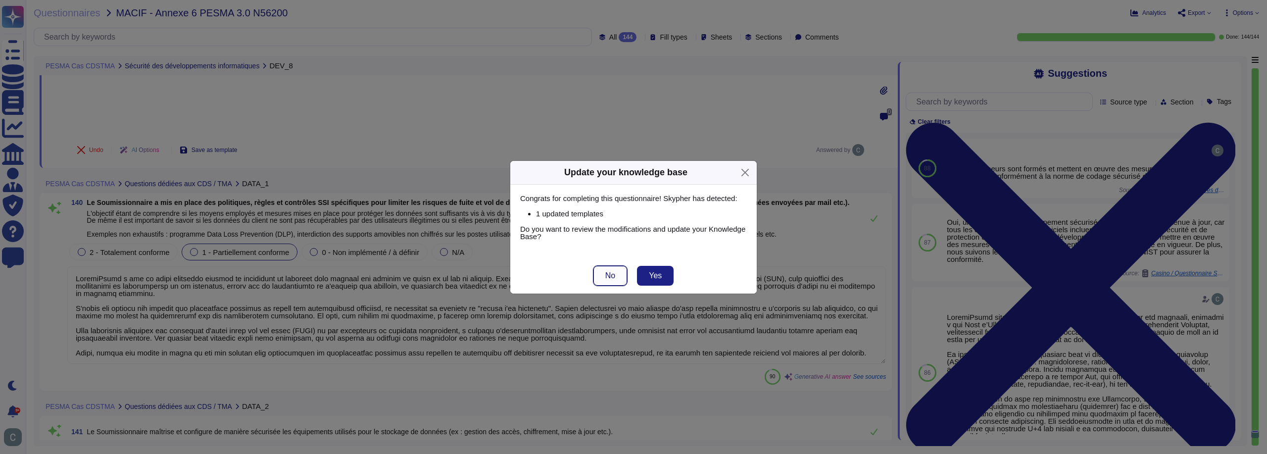
click at [608, 282] on button "No" at bounding box center [610, 276] width 34 height 20
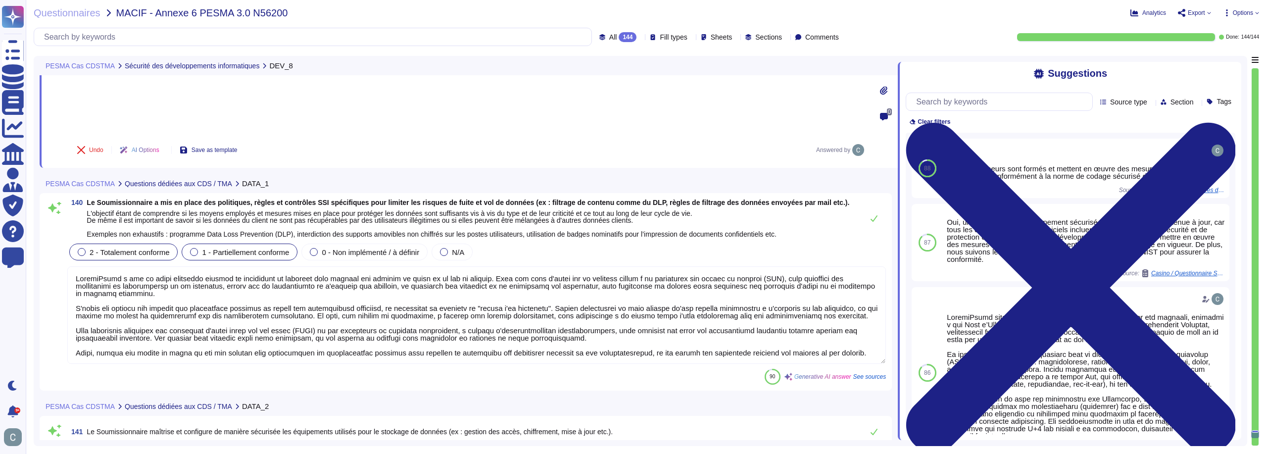
click at [140, 244] on div "2 - Totalement conforme" at bounding box center [123, 252] width 108 height 17
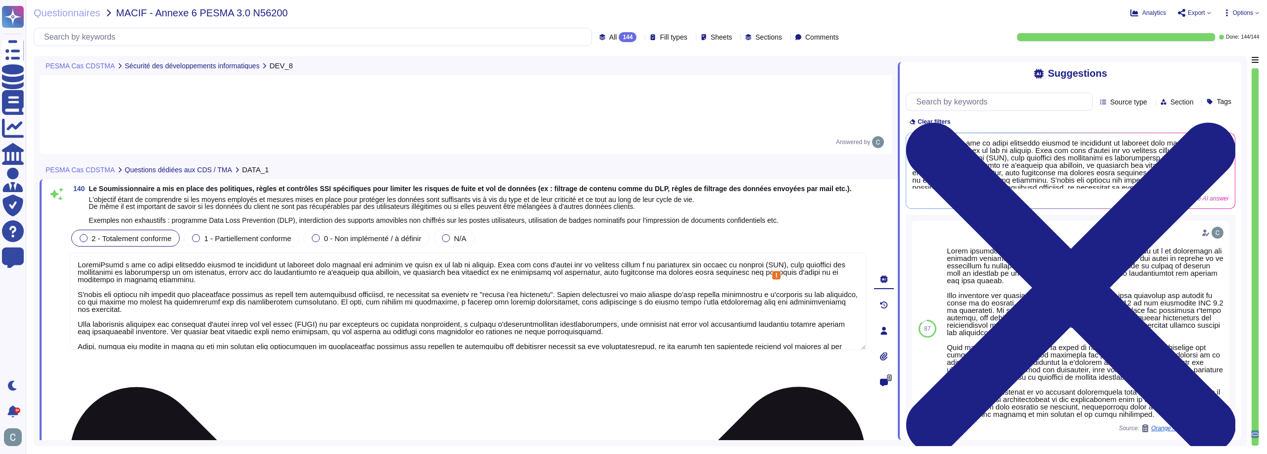
click at [369, 252] on textarea at bounding box center [467, 301] width 797 height 98
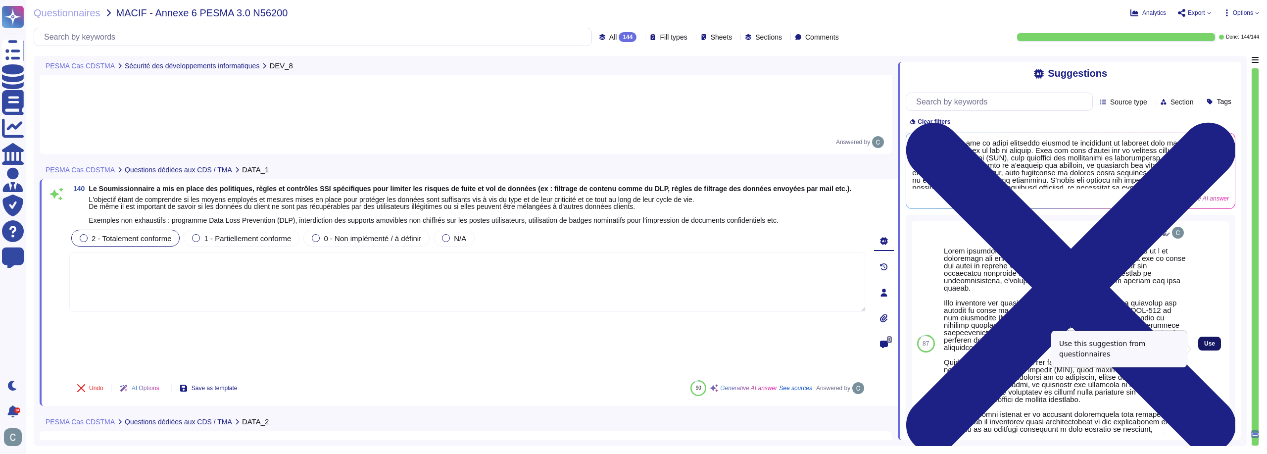
click at [1210, 343] on button "Use" at bounding box center [1209, 344] width 23 height 14
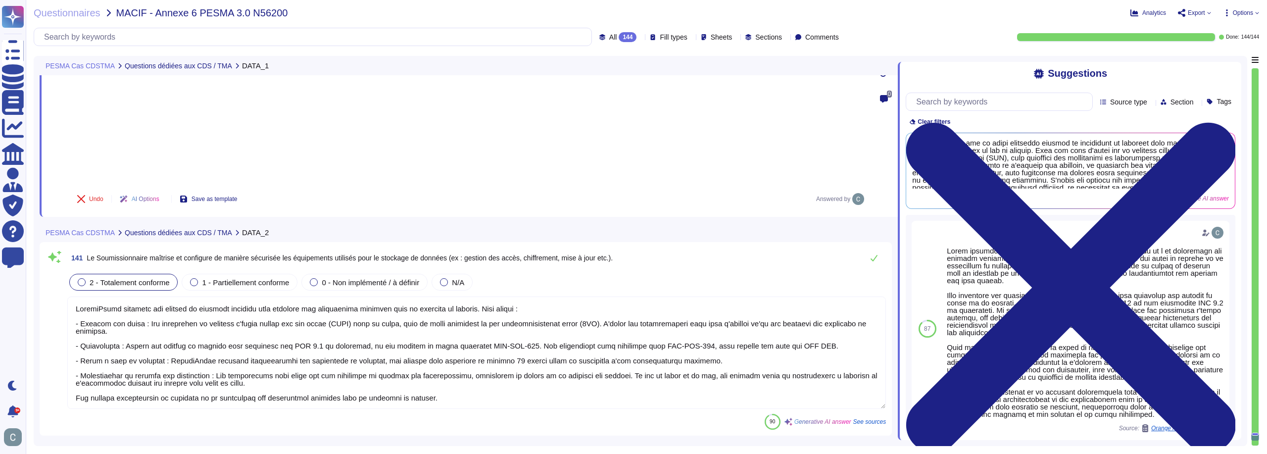
scroll to position [25431, 0]
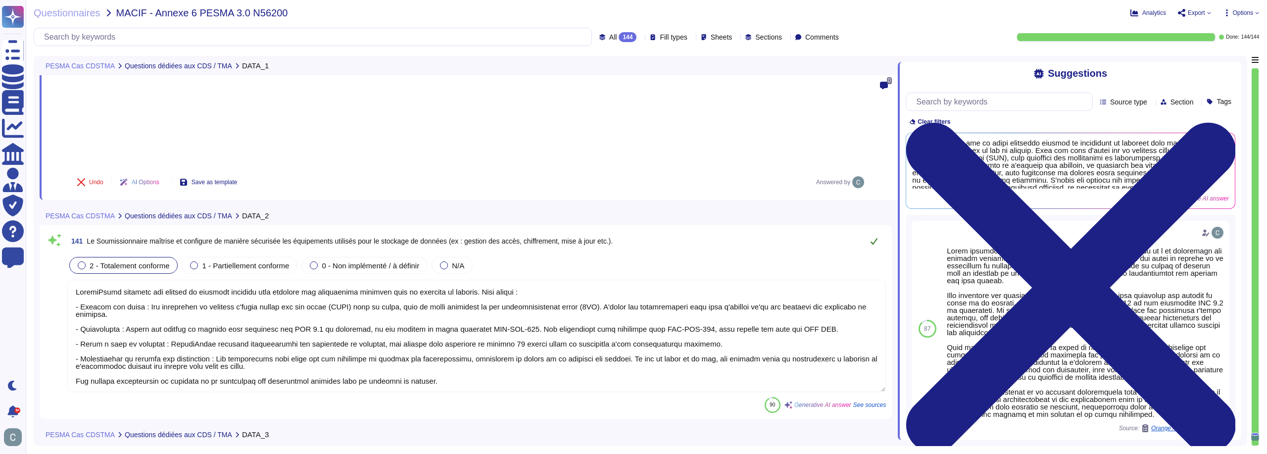
click at [880, 231] on button at bounding box center [874, 241] width 24 height 20
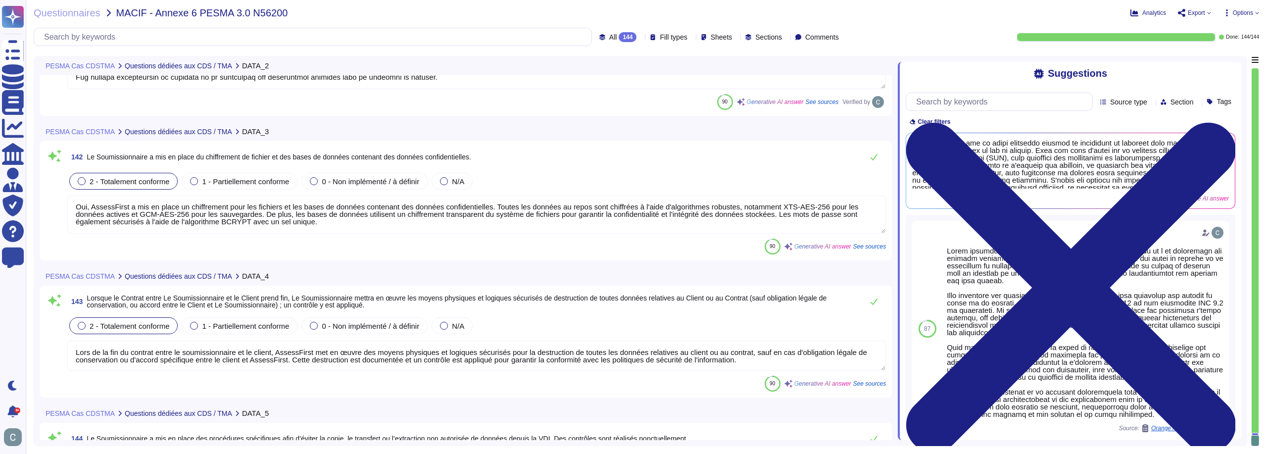
scroll to position [25629, 0]
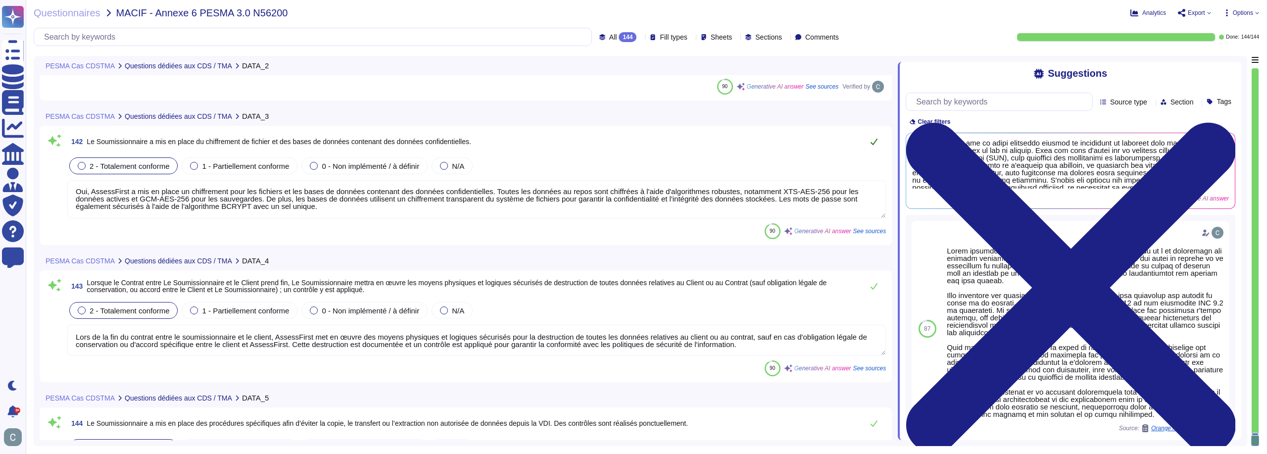
click at [870, 144] on button at bounding box center [874, 142] width 24 height 20
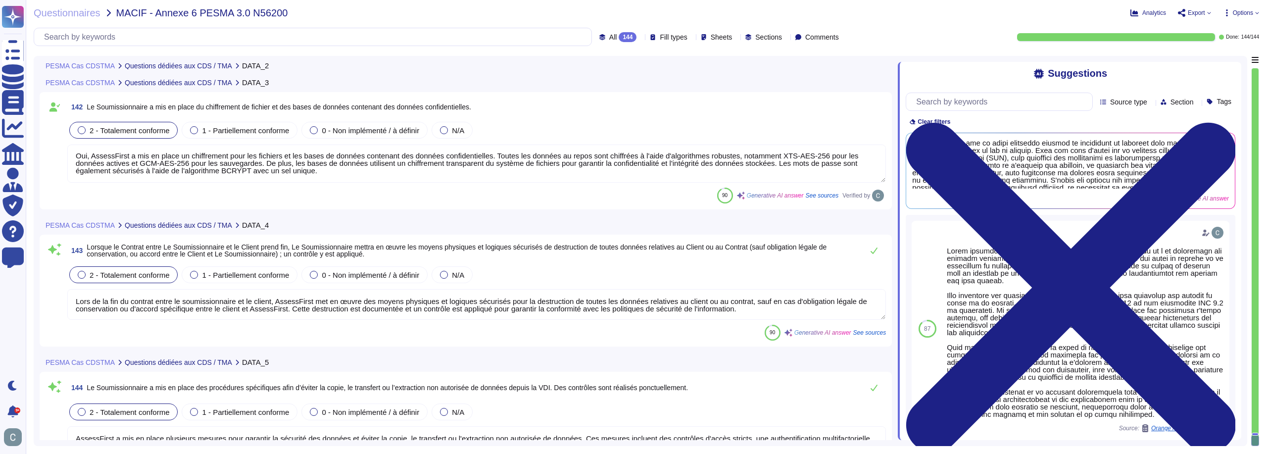
scroll to position [25707, 0]
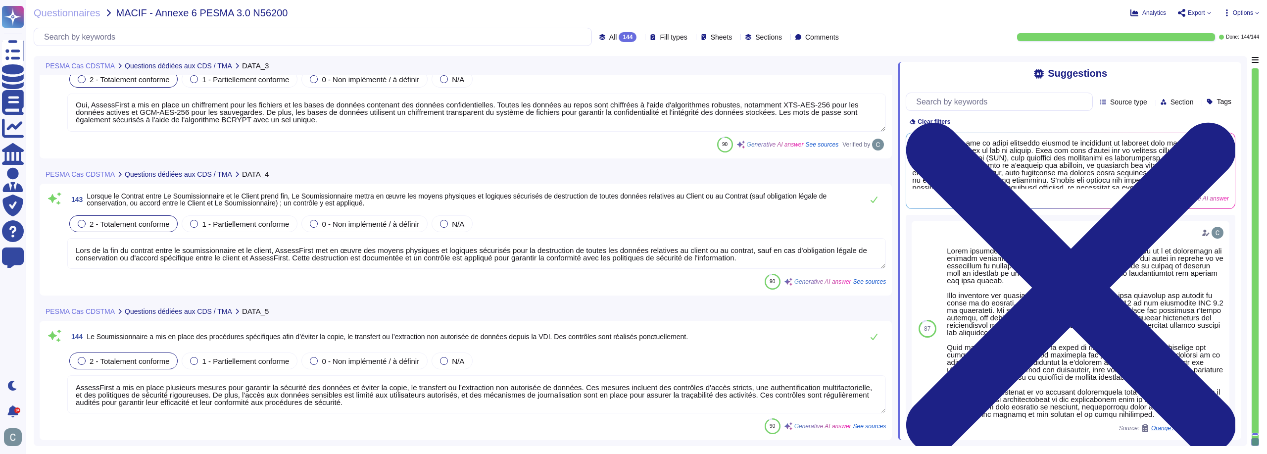
click at [448, 272] on div "143 Lorsque le Contrat entre Le Soumissionnaire et le Client prend fin, Le Soum…" at bounding box center [466, 240] width 840 height 100
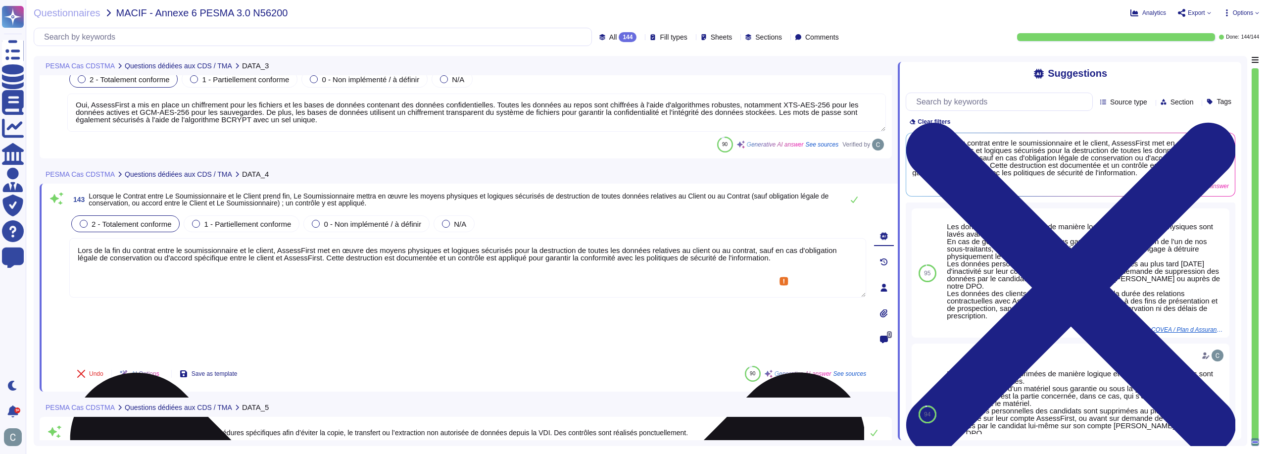
click at [442, 257] on textarea "Lors de la fin du contrat entre le soumissionnaire et le client, AssessFirst me…" at bounding box center [467, 267] width 797 height 59
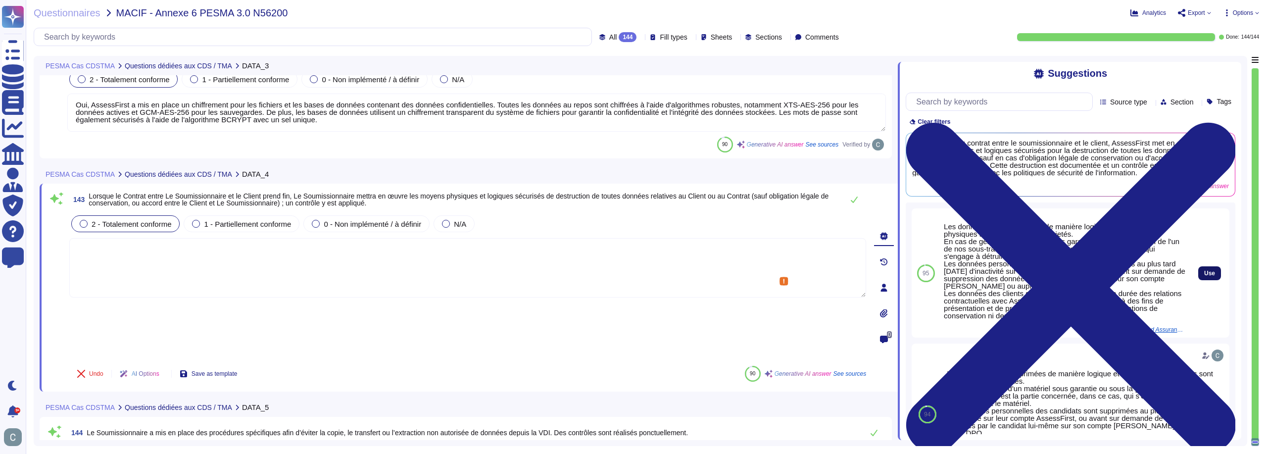
click at [1204, 276] on span "Use" at bounding box center [1209, 273] width 11 height 6
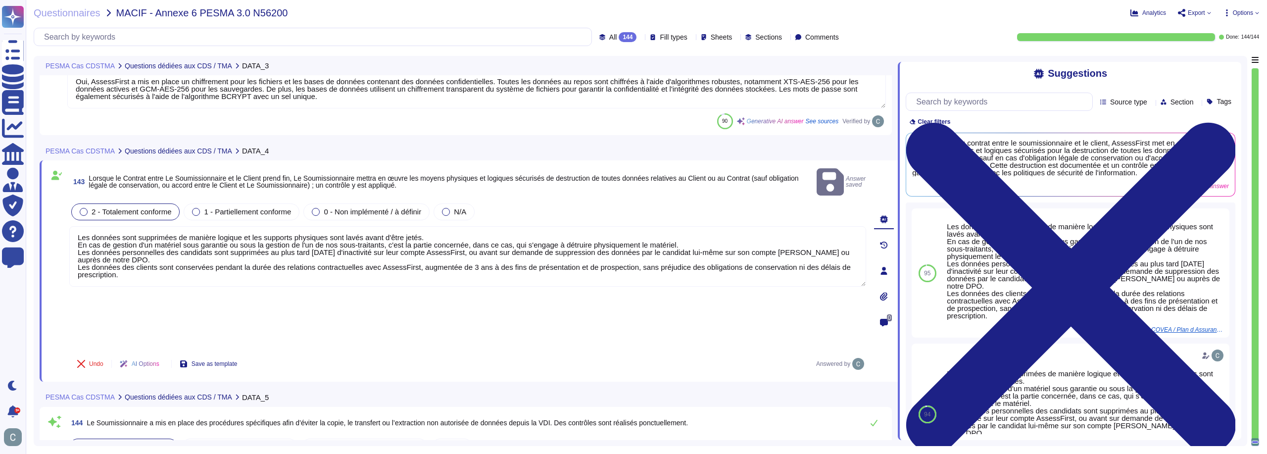
scroll to position [25743, 0]
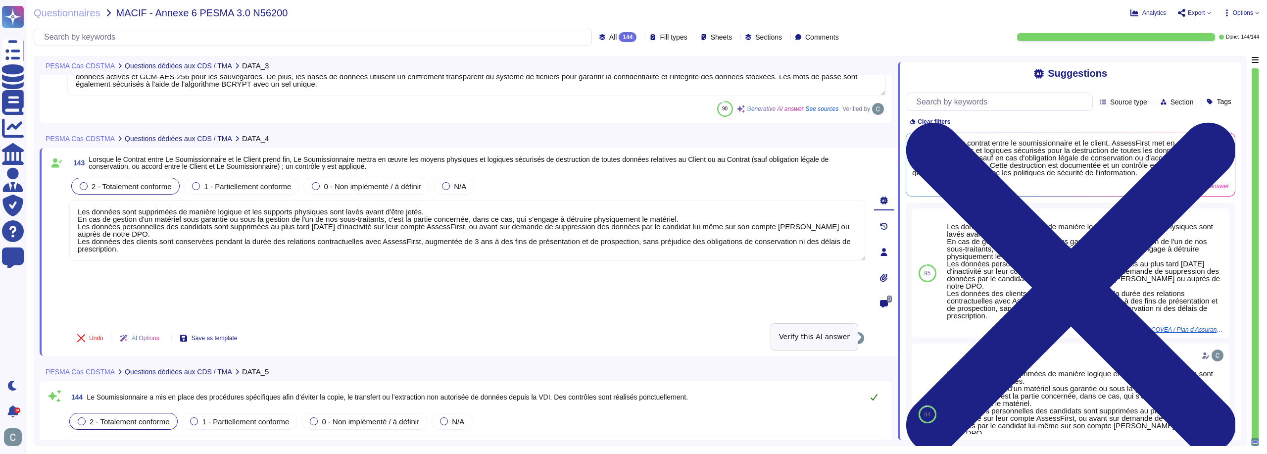
click at [876, 393] on icon at bounding box center [874, 397] width 8 height 8
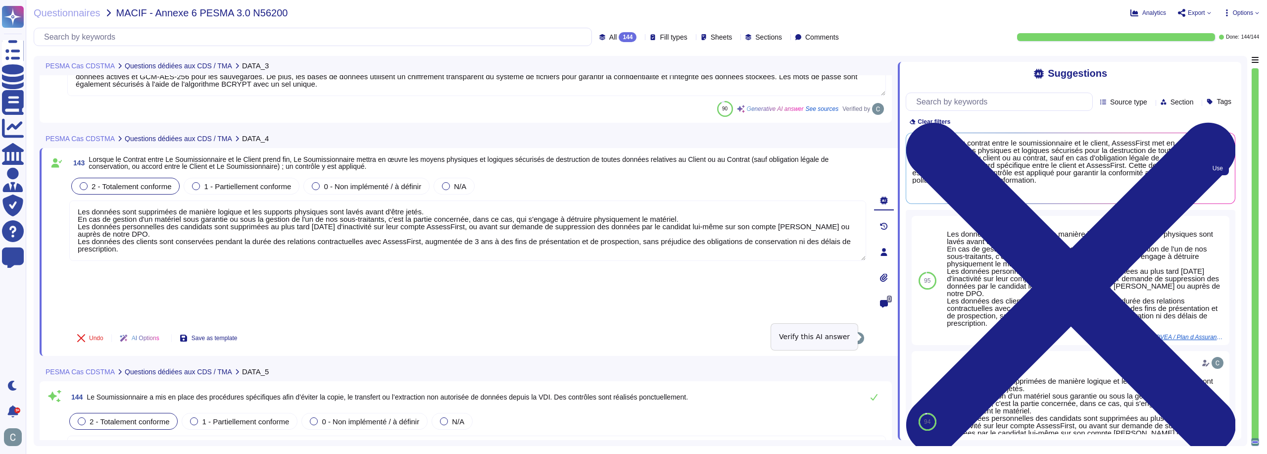
scroll to position [25741, 0]
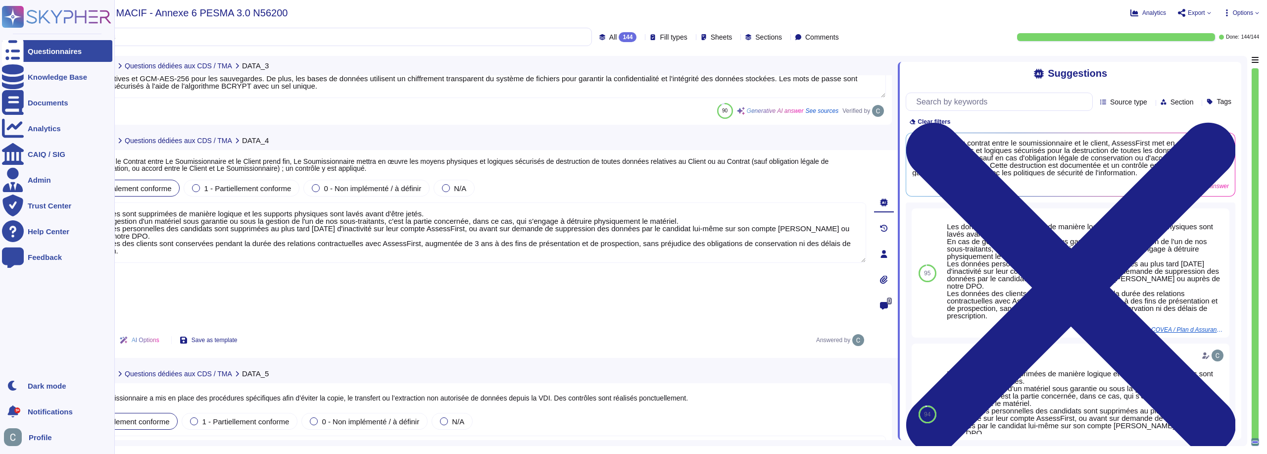
click at [48, 59] on div "Questionnaires" at bounding box center [57, 51] width 110 height 22
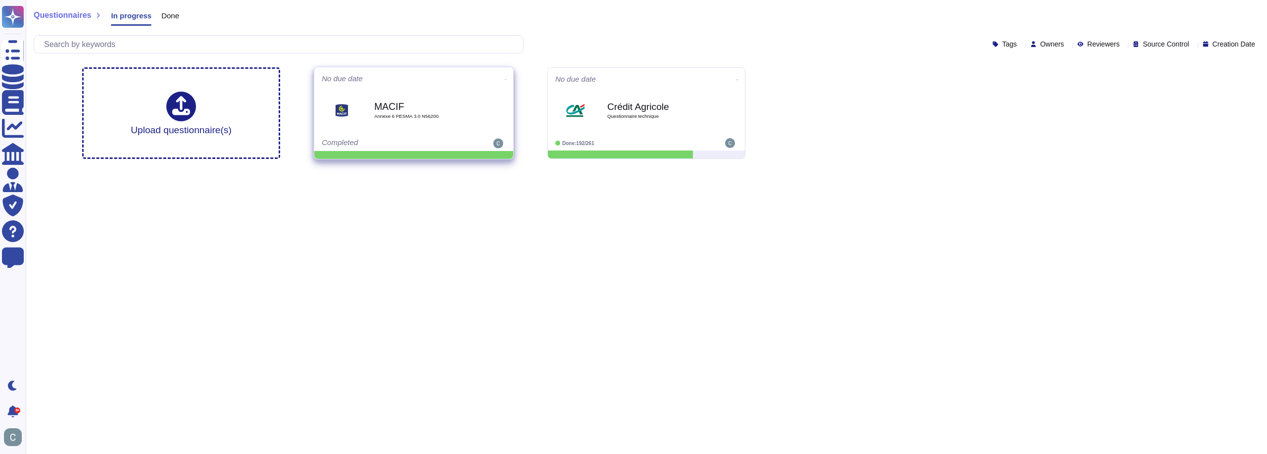
click at [505, 78] on icon at bounding box center [506, 79] width 2 height 2
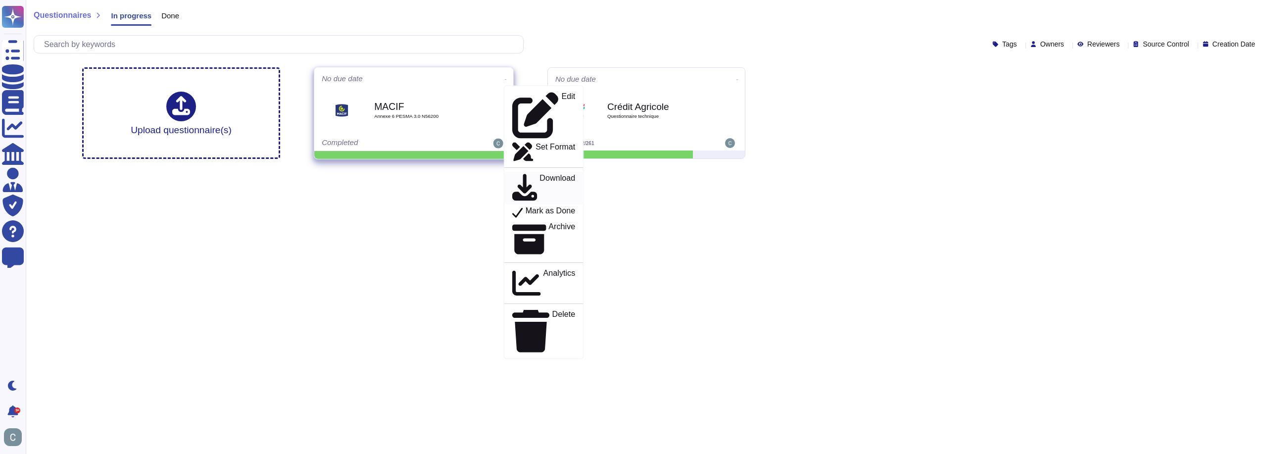
click at [540, 174] on p "Download" at bounding box center [558, 188] width 36 height 28
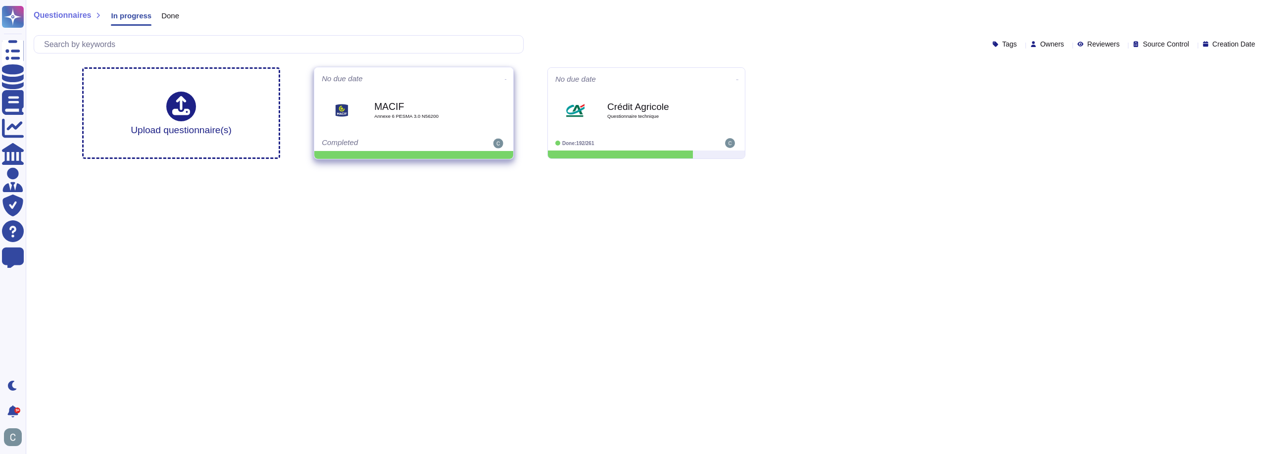
click at [505, 78] on icon at bounding box center [506, 79] width 2 height 2
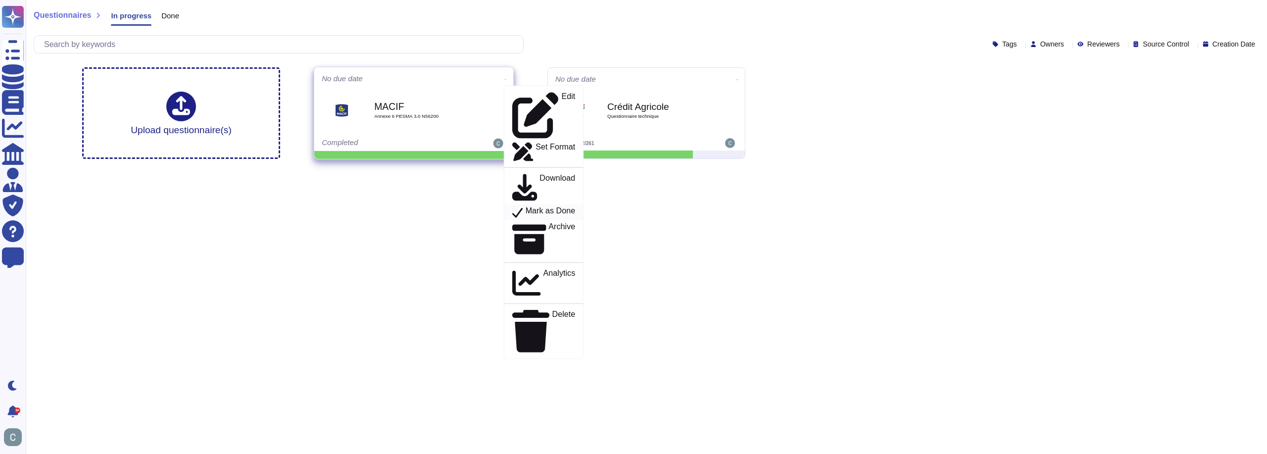
click at [539, 206] on p "Mark as Done" at bounding box center [551, 212] width 50 height 12
